Goal: Task Accomplishment & Management: Manage account settings

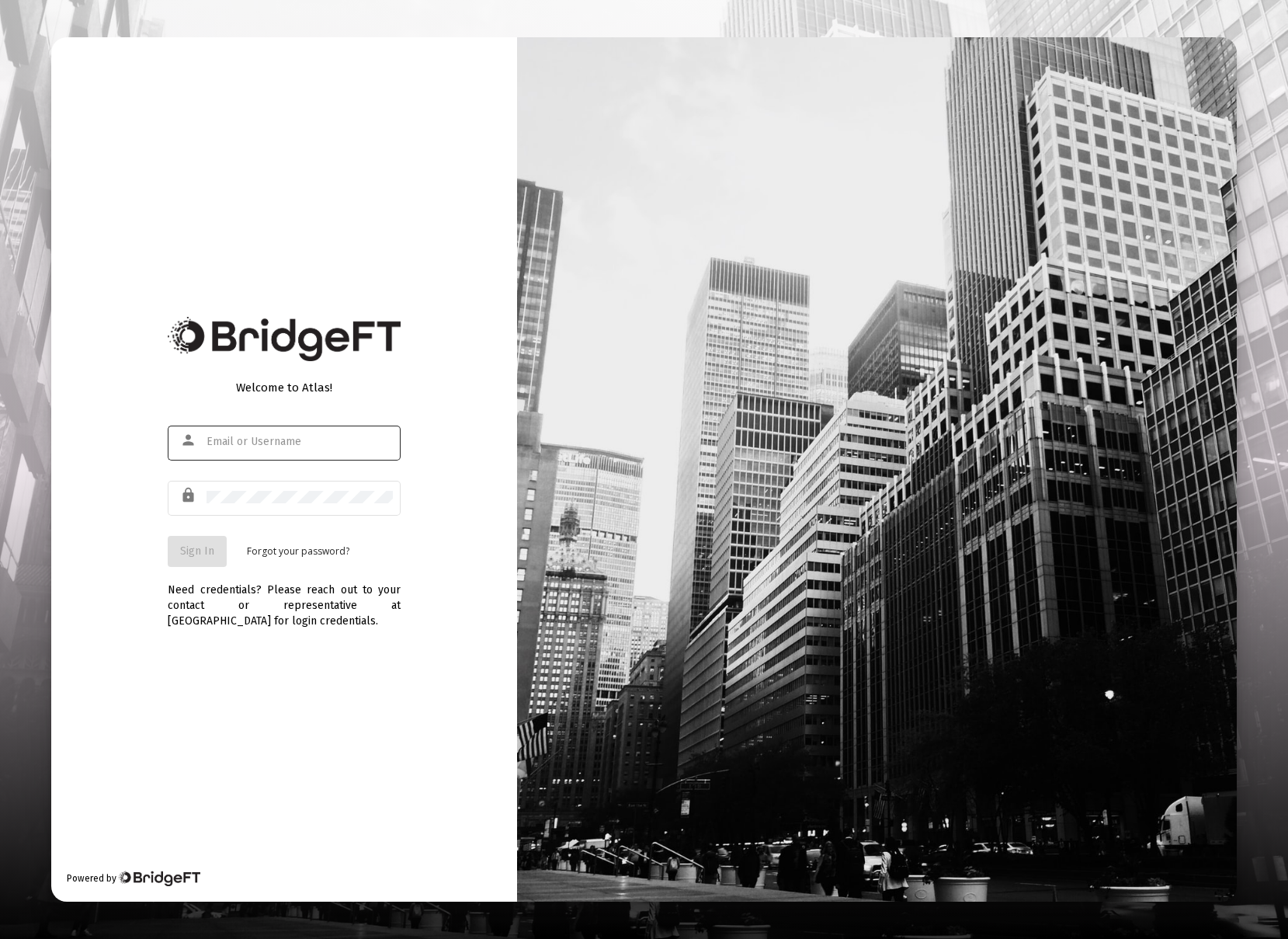
type input "[EMAIL_ADDRESS][DOMAIN_NAME]"
click at [196, 553] on span "Sign In" at bounding box center [197, 551] width 34 height 13
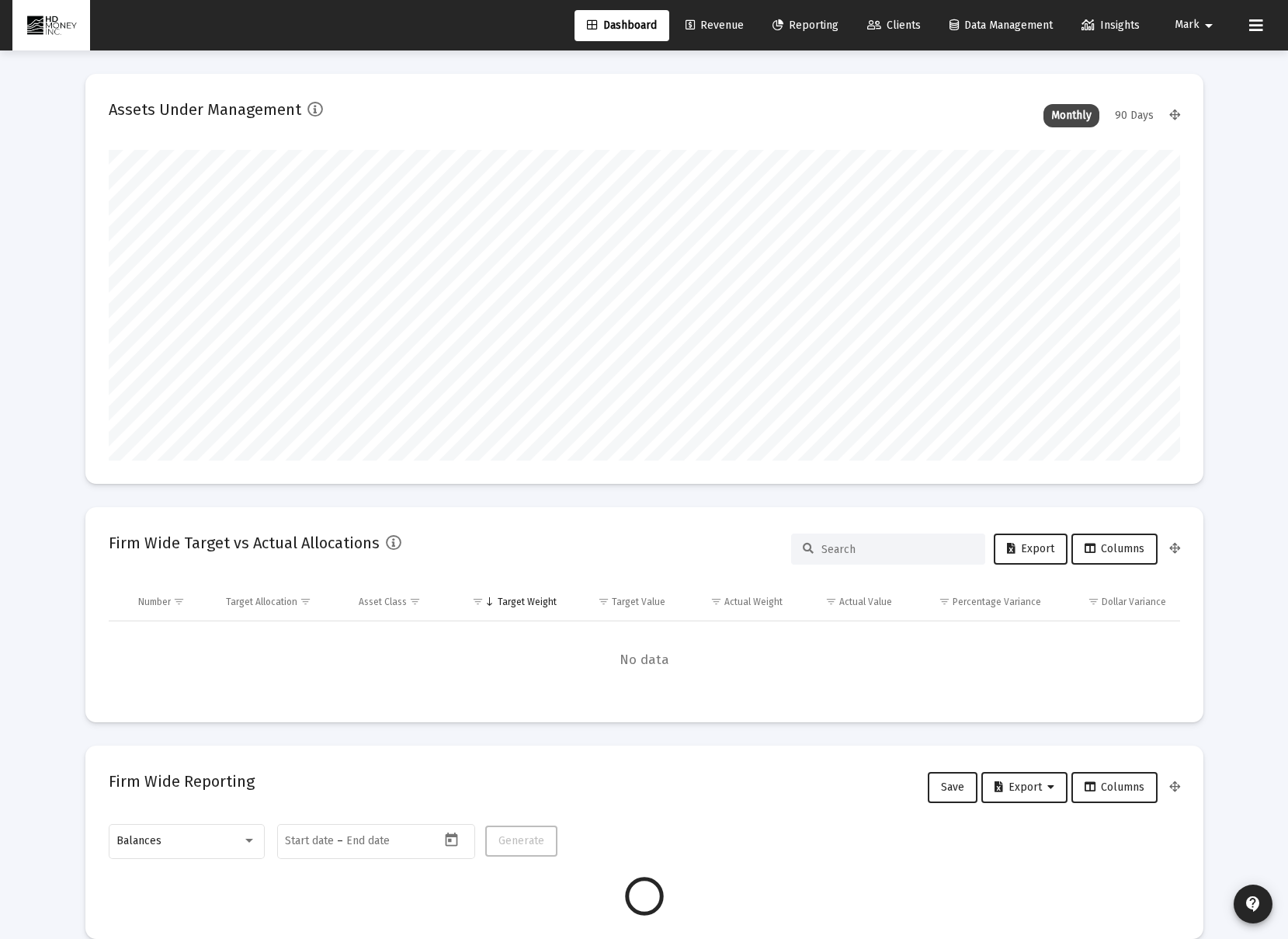
scroll to position [311, 577]
click at [805, 24] on span "Reporting" at bounding box center [805, 25] width 66 height 13
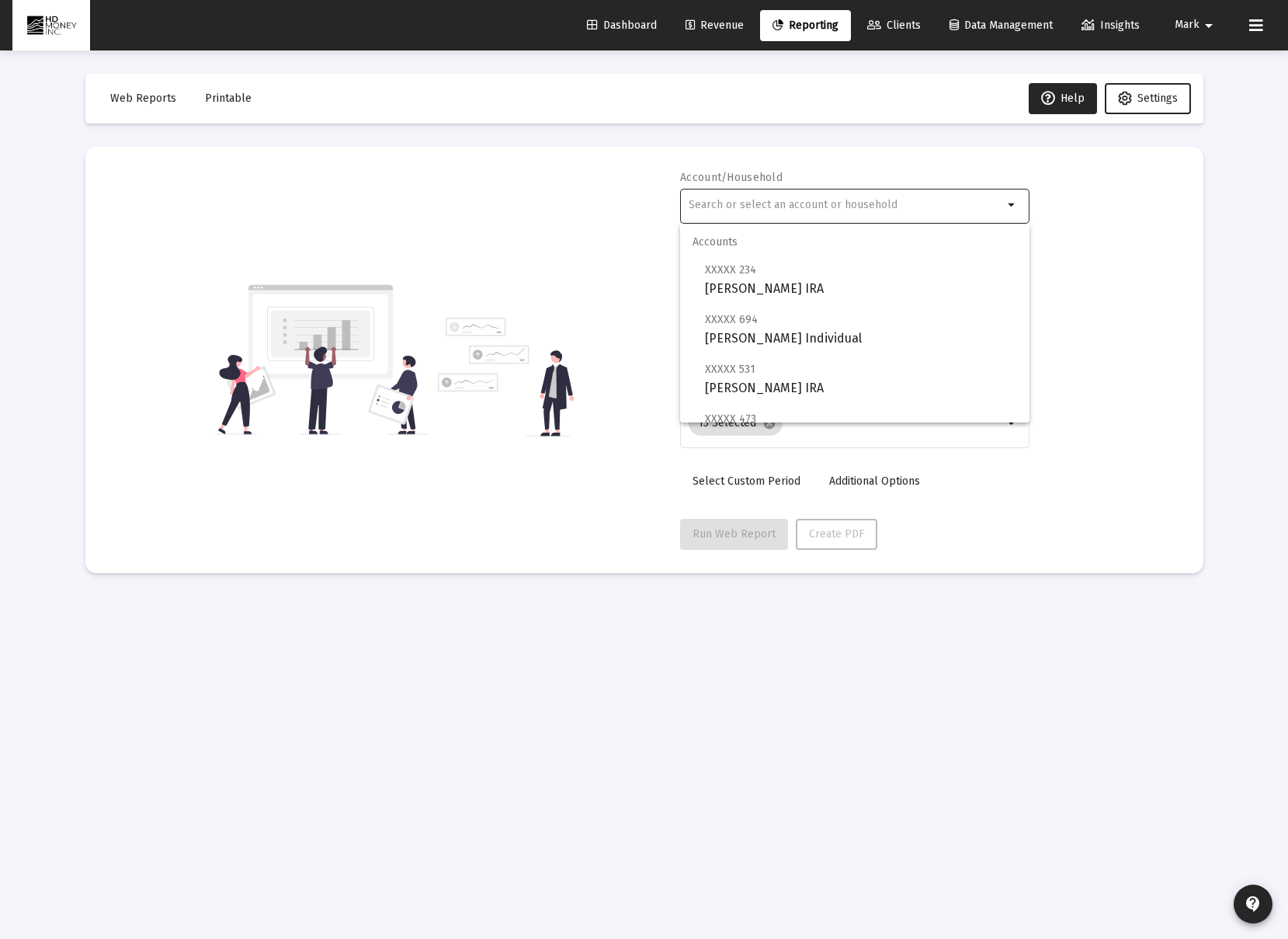
click at [891, 201] on input "text" at bounding box center [845, 204] width 314 height 12
type input "cunnin"
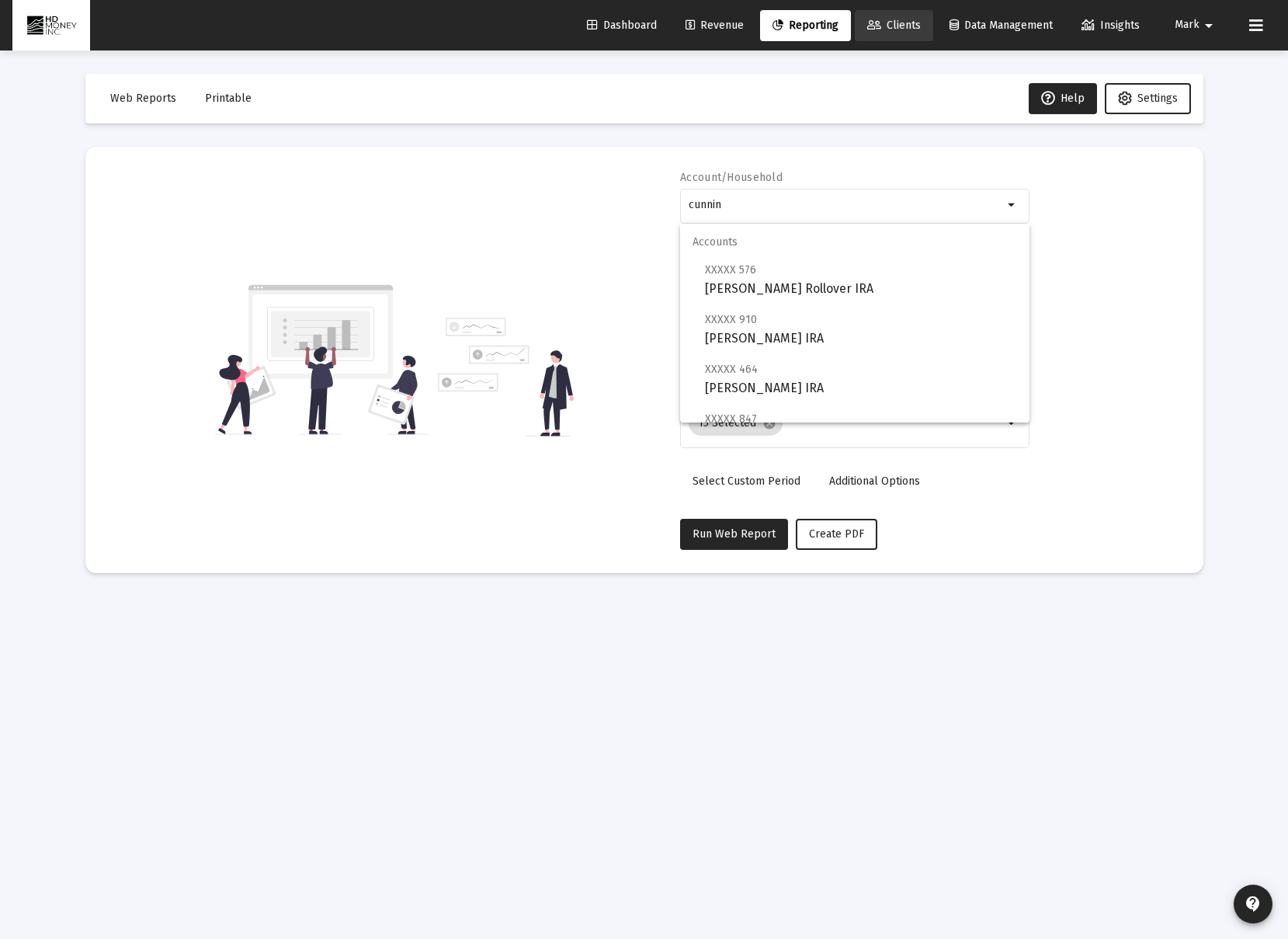
click at [885, 24] on span "Clients" at bounding box center [894, 25] width 54 height 13
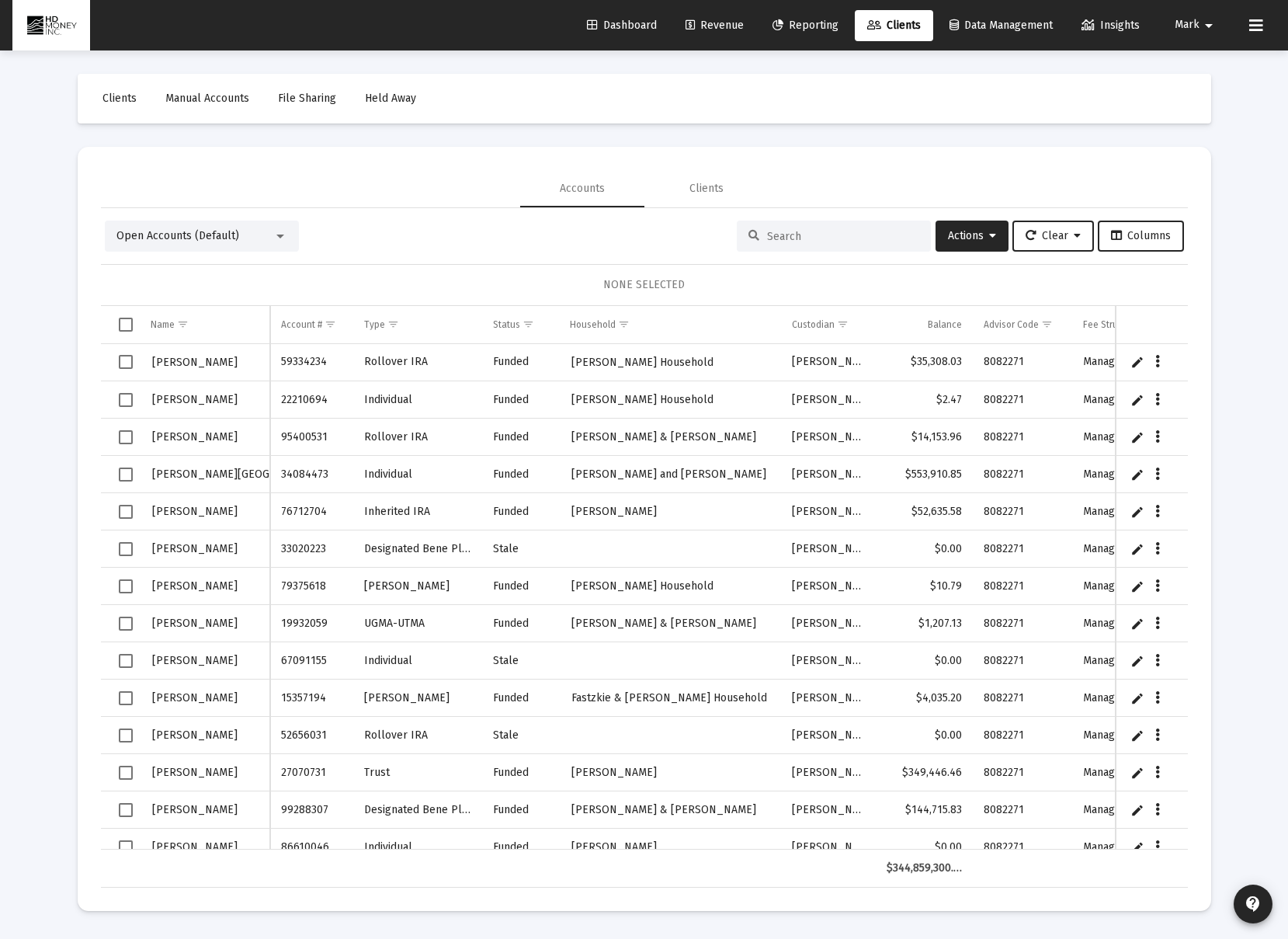
click at [285, 238] on div at bounding box center [280, 235] width 14 height 12
drag, startPoint x: 402, startPoint y: 238, endPoint x: 464, endPoint y: 231, distance: 62.4
click at [416, 236] on div at bounding box center [644, 469] width 1288 height 939
click at [757, 228] on div at bounding box center [833, 235] width 194 height 31
click at [789, 239] on input at bounding box center [844, 236] width 153 height 13
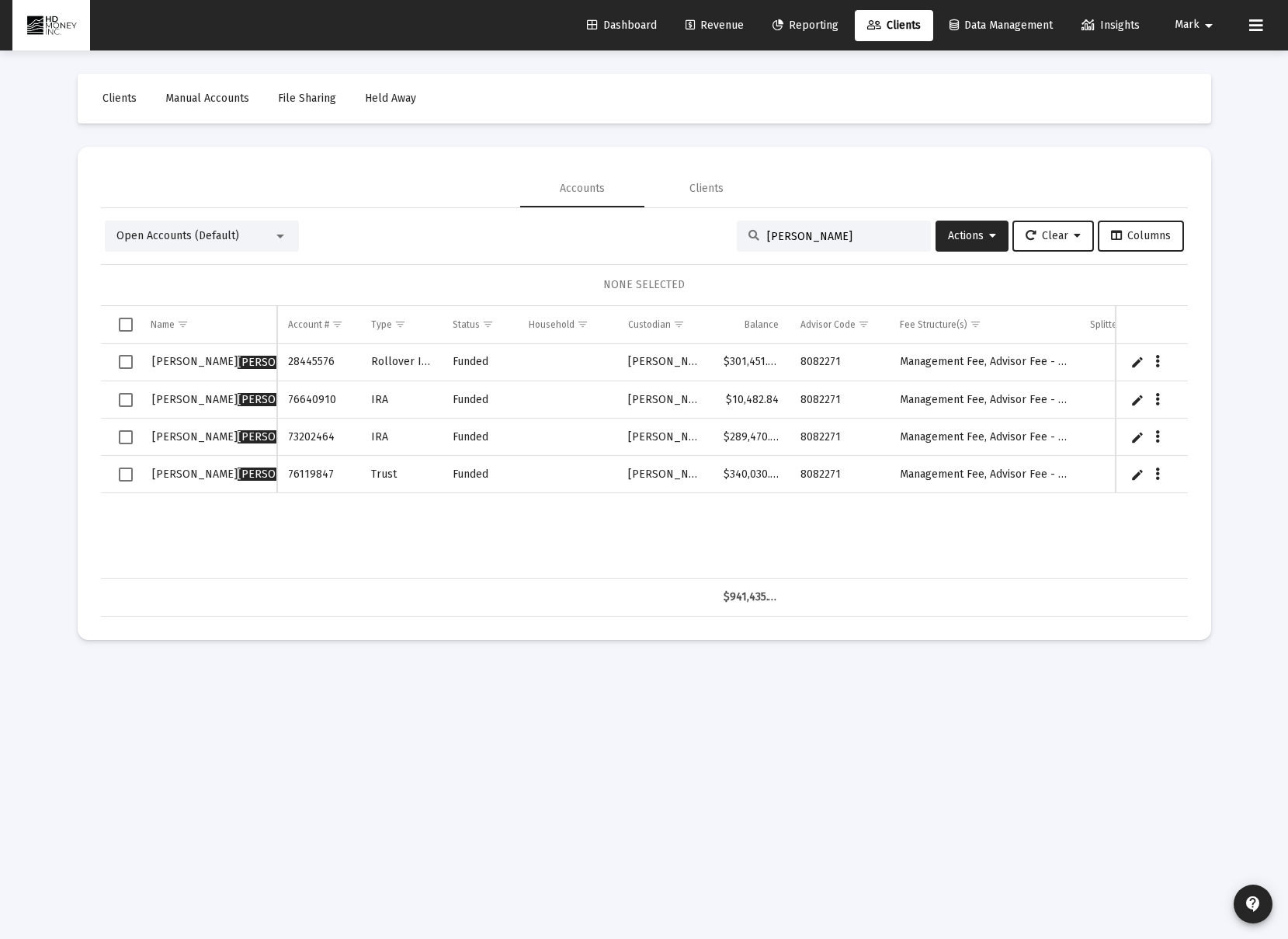
type input "cunningham"
click at [127, 325] on span "Select all" at bounding box center [125, 324] width 14 height 14
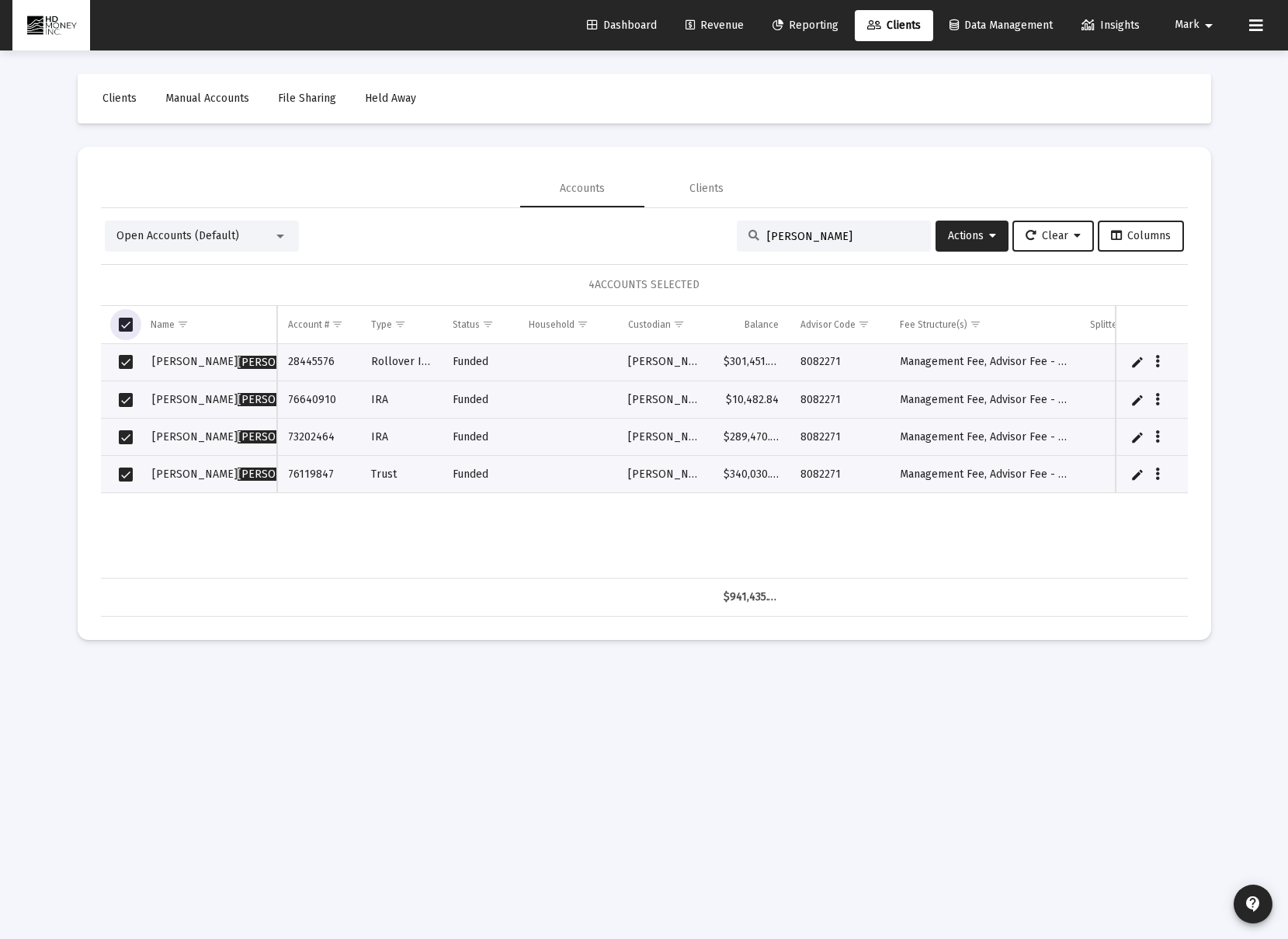
click at [277, 238] on div at bounding box center [280, 235] width 14 height 12
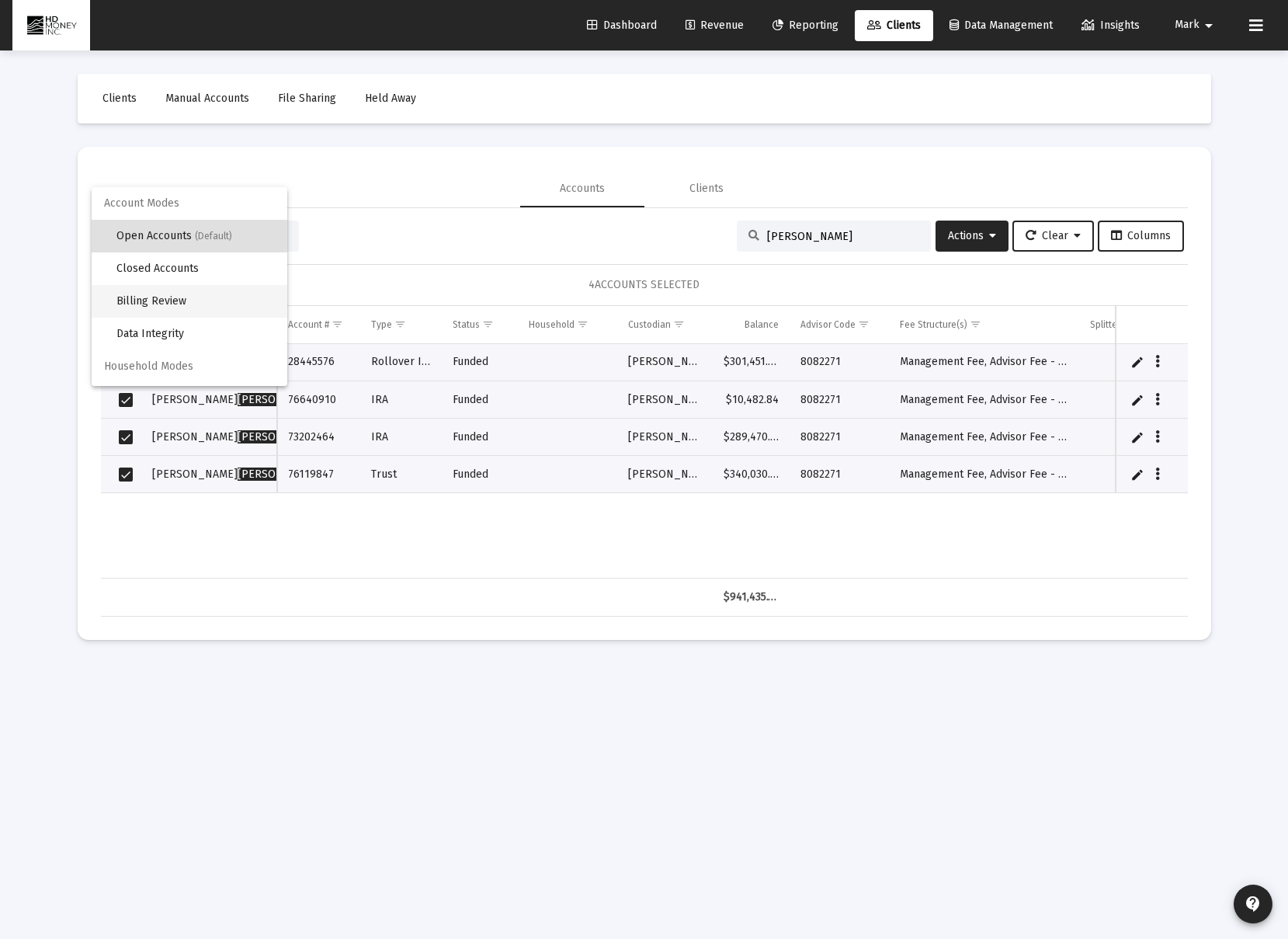
scroll to position [29, 0]
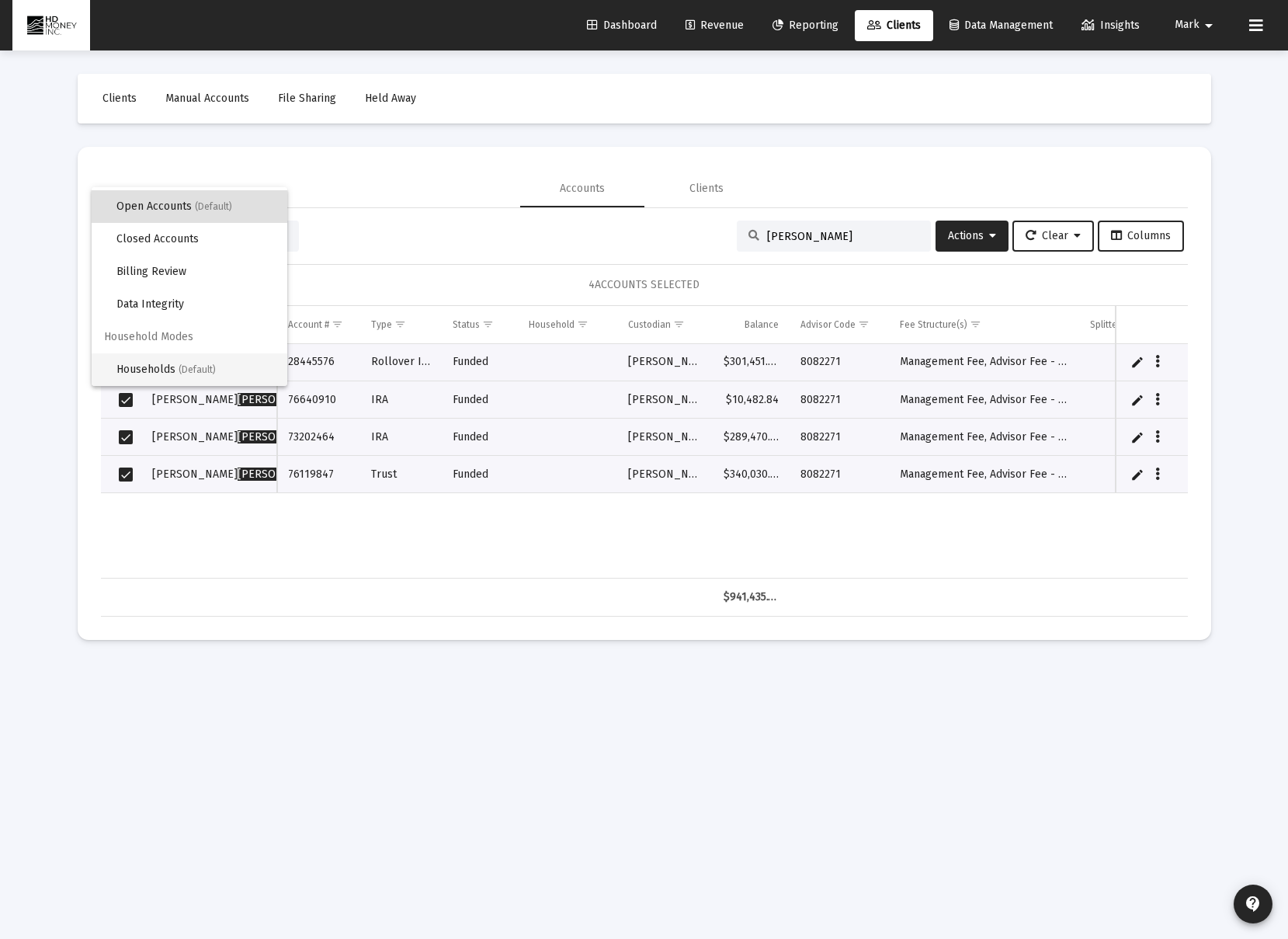
click at [188, 373] on span "(Default)" at bounding box center [198, 370] width 38 height 11
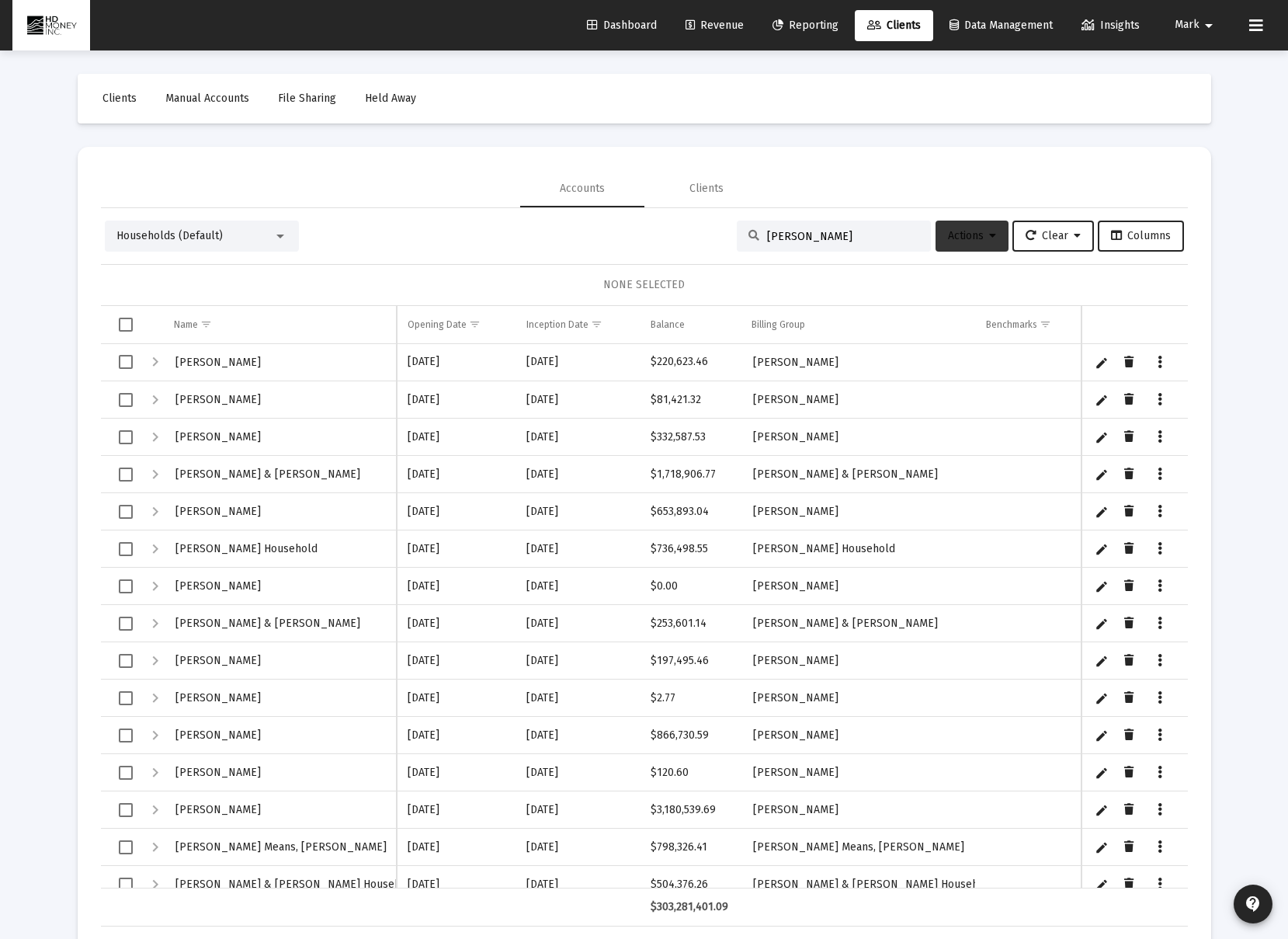
click at [974, 239] on span "Actions" at bounding box center [972, 235] width 48 height 13
click at [1003, 315] on button "Create Household" at bounding box center [998, 314] width 144 height 38
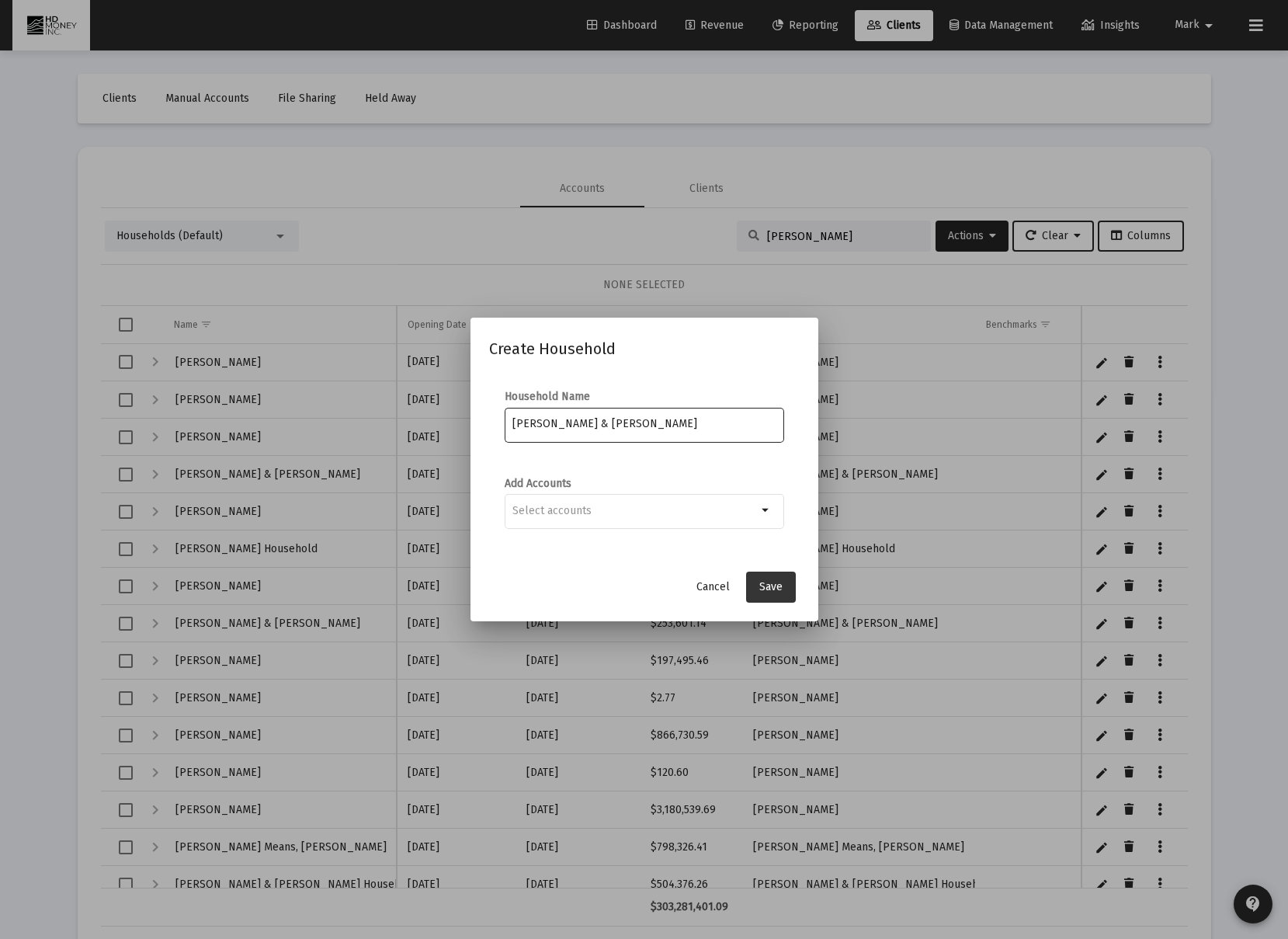
type input "Cunningham, Gary & Beverly"
click at [777, 586] on span "Save" at bounding box center [770, 587] width 24 height 13
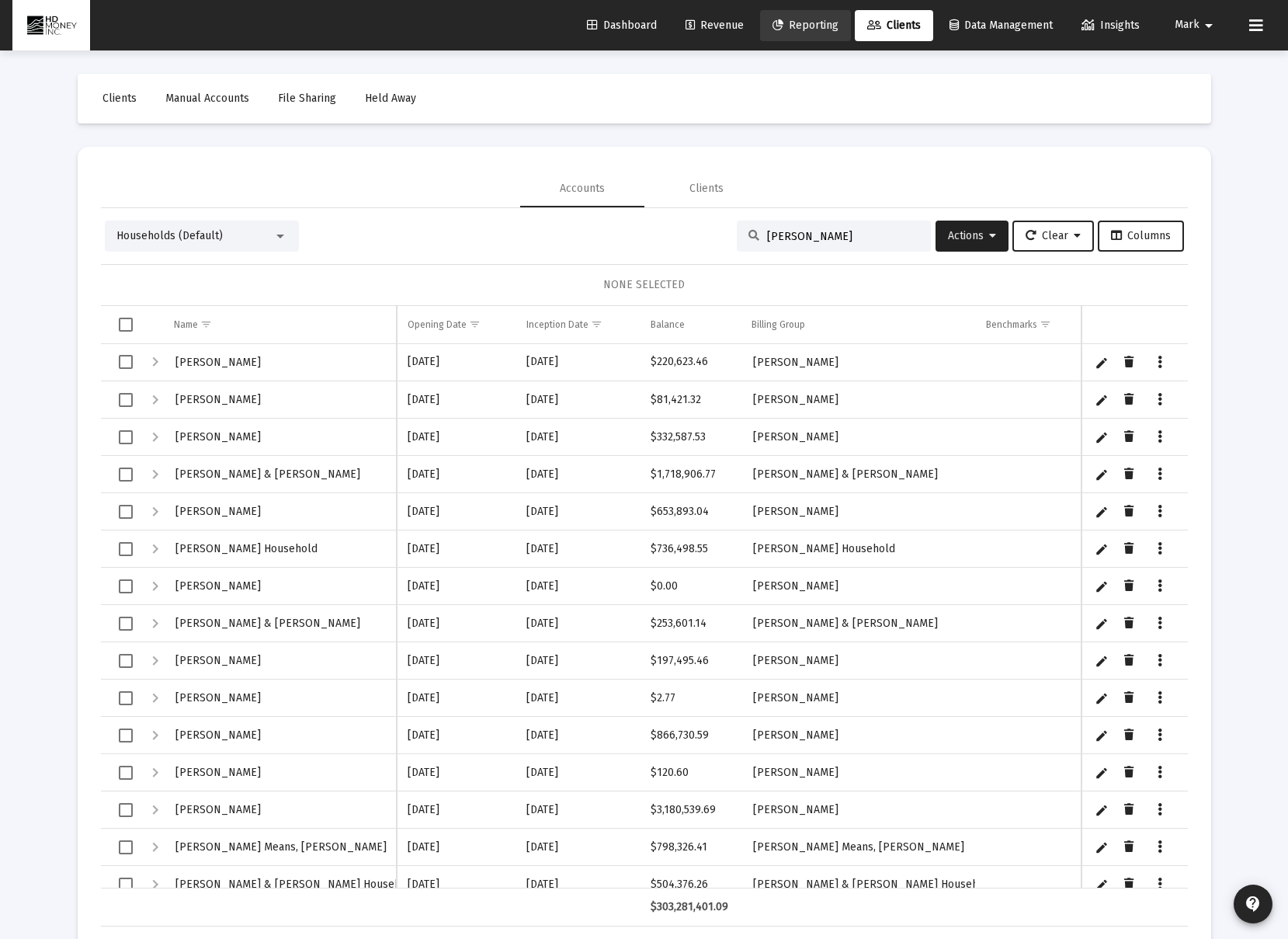
click at [779, 22] on span "Reporting" at bounding box center [805, 25] width 66 height 13
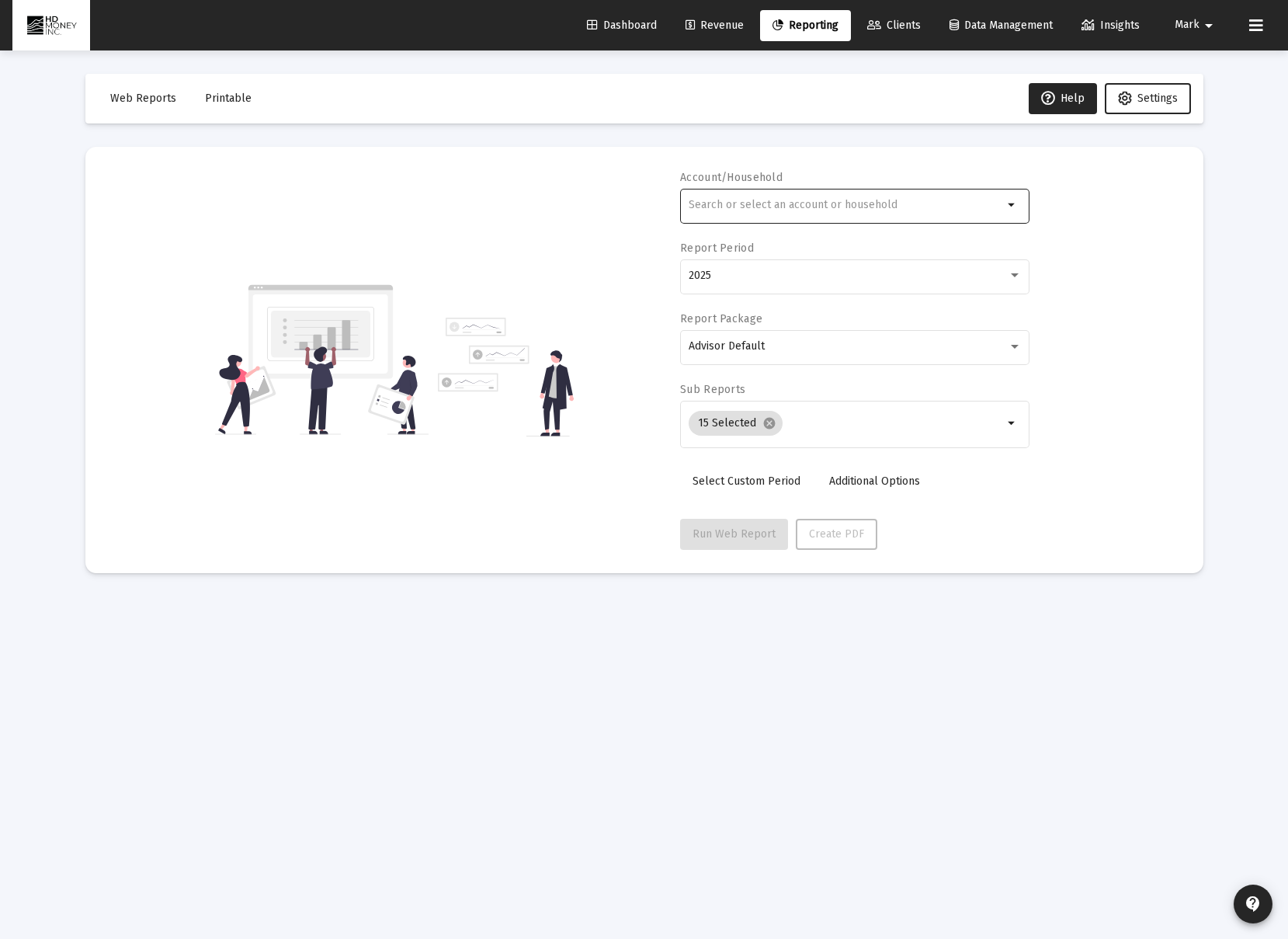
click at [781, 189] on div at bounding box center [845, 204] width 314 height 38
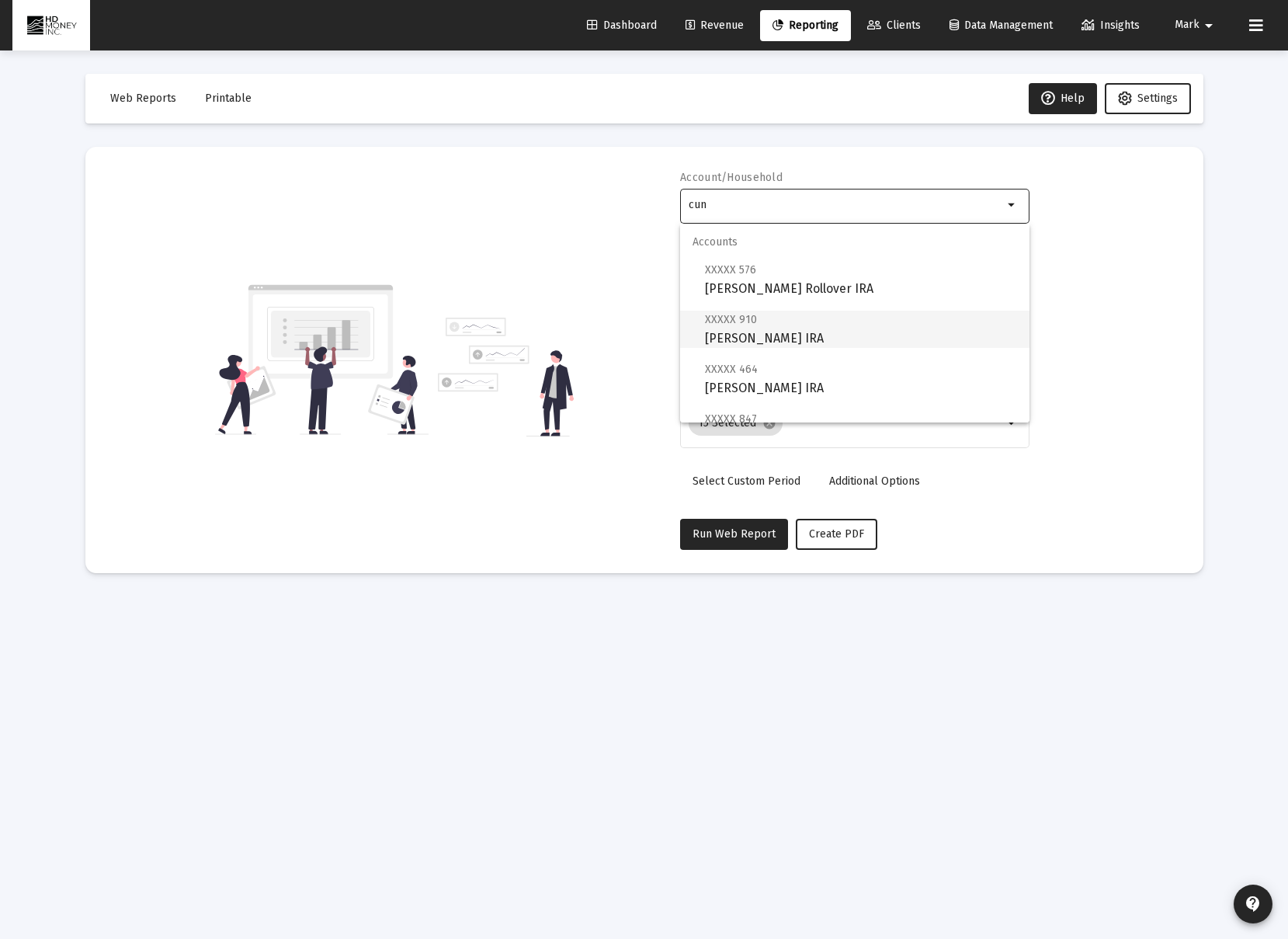
scroll to position [112, 0]
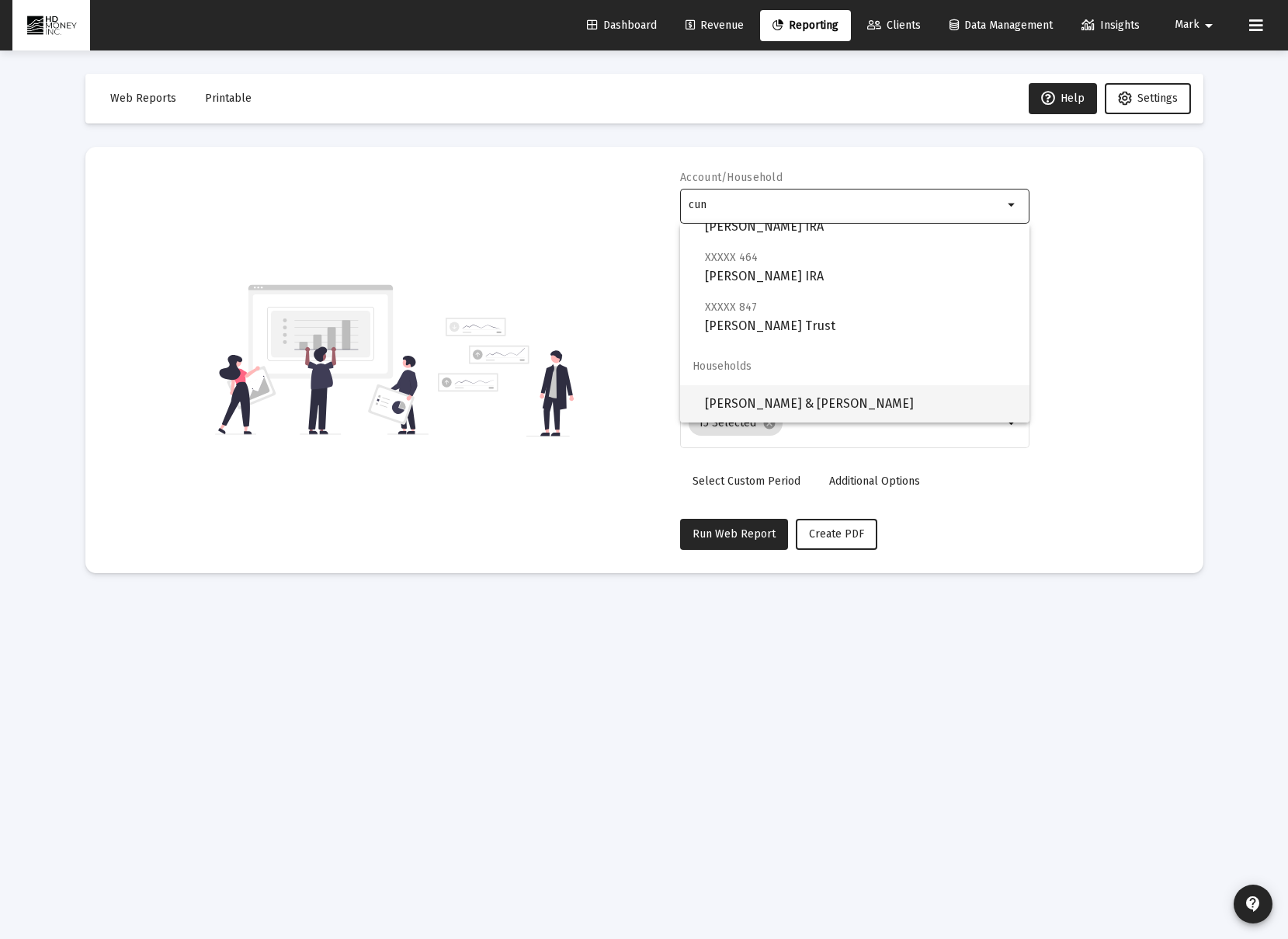
click at [846, 392] on span "Cunningham, Gary & Beverly" at bounding box center [861, 404] width 312 height 38
type input "Cunningham, Gary & Beverly"
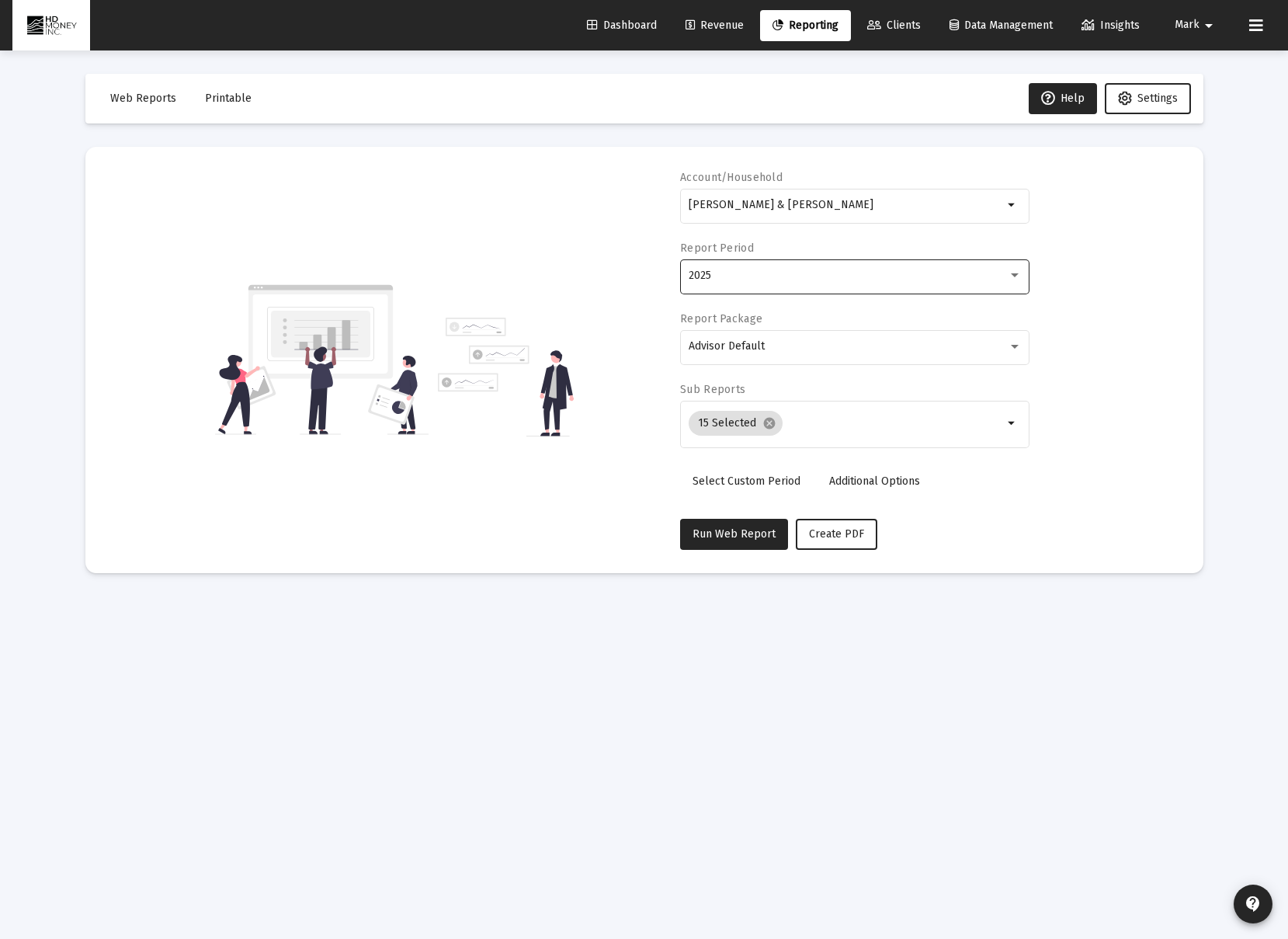
click at [777, 281] on div "2025" at bounding box center [855, 275] width 333 height 38
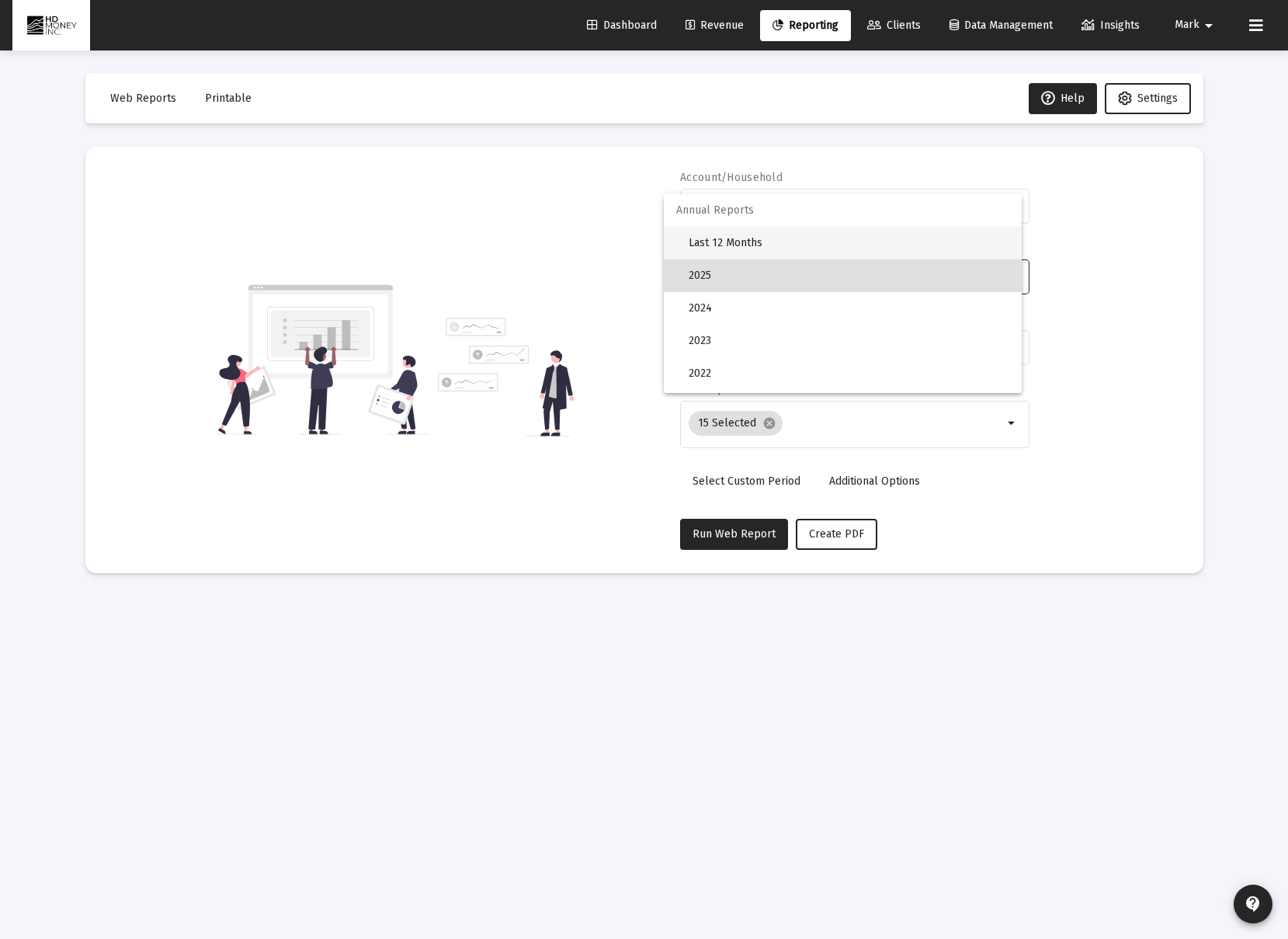
click at [763, 245] on span "Last 12 Months" at bounding box center [848, 243] width 320 height 33
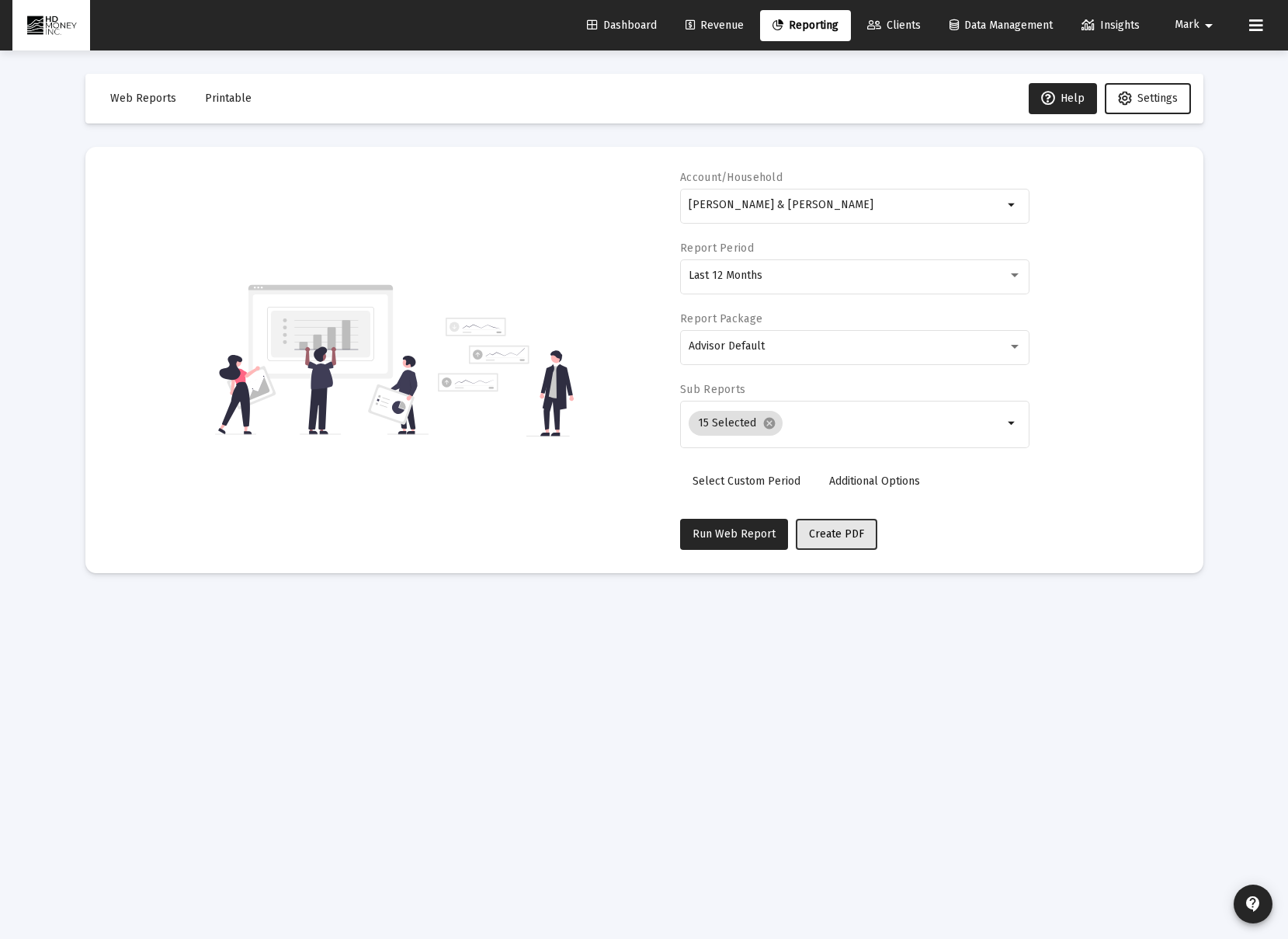
click at [851, 539] on span "Create PDF" at bounding box center [836, 534] width 56 height 13
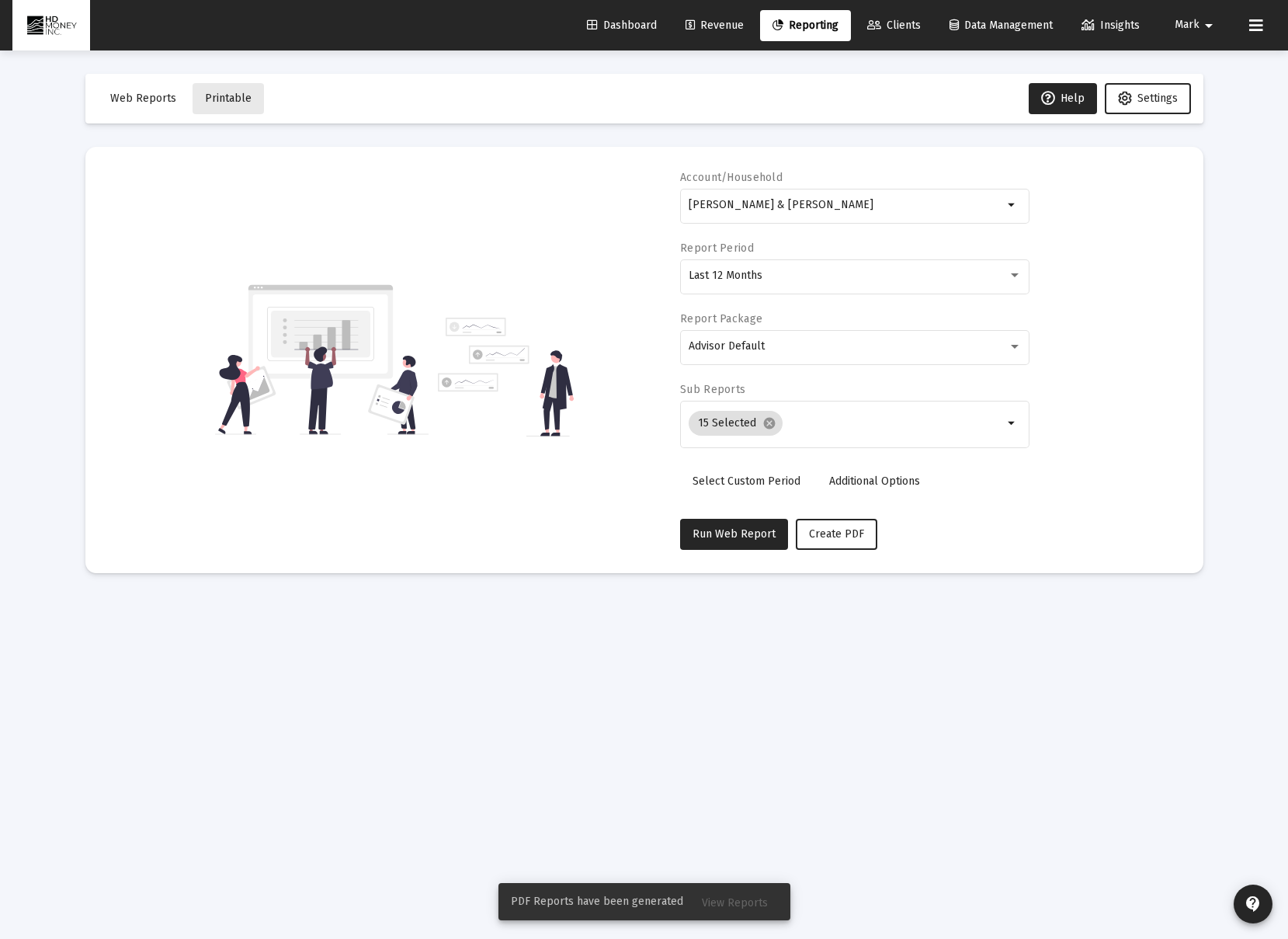
click at [232, 103] on span "Printable" at bounding box center [228, 98] width 46 height 13
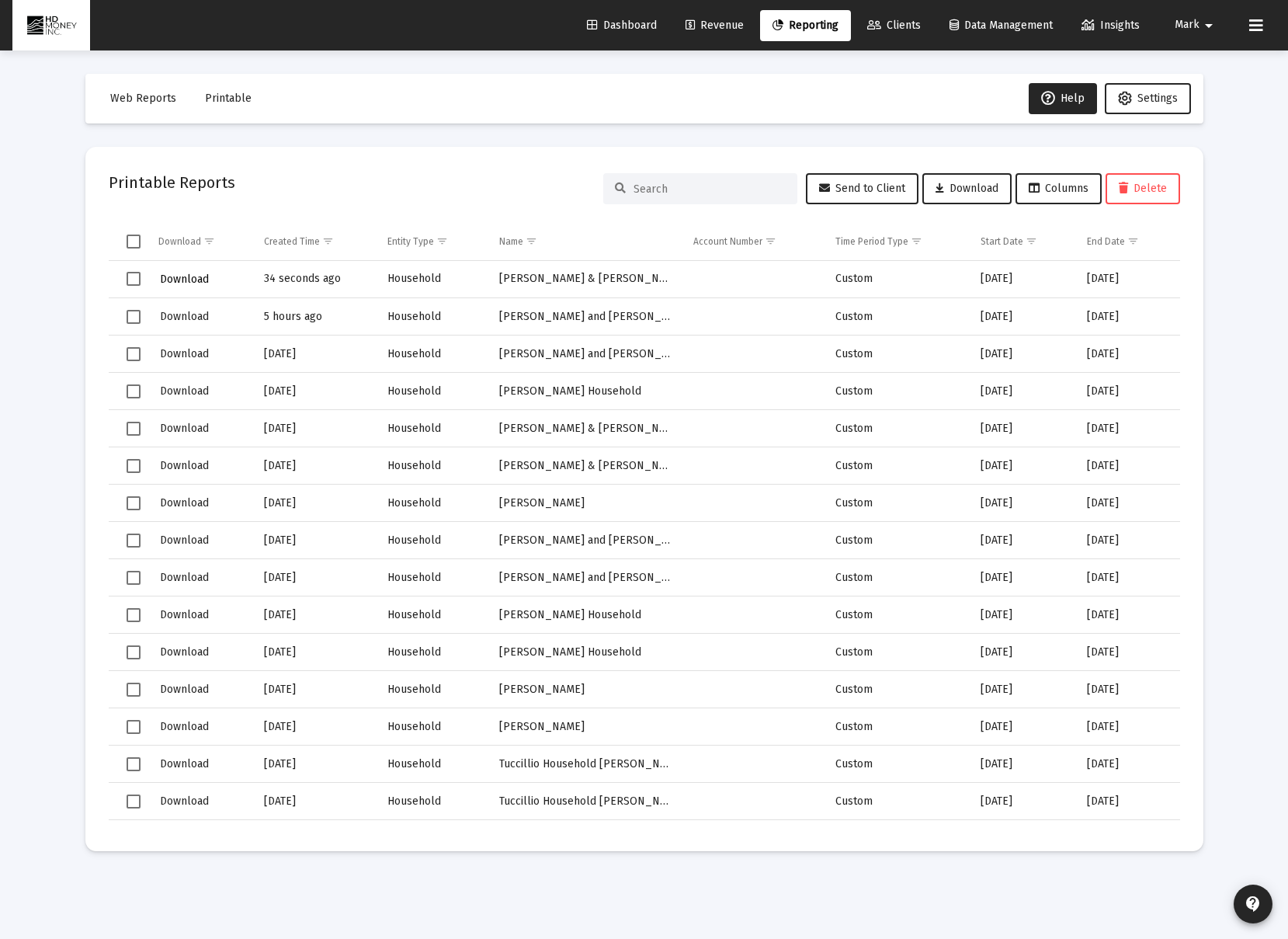
click at [204, 280] on span "Download" at bounding box center [185, 279] width 49 height 13
click at [904, 28] on span "Clients" at bounding box center [894, 25] width 54 height 13
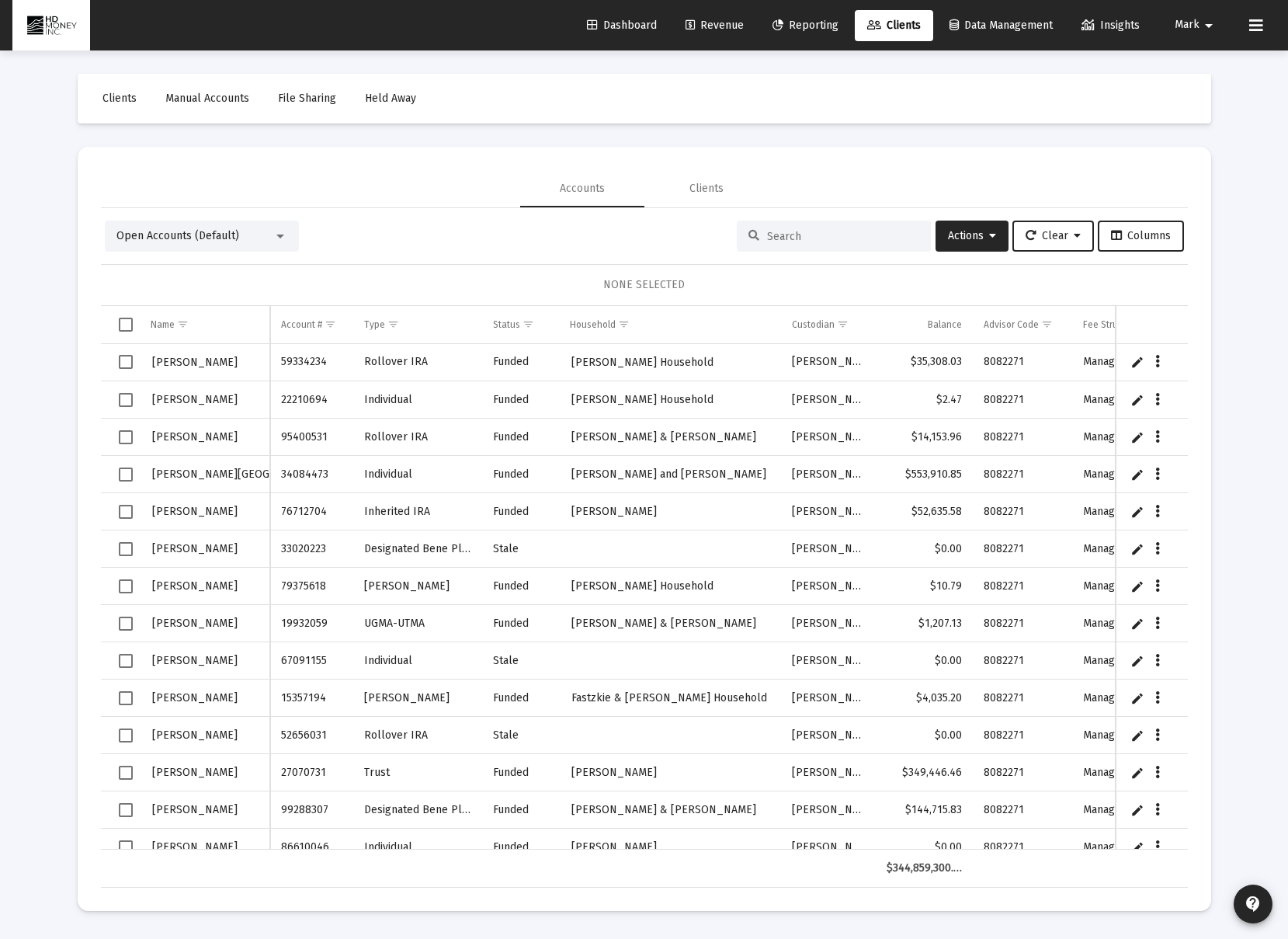
click at [802, 230] on input at bounding box center [844, 236] width 153 height 13
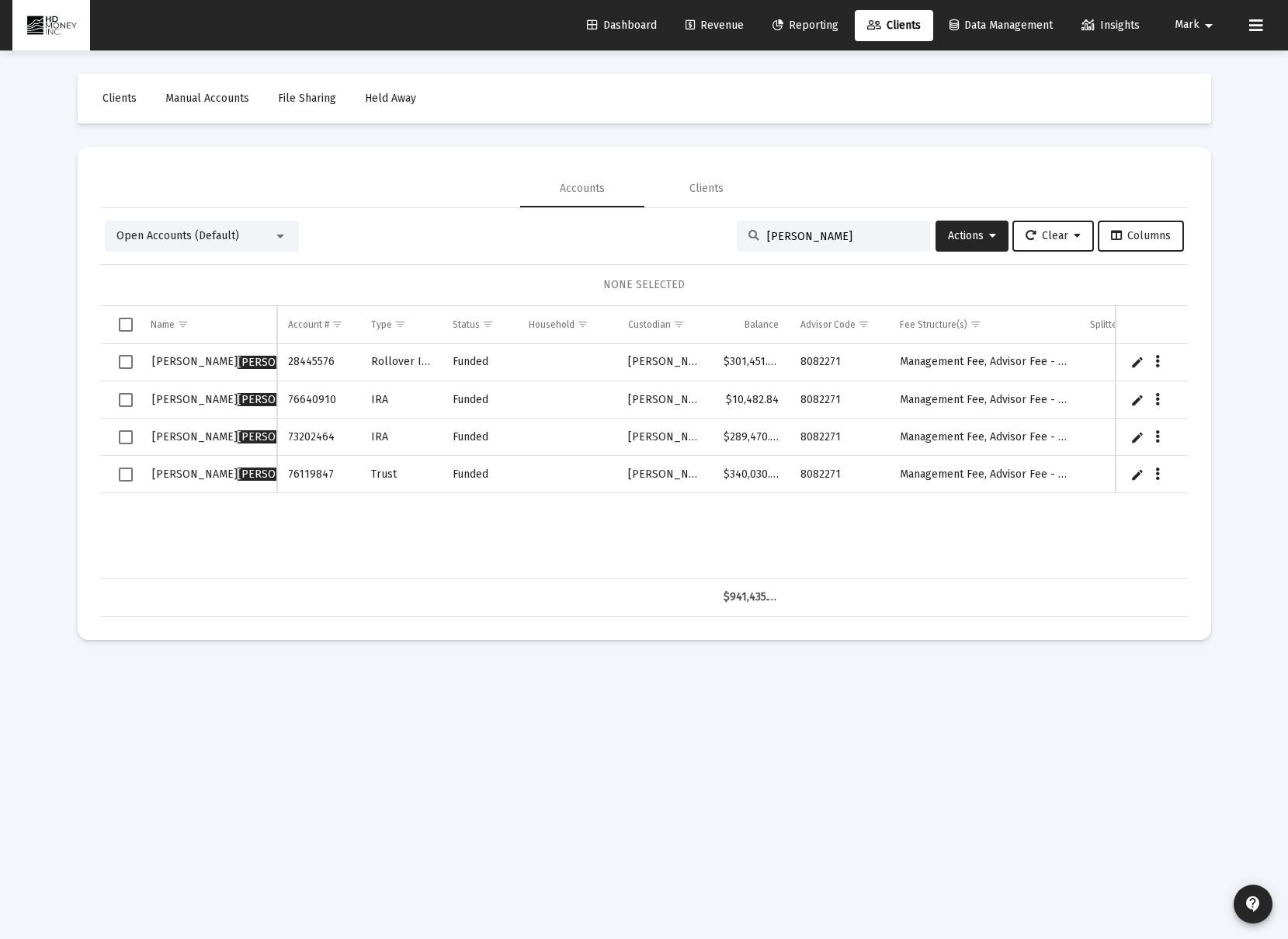
type input "[PERSON_NAME]"
click at [122, 403] on span "Select row" at bounding box center [125, 399] width 14 height 14
click at [127, 432] on span "Select row" at bounding box center [125, 437] width 14 height 14
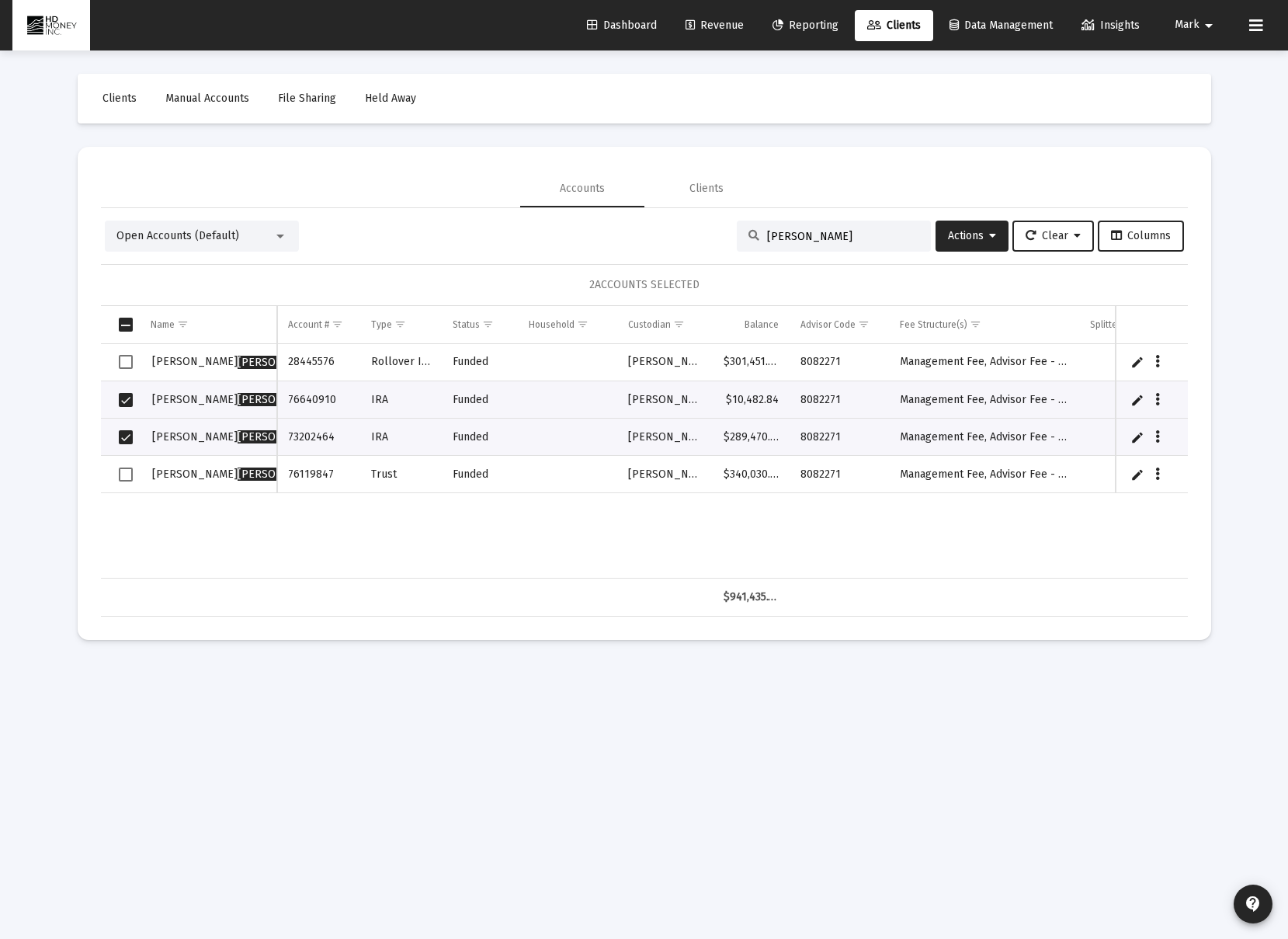
click at [126, 465] on td "Data grid" at bounding box center [120, 475] width 39 height 38
click at [276, 231] on div at bounding box center [280, 235] width 14 height 12
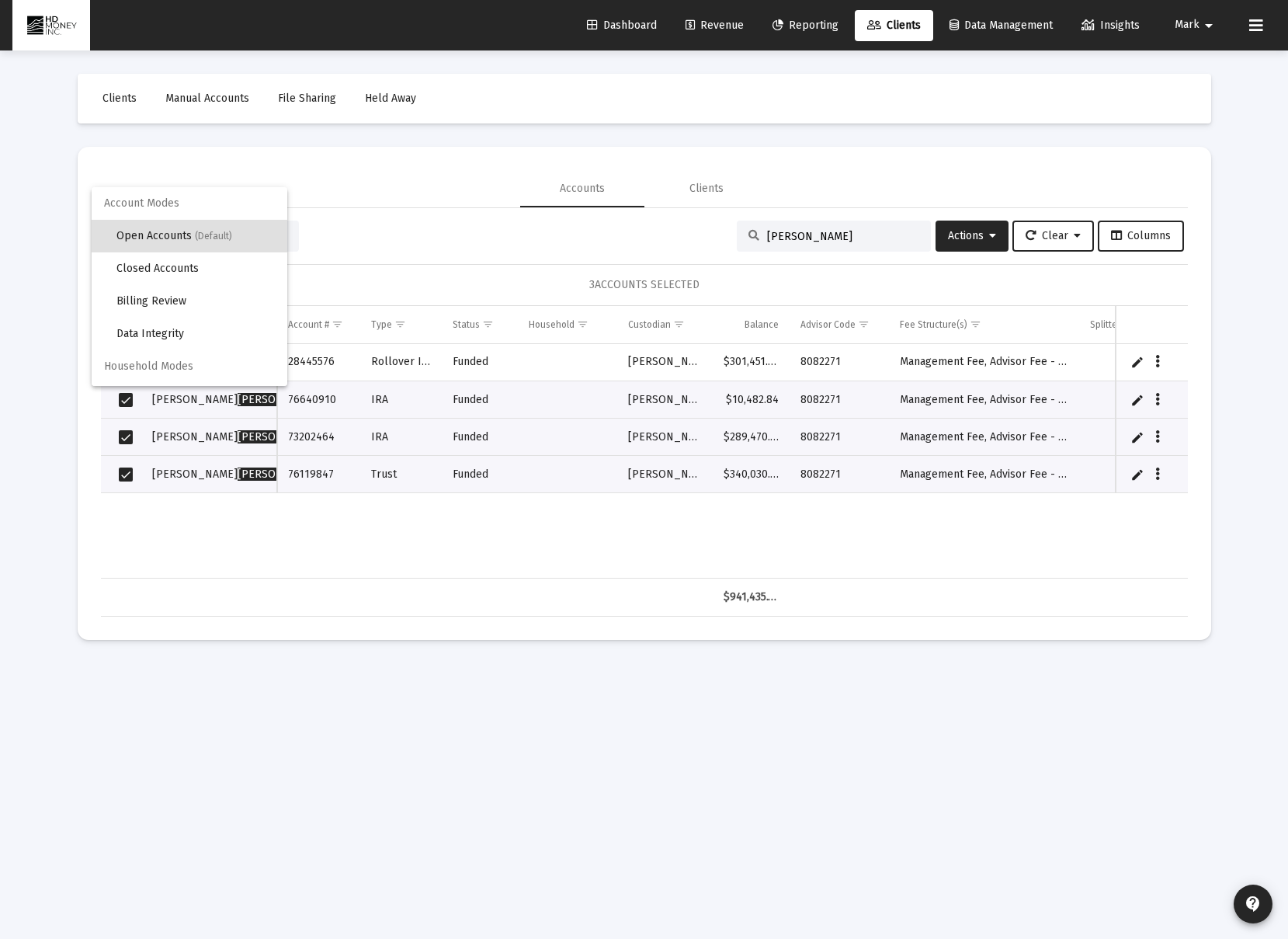
scroll to position [29, 0]
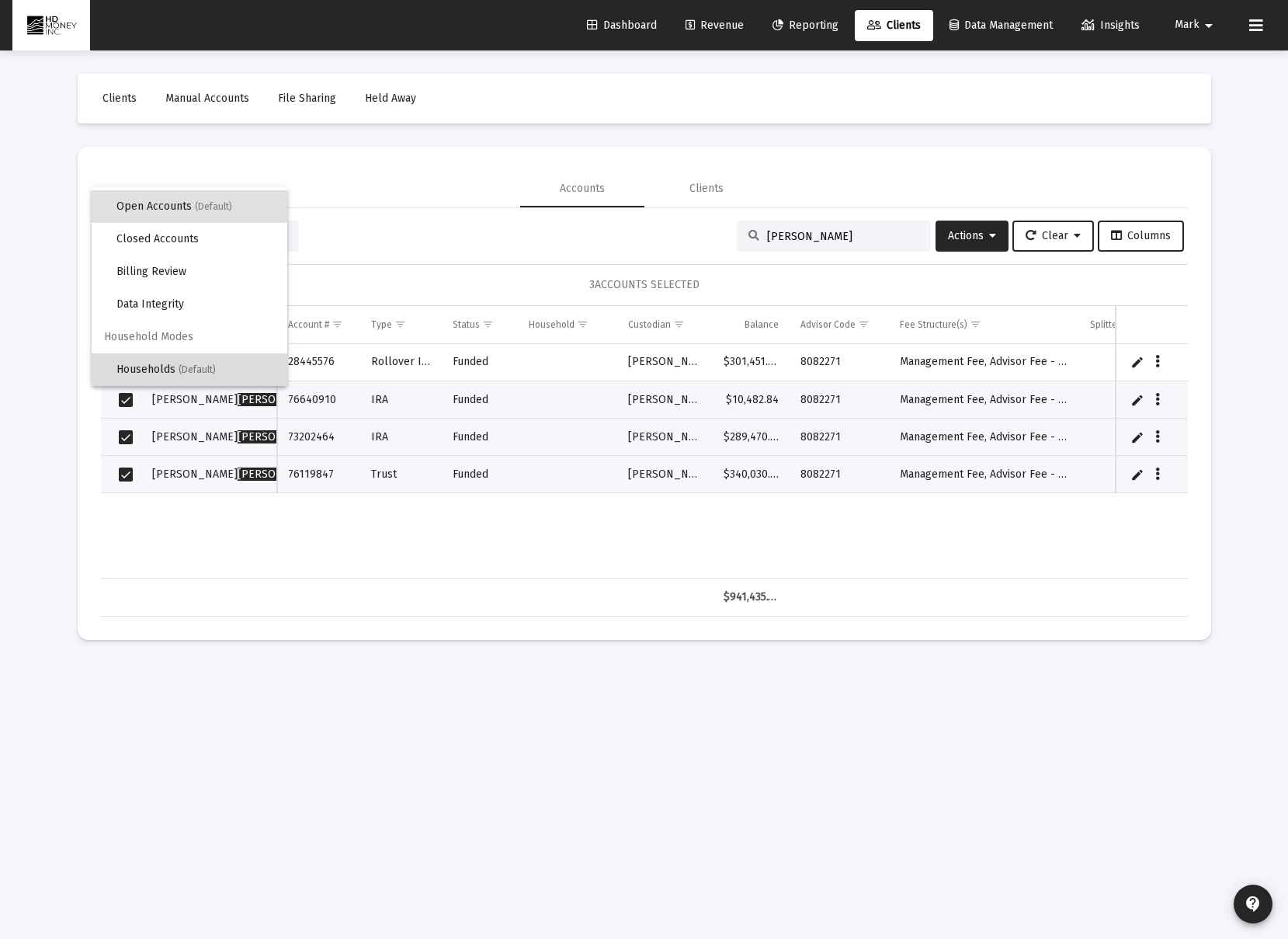
click at [174, 369] on span "Households (Default)" at bounding box center [196, 369] width 158 height 33
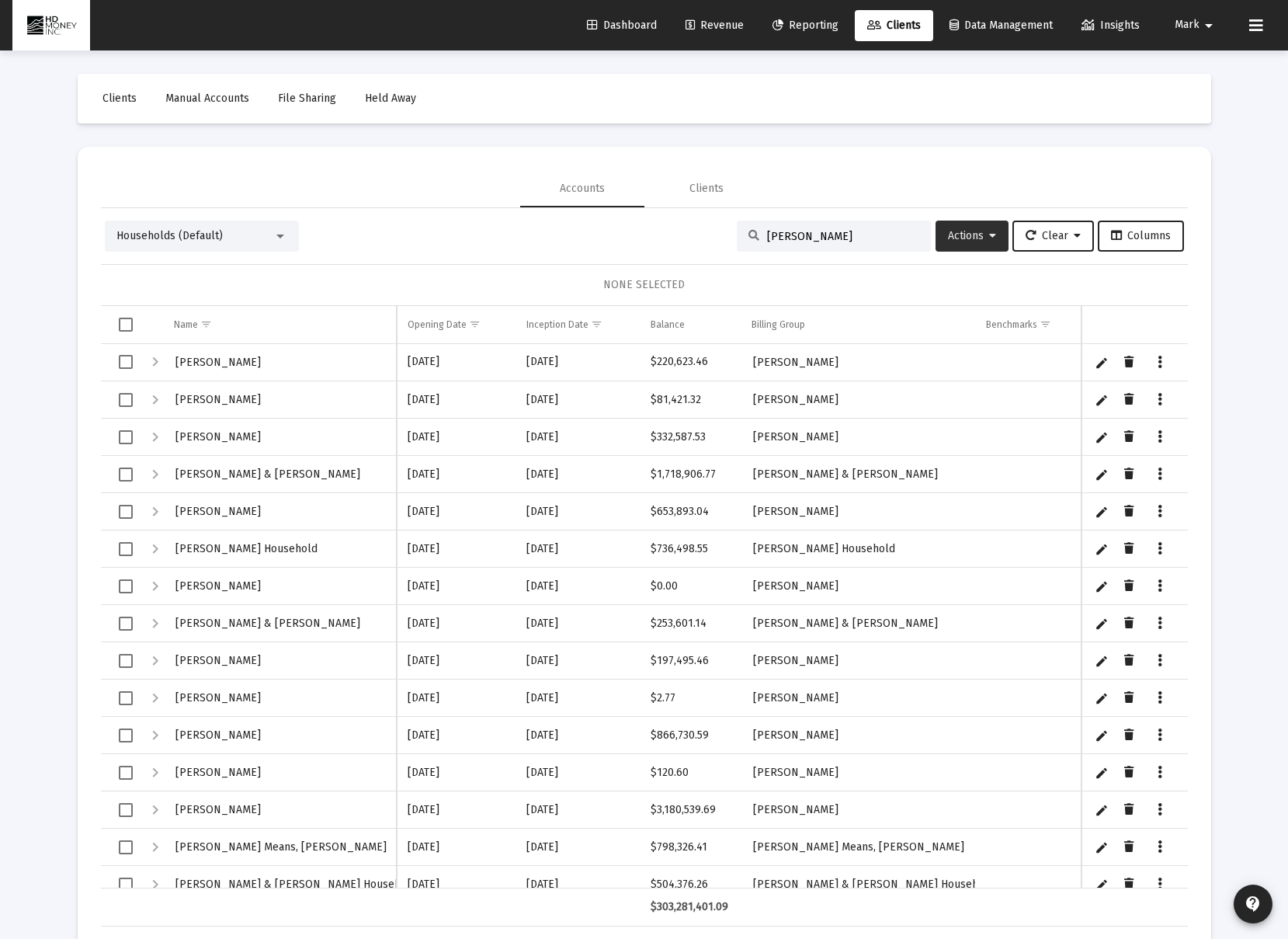
click at [978, 240] on span "Actions" at bounding box center [972, 235] width 48 height 13
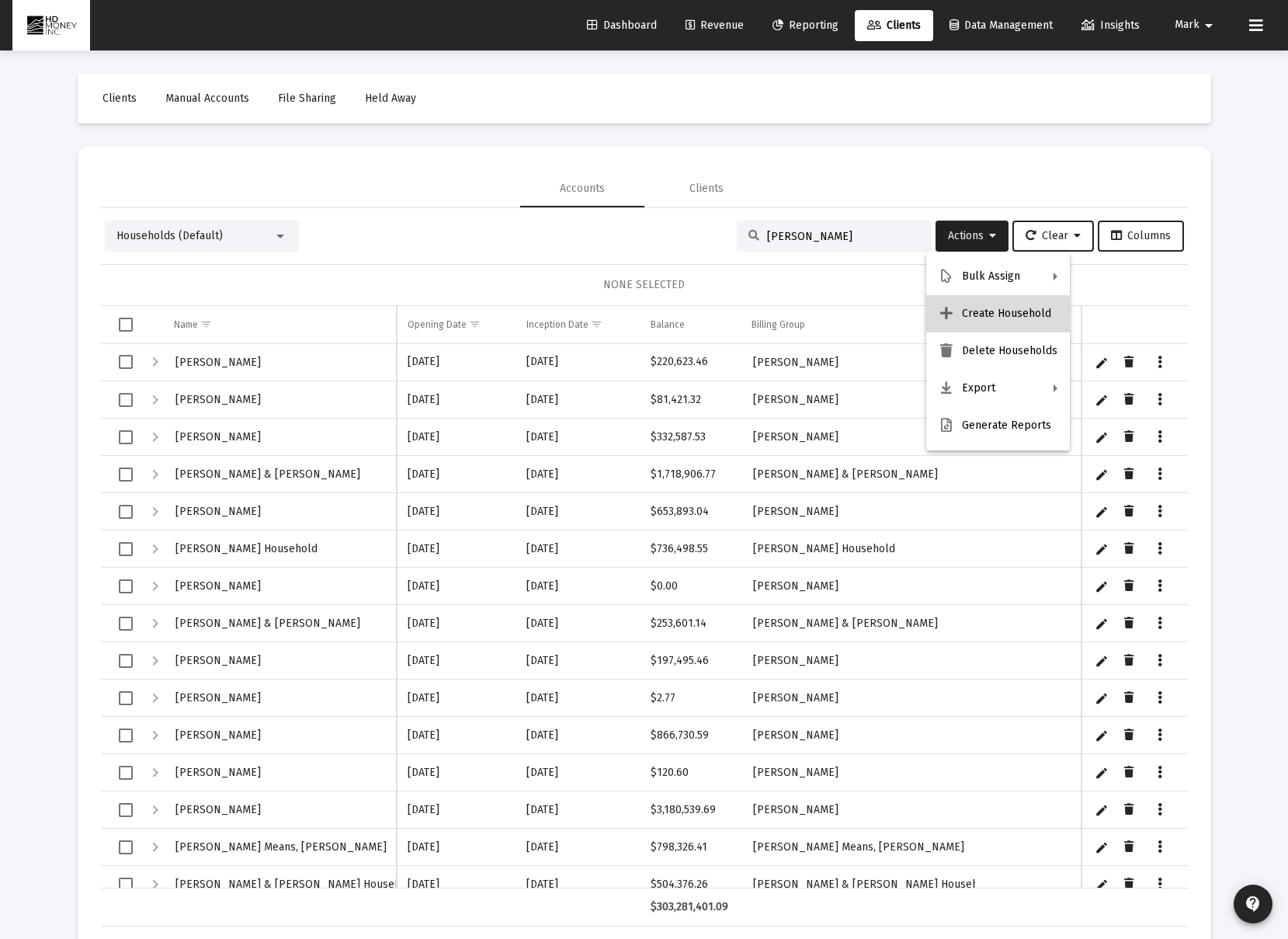
click at [1034, 320] on button "Create Household" at bounding box center [998, 314] width 144 height 38
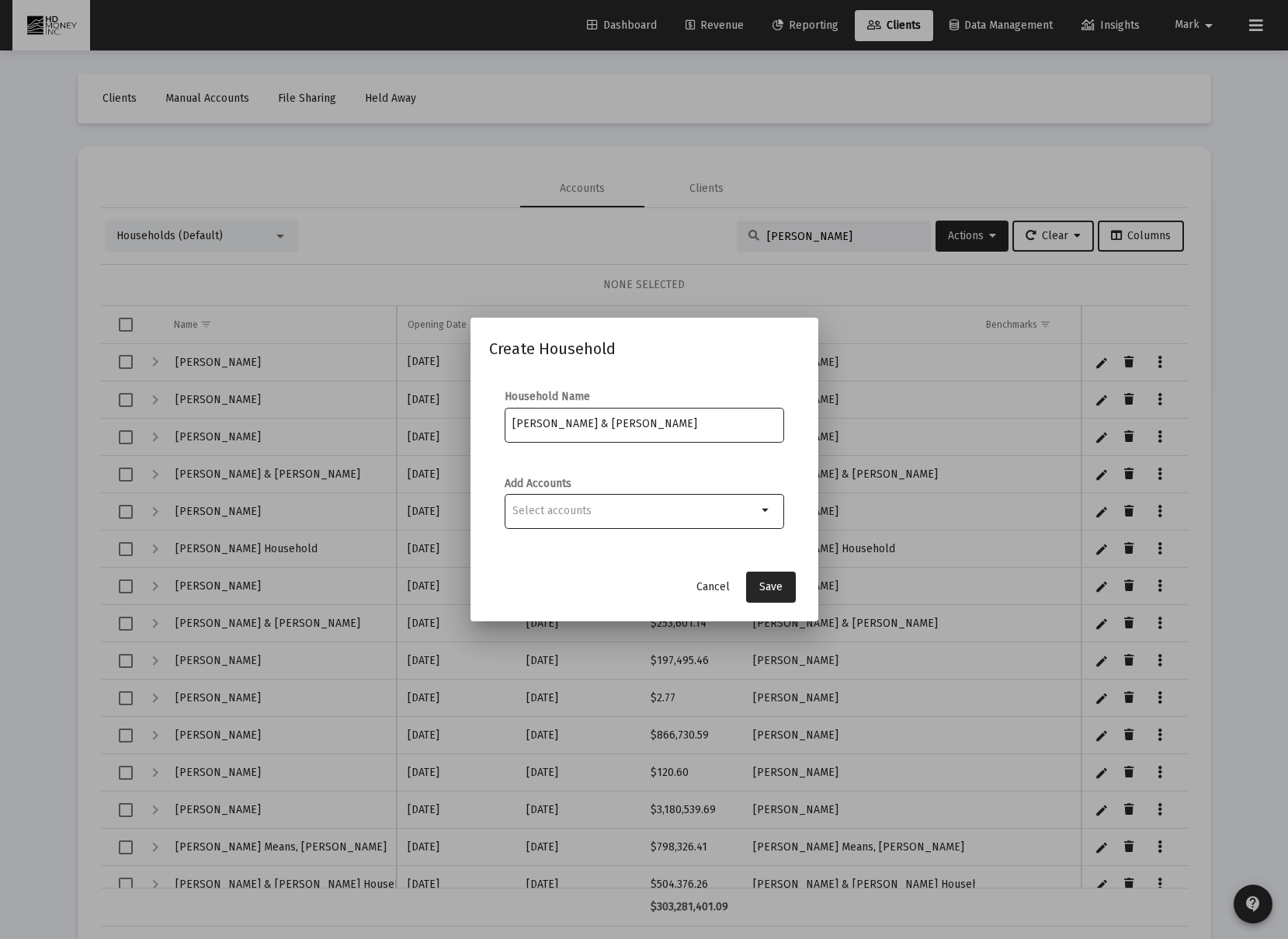
type input "[PERSON_NAME] & [PERSON_NAME]"
click at [758, 524] on div "arrow_drop_down" at bounding box center [644, 510] width 280 height 38
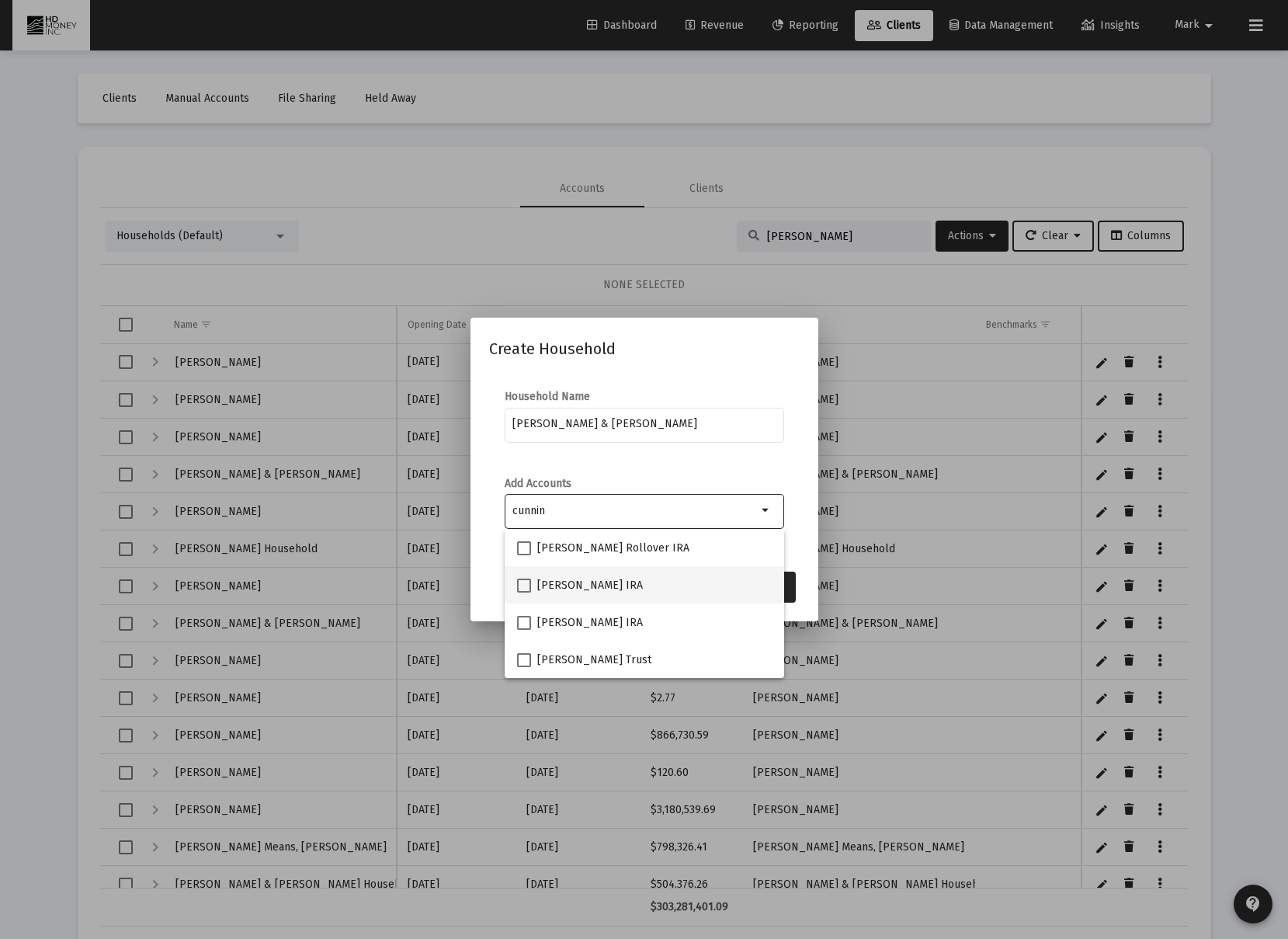
type input "cunnin"
click at [523, 582] on span at bounding box center [523, 585] width 14 height 14
click at [523, 592] on input "Gary Cunningham IRA" at bounding box center [523, 592] width 1 height 1
checkbox input "true"
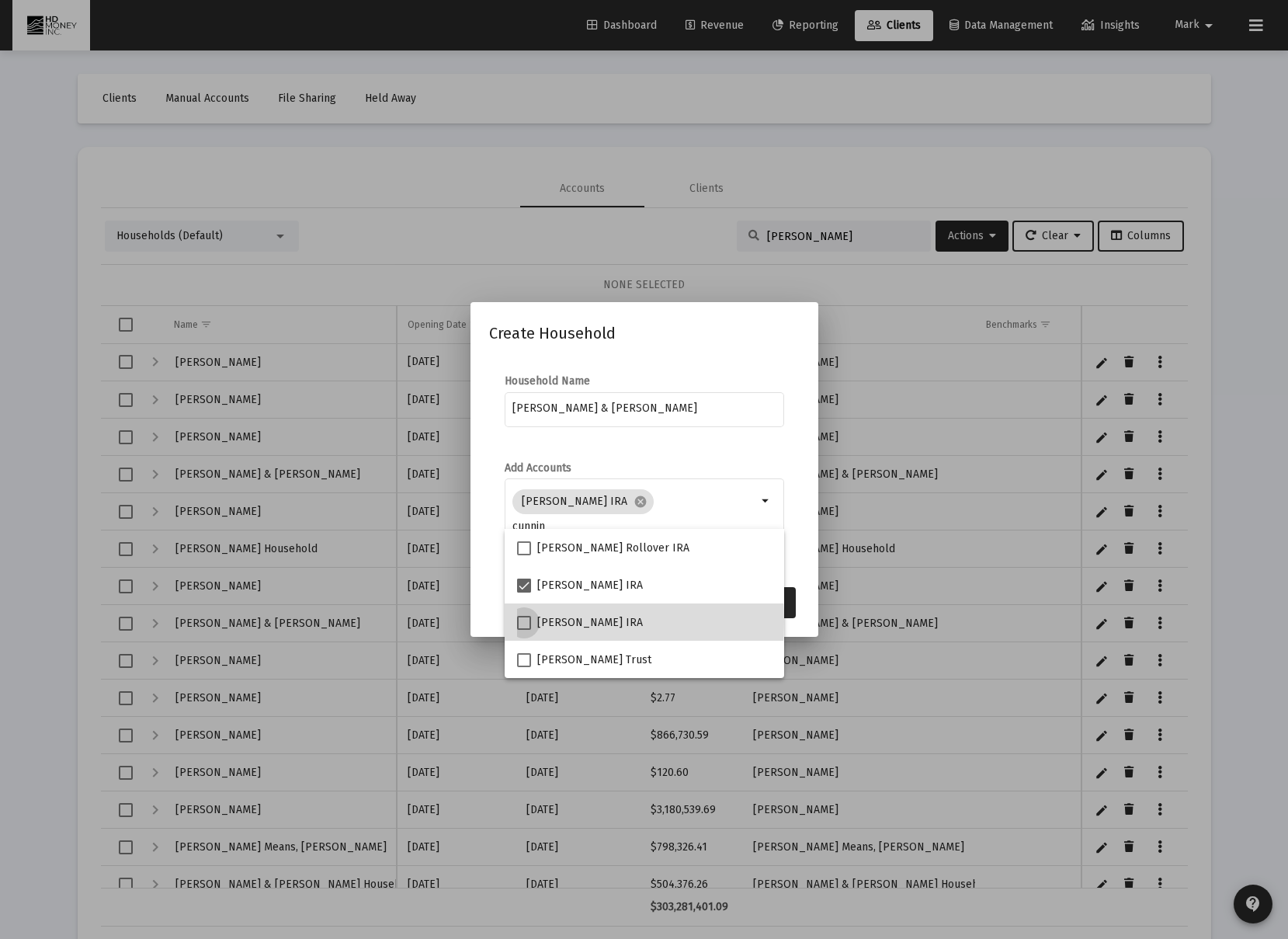
click at [523, 622] on span at bounding box center [523, 623] width 14 height 14
click at [523, 630] on input "Beverly Cunningham IRA" at bounding box center [523, 630] width 1 height 1
checkbox input "true"
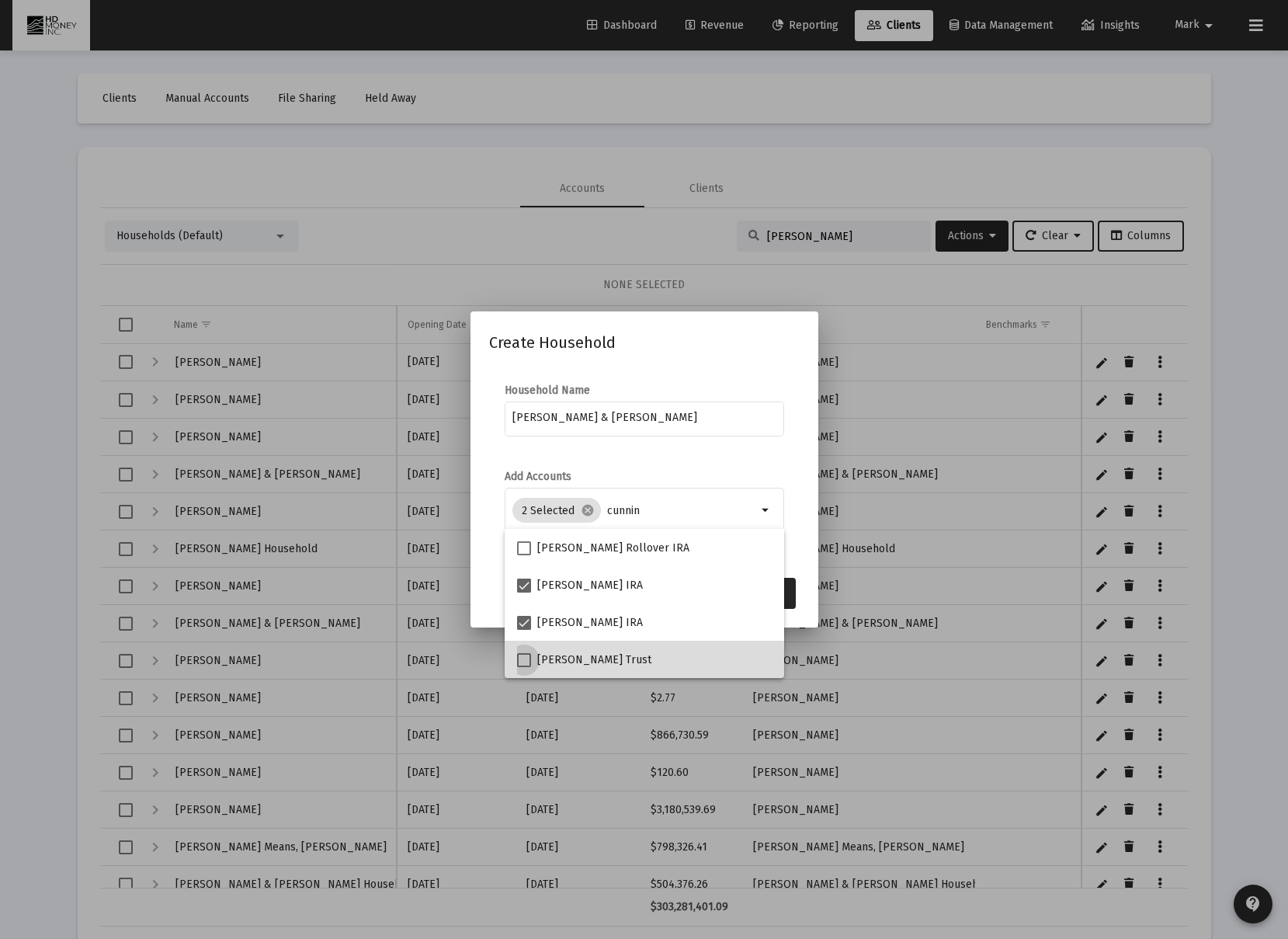
click at [523, 664] on span at bounding box center [523, 659] width 14 height 14
click at [523, 667] on input "Beverly Cunningham Trust" at bounding box center [523, 667] width 1 height 1
checkbox input "true"
click at [804, 488] on mat-dialog-content "Household Name Cunningham, Gary & Beverly Add Accounts 3 Selected cancel cunnin…" at bounding box center [644, 467] width 347 height 201
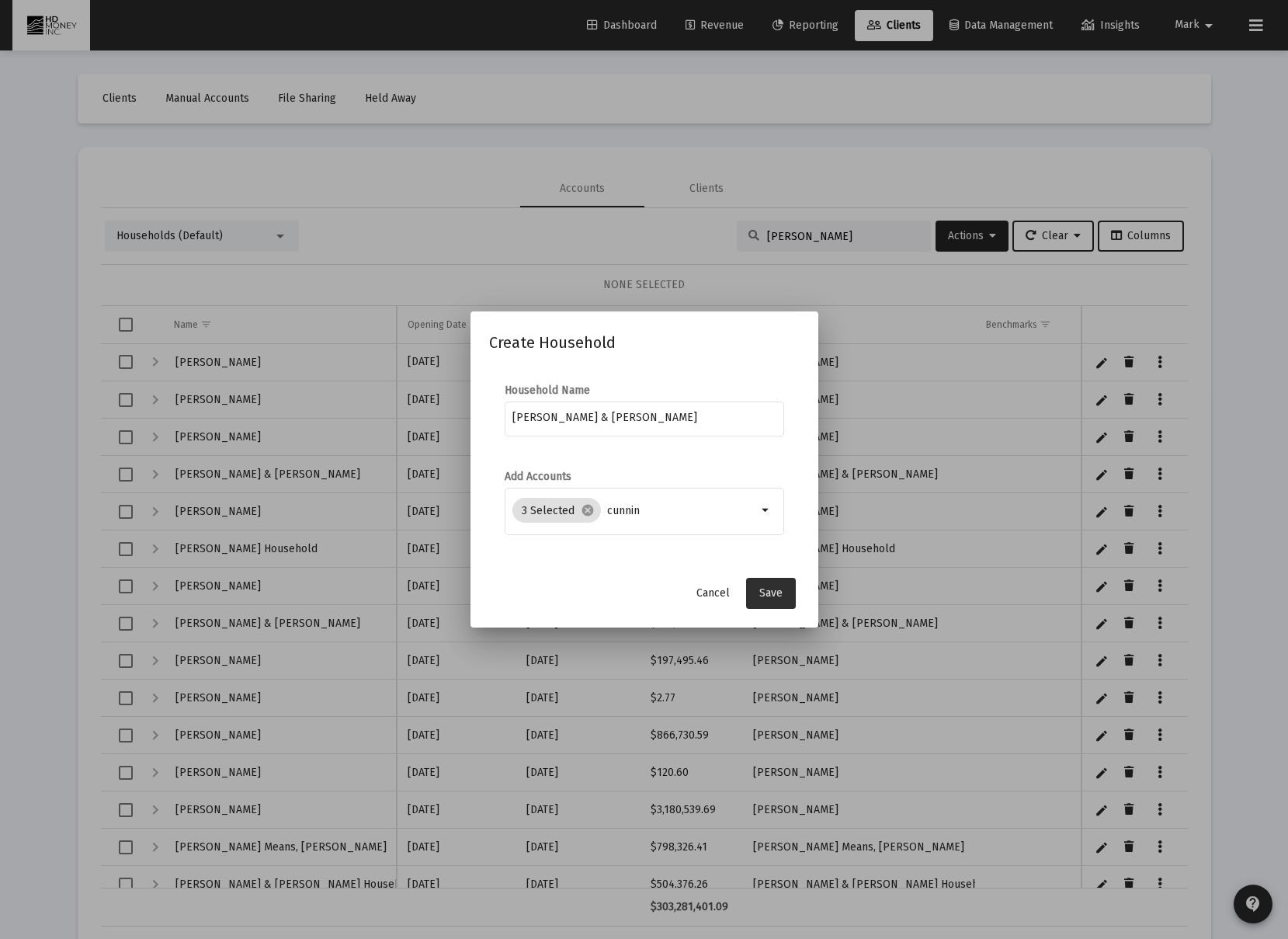
click at [783, 604] on button "Save" at bounding box center [770, 592] width 50 height 31
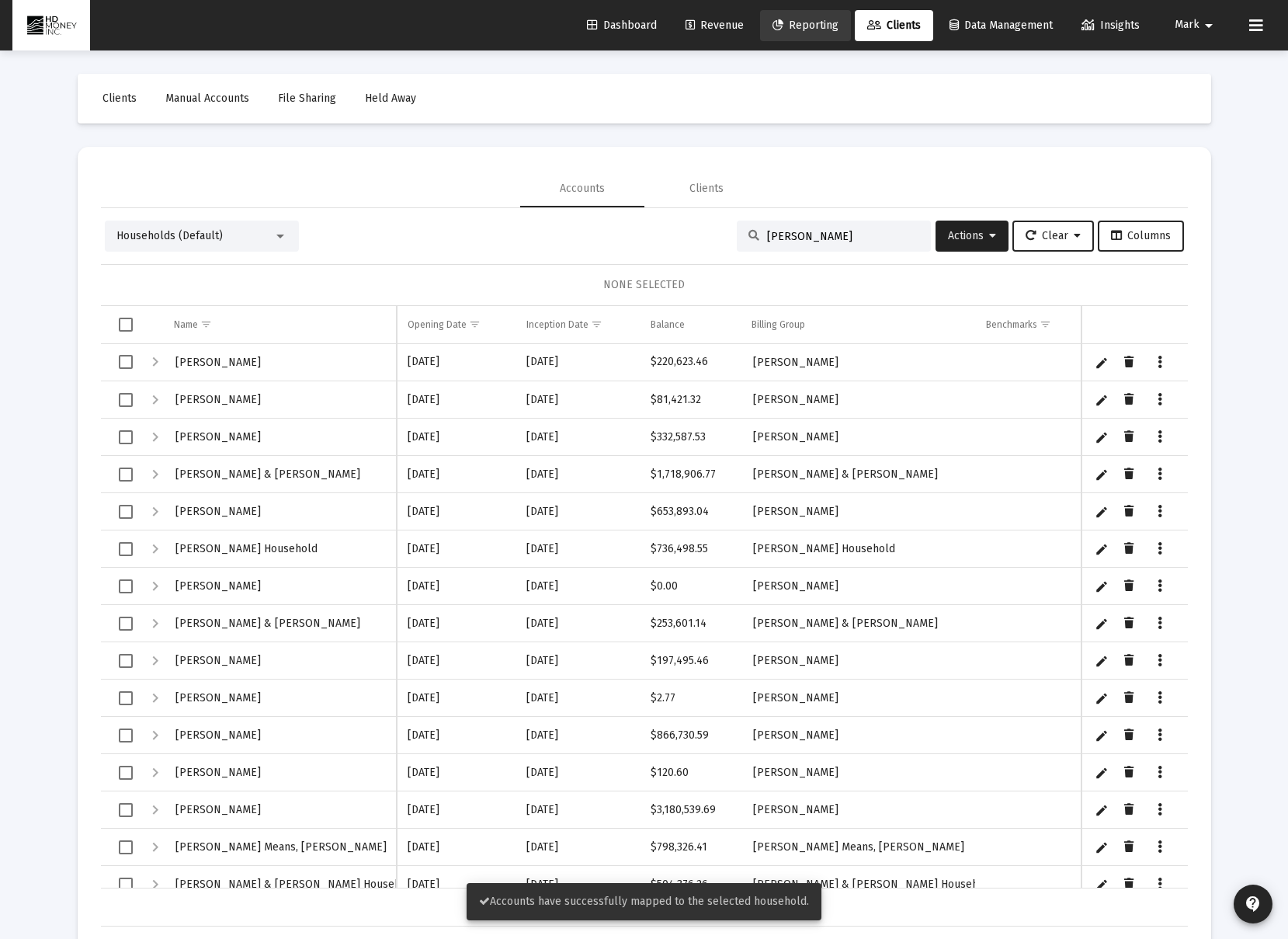
click at [805, 25] on span "Reporting" at bounding box center [805, 25] width 66 height 13
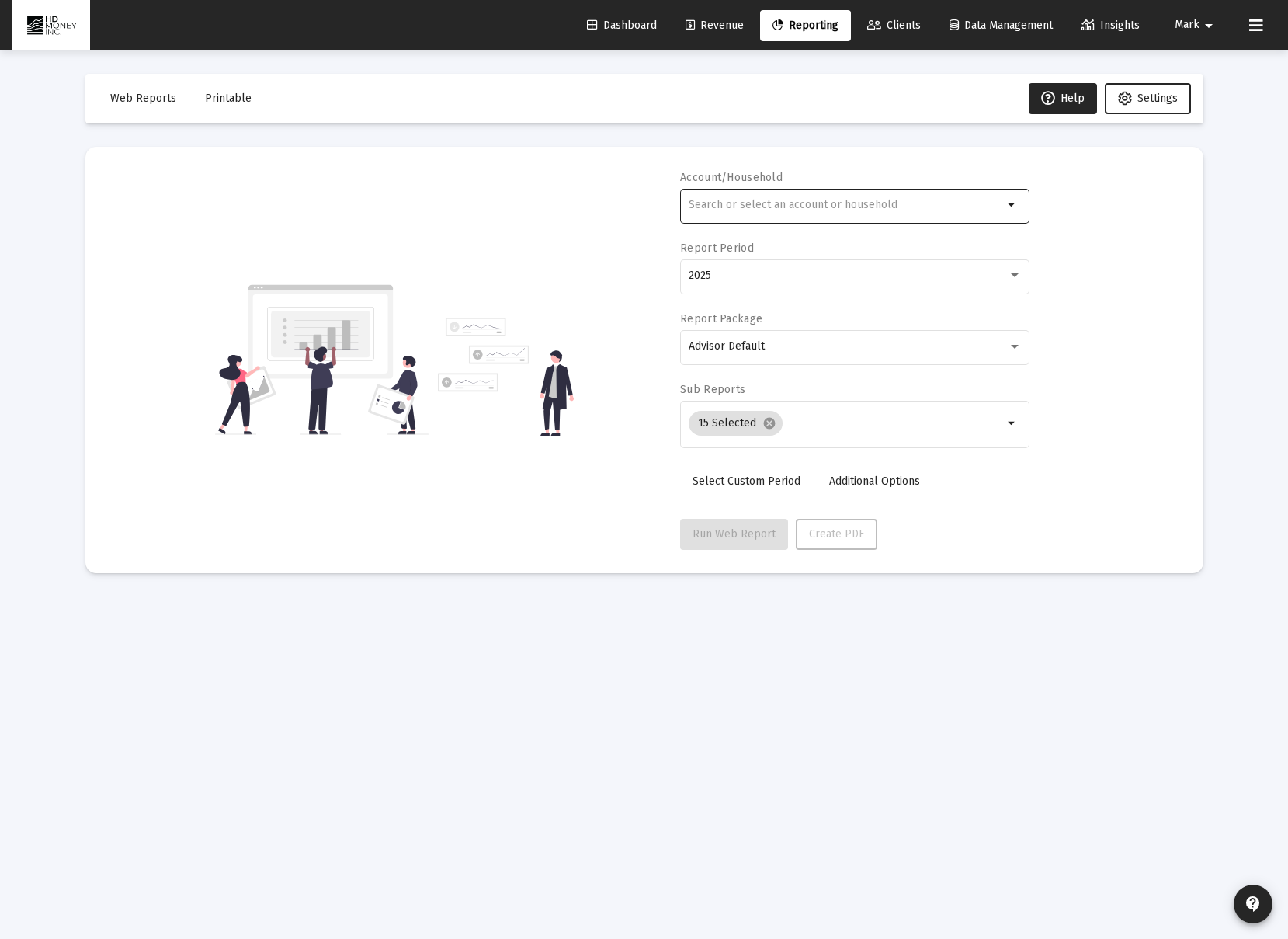
click at [809, 215] on div at bounding box center [845, 204] width 314 height 38
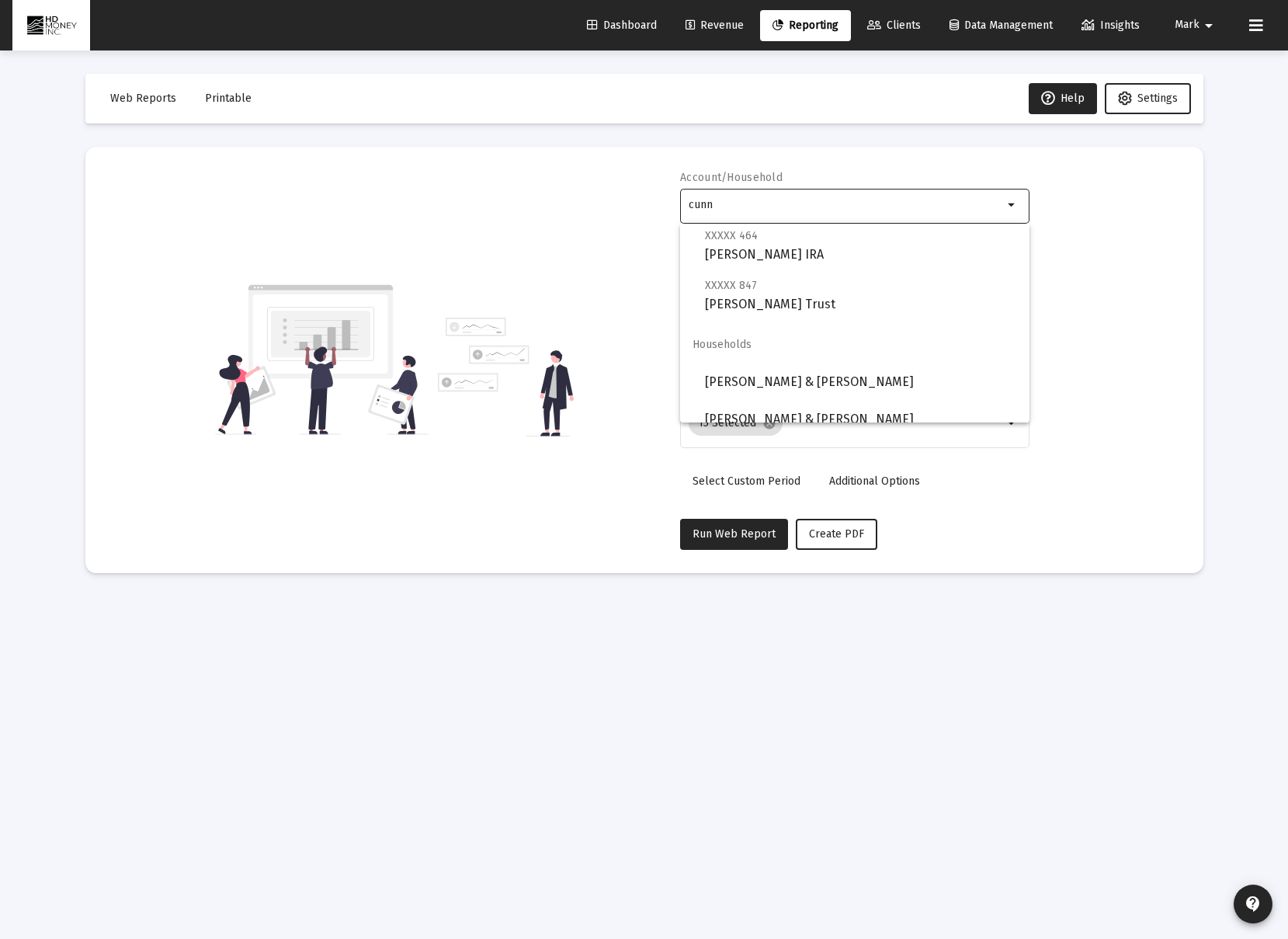
scroll to position [149, 0]
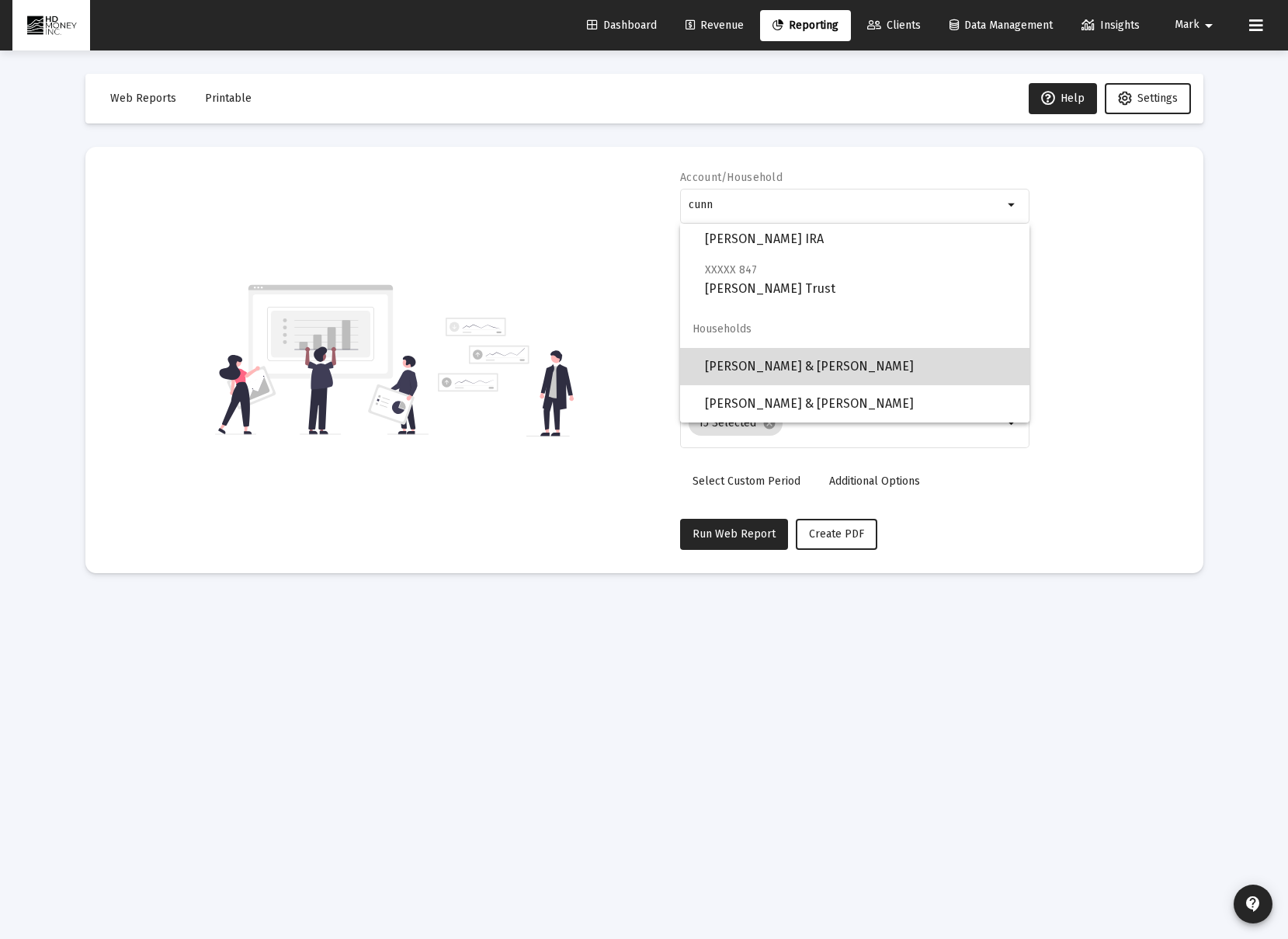
click at [852, 369] on span "Cunningham, Gary & Beverly" at bounding box center [861, 366] width 312 height 38
type input "Cunningham, Gary & Beverly"
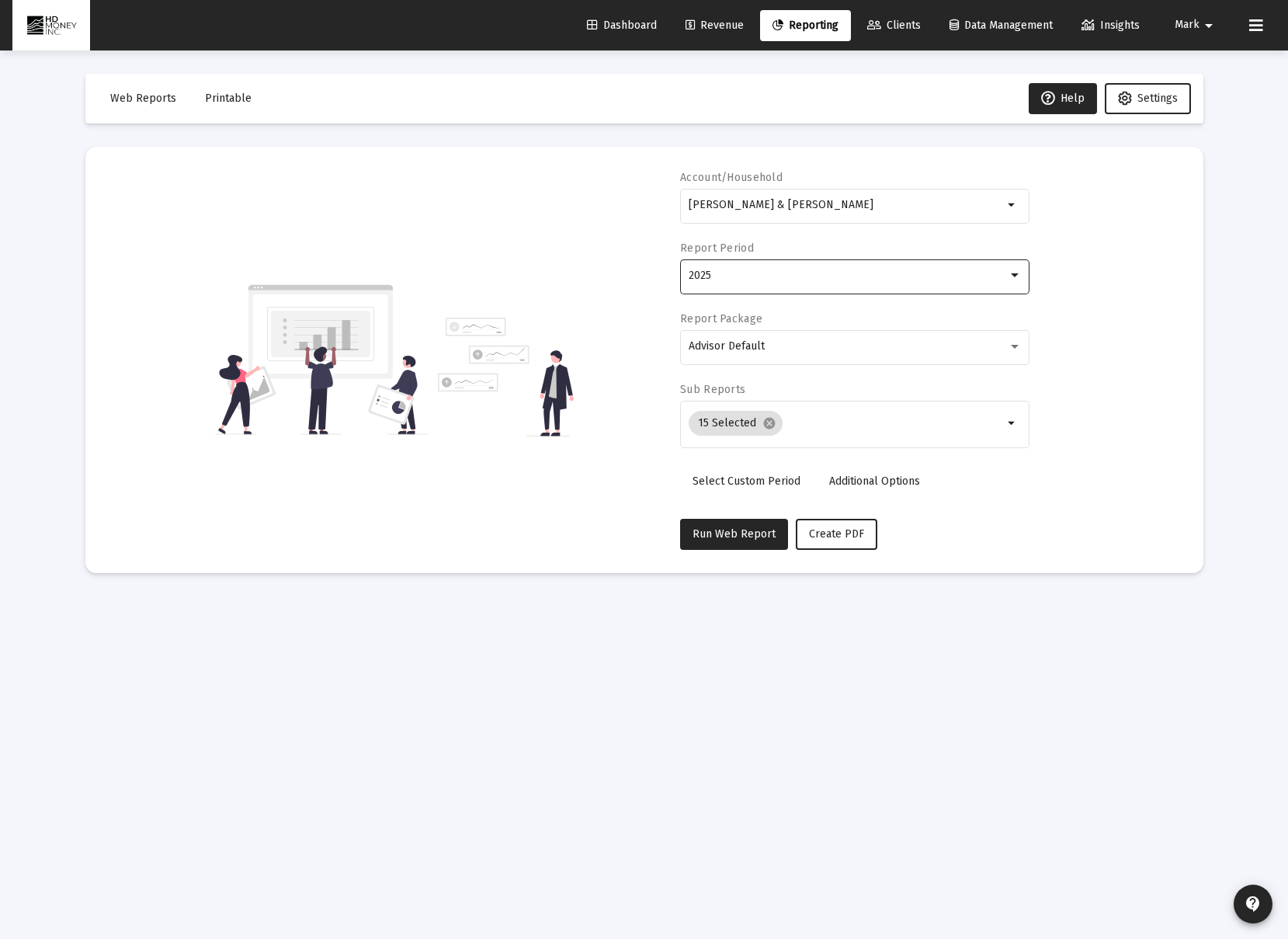
click at [784, 275] on div "2025" at bounding box center [847, 275] width 319 height 12
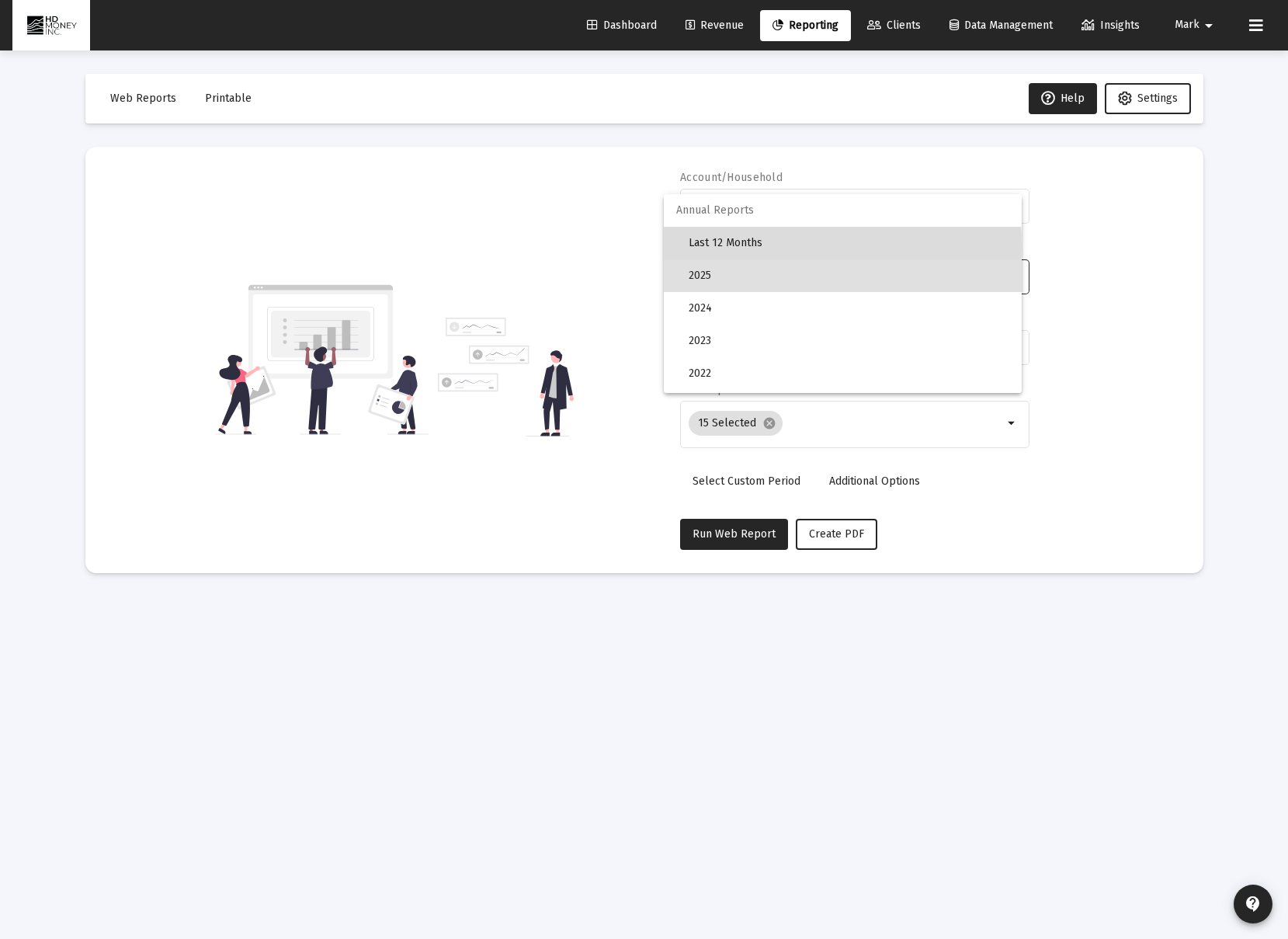
click at [781, 245] on span "Last 12 Months" at bounding box center [848, 243] width 320 height 33
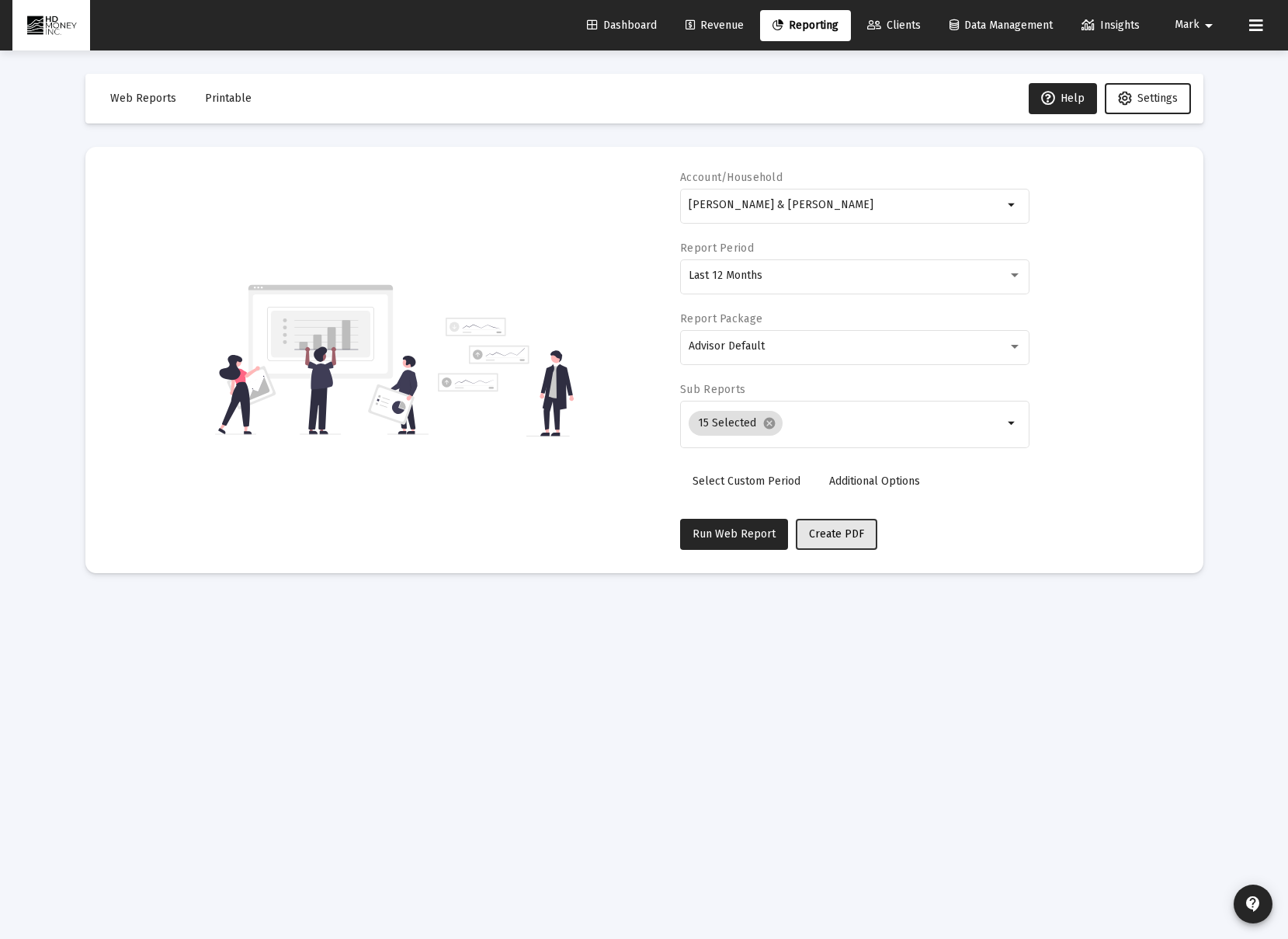
click at [830, 538] on span "Create PDF" at bounding box center [836, 534] width 56 height 13
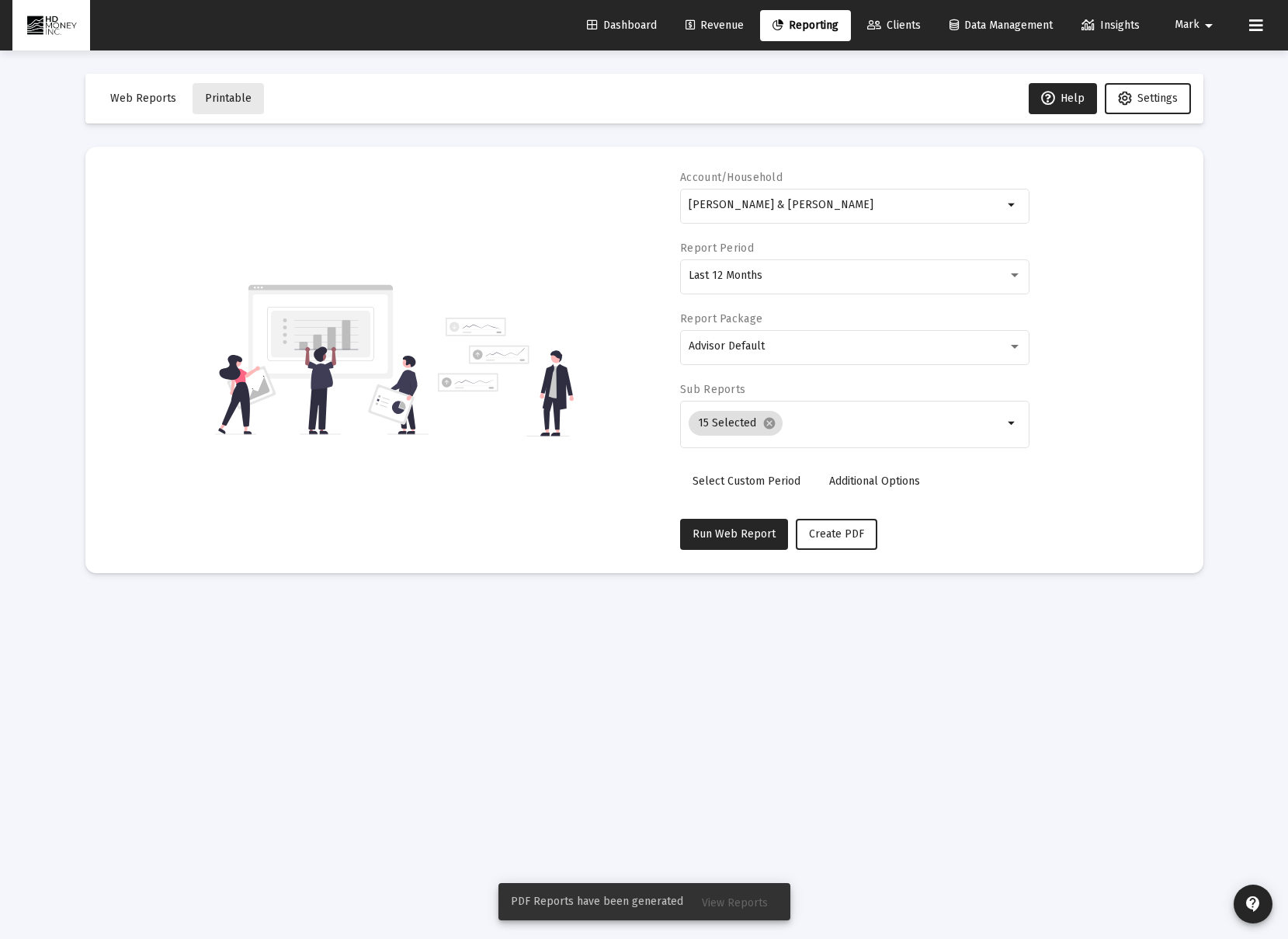
click at [232, 105] on button "Printable" at bounding box center [228, 98] width 72 height 31
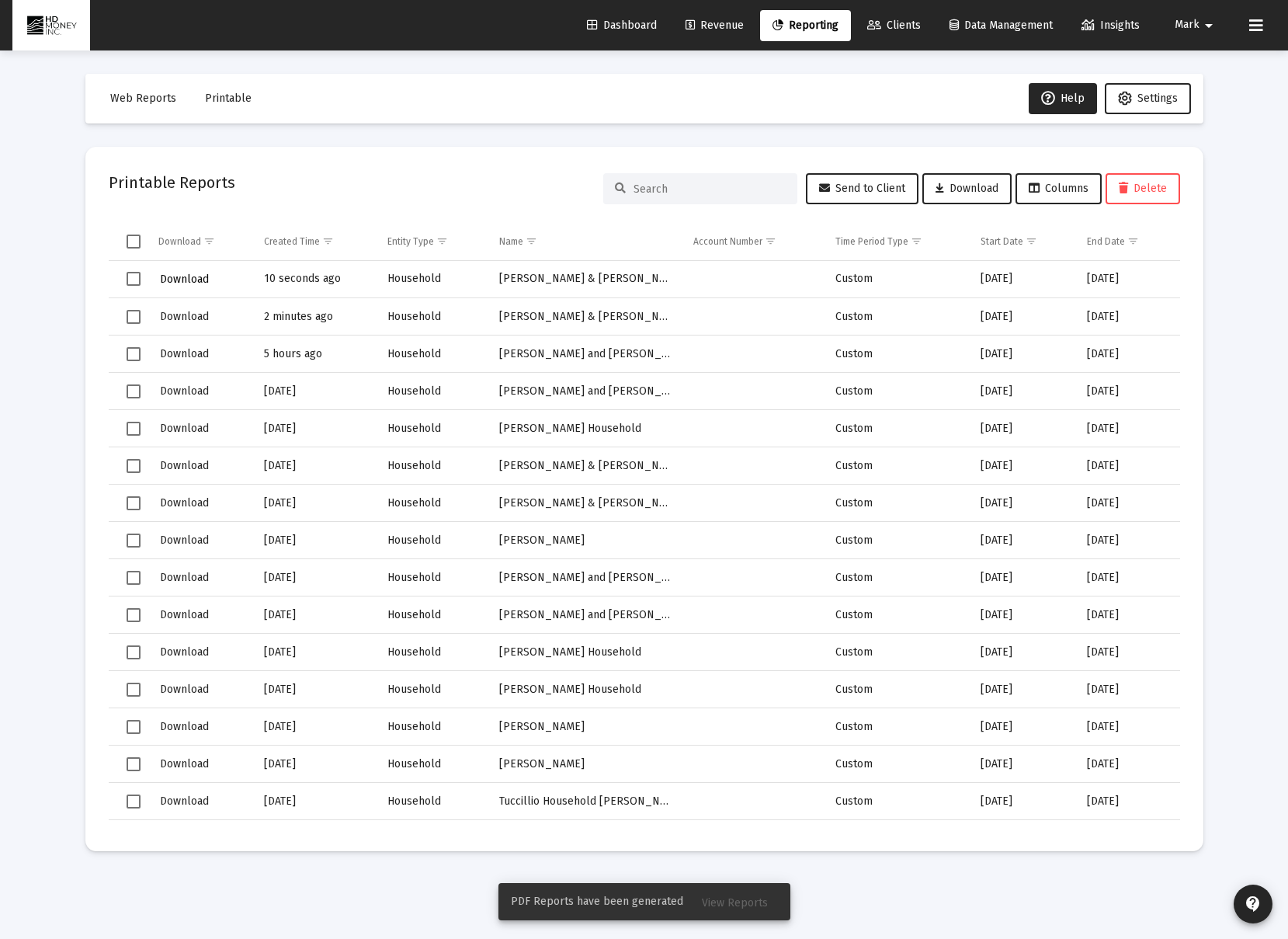
click at [200, 281] on span "Download" at bounding box center [185, 279] width 49 height 13
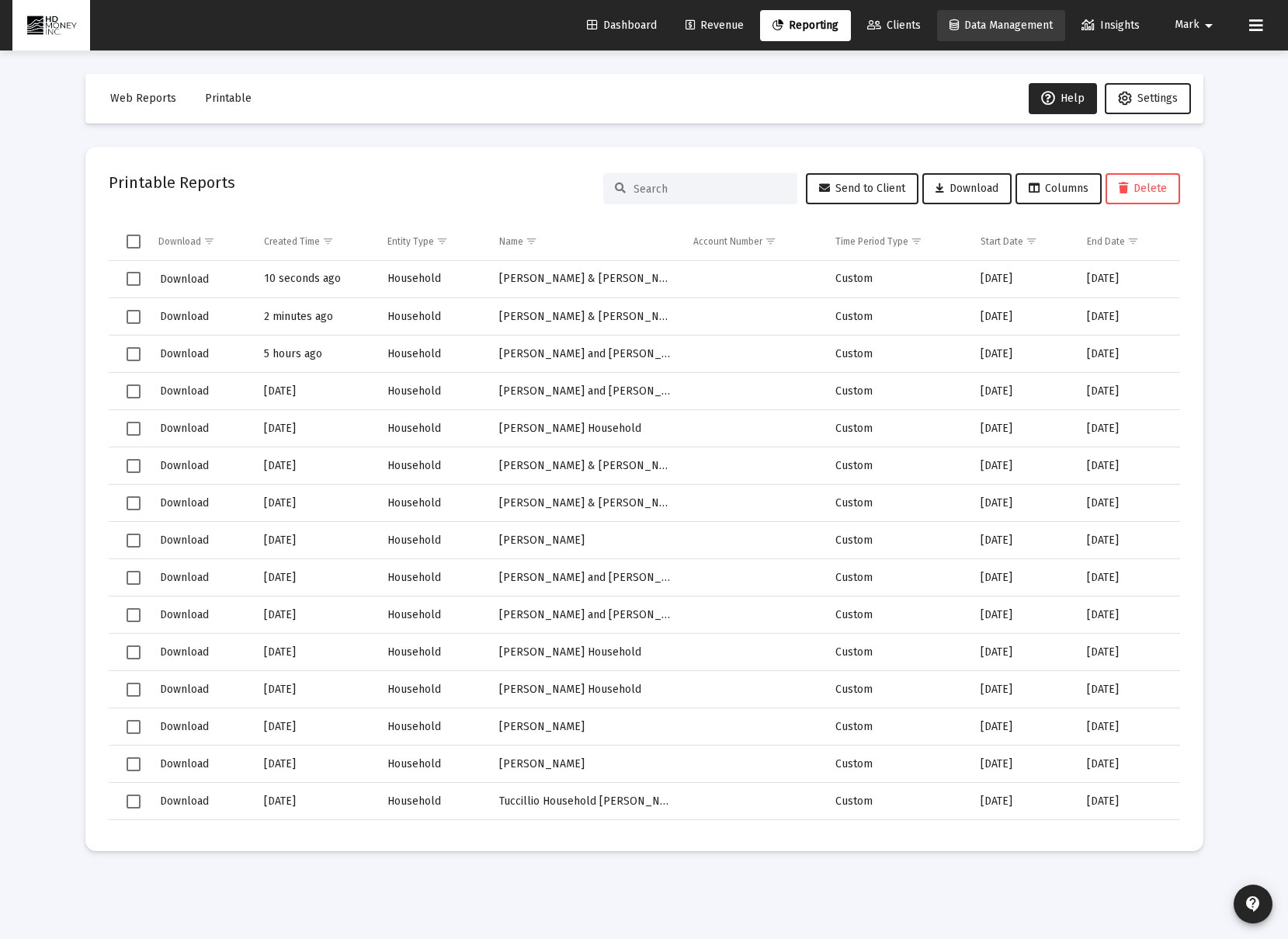
click at [1028, 29] on span "Data Management" at bounding box center [1001, 25] width 104 height 13
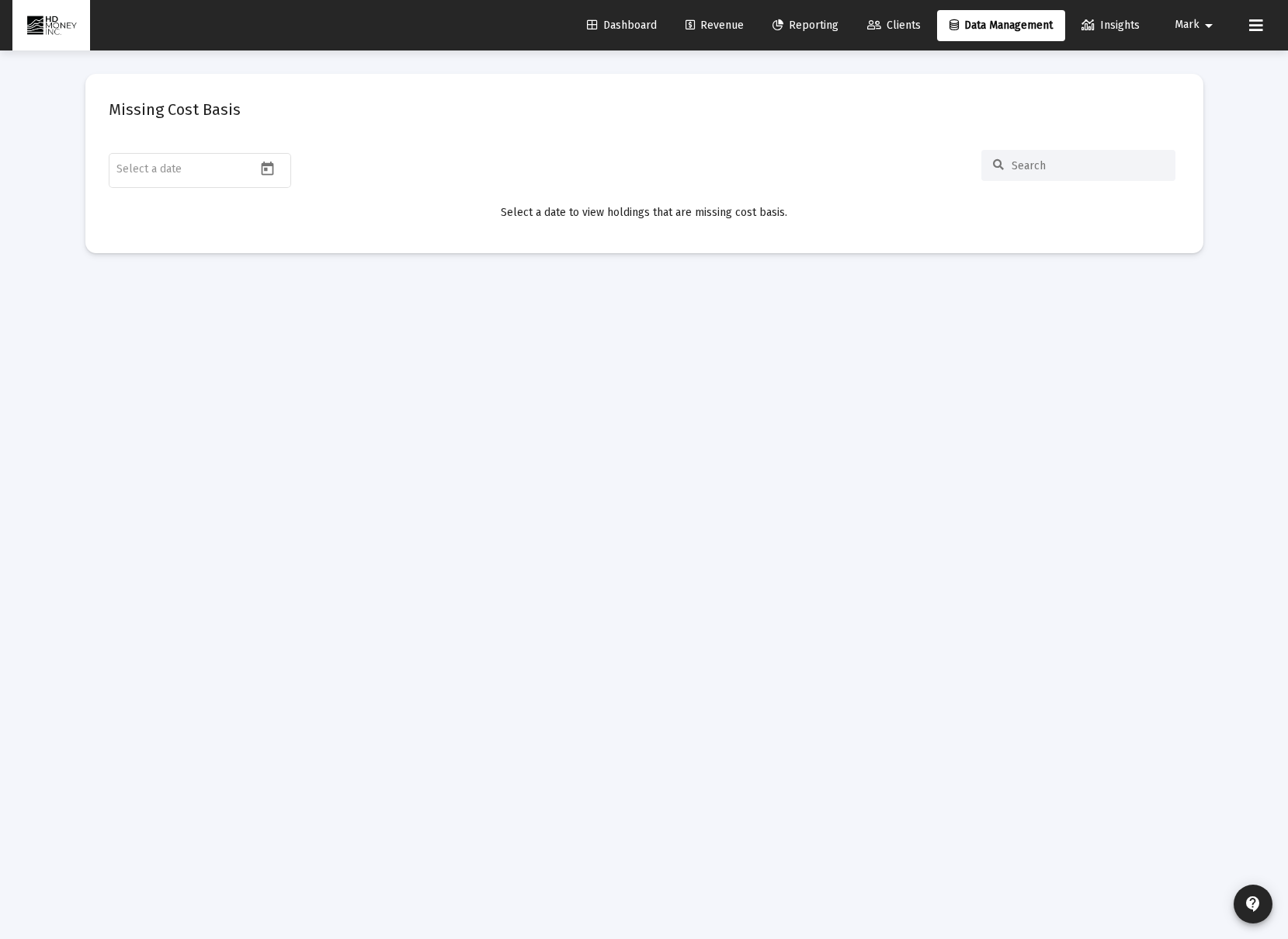
click at [1260, 31] on icon at bounding box center [1255, 25] width 14 height 19
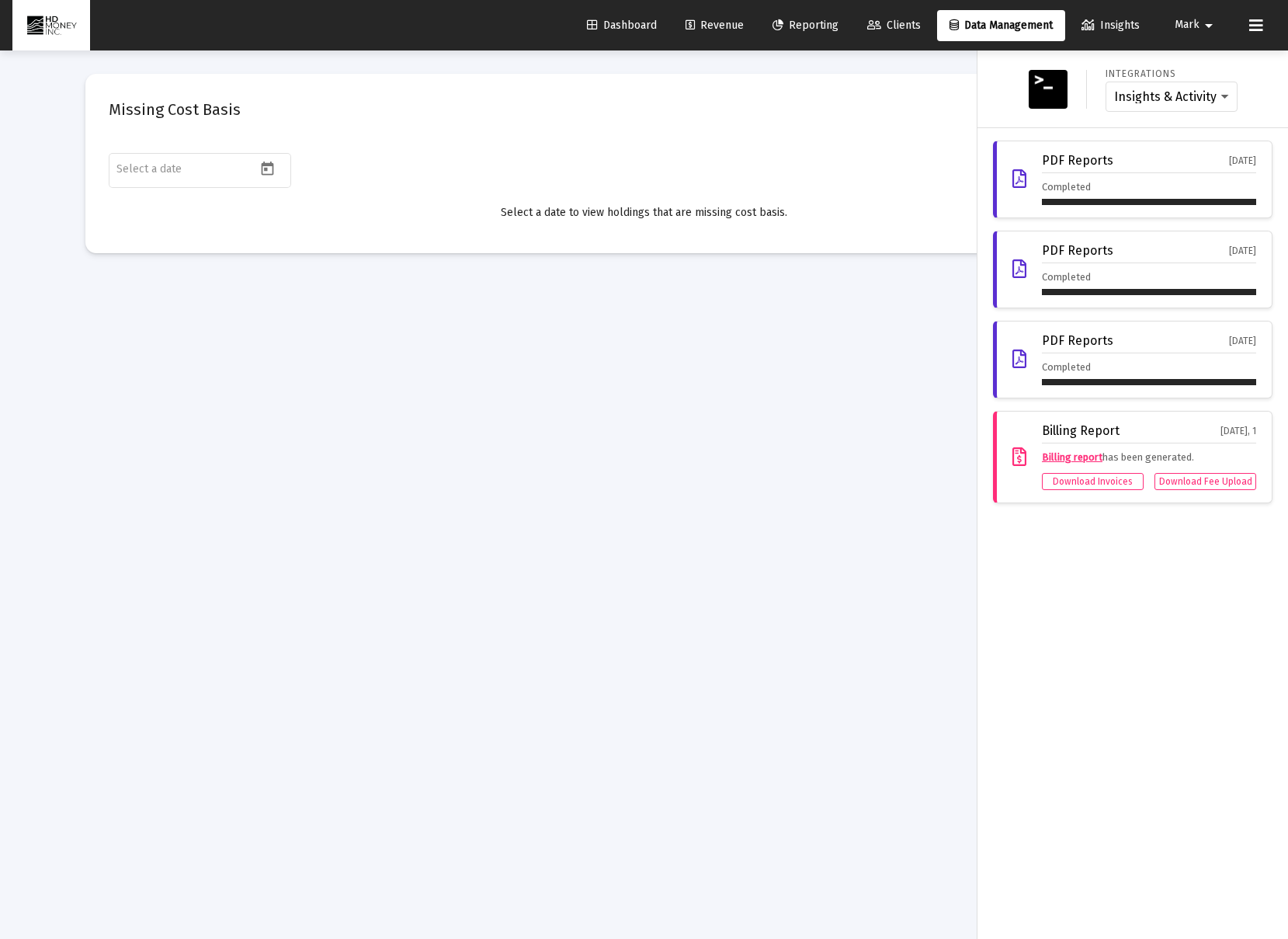
click at [810, 24] on span "Reporting" at bounding box center [805, 25] width 66 height 13
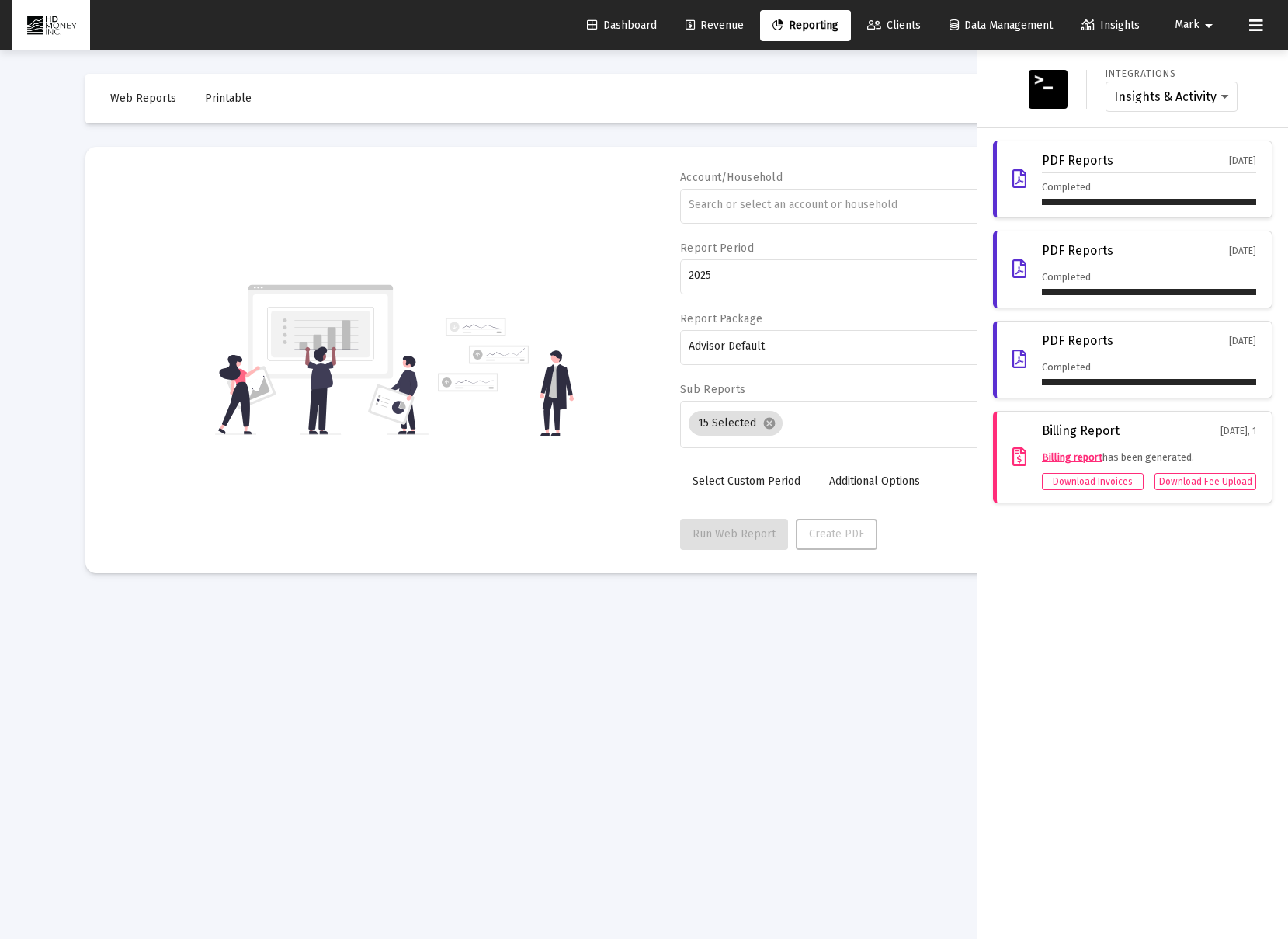
click at [673, 23] on link "Revenue" at bounding box center [715, 25] width 83 height 31
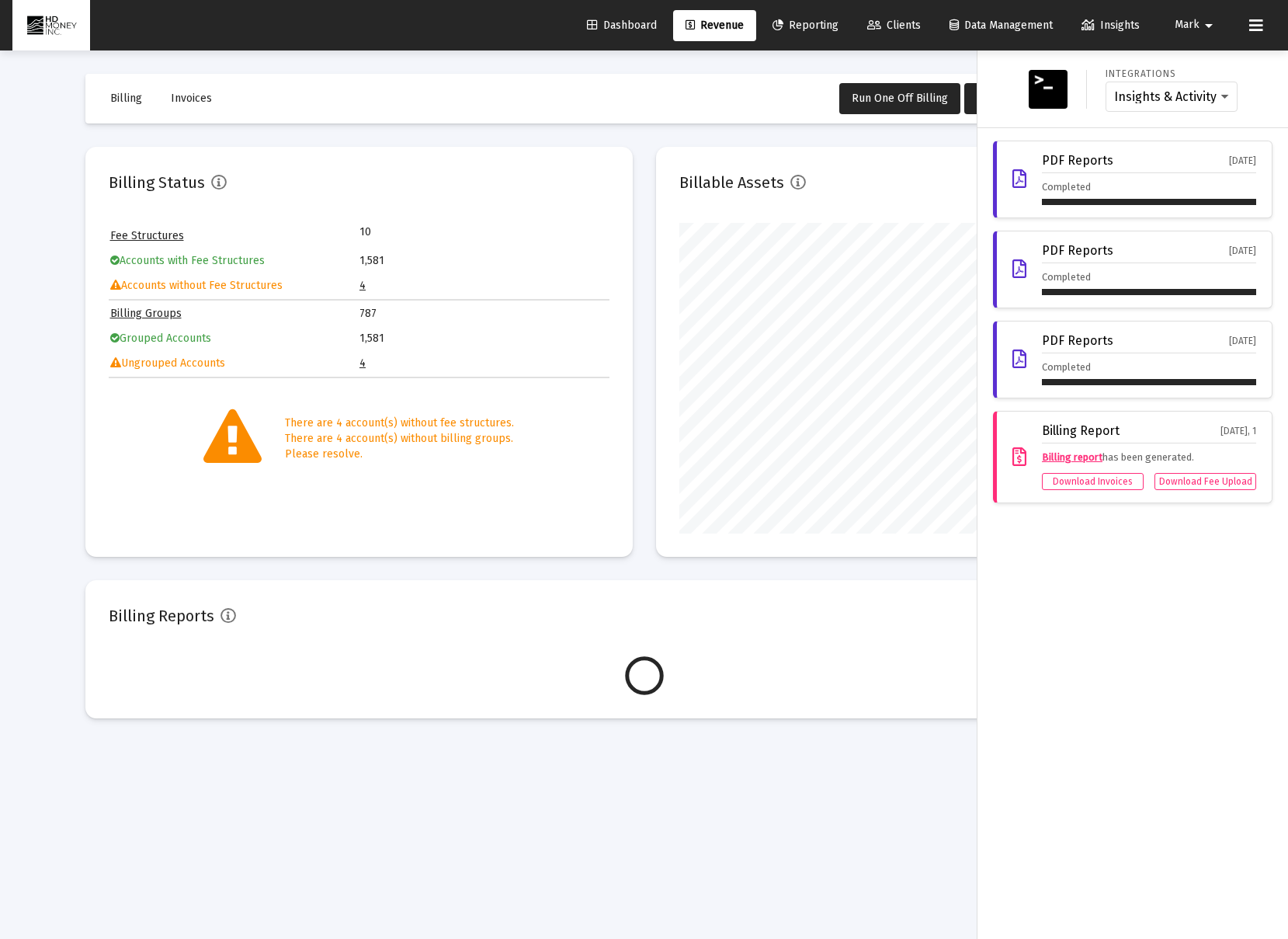
scroll to position [311, 501]
click at [624, 23] on span "Dashboard" at bounding box center [621, 25] width 70 height 13
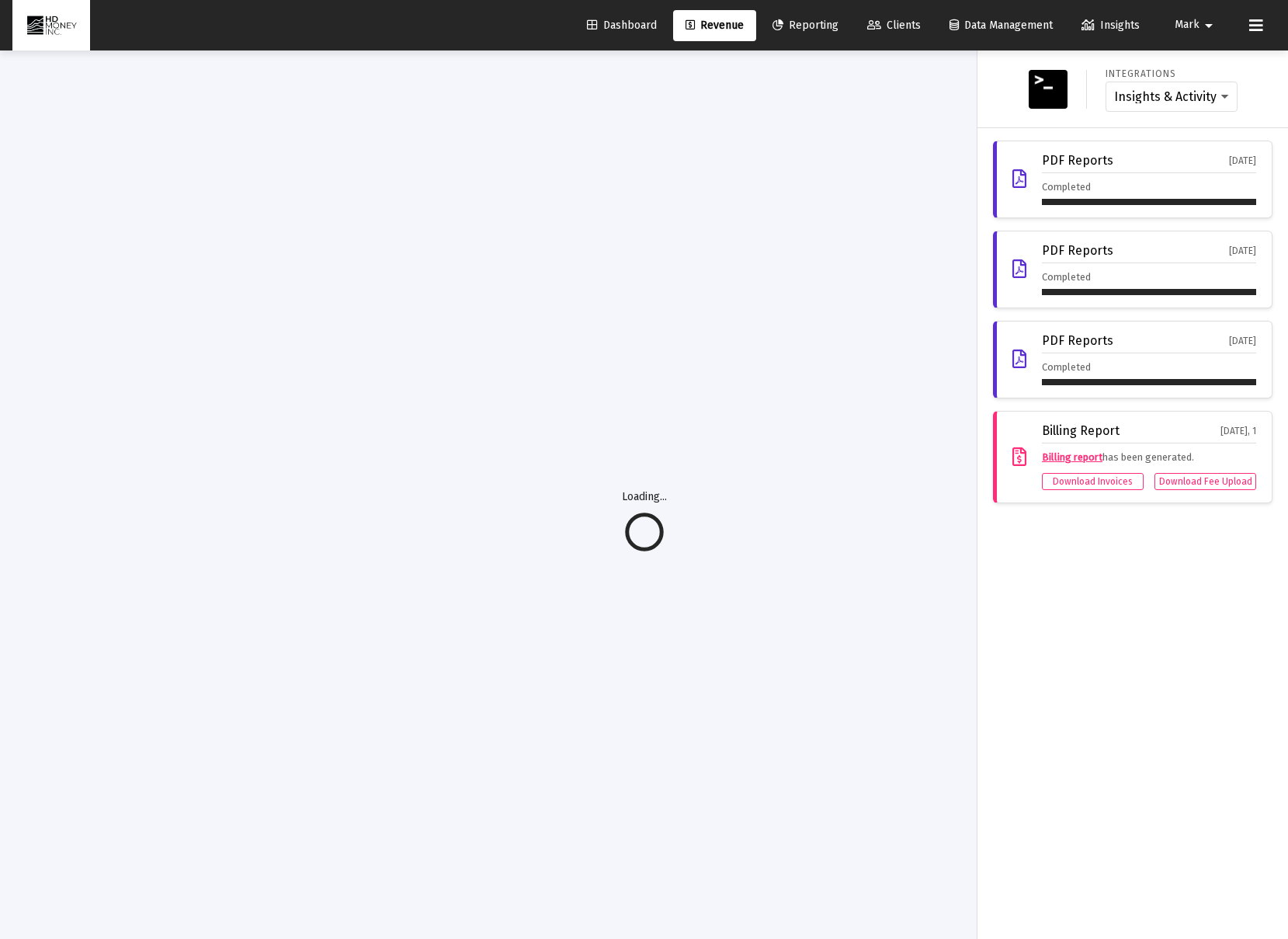
click at [877, 19] on span "Clients" at bounding box center [894, 25] width 54 height 13
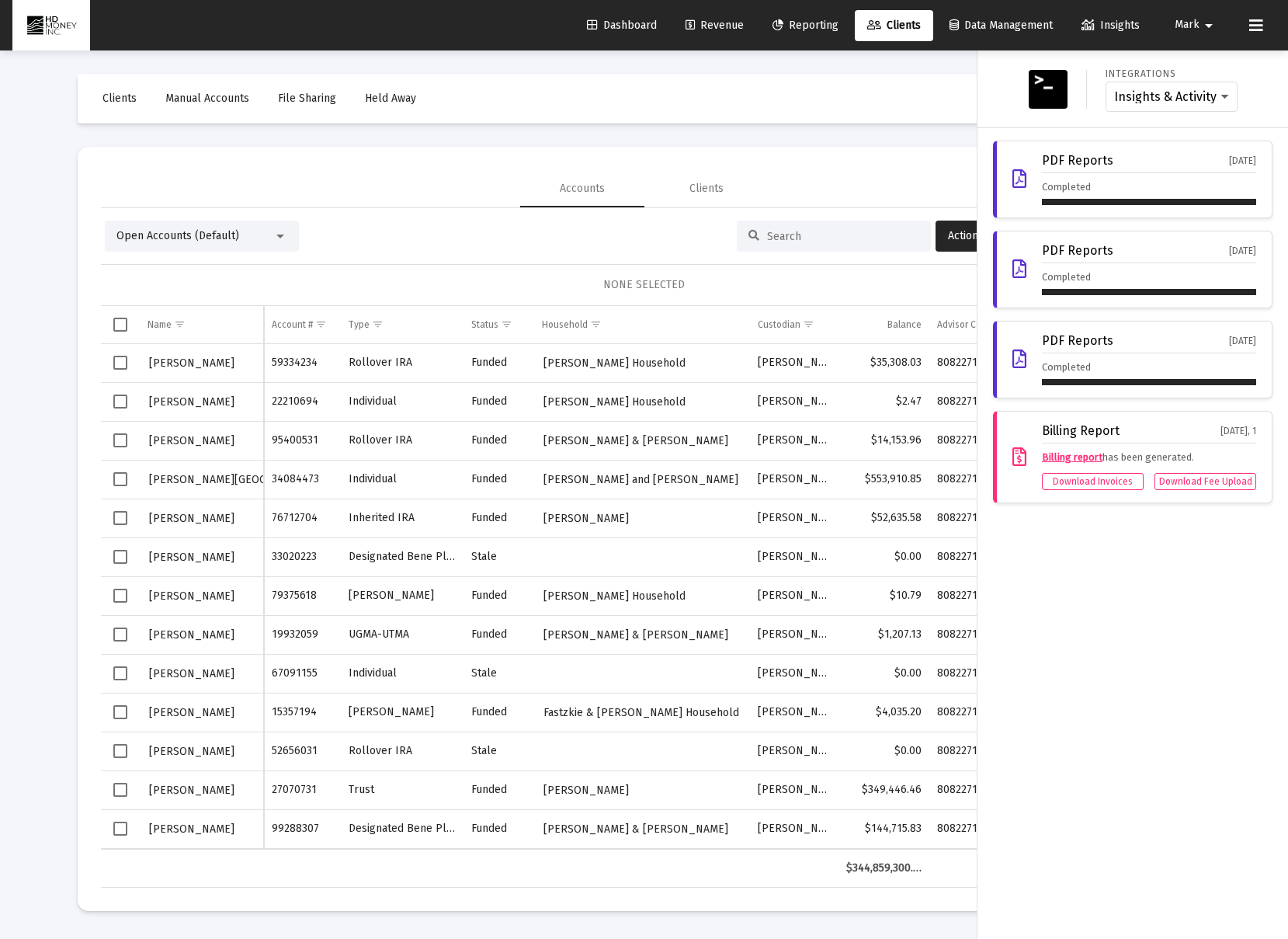
click at [294, 250] on div at bounding box center [644, 469] width 1288 height 939
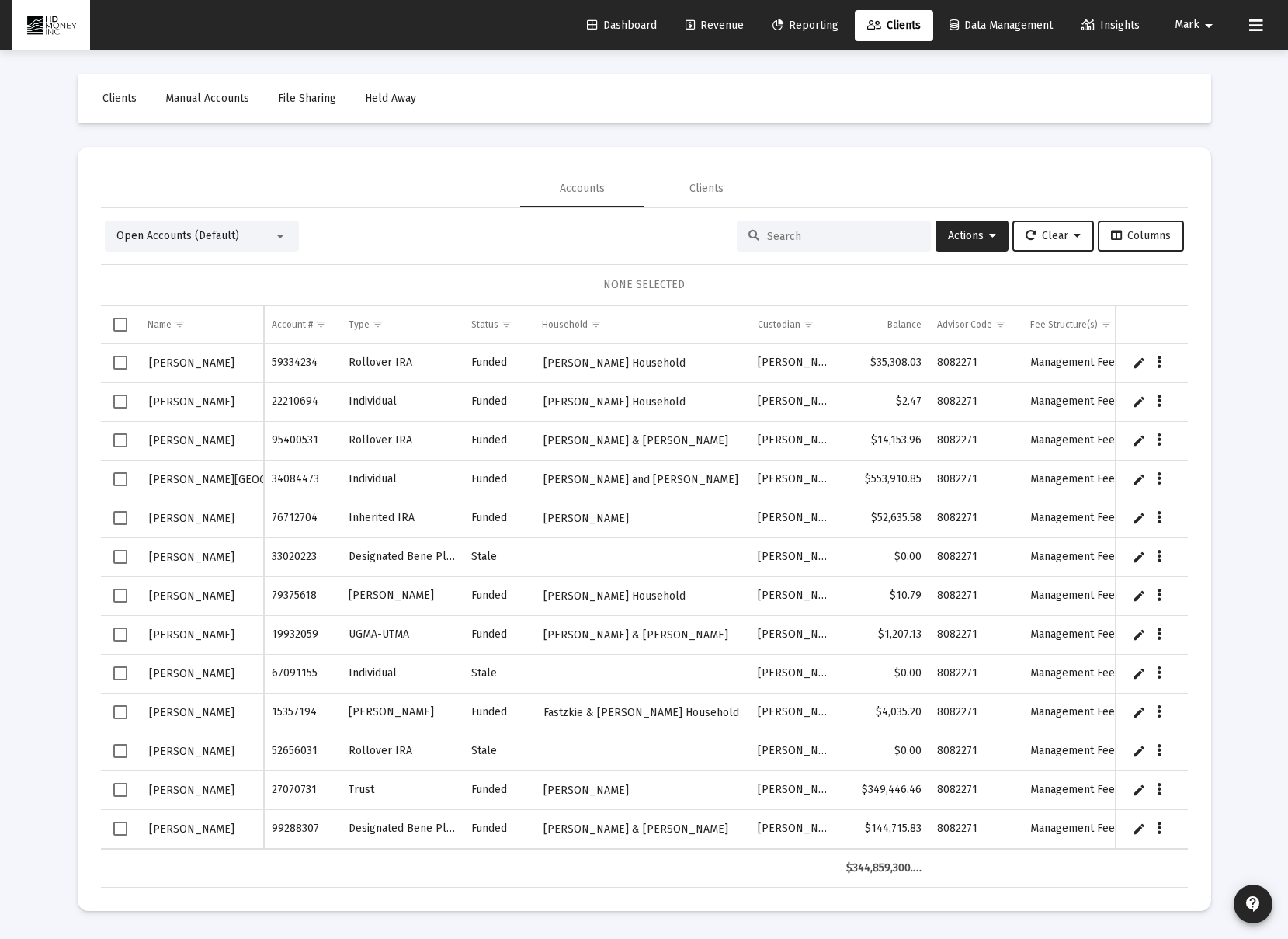
click at [290, 242] on div at bounding box center [644, 469] width 1288 height 939
click at [285, 234] on div at bounding box center [280, 235] width 14 height 12
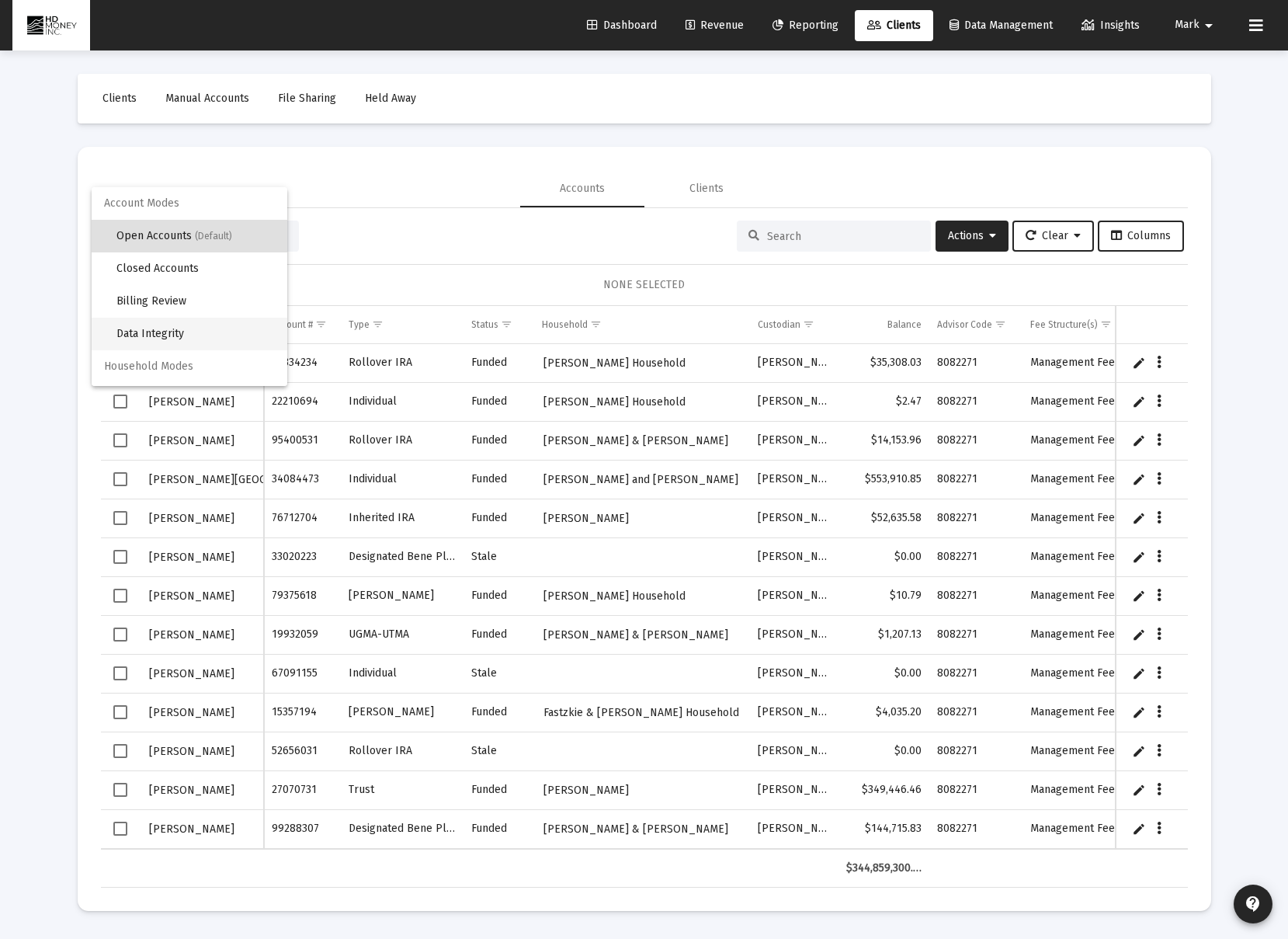
scroll to position [29, 0]
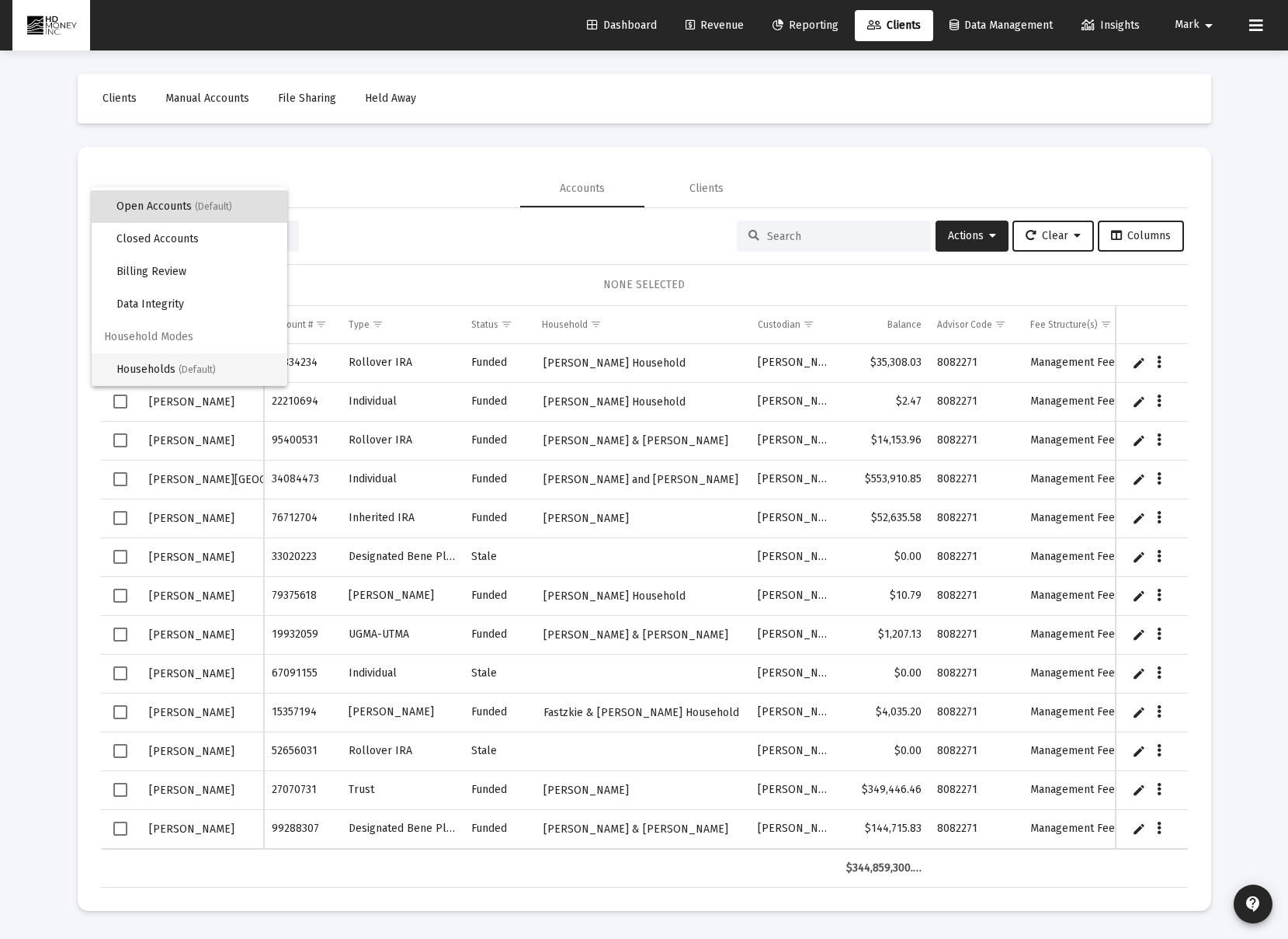
click at [170, 364] on span "Households (Default)" at bounding box center [196, 369] width 158 height 33
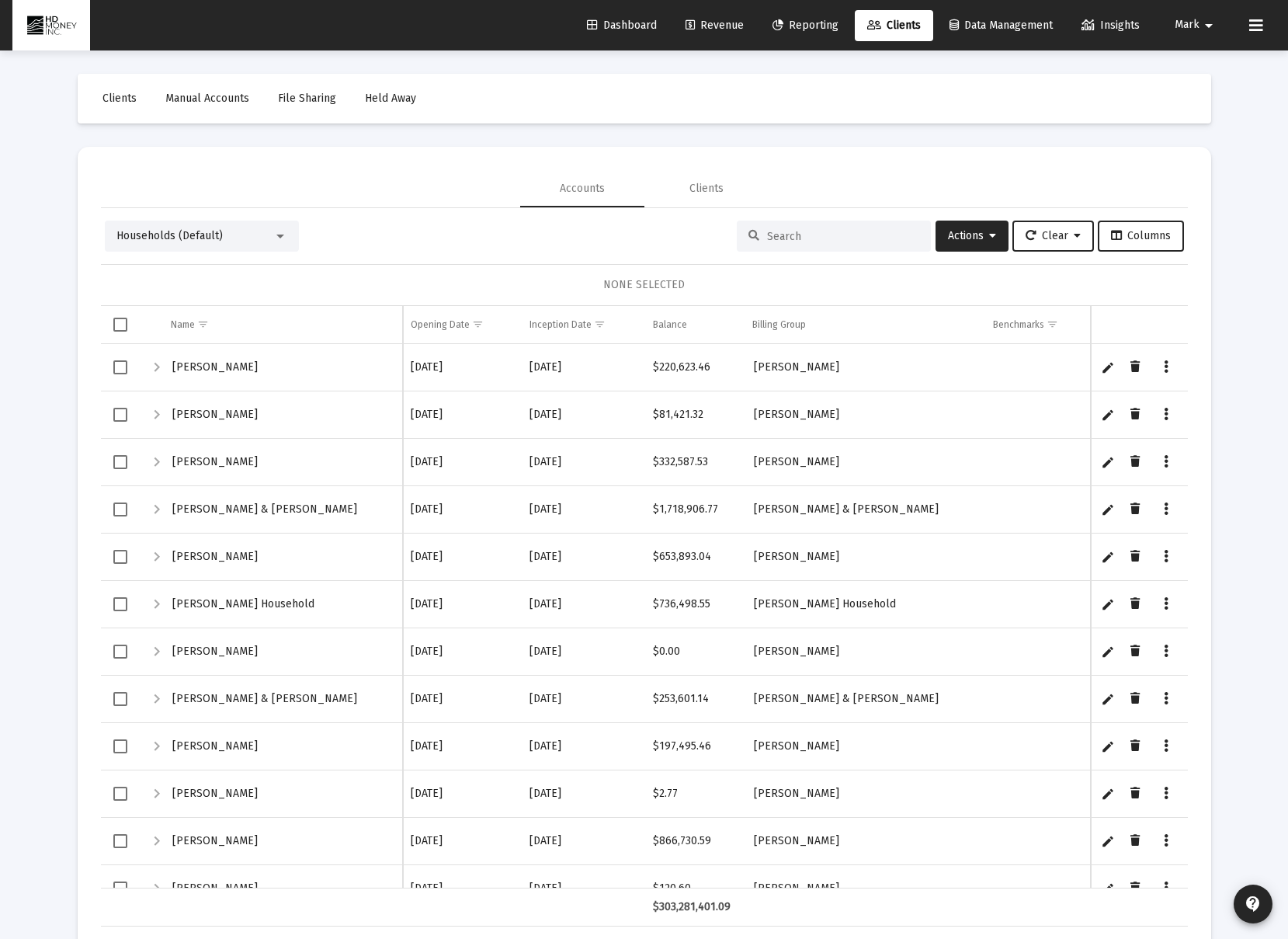
click at [798, 239] on input at bounding box center [844, 236] width 153 height 13
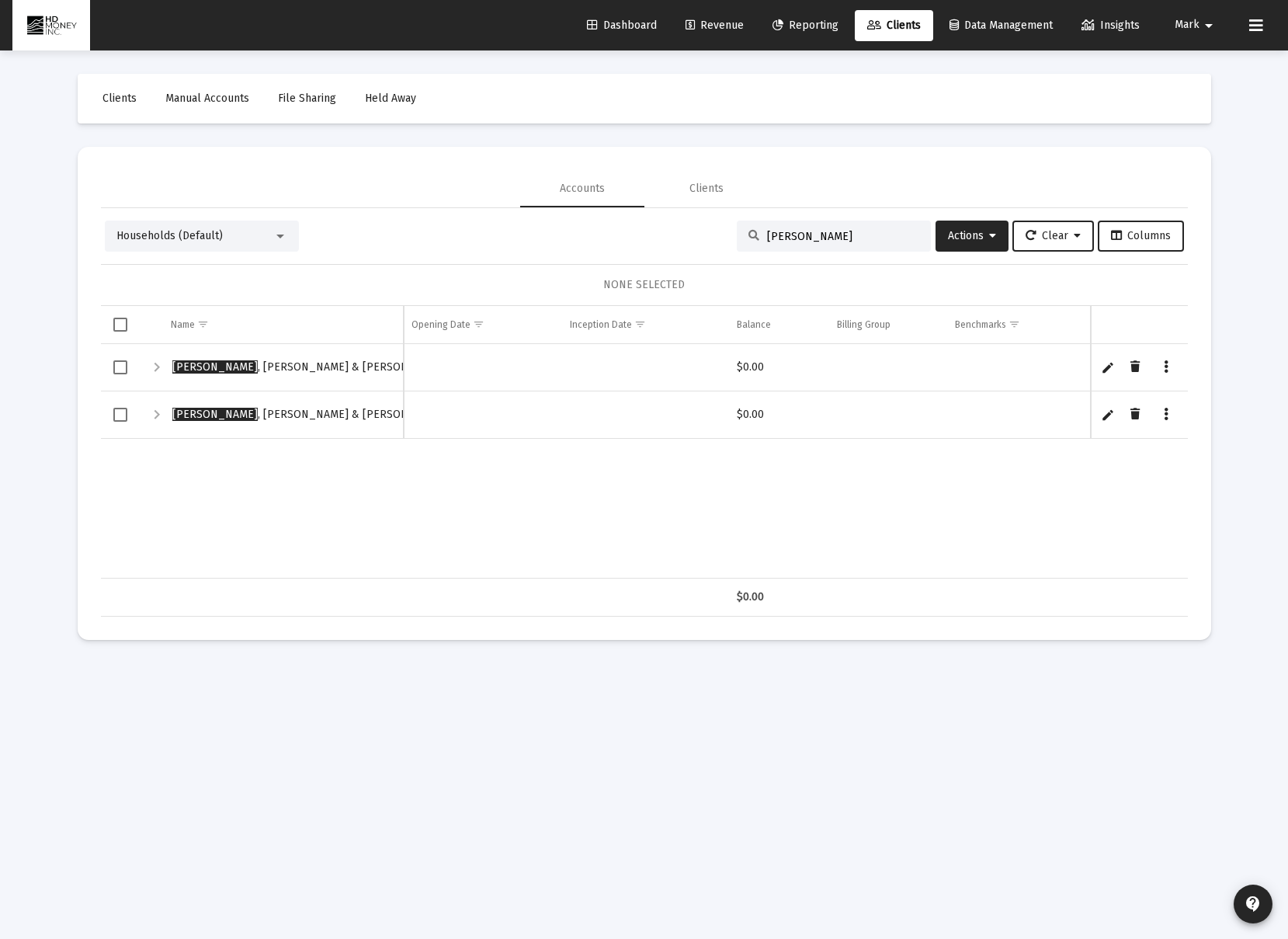
type input "cunningham"
click at [1166, 413] on icon "Data grid" at bounding box center [1166, 414] width 5 height 19
click at [1139, 413] on div at bounding box center [644, 469] width 1288 height 939
click at [1135, 413] on icon "Data grid" at bounding box center [1135, 414] width 9 height 19
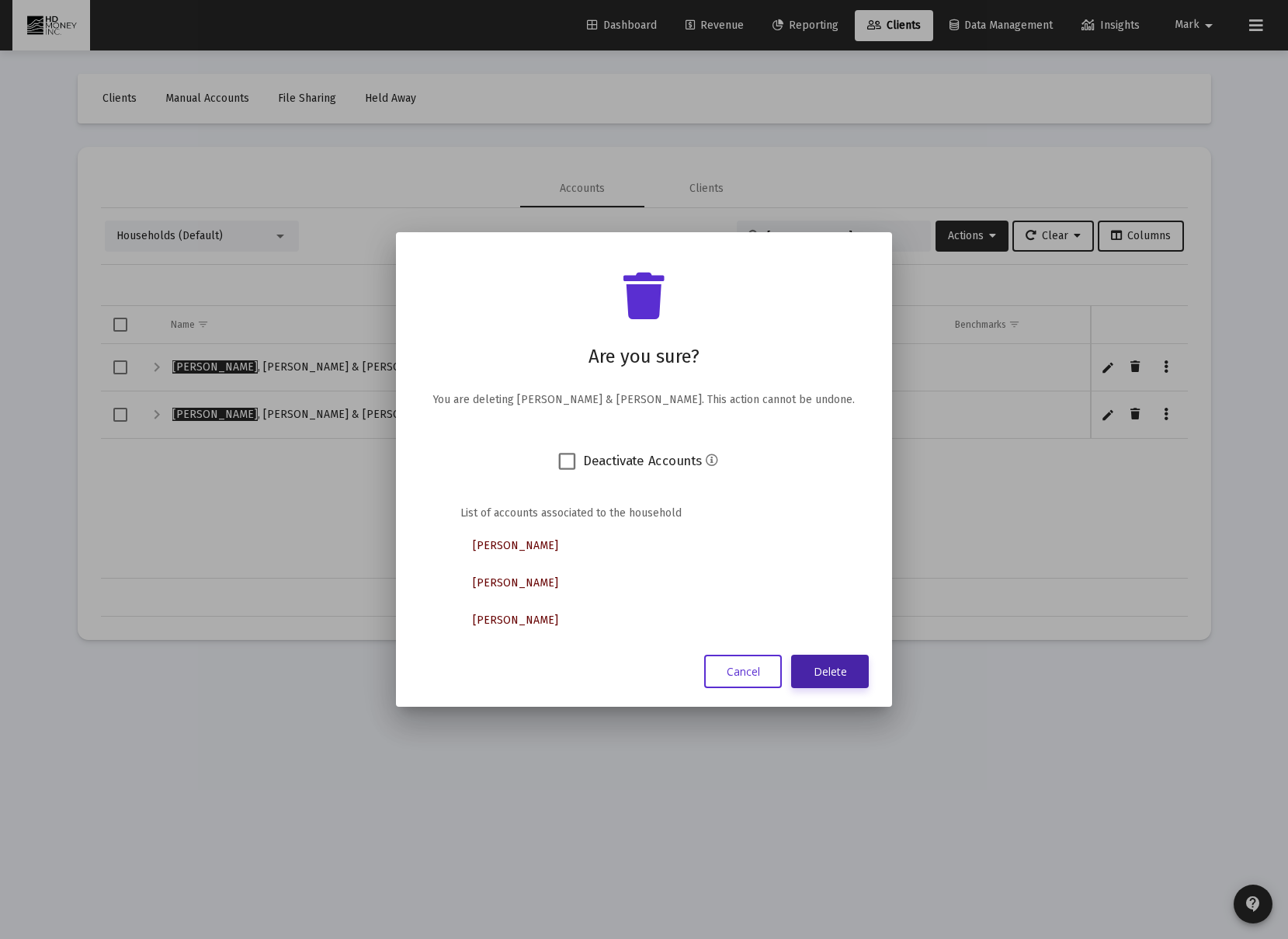
click at [829, 672] on button "Delete" at bounding box center [829, 671] width 77 height 33
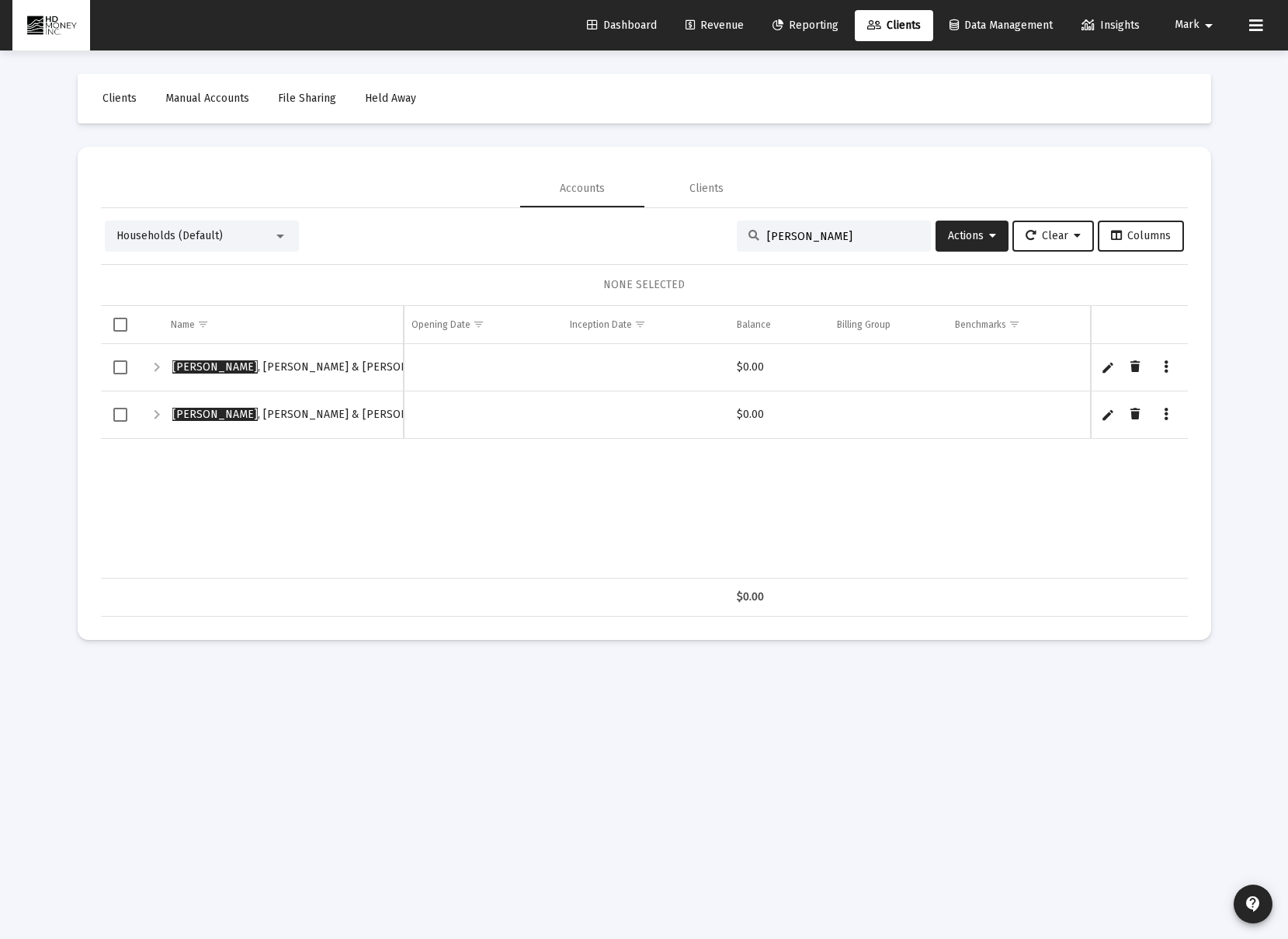
click at [127, 410] on td "Data grid" at bounding box center [120, 414] width 39 height 47
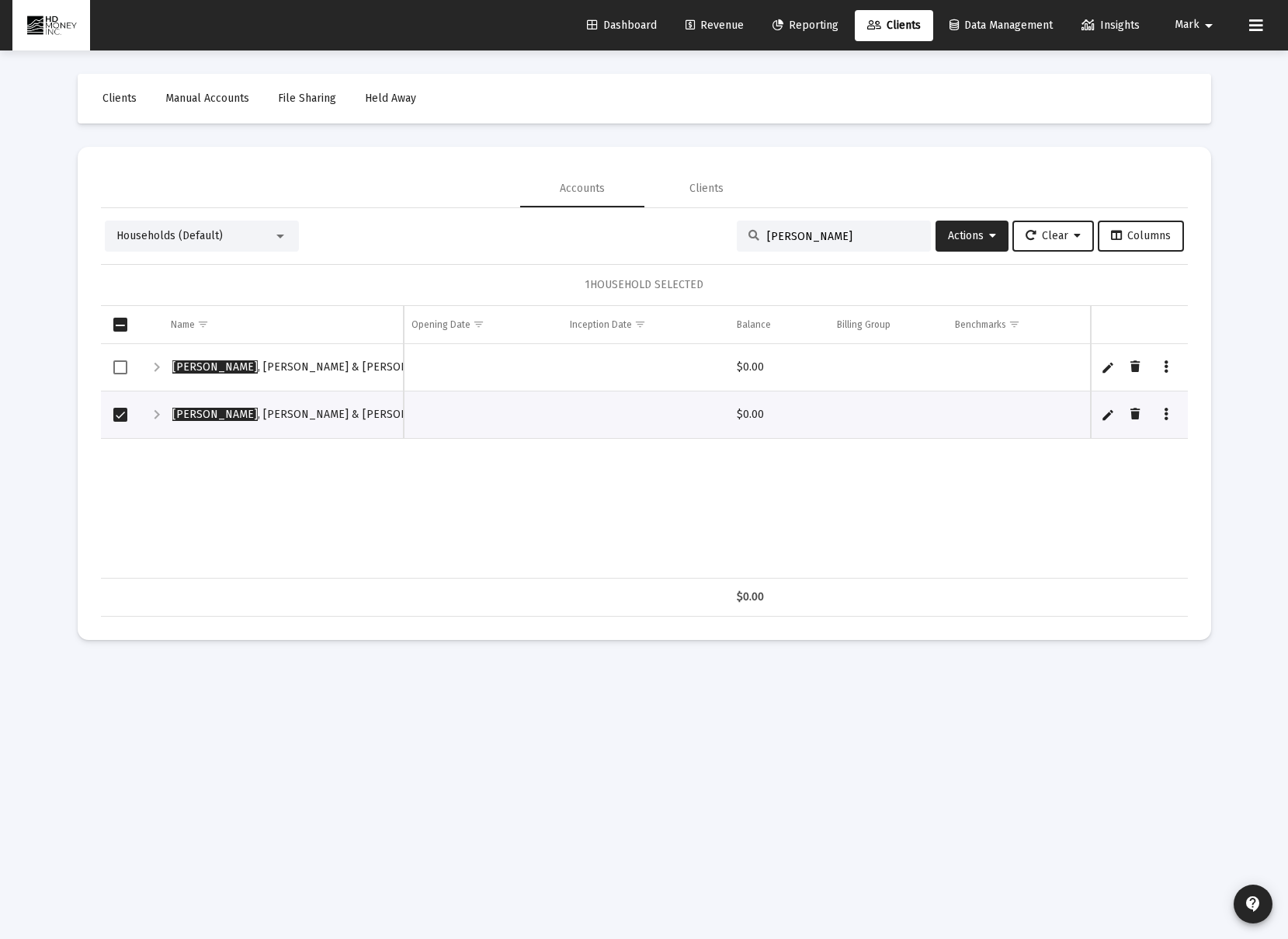
click at [126, 366] on span "Select row" at bounding box center [120, 367] width 14 height 14
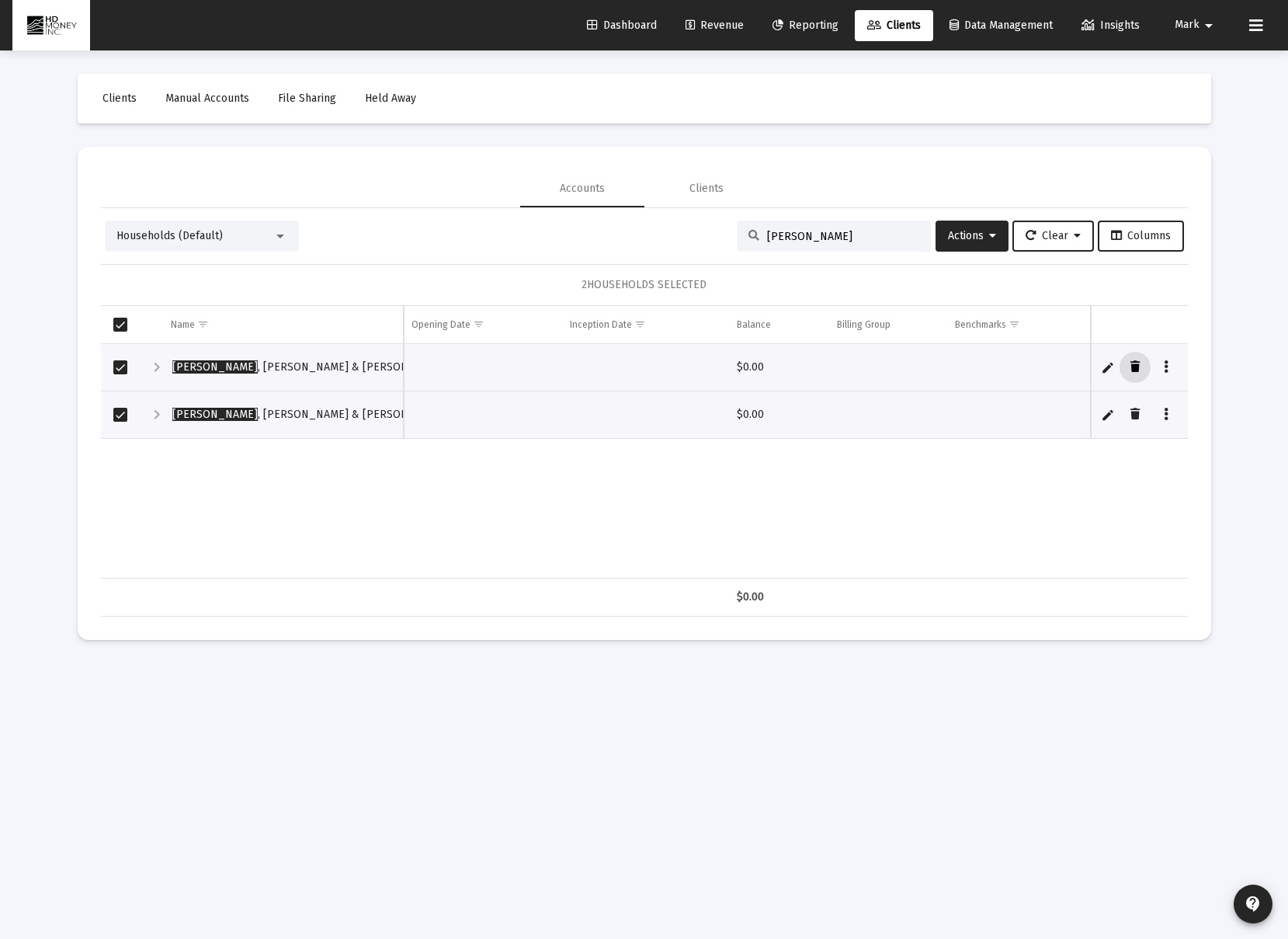
click at [1126, 365] on button "Data grid" at bounding box center [1135, 366] width 31 height 31
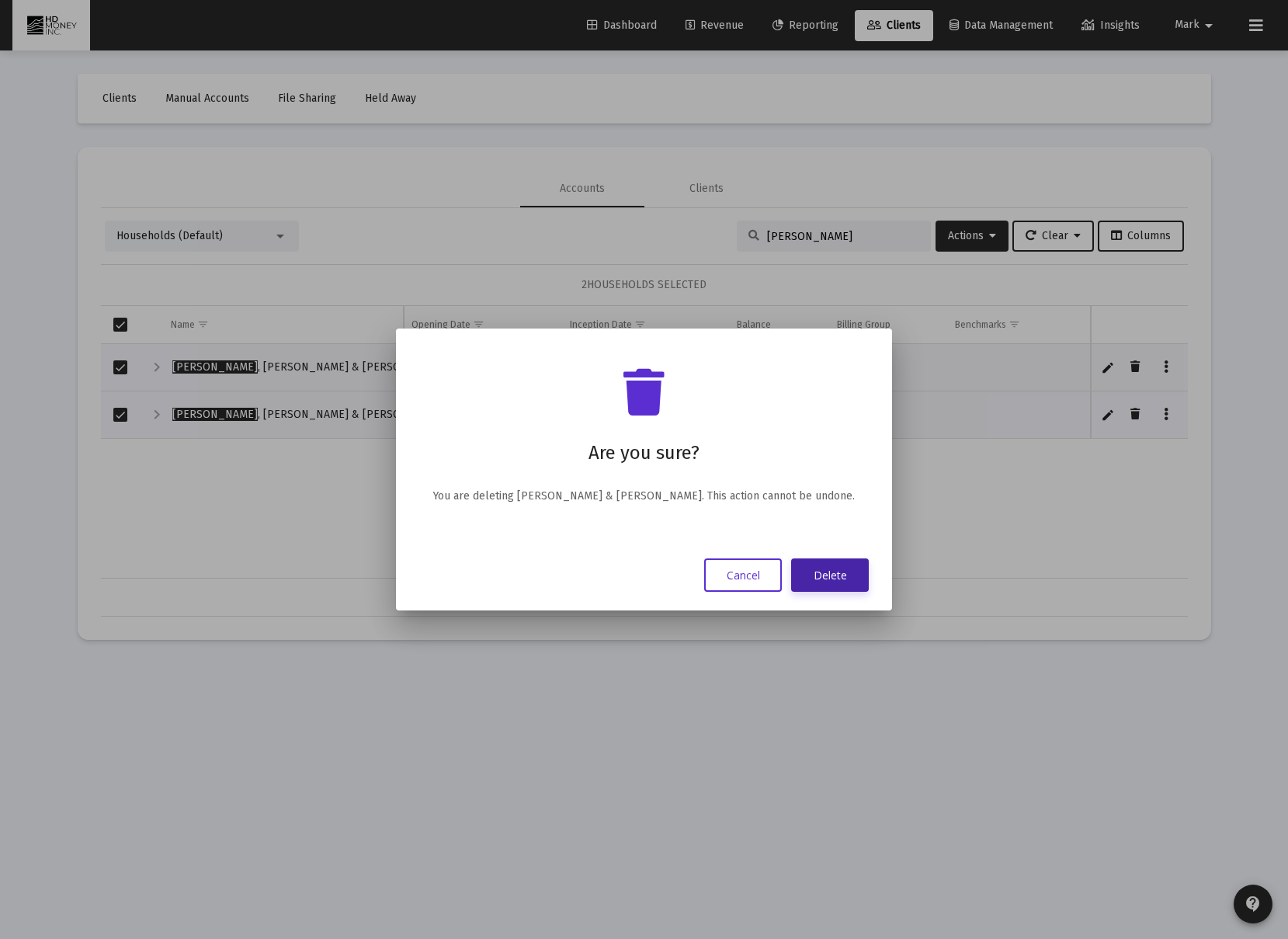
click at [816, 571] on button "Delete" at bounding box center [829, 575] width 77 height 33
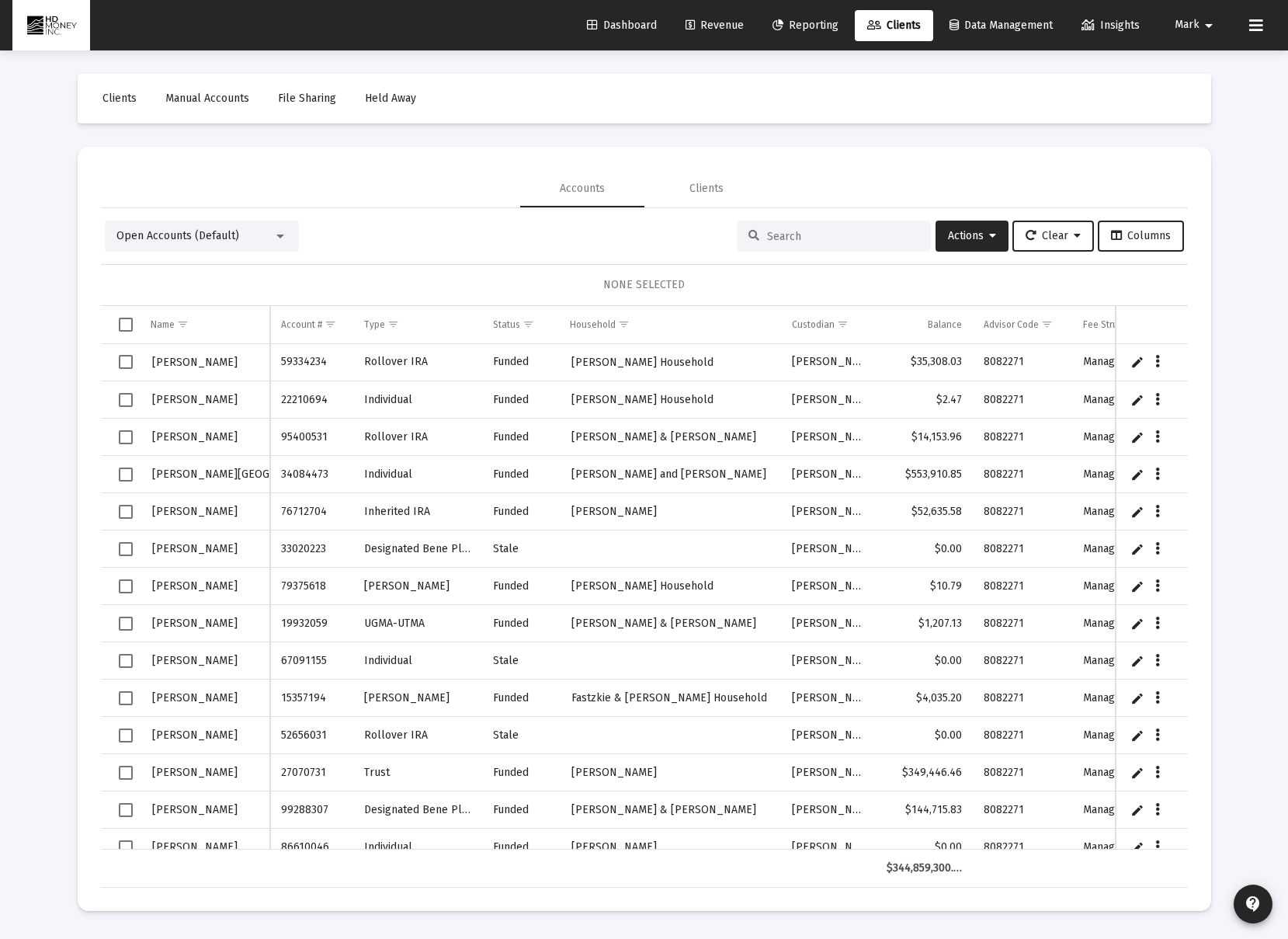
click at [775, 238] on input at bounding box center [844, 236] width 153 height 13
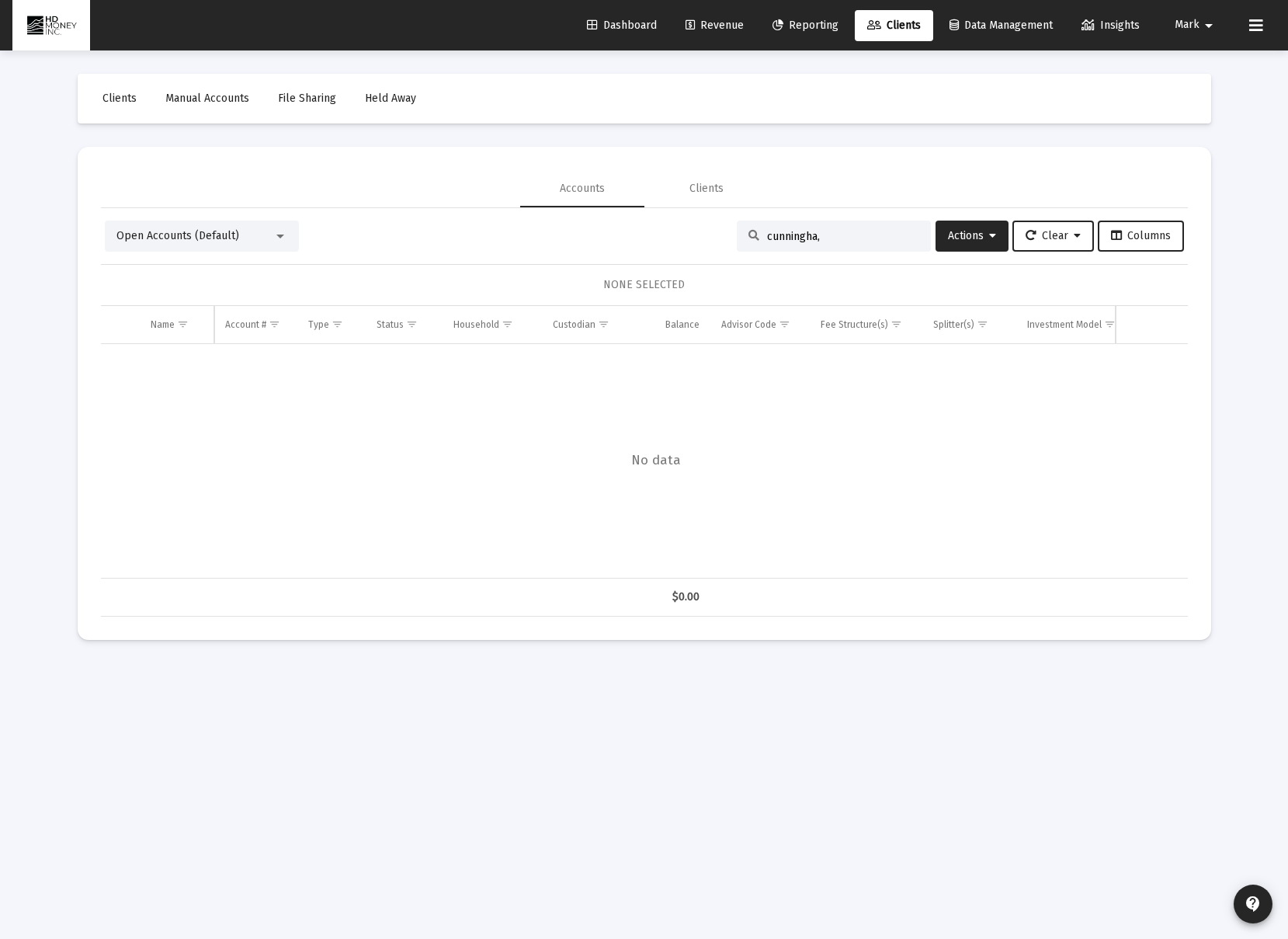
click at [857, 235] on input "cunningha," at bounding box center [844, 236] width 153 height 13
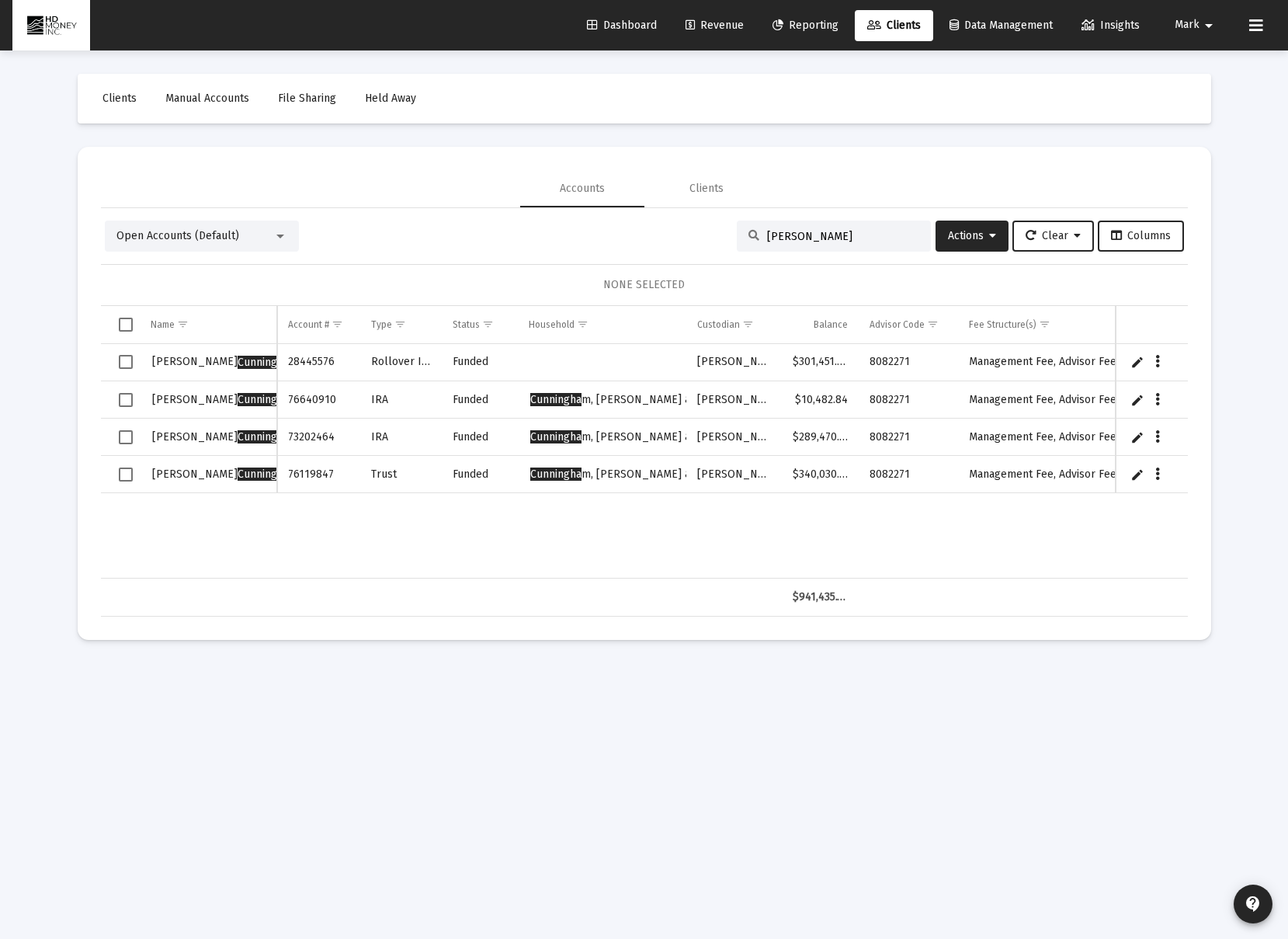
type input "[PERSON_NAME]"
click at [126, 401] on span "Select row" at bounding box center [125, 399] width 14 height 14
drag, startPoint x: 125, startPoint y: 433, endPoint x: 126, endPoint y: 462, distance: 29.0
click at [125, 433] on span "Select row" at bounding box center [125, 437] width 14 height 14
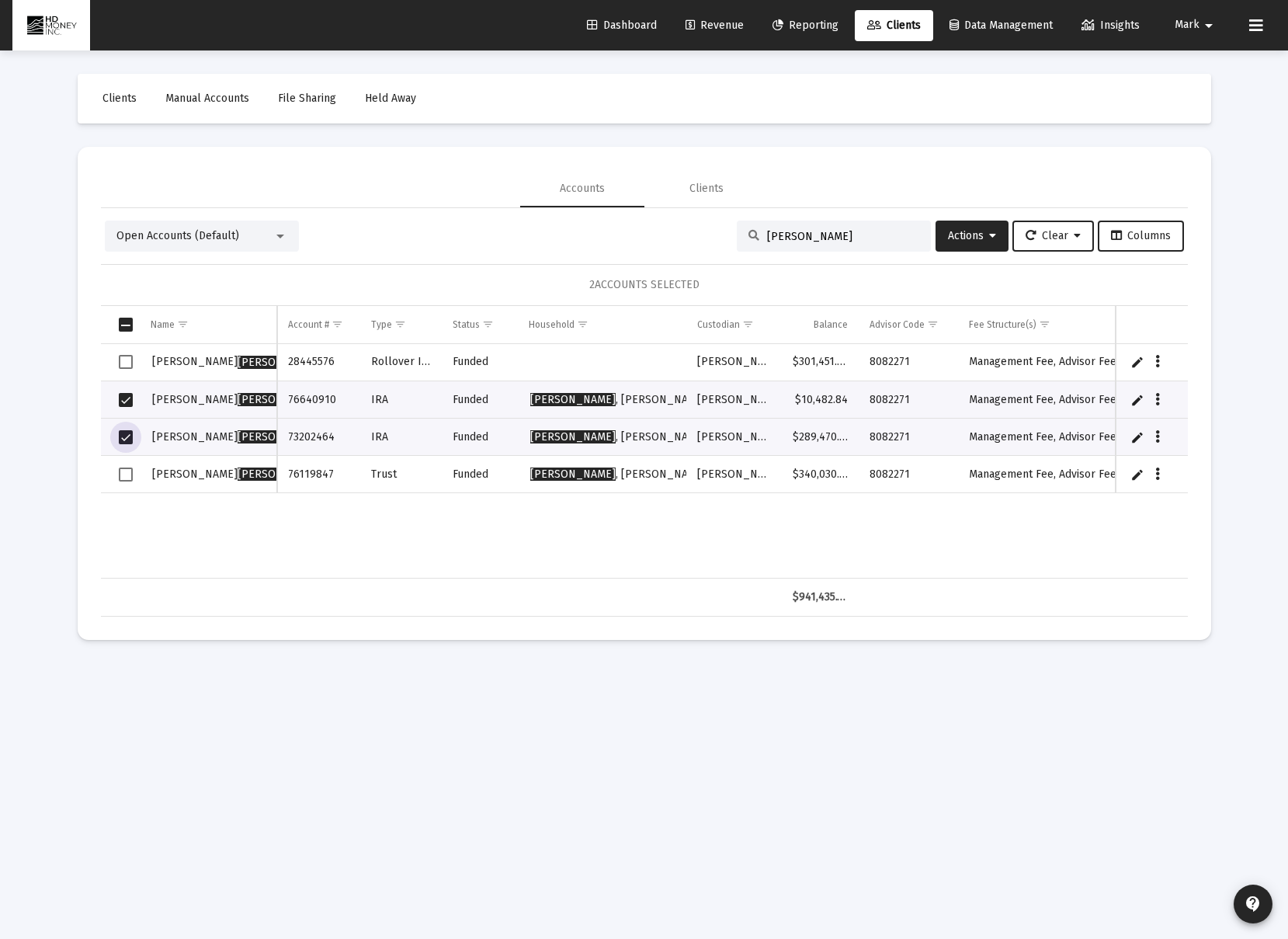
click at [127, 471] on span "Select row" at bounding box center [125, 474] width 14 height 14
click at [971, 236] on span "Actions" at bounding box center [972, 235] width 48 height 13
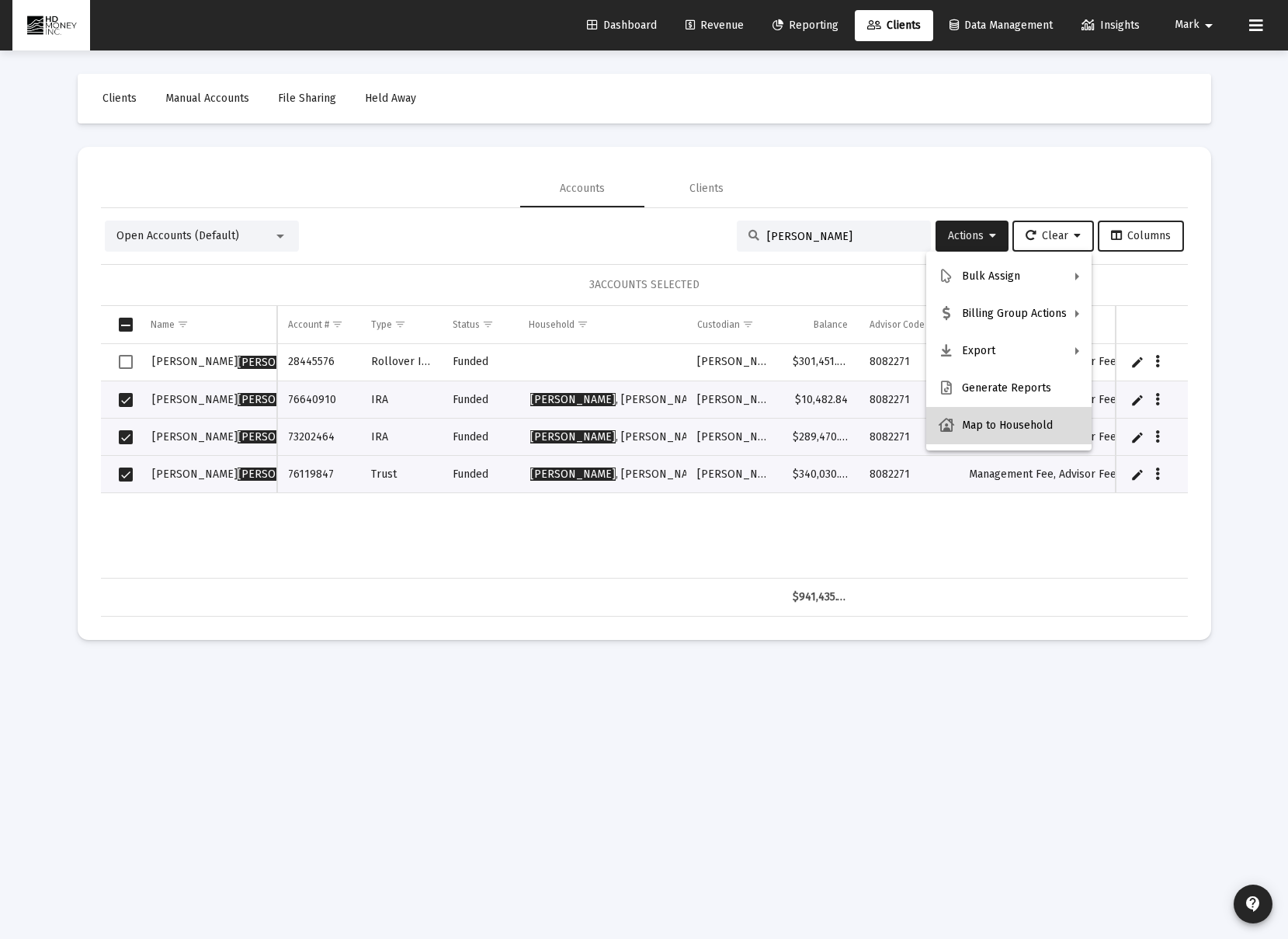
click at [1022, 424] on button "Map to Household" at bounding box center [1009, 426] width 166 height 38
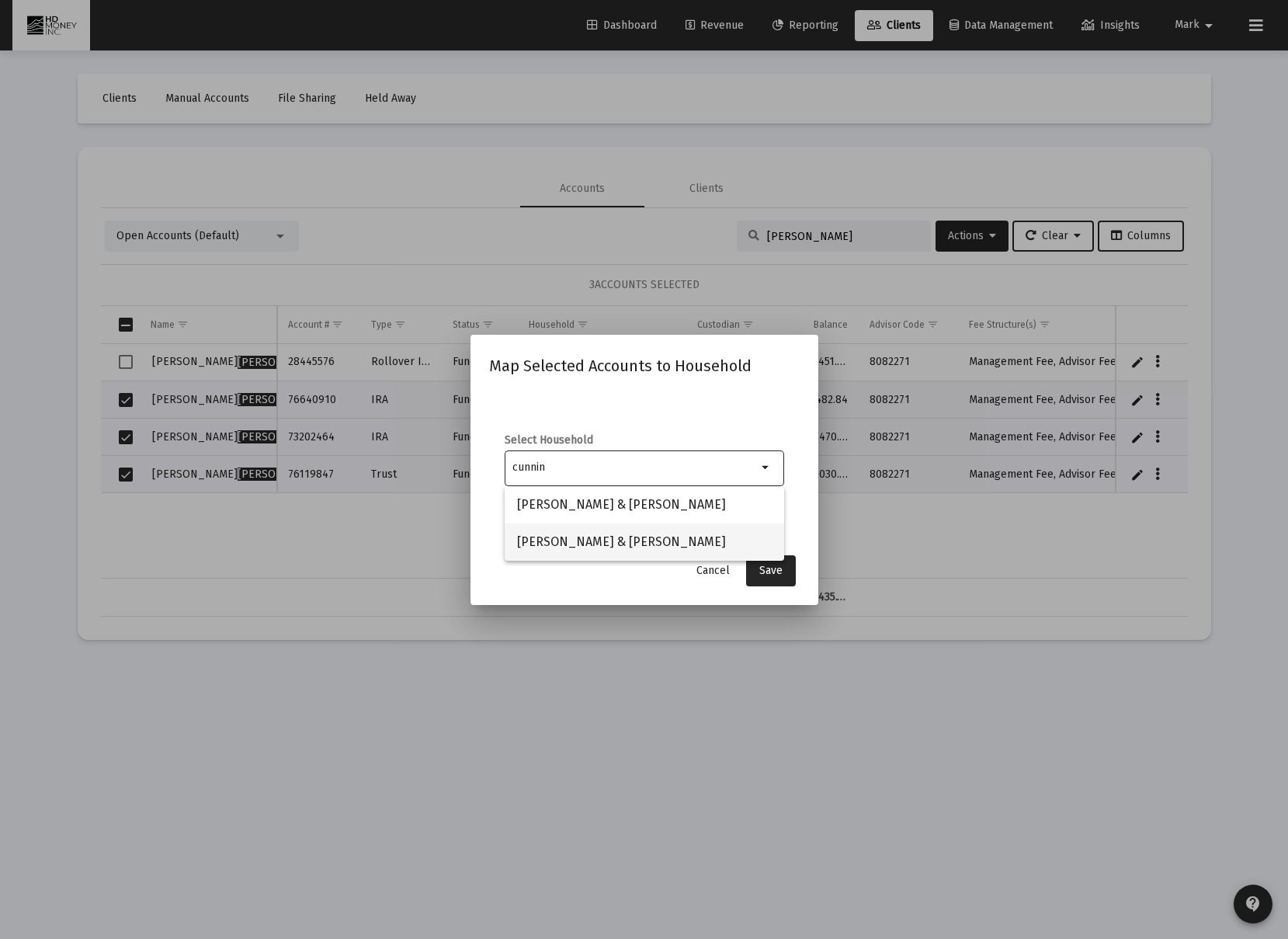
click at [703, 542] on span "[PERSON_NAME] & [PERSON_NAME]" at bounding box center [644, 542] width 254 height 38
type input "[PERSON_NAME] & [PERSON_NAME]"
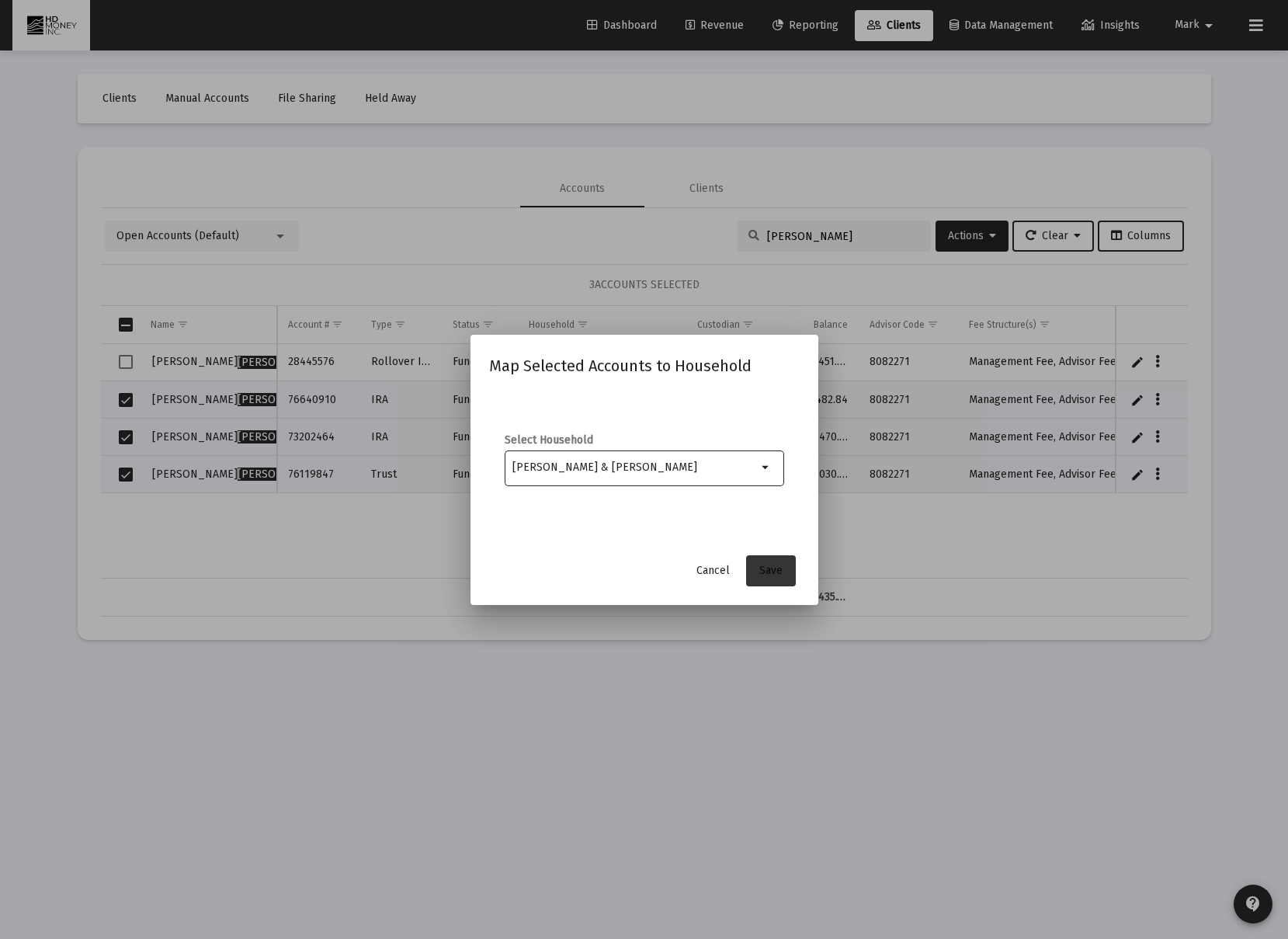
click at [782, 575] on button "Save" at bounding box center [770, 570] width 50 height 31
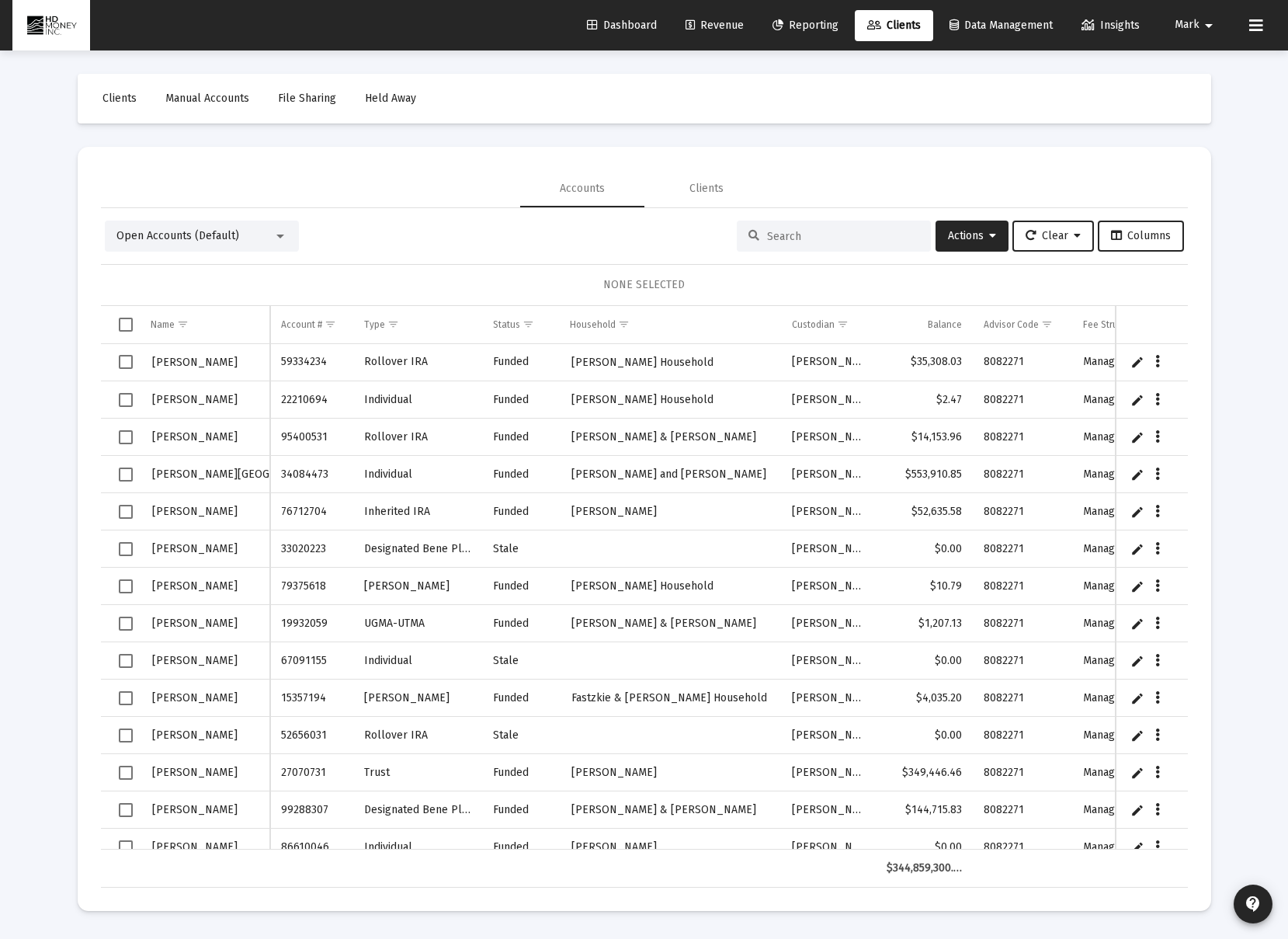
click at [886, 237] on input at bounding box center [844, 236] width 153 height 13
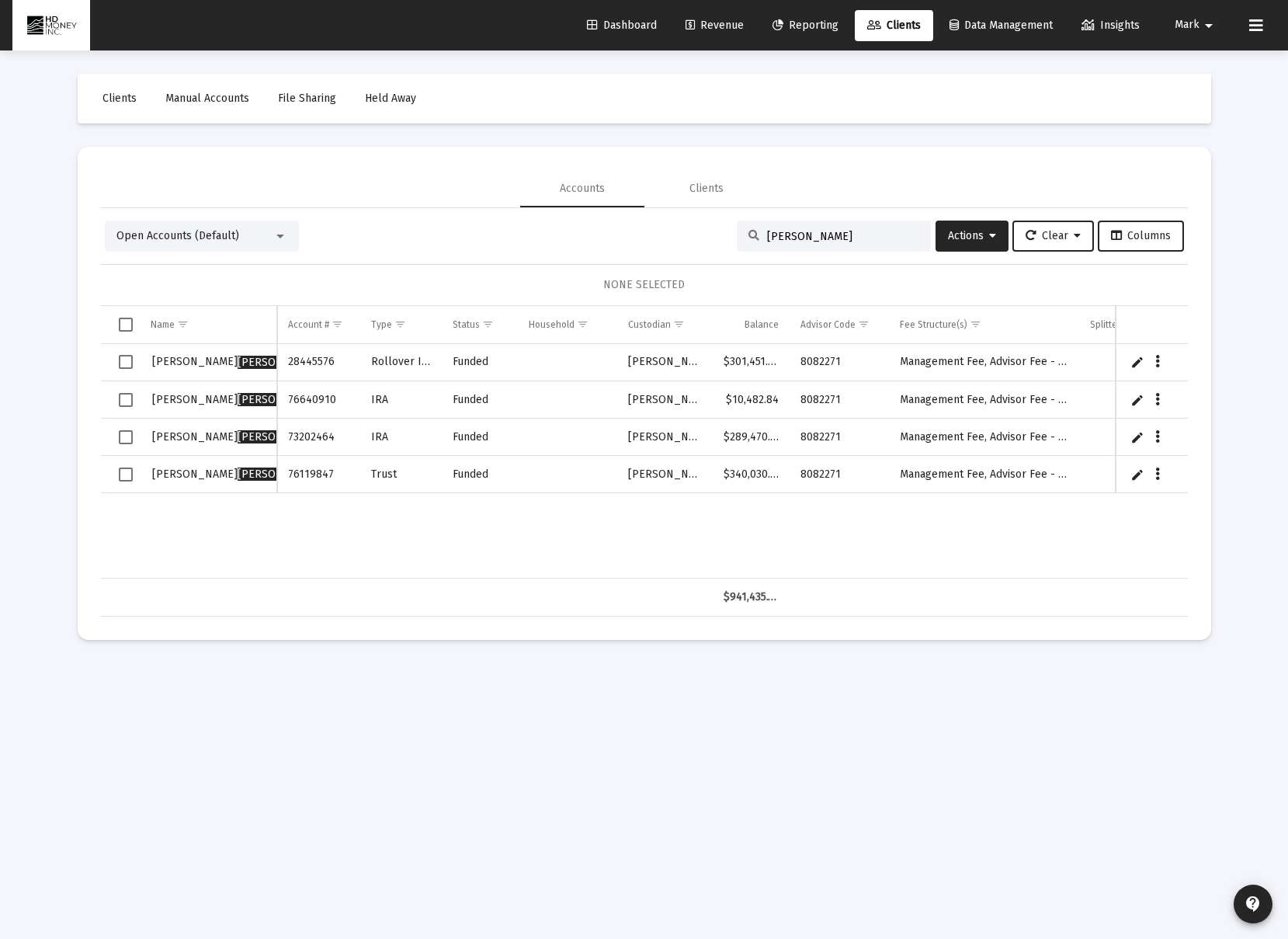
type input "[PERSON_NAME]"
drag, startPoint x: 135, startPoint y: 481, endPoint x: 127, endPoint y: 475, distance: 10.0
click at [135, 481] on td "Data grid" at bounding box center [120, 475] width 39 height 38
click at [132, 437] on span "Select row" at bounding box center [125, 437] width 14 height 14
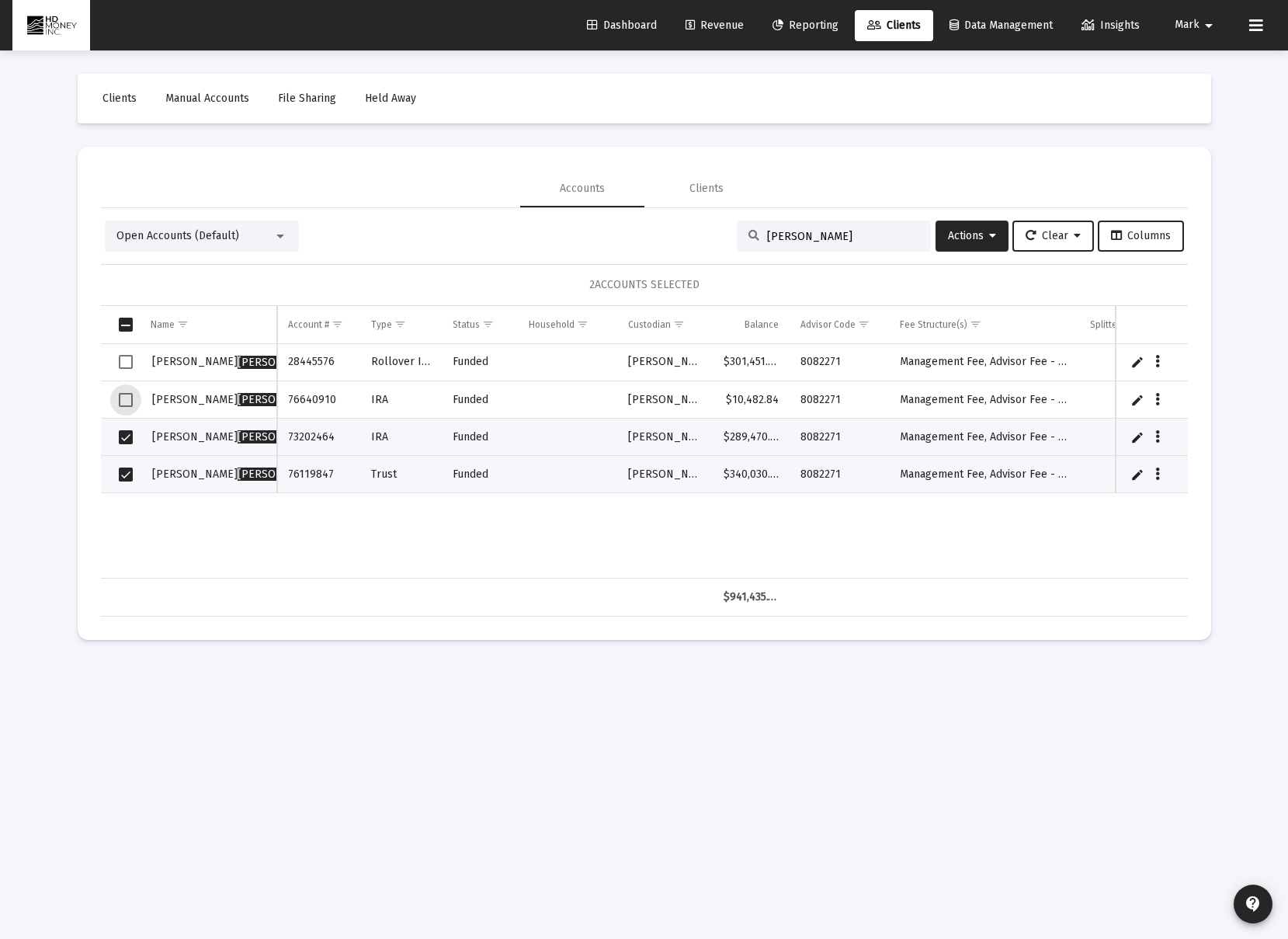
click at [127, 401] on span "Select row" at bounding box center [125, 399] width 14 height 14
click at [976, 241] on span "Actions" at bounding box center [972, 235] width 48 height 13
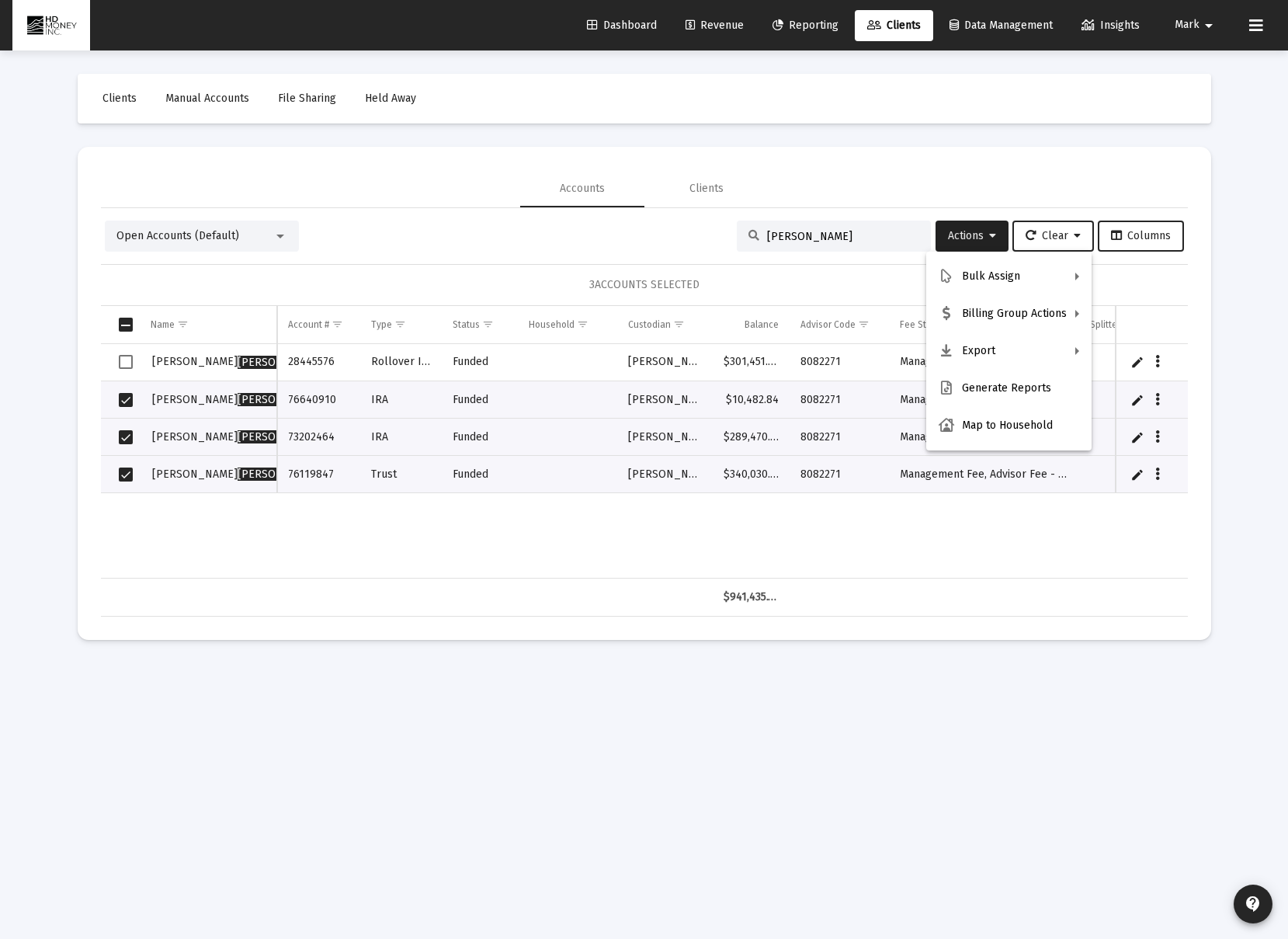
click at [987, 582] on div at bounding box center [644, 469] width 1288 height 939
click at [1135, 363] on link "Edit" at bounding box center [1136, 362] width 14 height 14
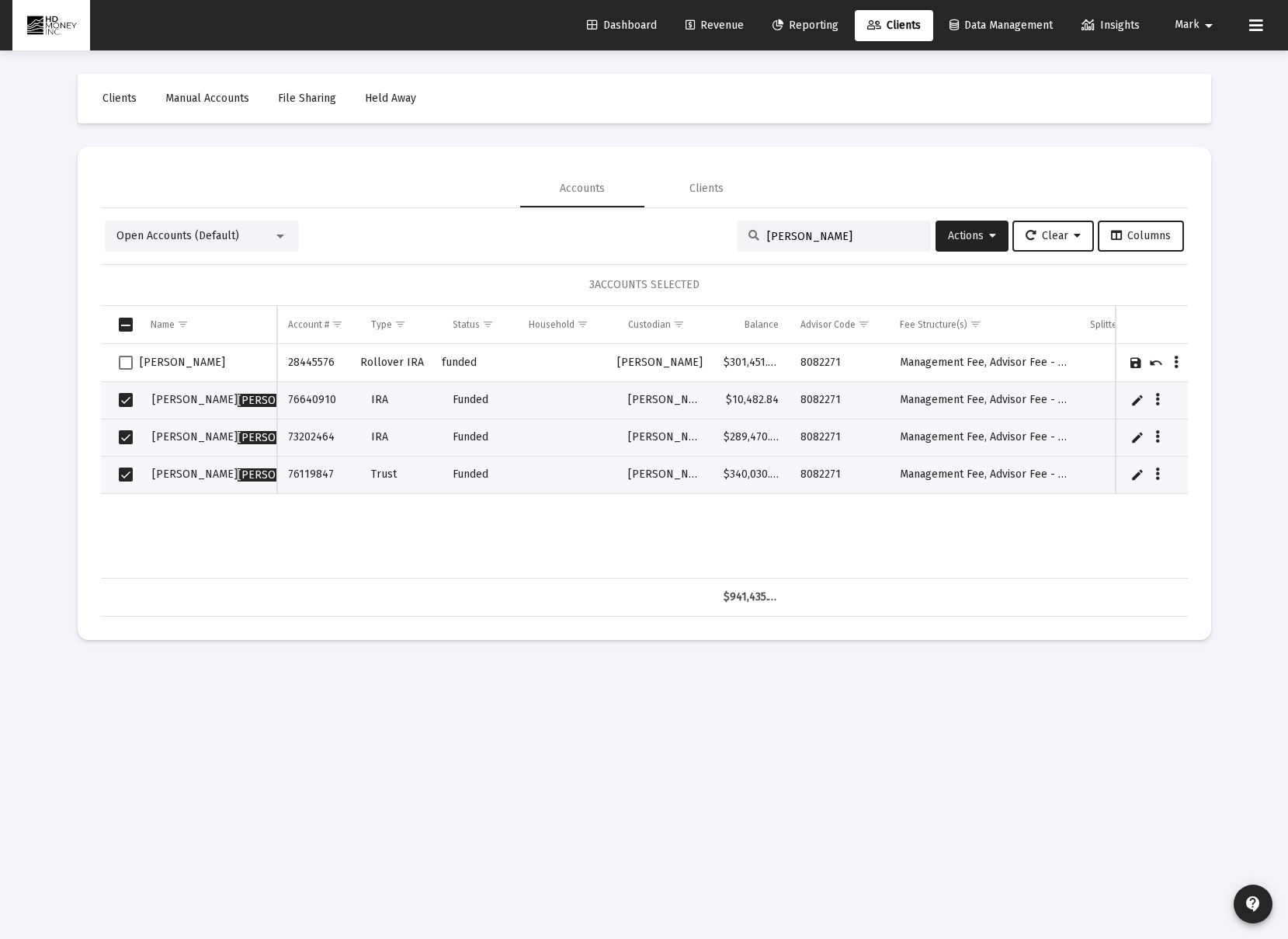
click at [1154, 362] on link "Cancel" at bounding box center [1155, 363] width 14 height 14
click at [1136, 397] on link "Edit" at bounding box center [1136, 399] width 14 height 14
click at [1173, 396] on icon "Data grid" at bounding box center [1175, 400] width 5 height 19
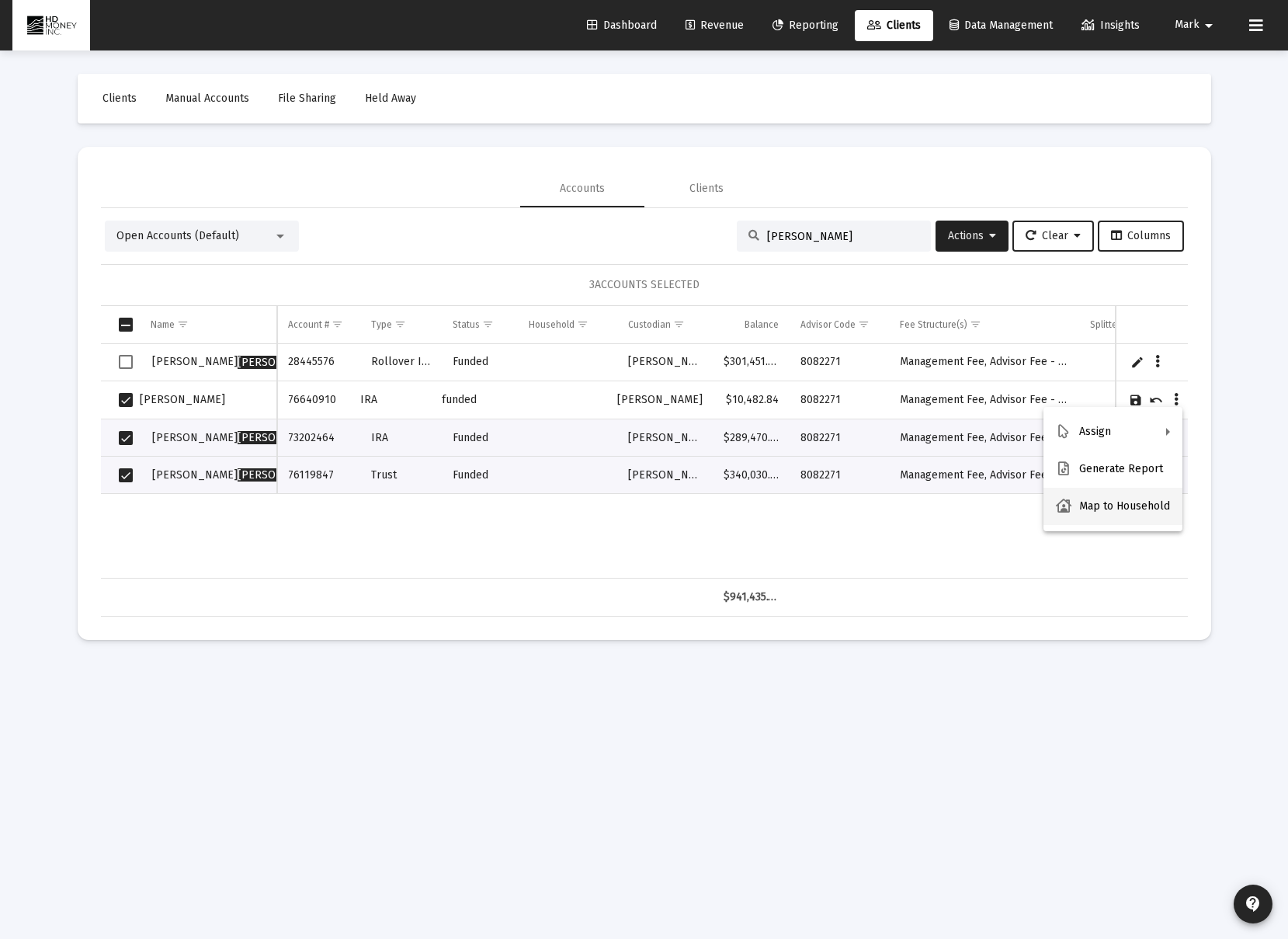
click at [1151, 502] on button "Map to Household" at bounding box center [1113, 507] width 139 height 38
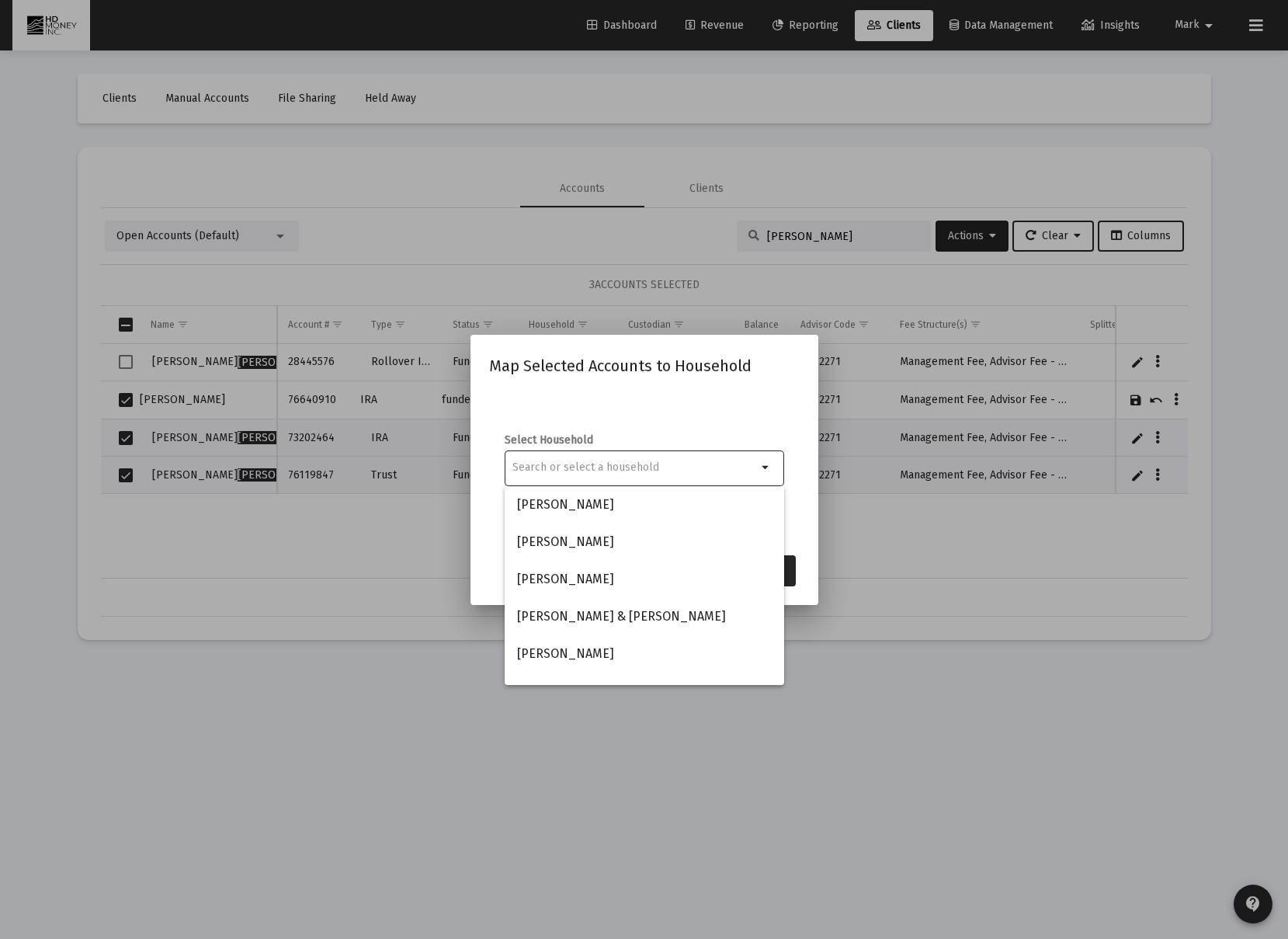
click at [374, 197] on div at bounding box center [644, 469] width 1288 height 939
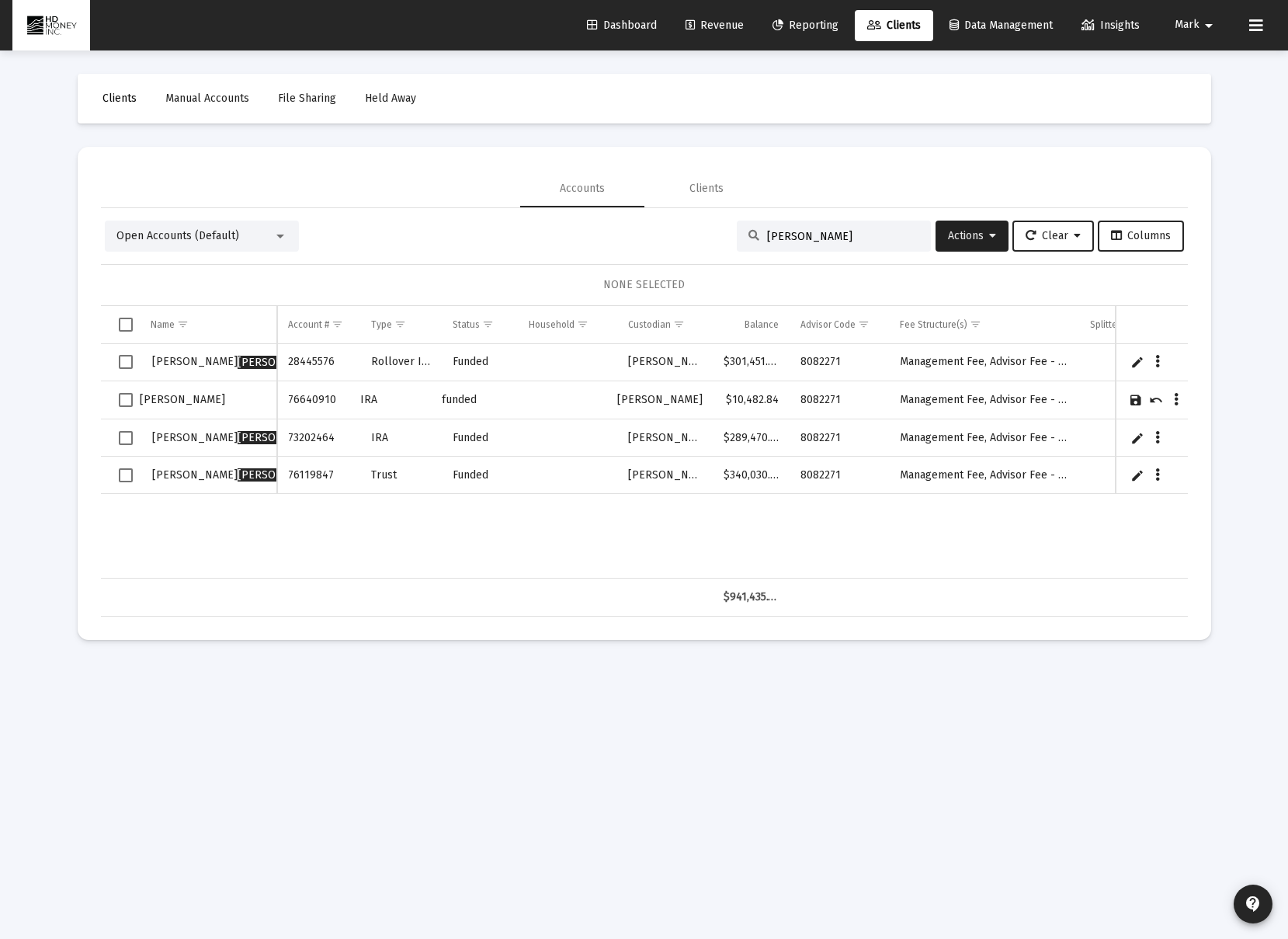
click at [123, 104] on span "Clients" at bounding box center [120, 98] width 34 height 13
click at [123, 99] on span "Clients" at bounding box center [120, 98] width 34 height 13
click at [128, 400] on span "Select row" at bounding box center [125, 399] width 14 height 14
drag, startPoint x: 129, startPoint y: 439, endPoint x: 128, endPoint y: 446, distance: 7.1
click at [129, 439] on span "Select row" at bounding box center [125, 438] width 14 height 14
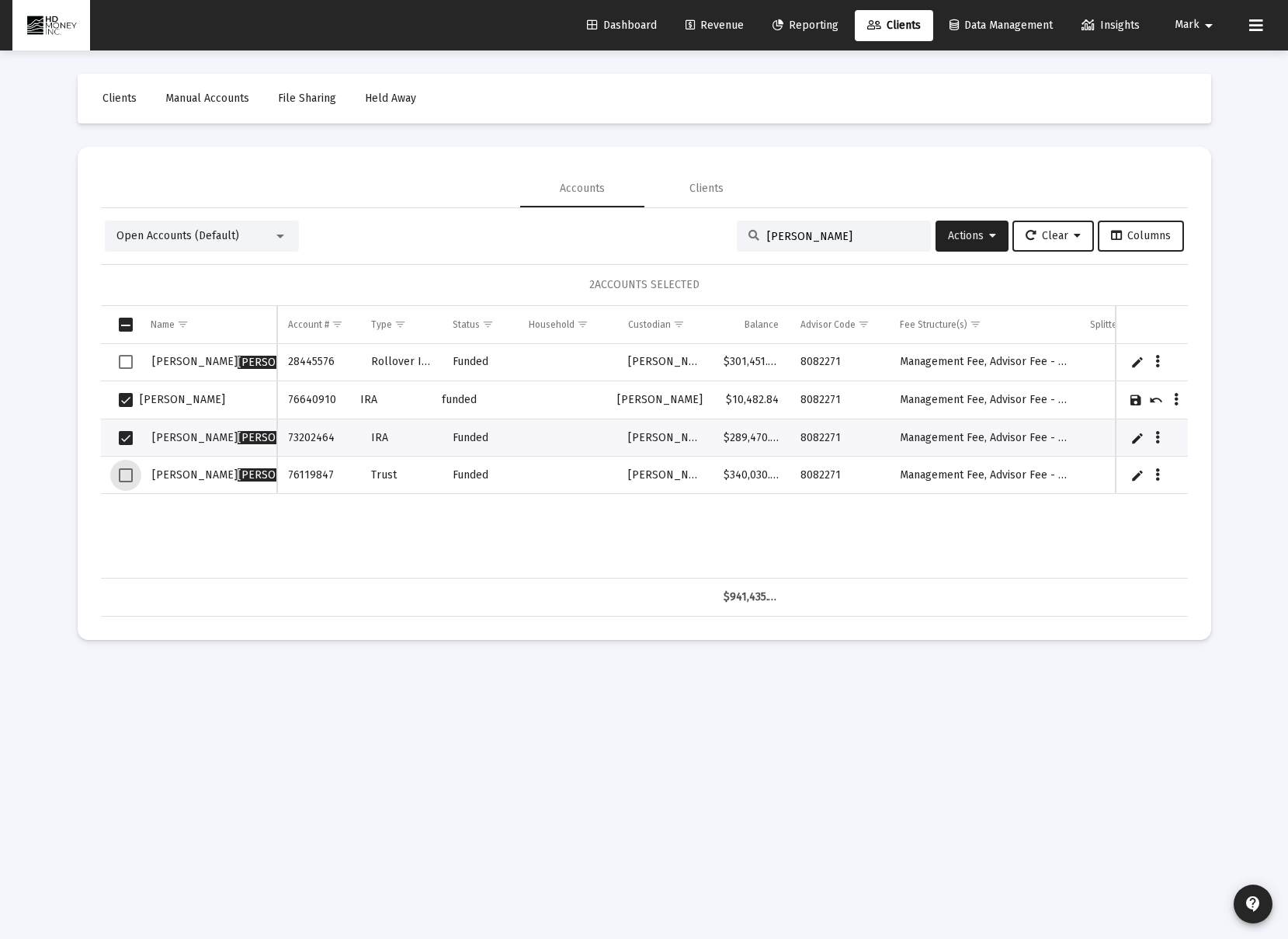
click at [125, 470] on span "Select row" at bounding box center [125, 475] width 14 height 14
click at [160, 233] on span "Open Accounts (Default)" at bounding box center [178, 235] width 122 height 13
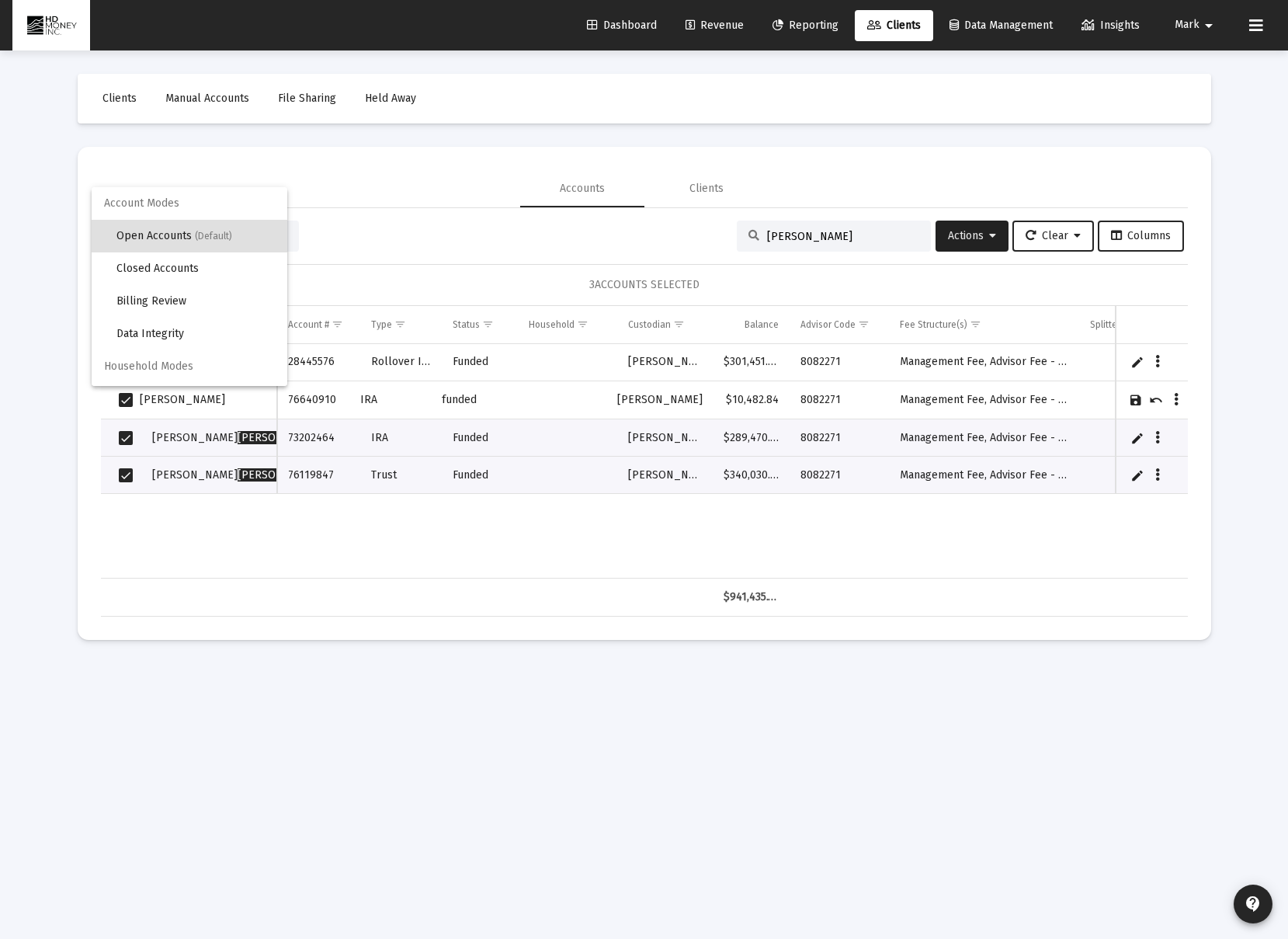
click at [1152, 398] on div at bounding box center [644, 469] width 1288 height 939
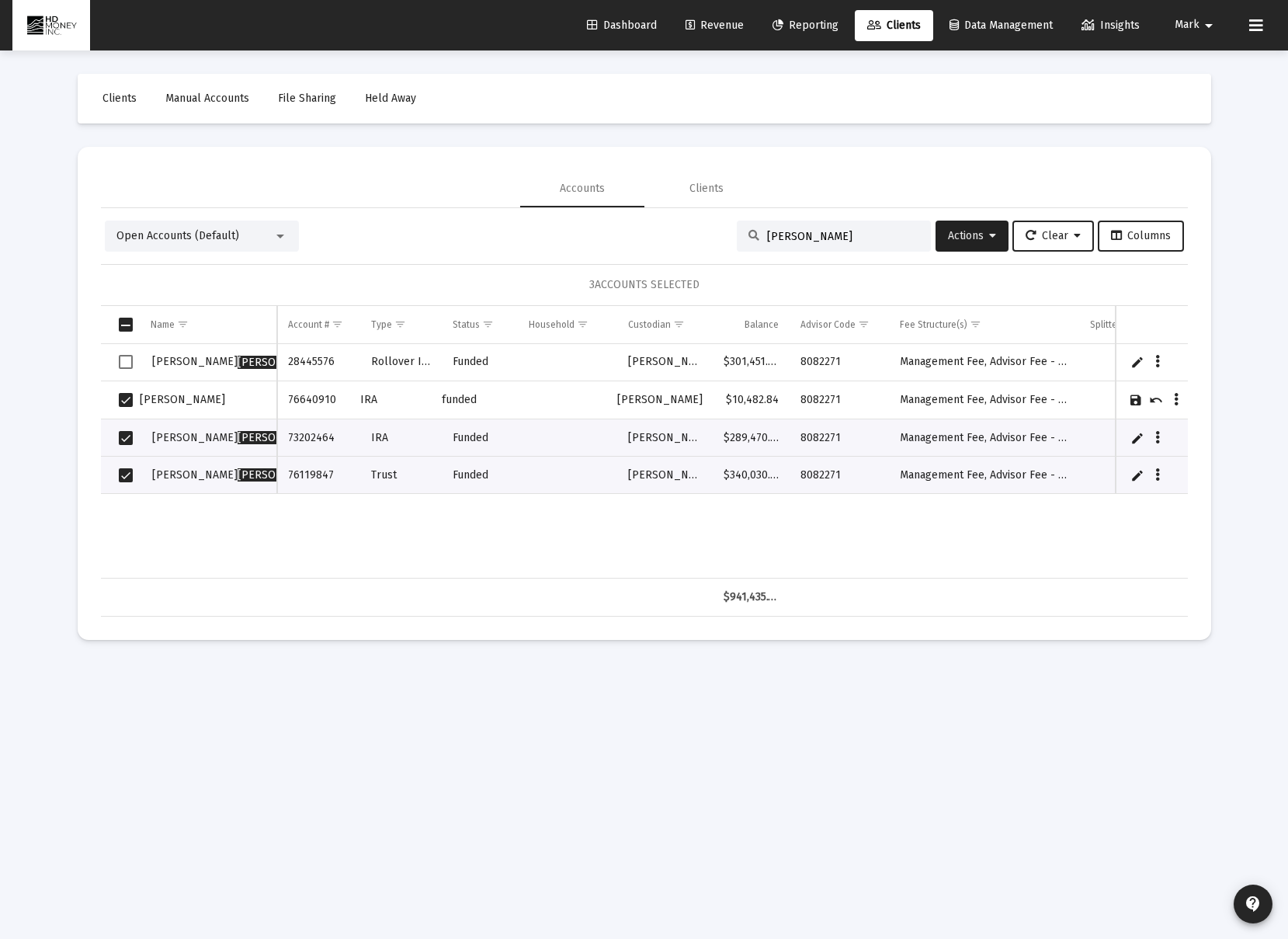
click at [1156, 398] on link "Cancel" at bounding box center [1155, 399] width 14 height 14
click at [144, 232] on span "Open Accounts (Default)" at bounding box center [178, 235] width 122 height 13
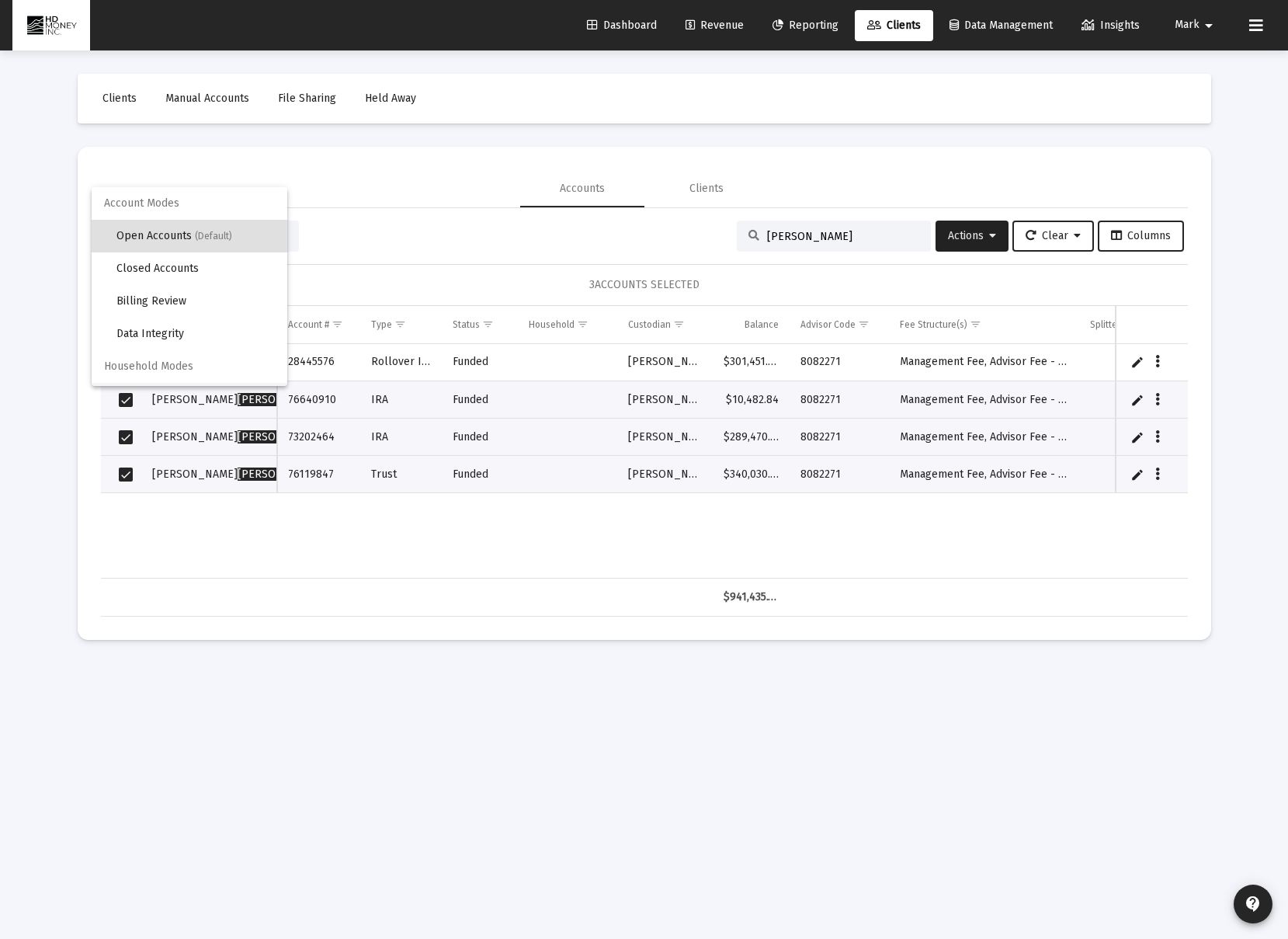
scroll to position [29, 0]
click at [201, 365] on span "(Default)" at bounding box center [198, 370] width 38 height 11
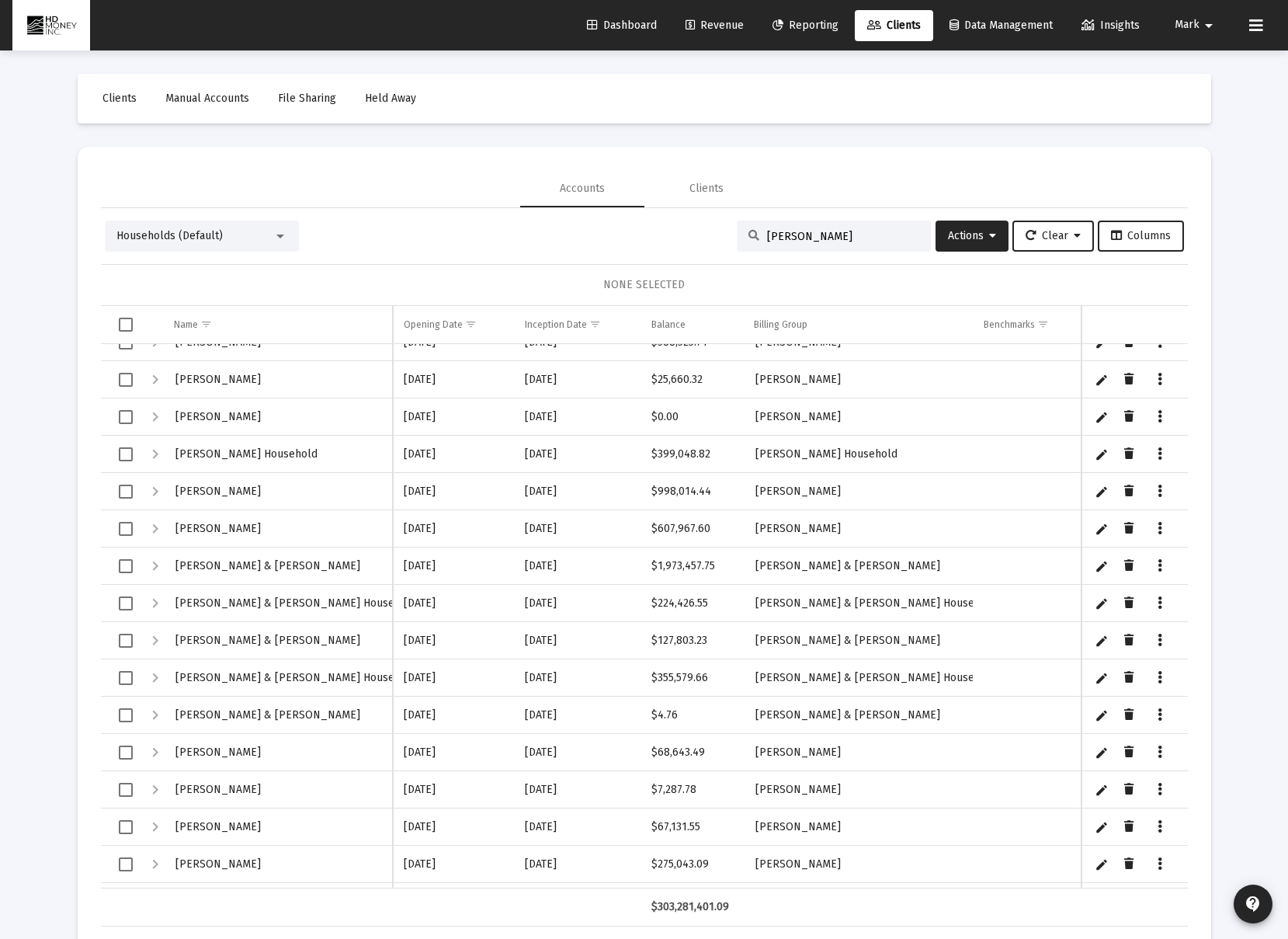
scroll to position [1690, 0]
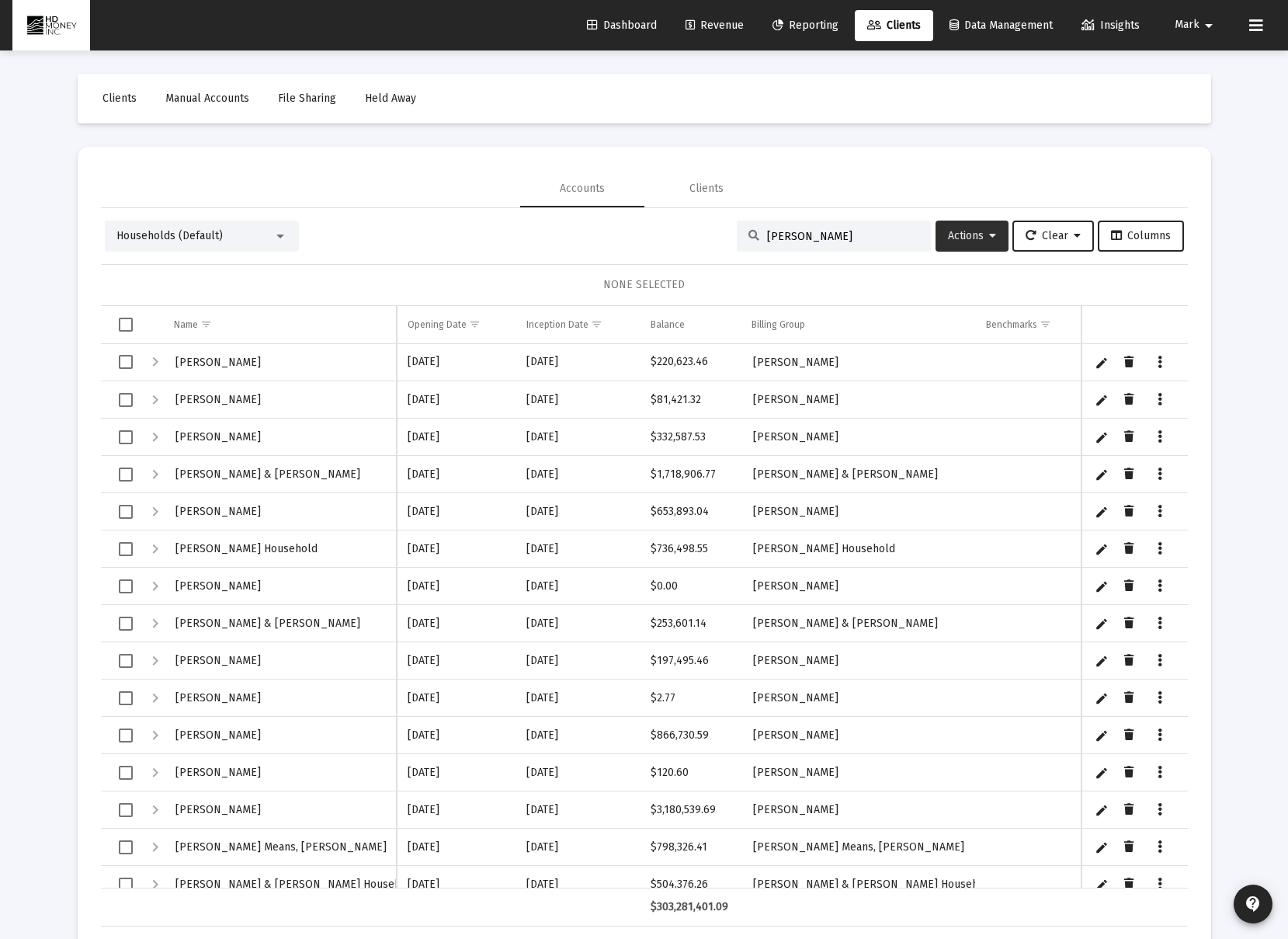
click at [963, 247] on button "Actions" at bounding box center [971, 235] width 72 height 31
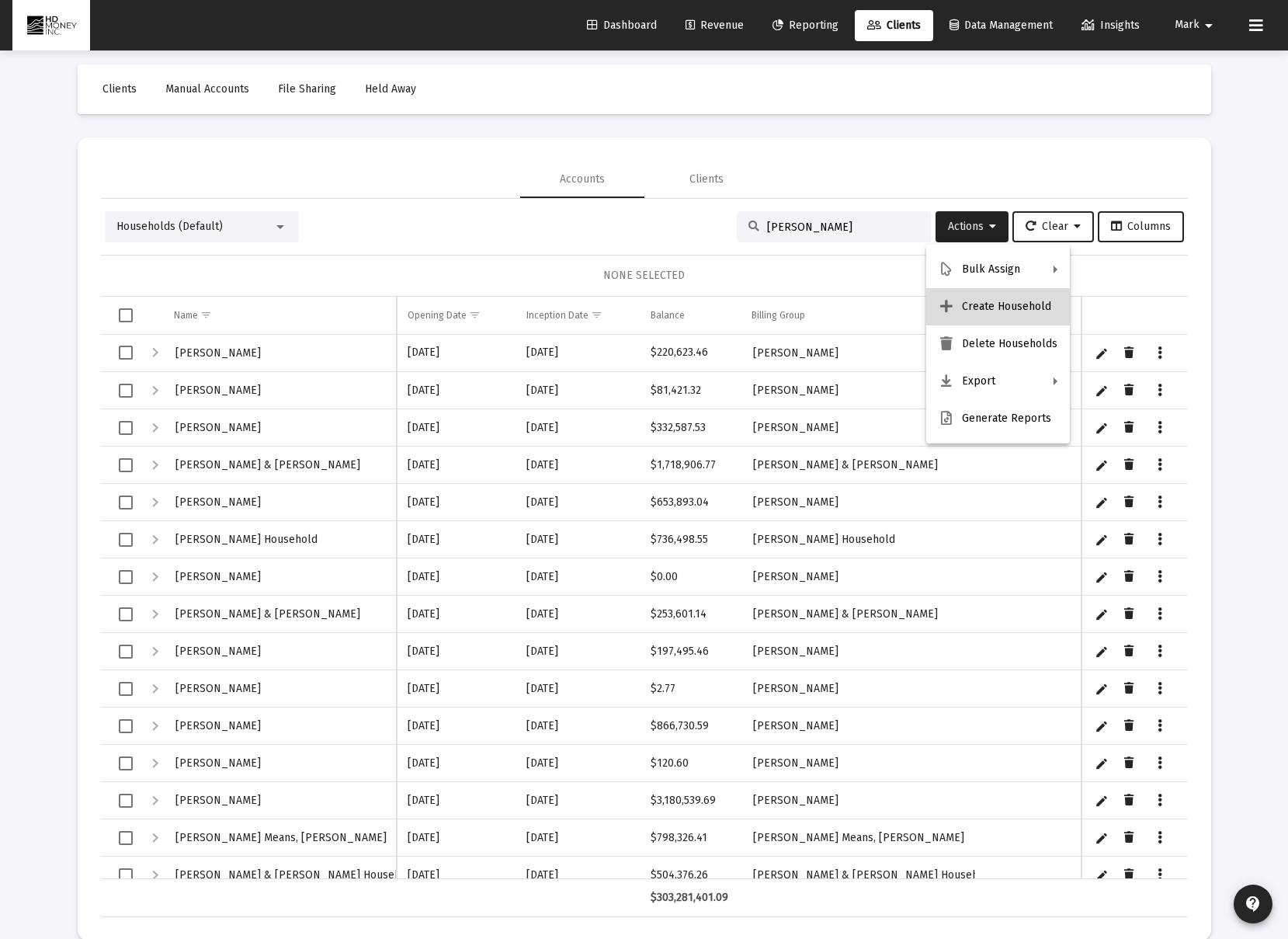
click at [1001, 310] on button "Create Household" at bounding box center [998, 307] width 144 height 38
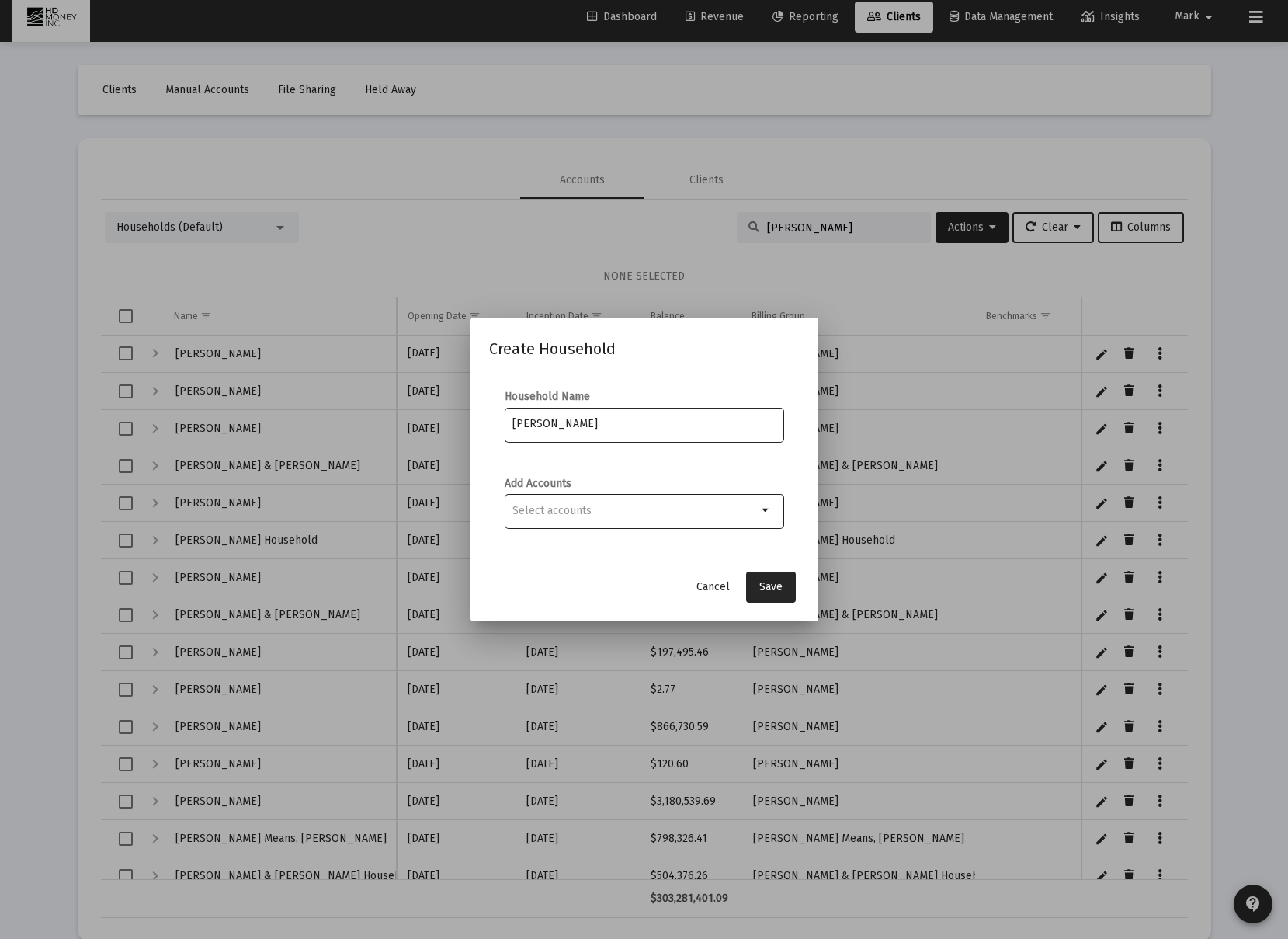
type input "[PERSON_NAME]"
click at [733, 515] on input "Selection" at bounding box center [635, 510] width 245 height 12
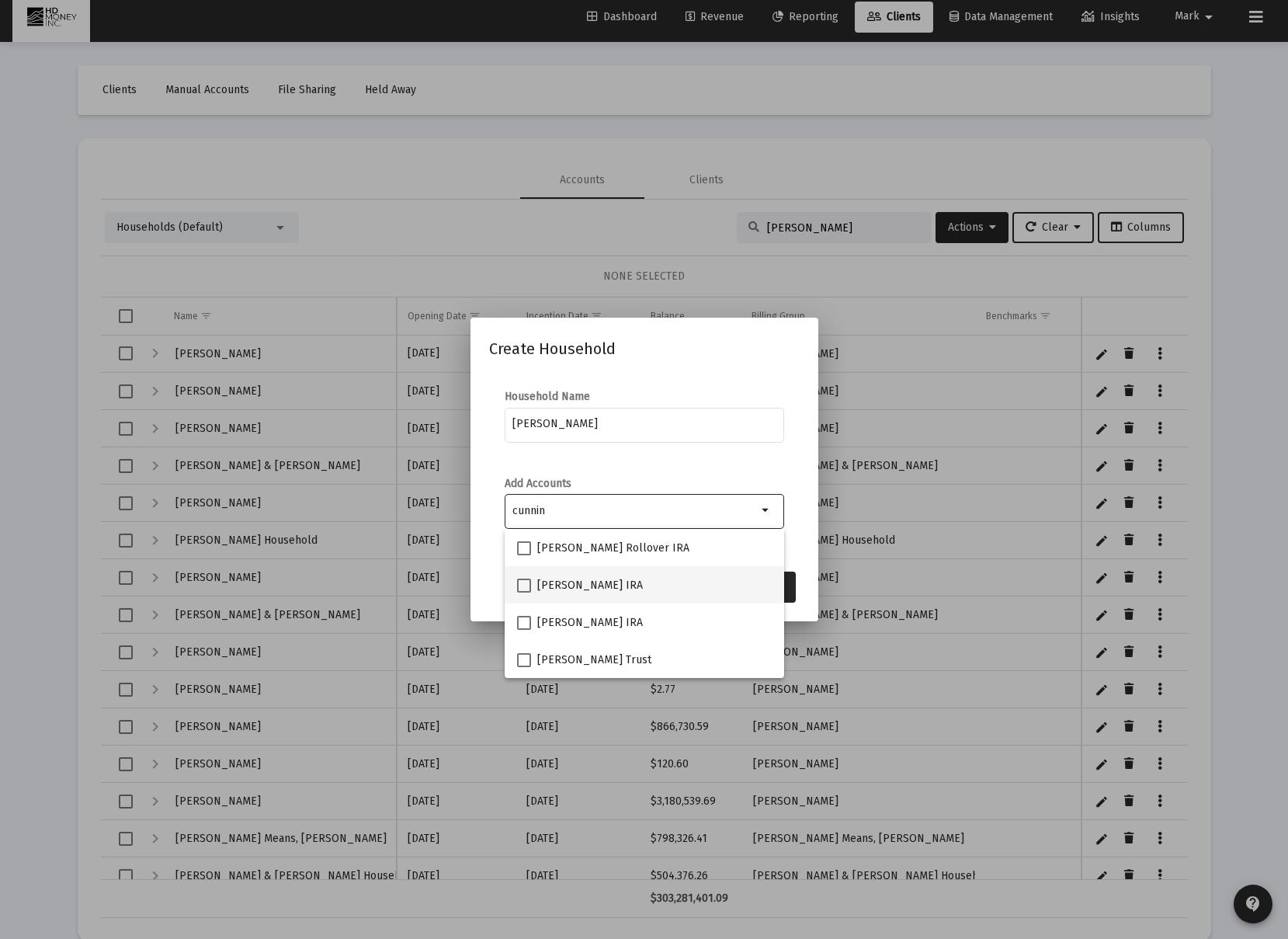
type input "cunnin"
click at [567, 590] on span "Gary Cunningham IRA" at bounding box center [589, 586] width 105 height 19
click at [523, 592] on input "Gary Cunningham IRA" at bounding box center [523, 592] width 1 height 1
checkbox input "true"
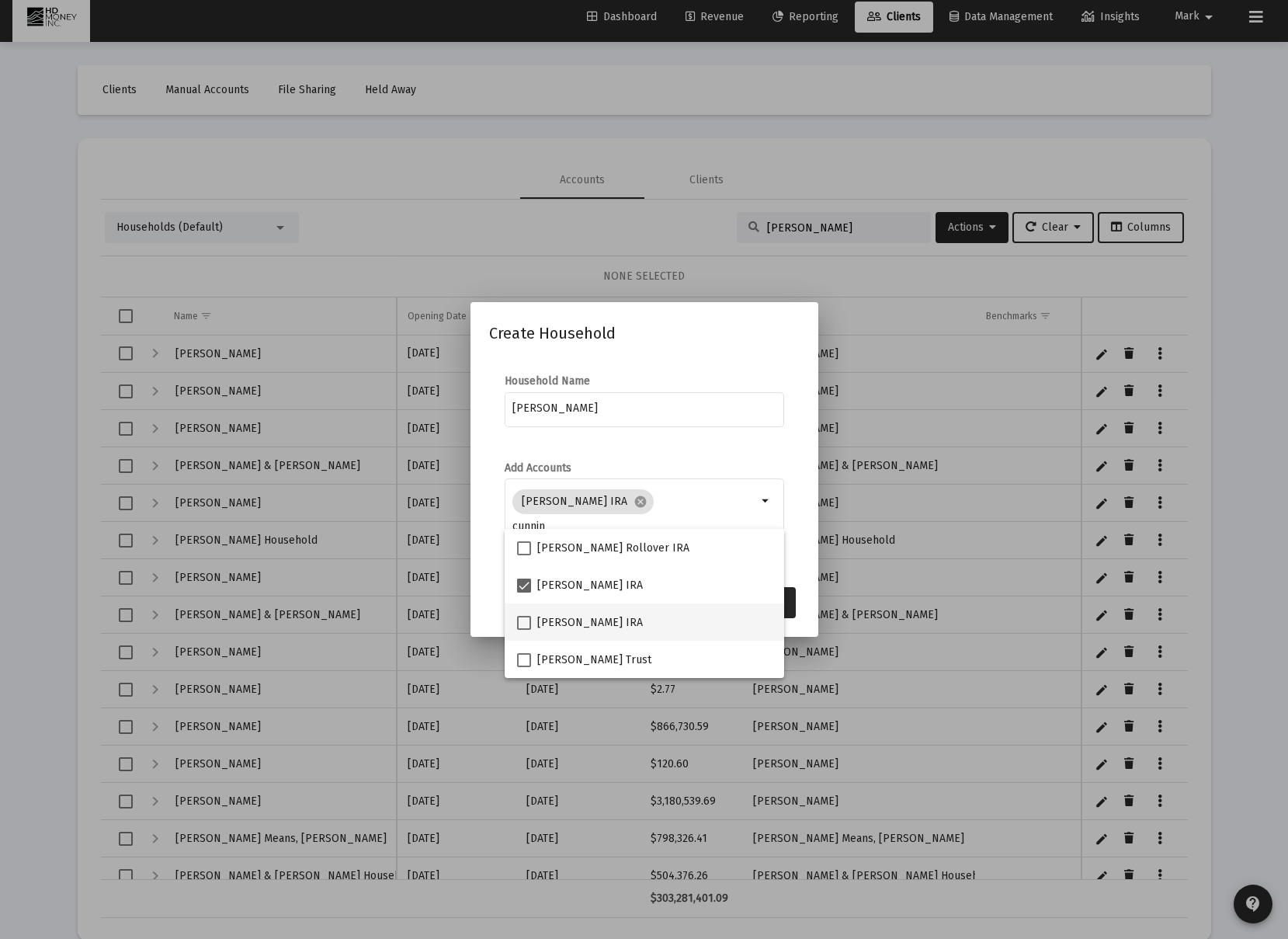
click at [572, 617] on span "Beverly Cunningham IRA" at bounding box center [589, 623] width 105 height 19
click at [523, 630] on input "Beverly Cunningham IRA" at bounding box center [523, 630] width 1 height 1
checkbox input "true"
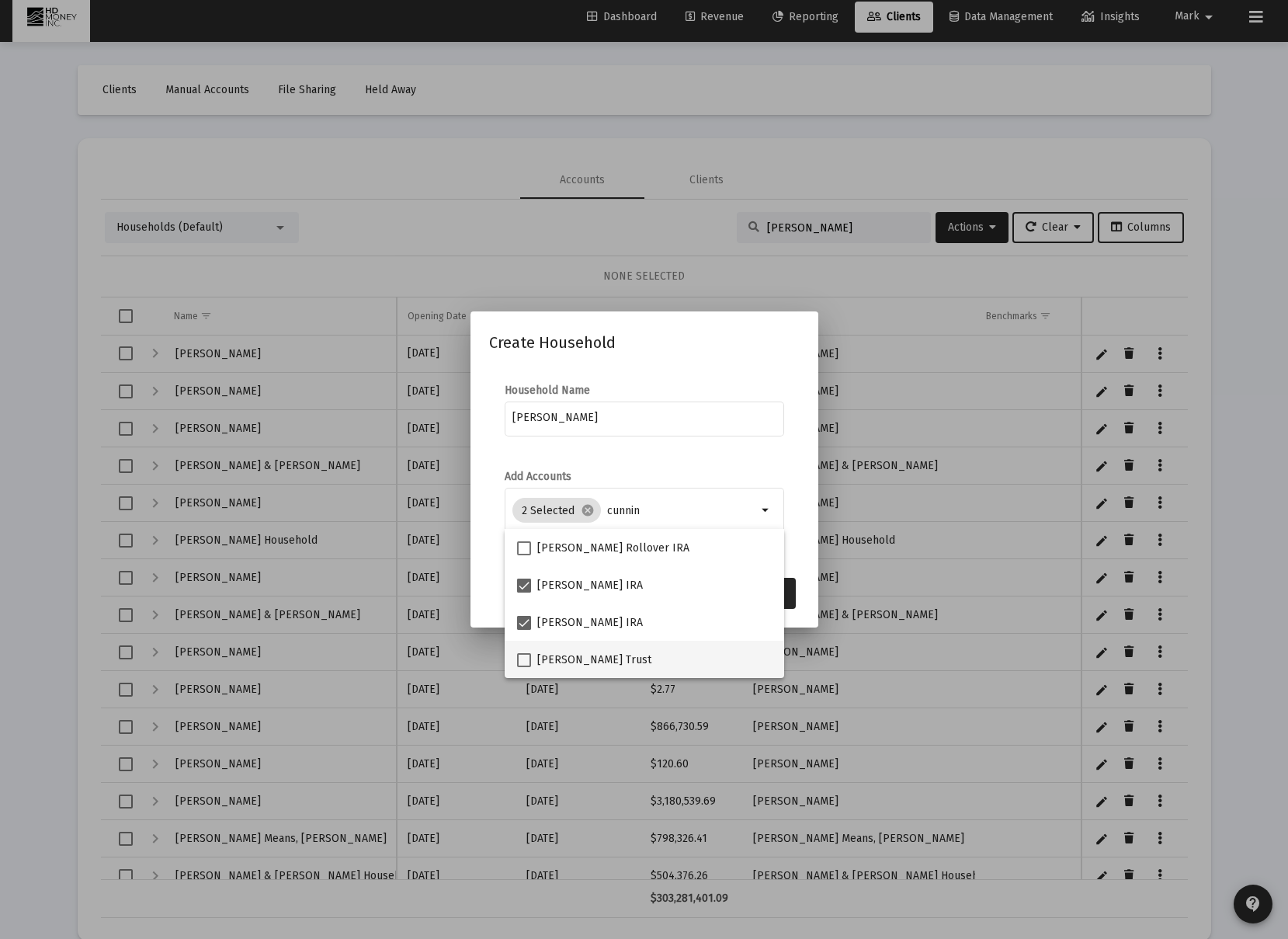
click at [586, 651] on span "Beverly Cunningham Trust" at bounding box center [593, 660] width 114 height 19
click at [523, 667] on input "Beverly Cunningham Trust" at bounding box center [523, 667] width 1 height 1
checkbox input "true"
click at [764, 504] on mat-icon "arrow_drop_down" at bounding box center [766, 510] width 19 height 19
click at [766, 510] on mat-icon "arrow_drop_down" at bounding box center [766, 510] width 19 height 19
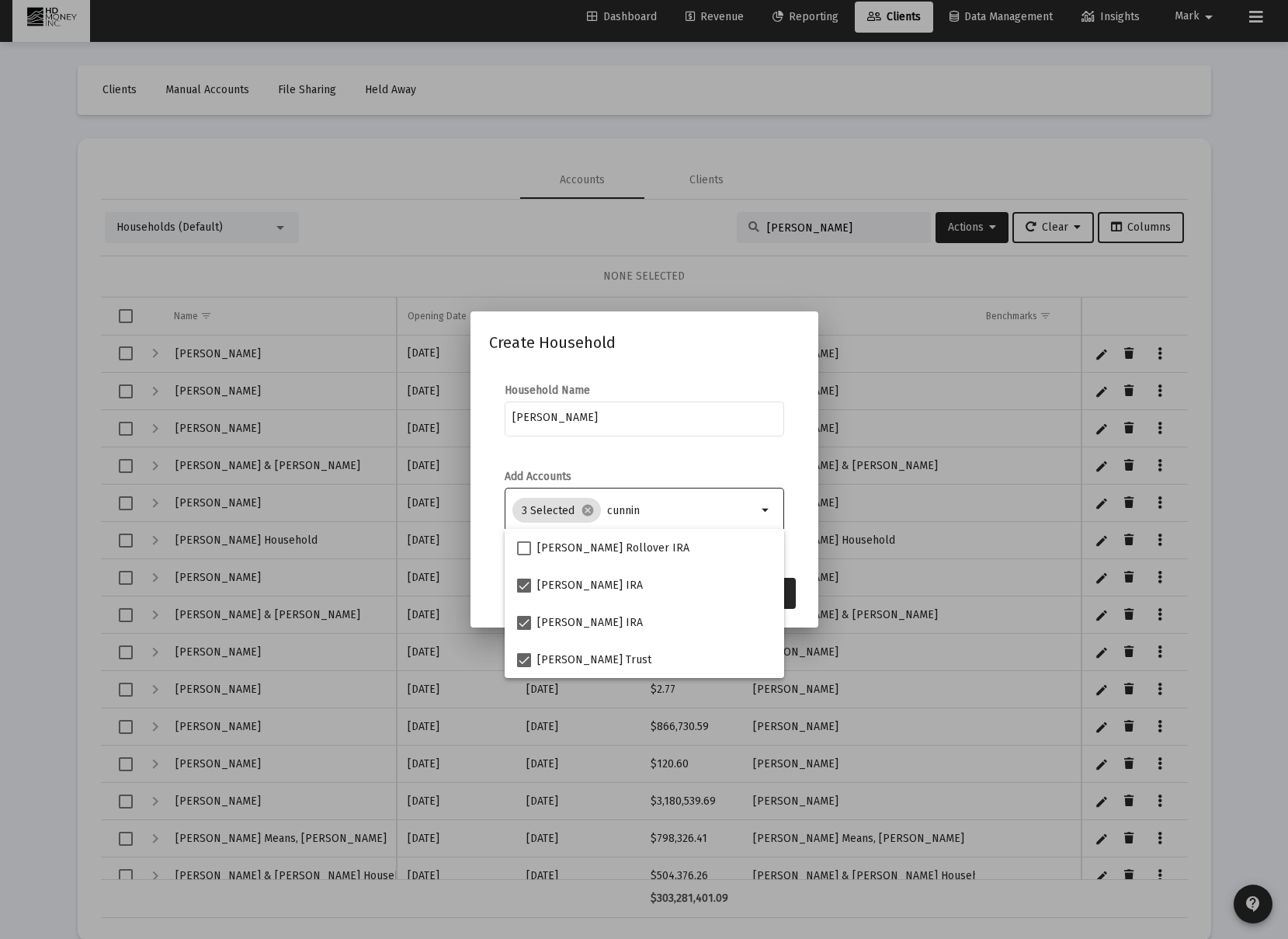
click at [830, 525] on div at bounding box center [644, 469] width 1288 height 939
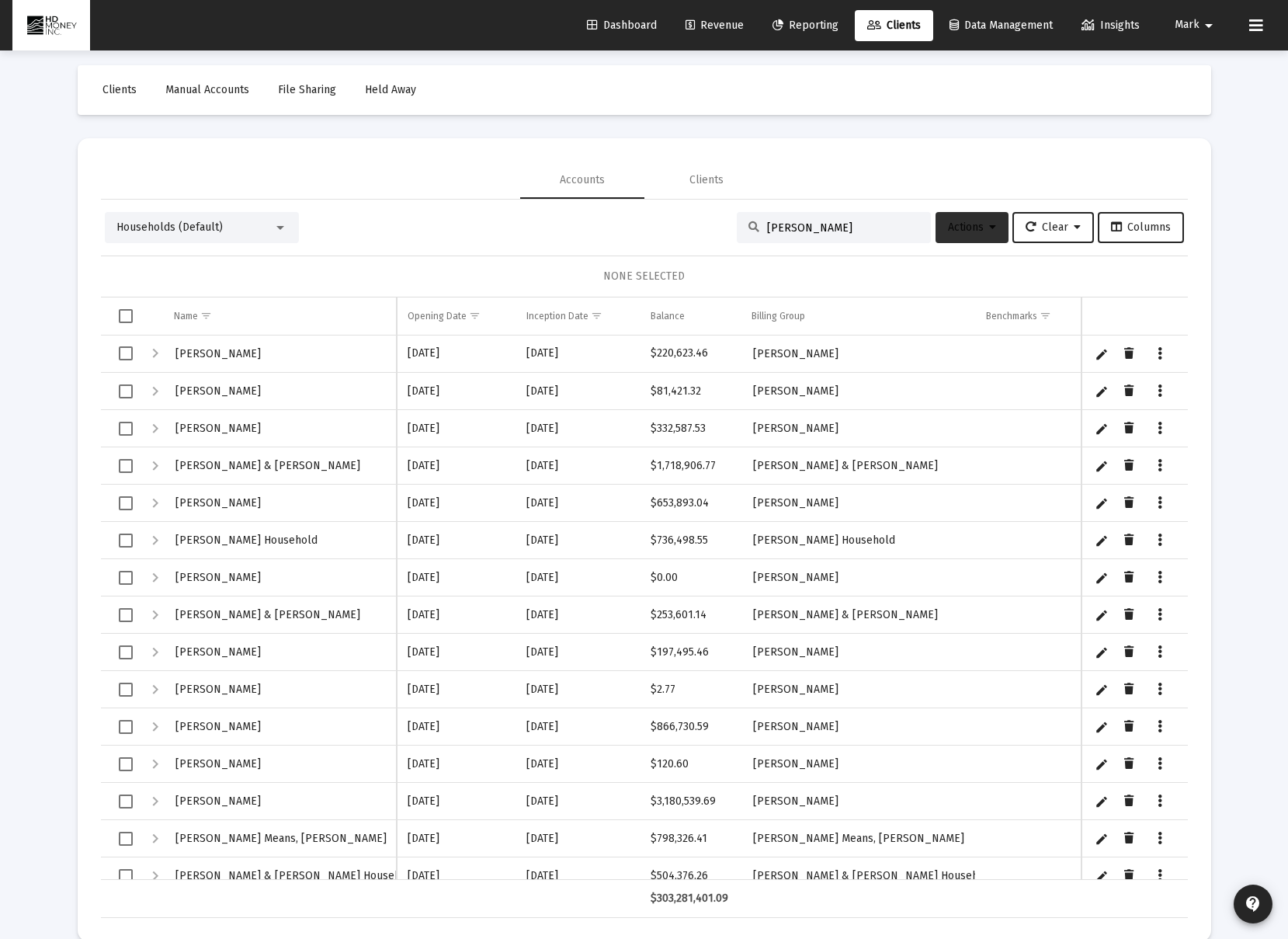
click at [974, 235] on button "Actions" at bounding box center [971, 227] width 72 height 31
click at [981, 301] on button "Create Household" at bounding box center [998, 305] width 144 height 38
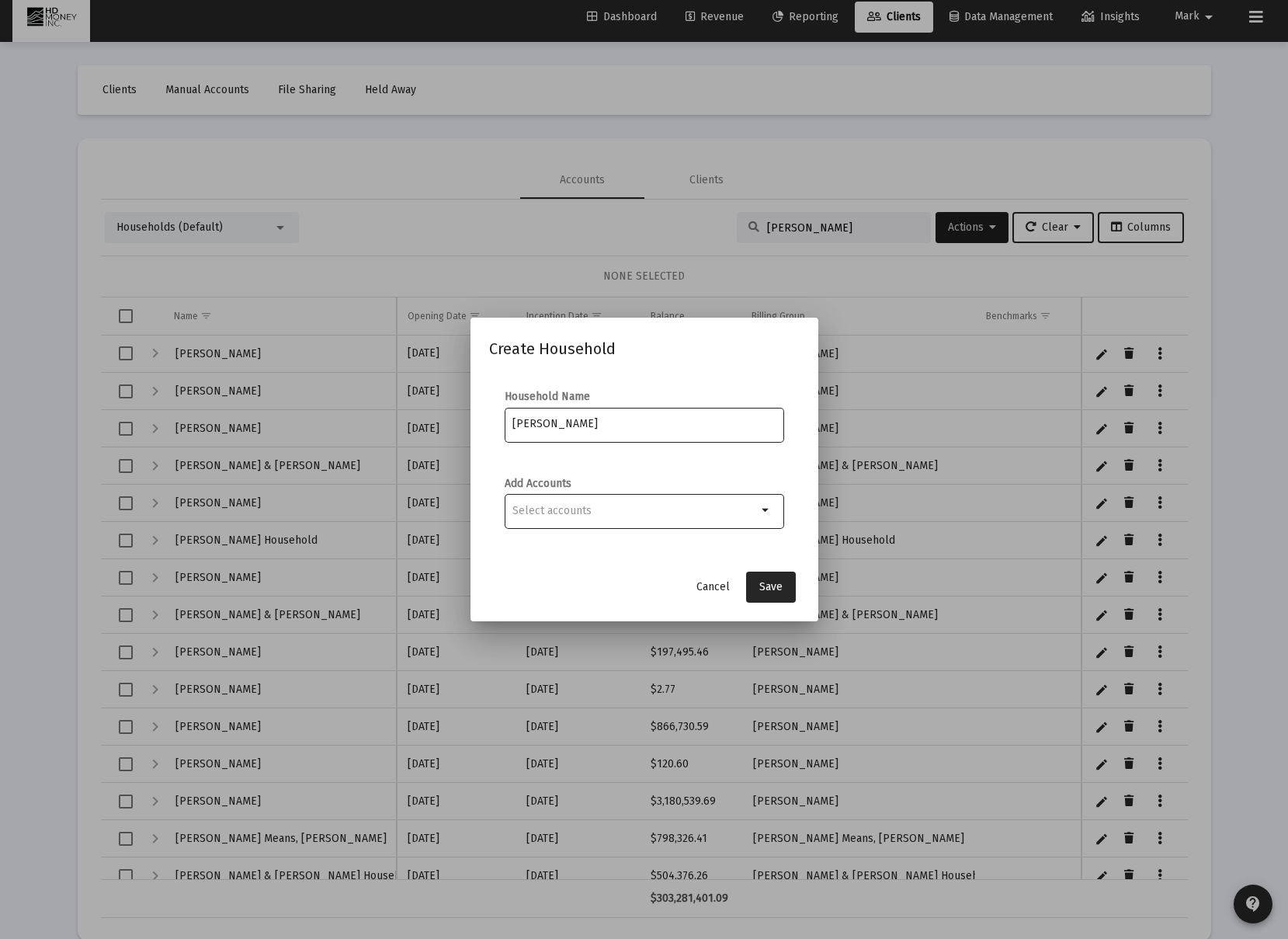
type input "[PERSON_NAME]"
click at [599, 515] on input "Selection" at bounding box center [635, 510] width 245 height 12
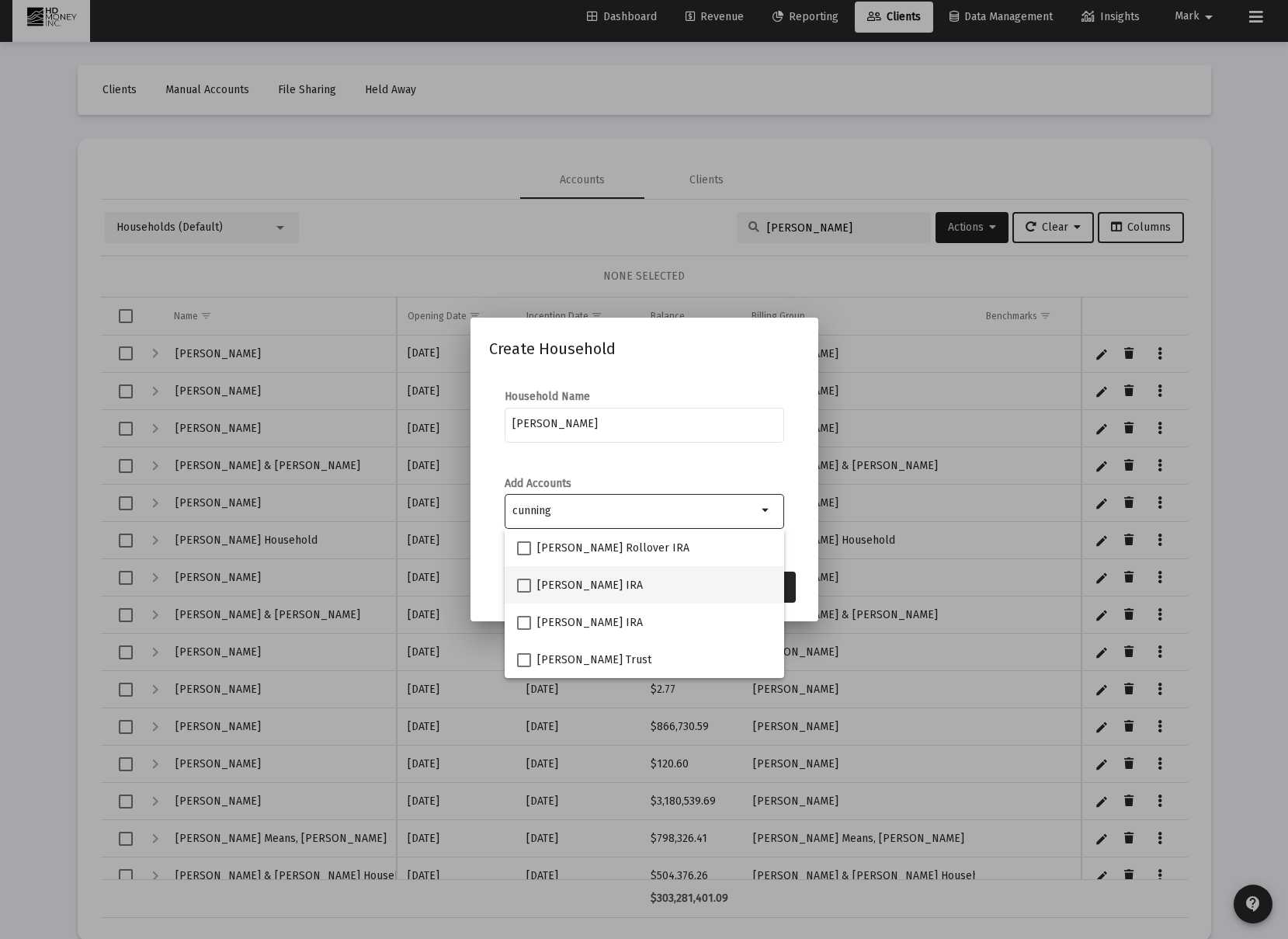
type input "cunning"
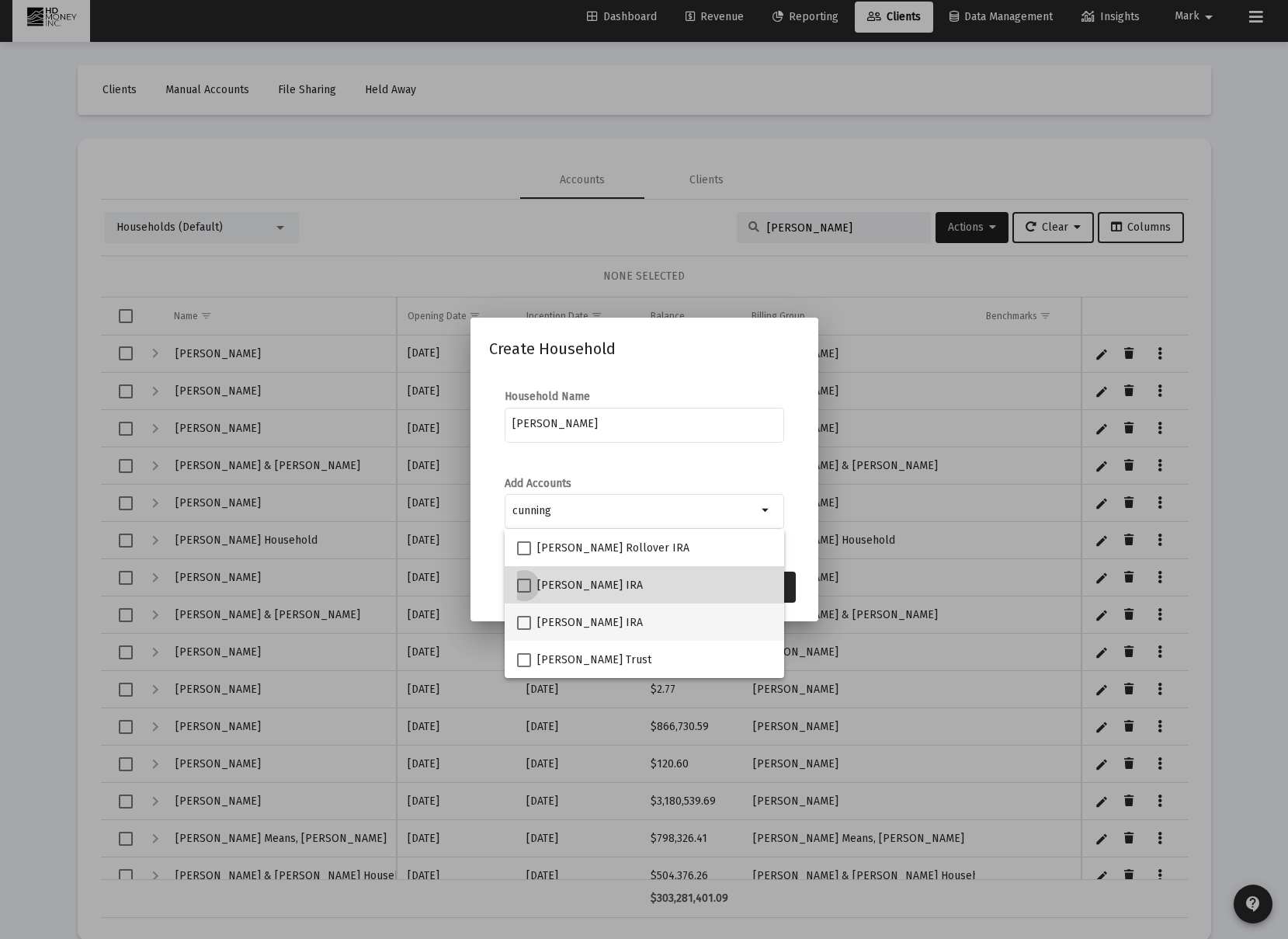
drag, startPoint x: 527, startPoint y: 582, endPoint x: 522, endPoint y: 611, distance: 29.4
click at [527, 583] on span at bounding box center [523, 585] width 14 height 14
click at [523, 592] on input "Gary Cunningham IRA" at bounding box center [523, 592] width 1 height 1
checkbox input "true"
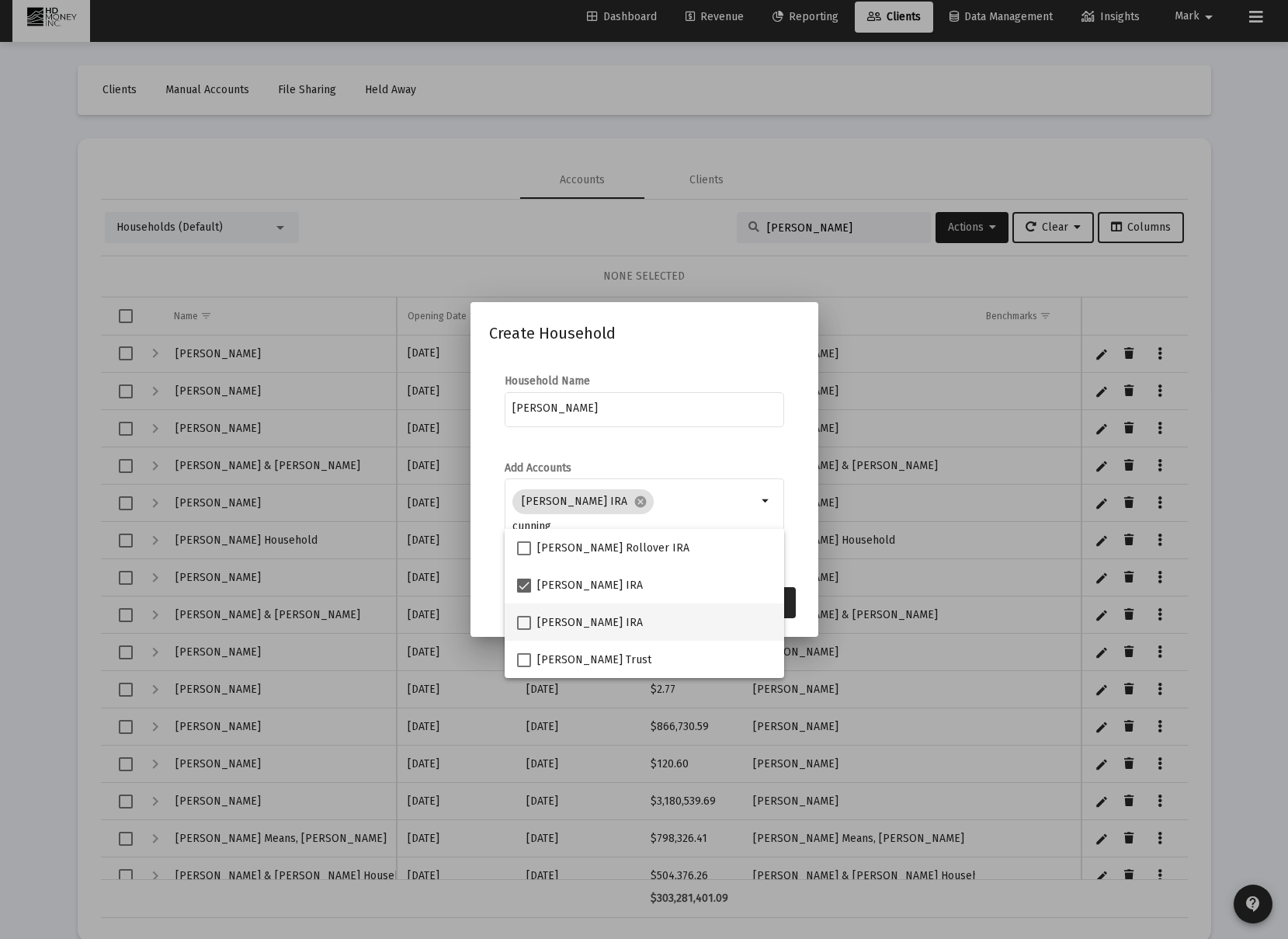
drag, startPoint x: 522, startPoint y: 619, endPoint x: 523, endPoint y: 635, distance: 16.0
click at [522, 622] on span at bounding box center [523, 623] width 14 height 14
click at [523, 630] on input "Beverly Cunningham IRA" at bounding box center [523, 630] width 1 height 1
checkbox input "true"
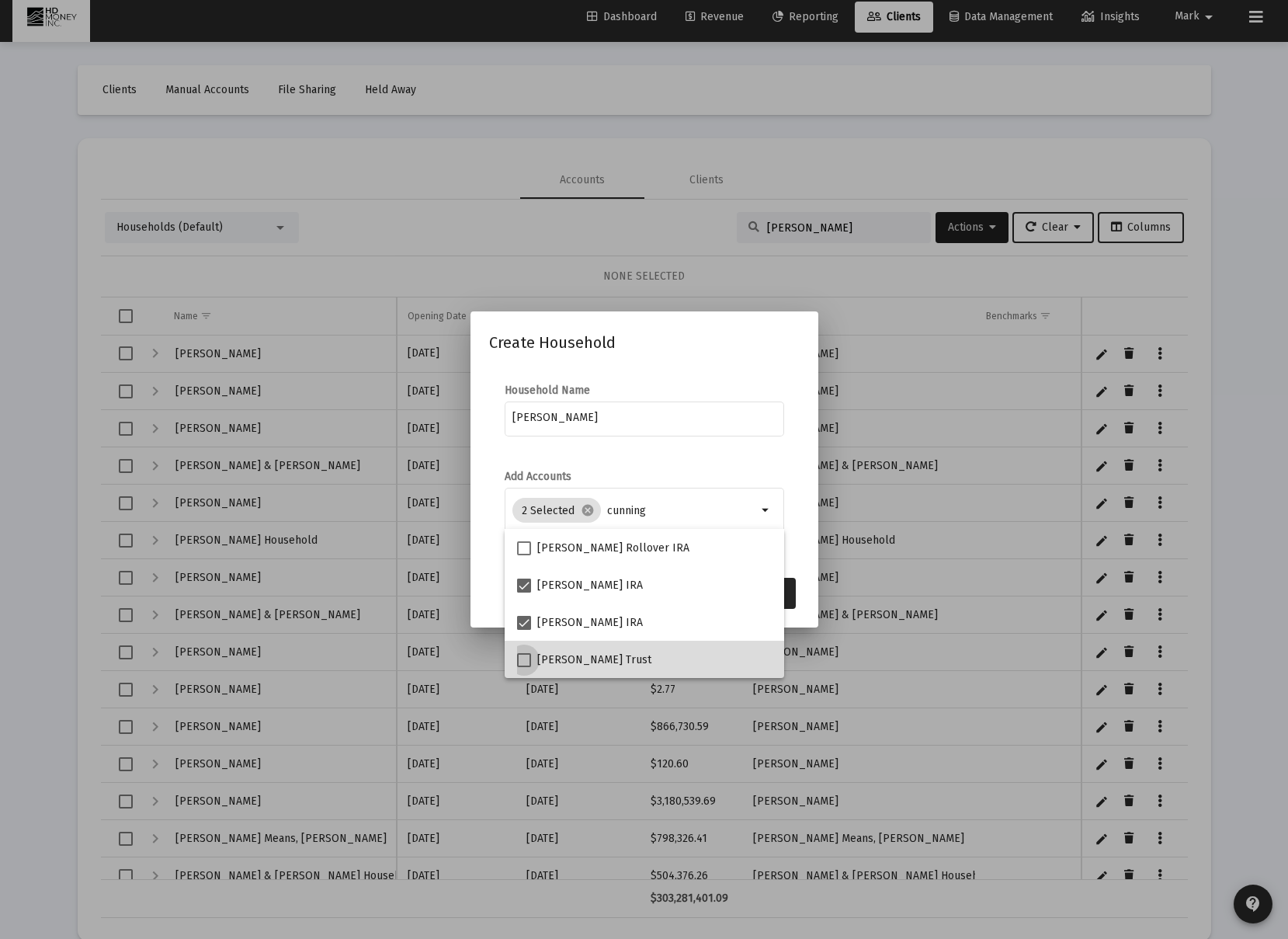
click at [525, 656] on span at bounding box center [523, 659] width 14 height 14
click at [523, 667] on input "Beverly Cunningham Trust" at bounding box center [523, 667] width 1 height 1
checkbox input "true"
click at [494, 565] on mat-dialog-content "Household Name Cunningham Add Accounts 3 Selected cancel cunning arrow_drop_down" at bounding box center [644, 467] width 347 height 201
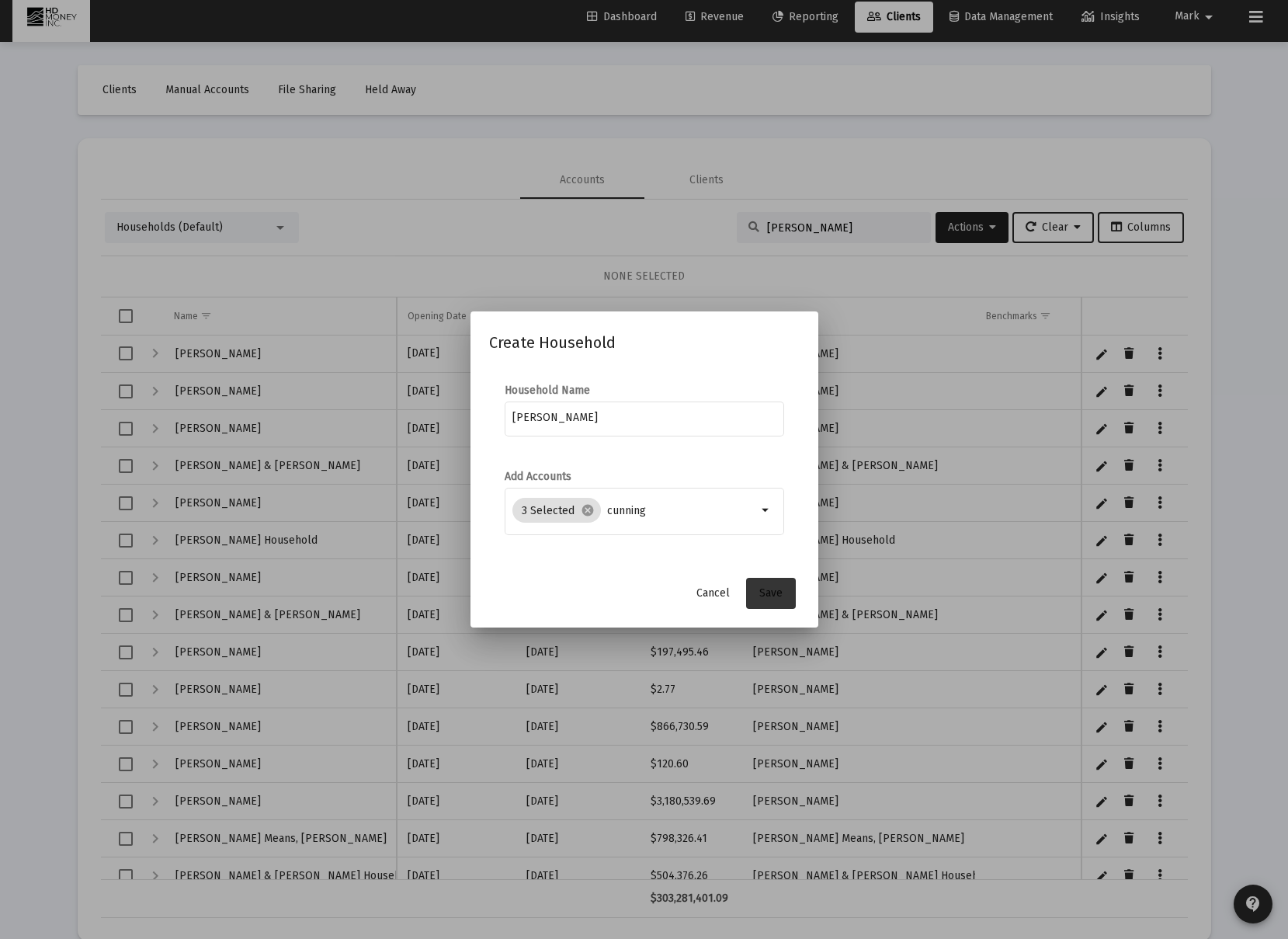
click at [764, 598] on span "Save" at bounding box center [770, 592] width 24 height 13
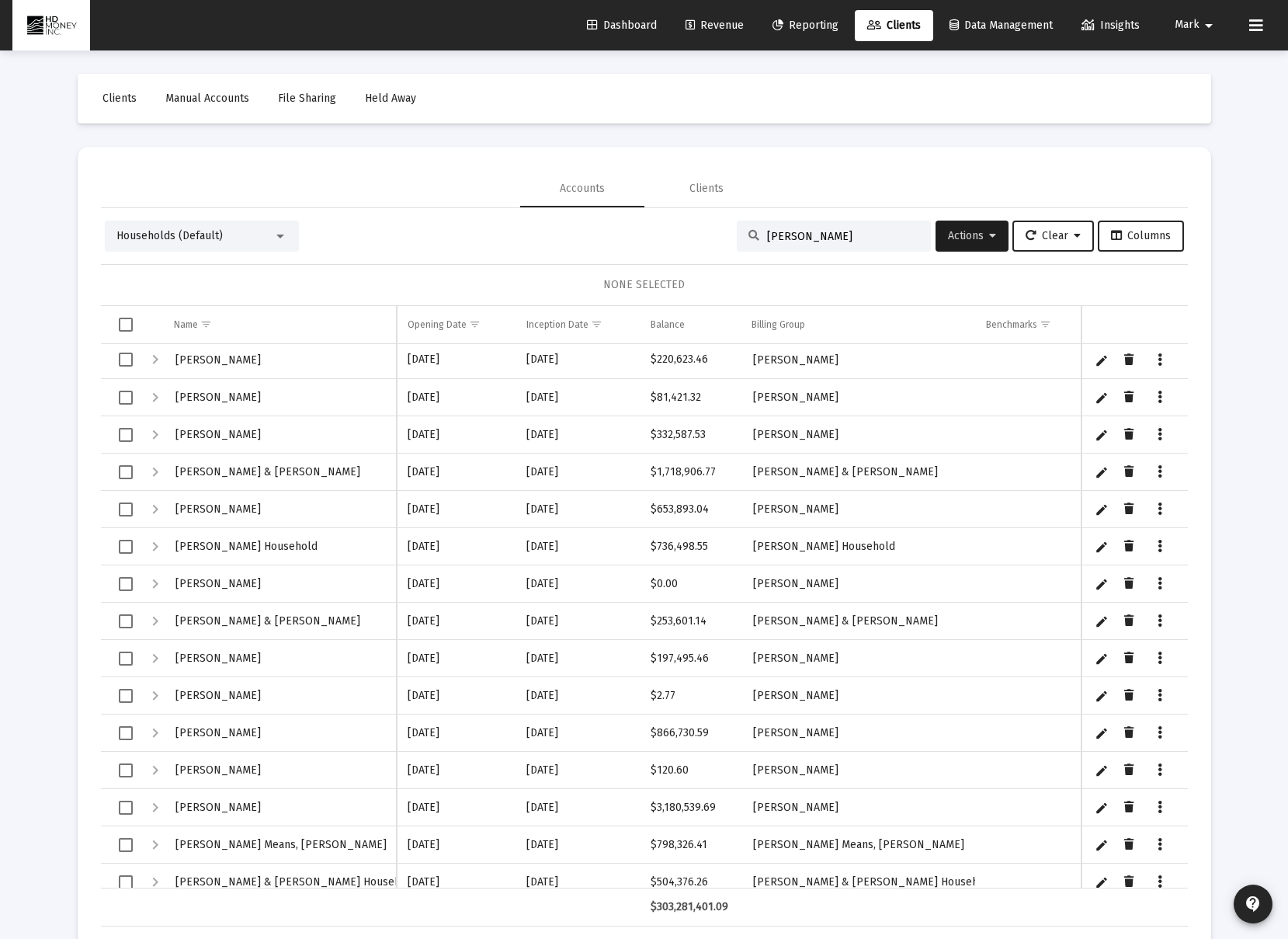
click at [862, 233] on input "cunningham" at bounding box center [844, 236] width 153 height 13
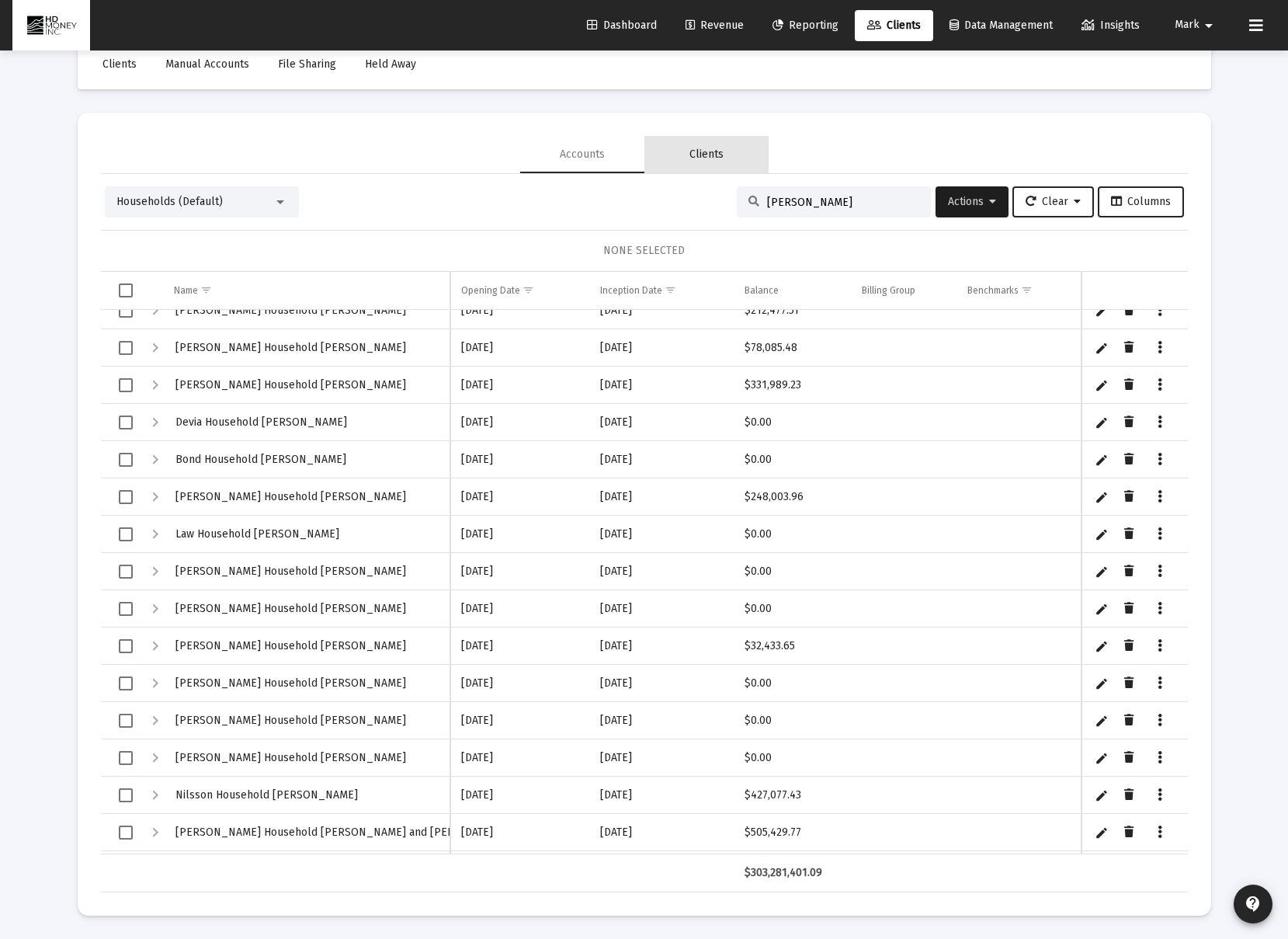
click at [705, 159] on div "Clients" at bounding box center [706, 154] width 34 height 15
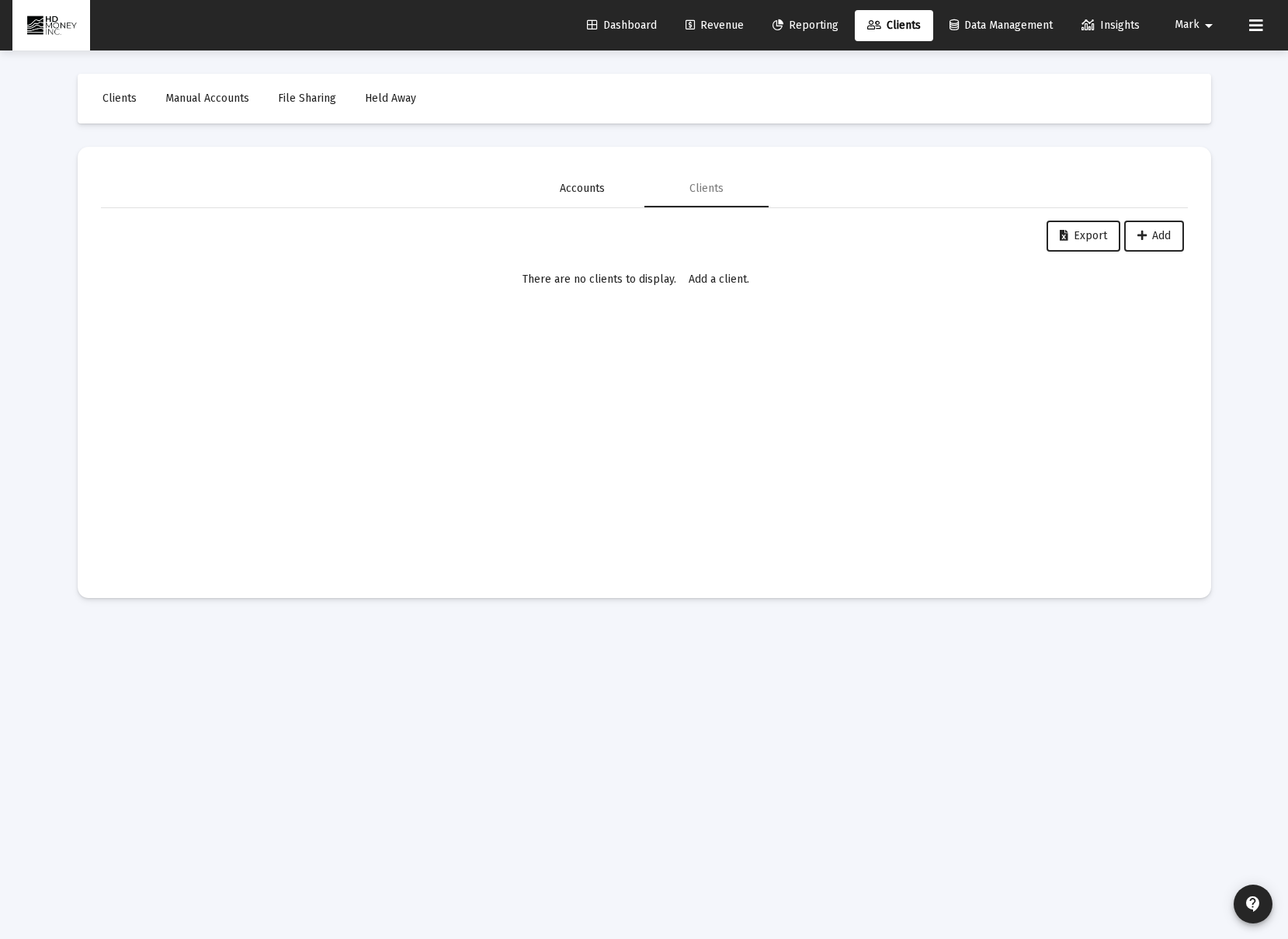
click at [592, 193] on div "Accounts" at bounding box center [582, 188] width 45 height 15
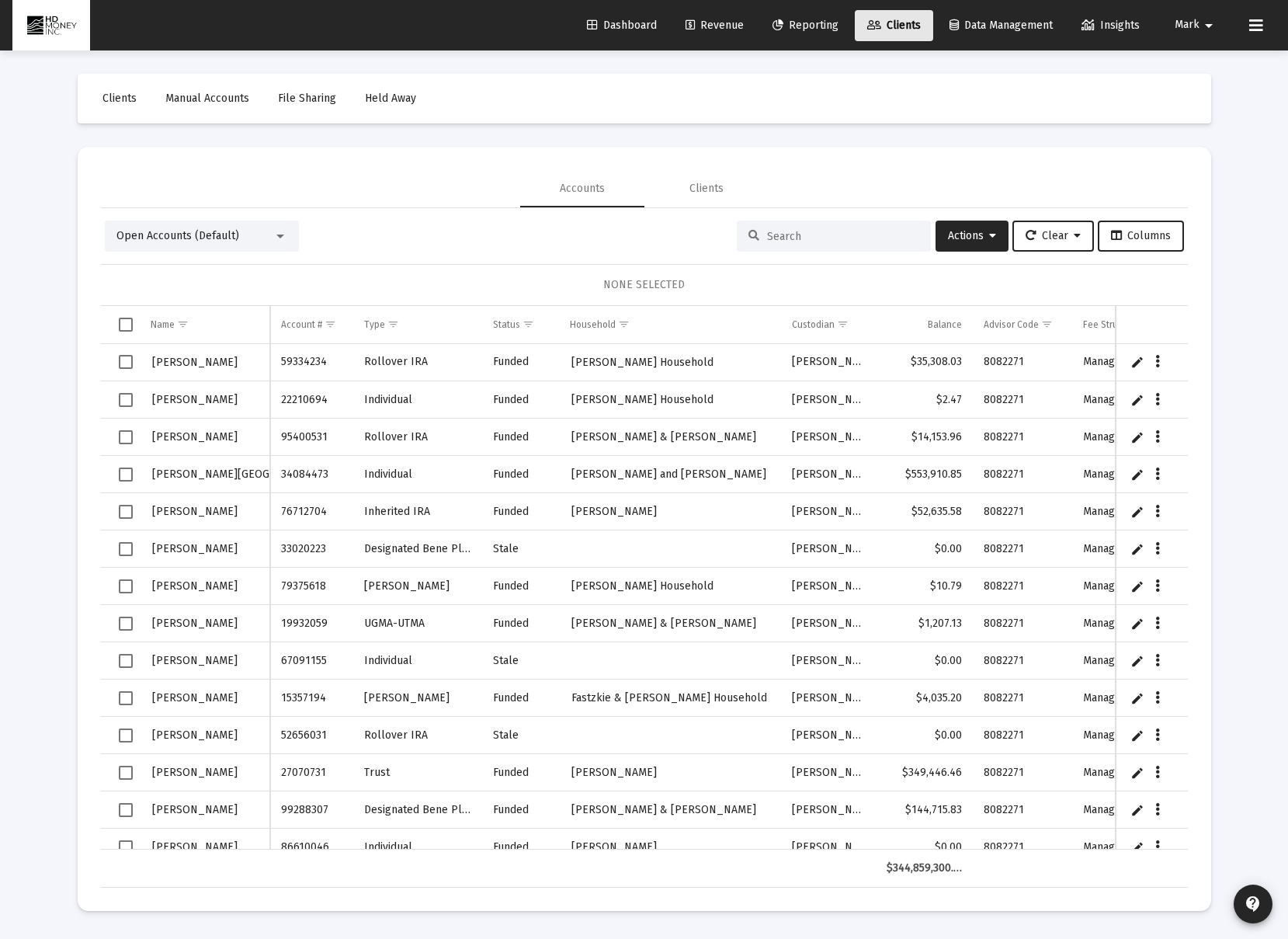
click at [912, 21] on span "Clients" at bounding box center [894, 25] width 54 height 13
click at [989, 240] on icon at bounding box center [991, 236] width 7 height 11
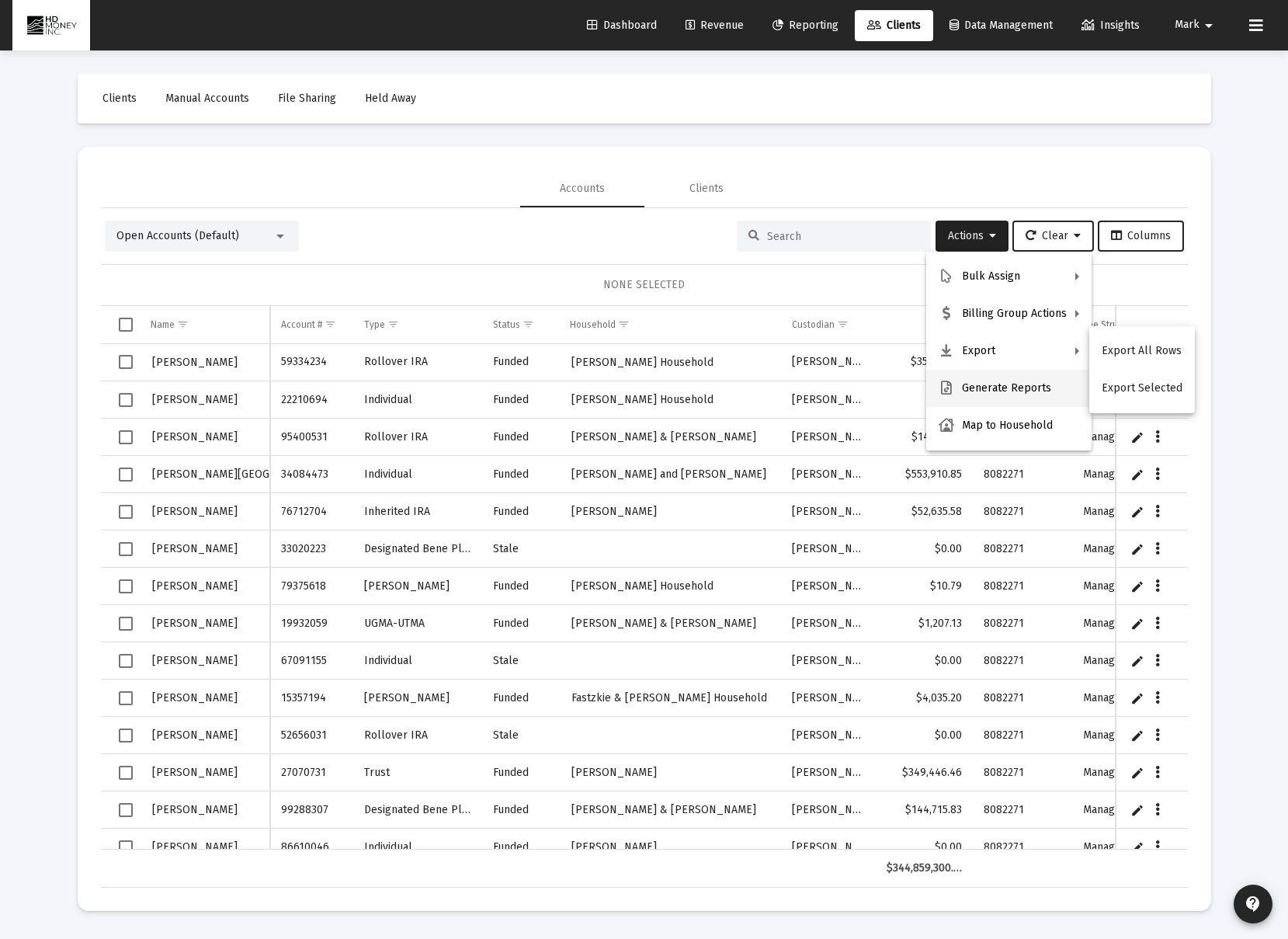
click at [1029, 390] on button "Generate Reports" at bounding box center [1009, 388] width 166 height 38
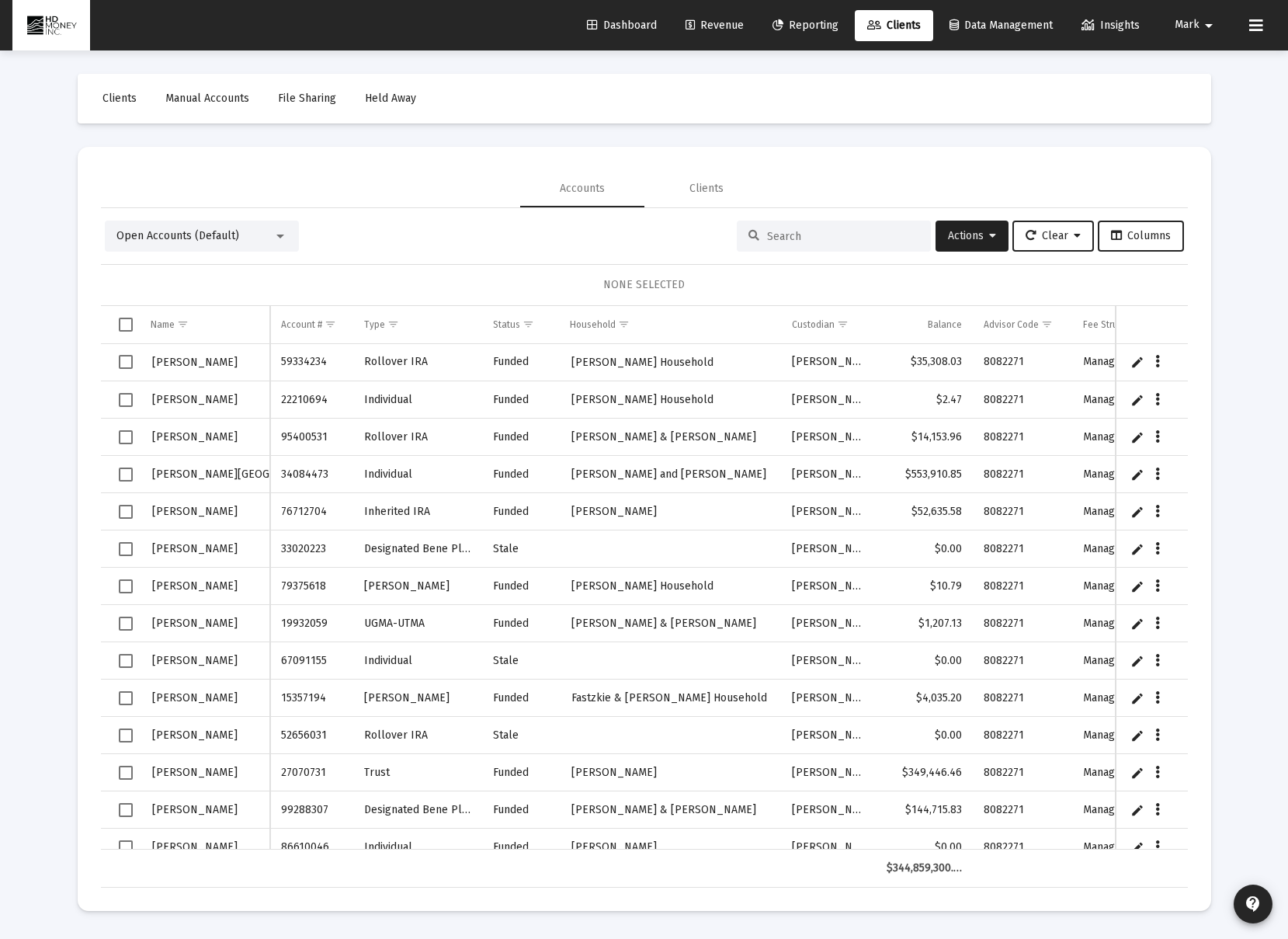
drag, startPoint x: 953, startPoint y: 108, endPoint x: 909, endPoint y: 66, distance: 60.8
click at [953, 107] on mat-toolbar-row "Clients Manual Accounts File Sharing Held Away" at bounding box center [644, 98] width 1134 height 50
click at [792, 24] on span "Reporting" at bounding box center [805, 25] width 66 height 13
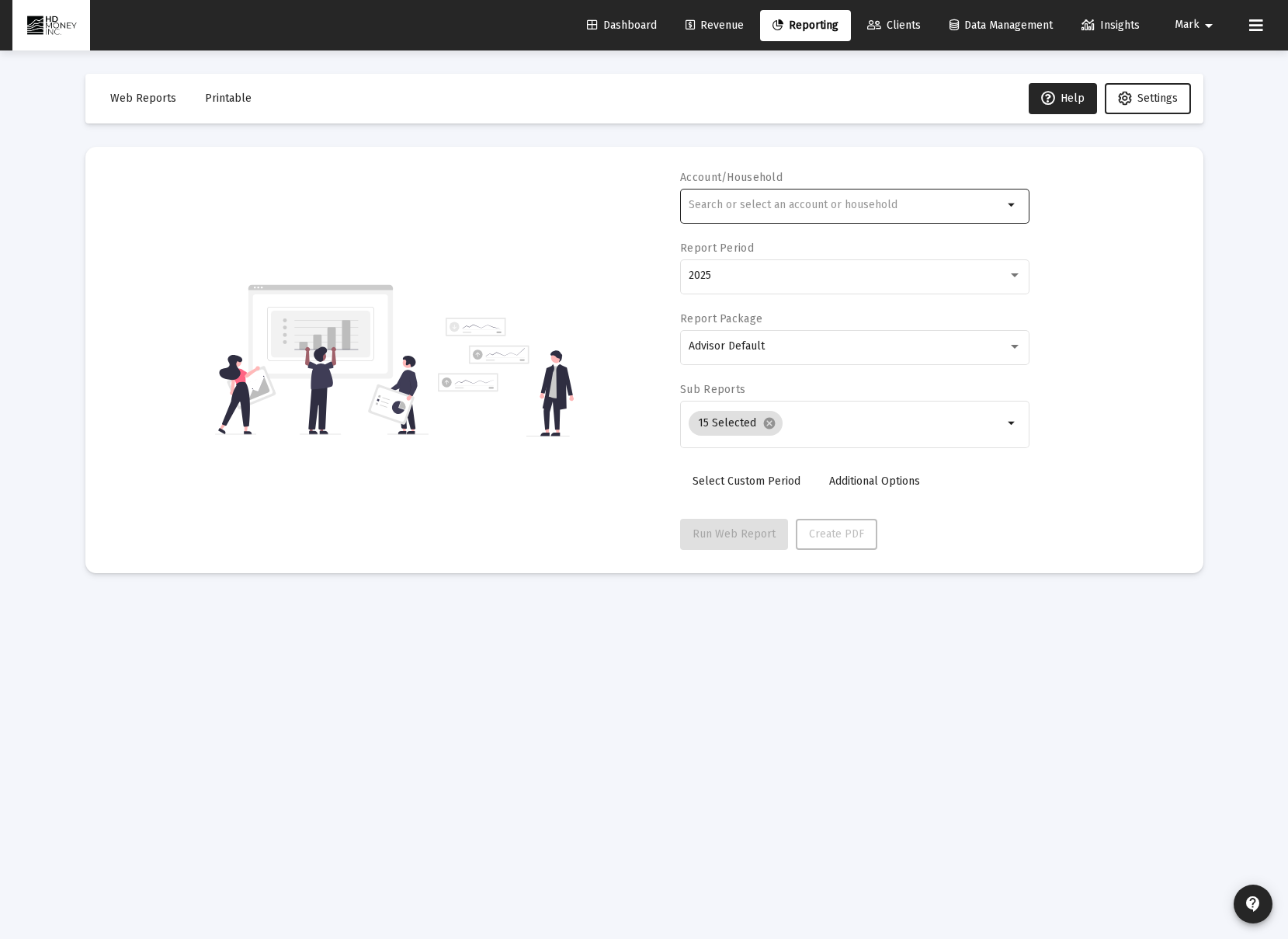
click at [901, 197] on div at bounding box center [845, 204] width 314 height 38
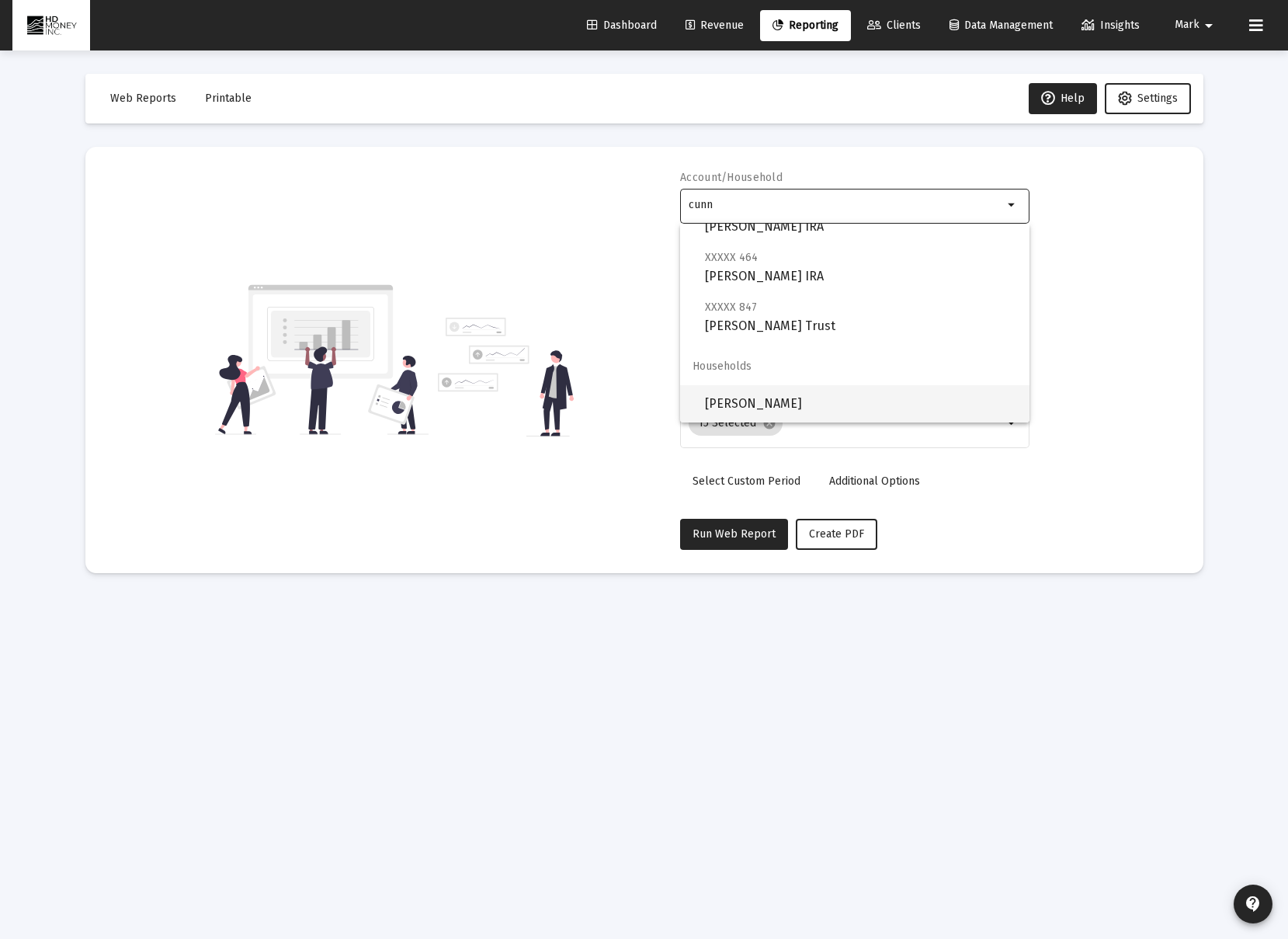
click at [821, 405] on span "[PERSON_NAME]" at bounding box center [861, 404] width 312 height 38
type input "[PERSON_NAME]"
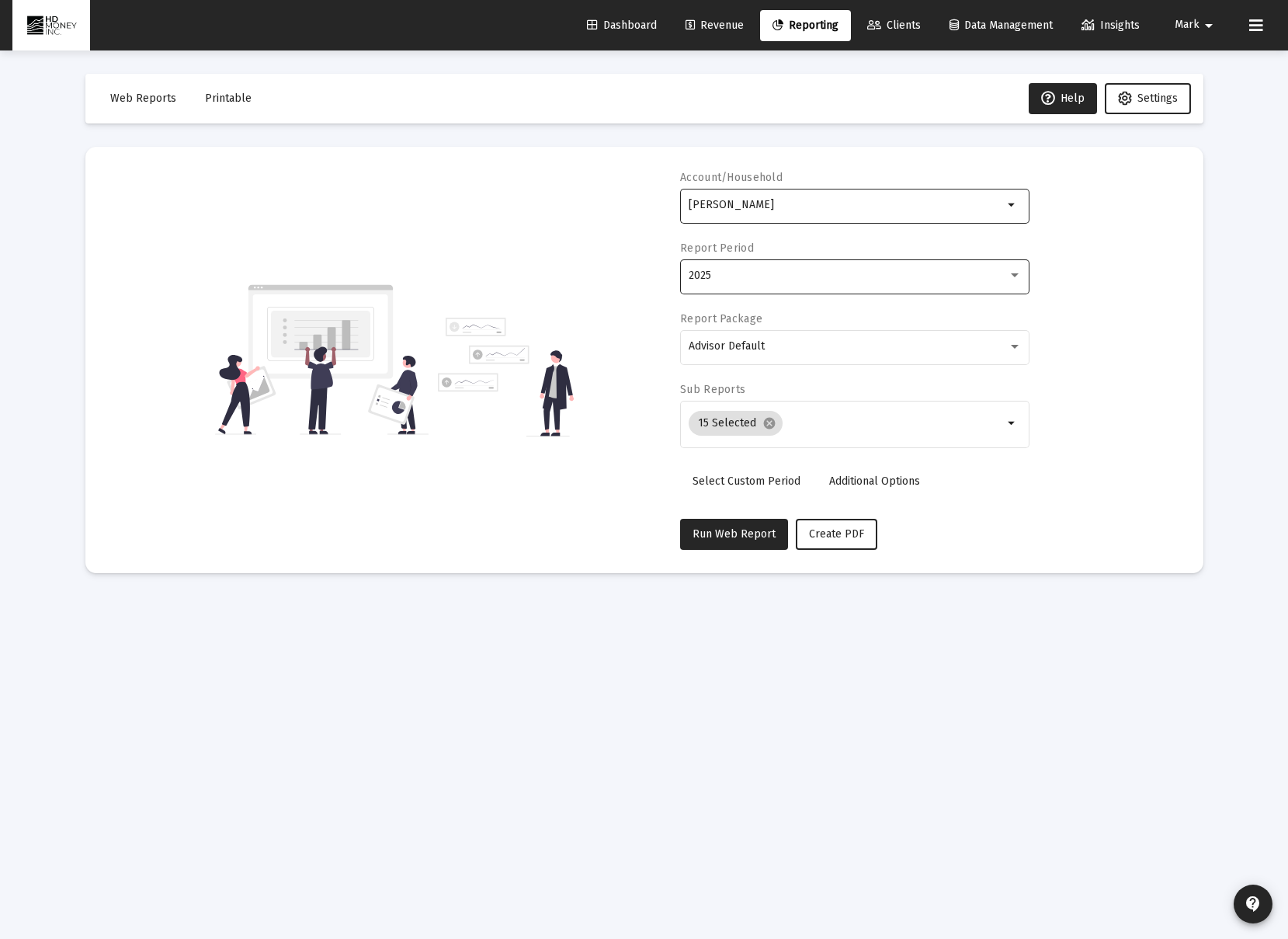
click at [847, 276] on div "2025" at bounding box center [847, 275] width 319 height 12
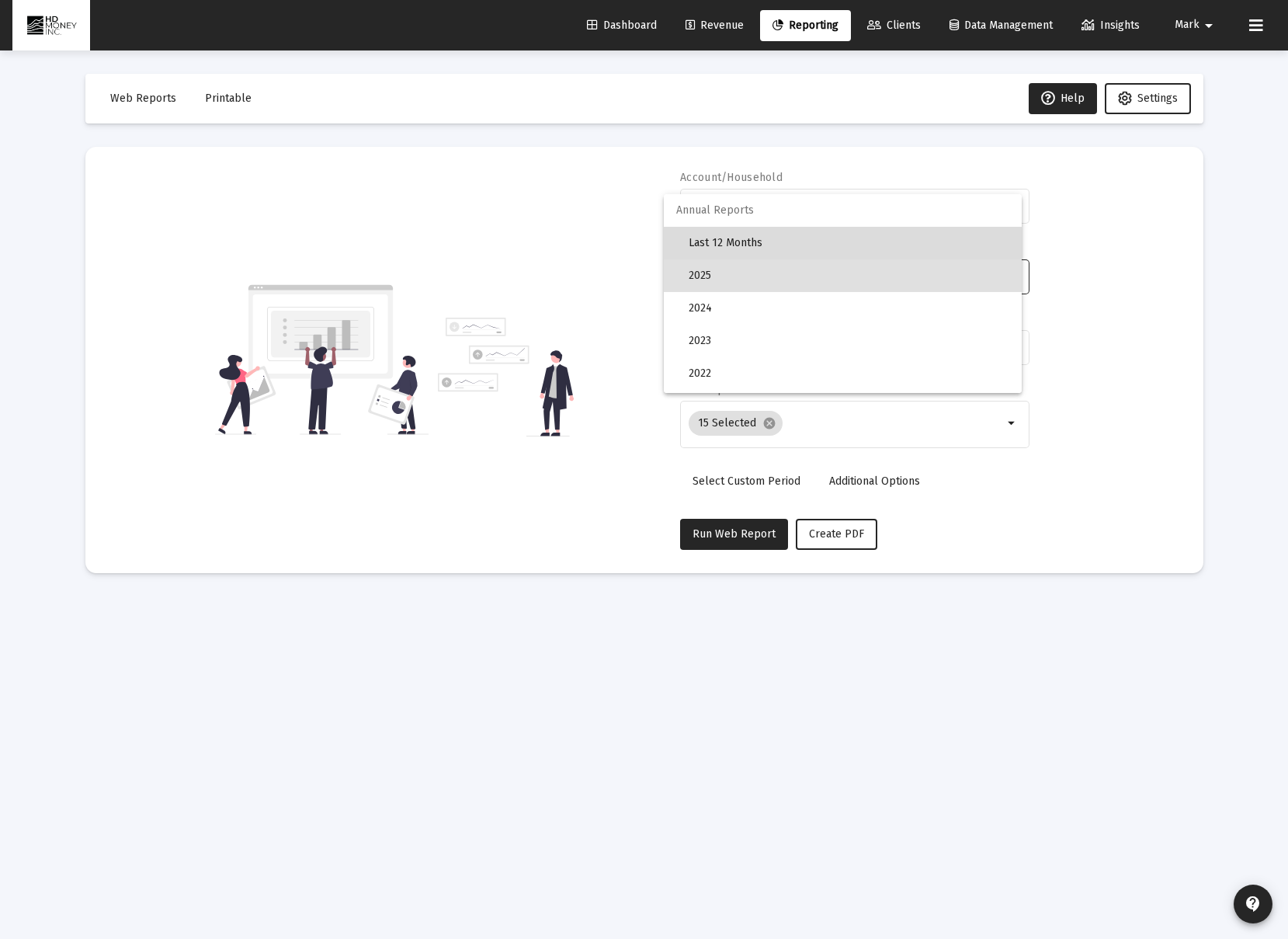
click at [844, 240] on span "Last 12 Months" at bounding box center [848, 243] width 320 height 33
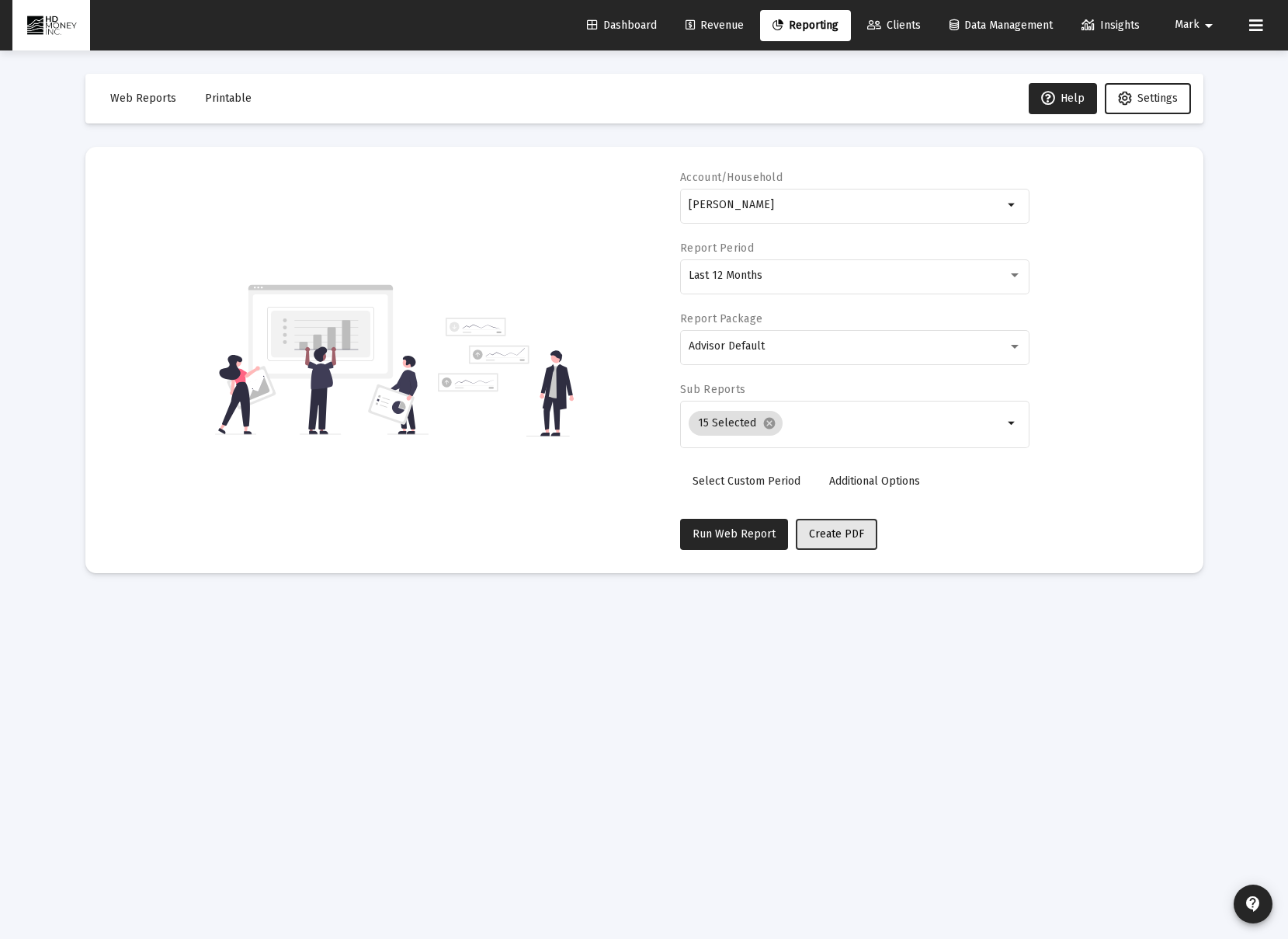
click at [814, 527] on span "Create PDF" at bounding box center [836, 534] width 56 height 13
click at [236, 97] on span "Printable" at bounding box center [228, 98] width 46 height 13
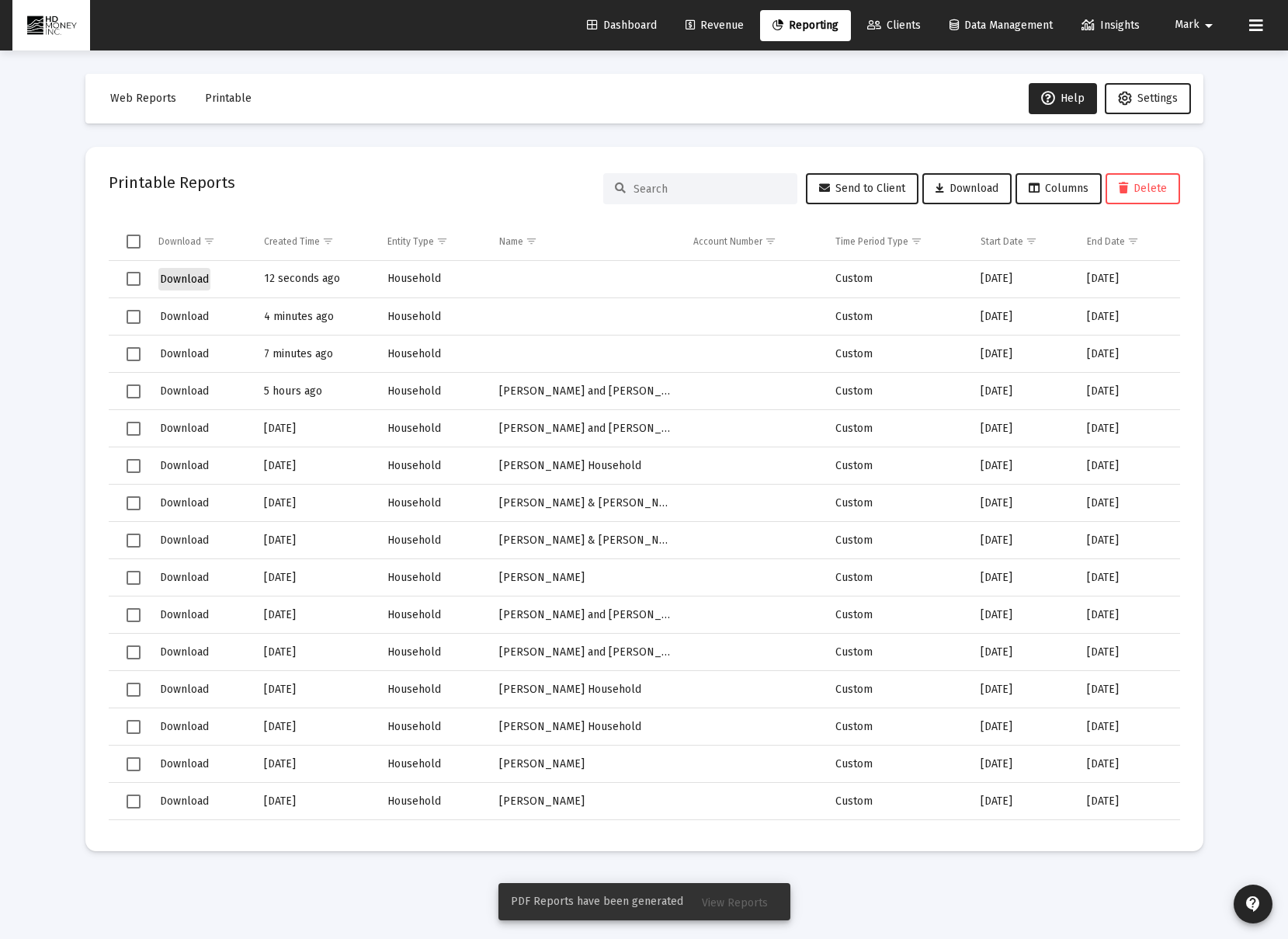
click at [197, 281] on span "Download" at bounding box center [185, 279] width 49 height 13
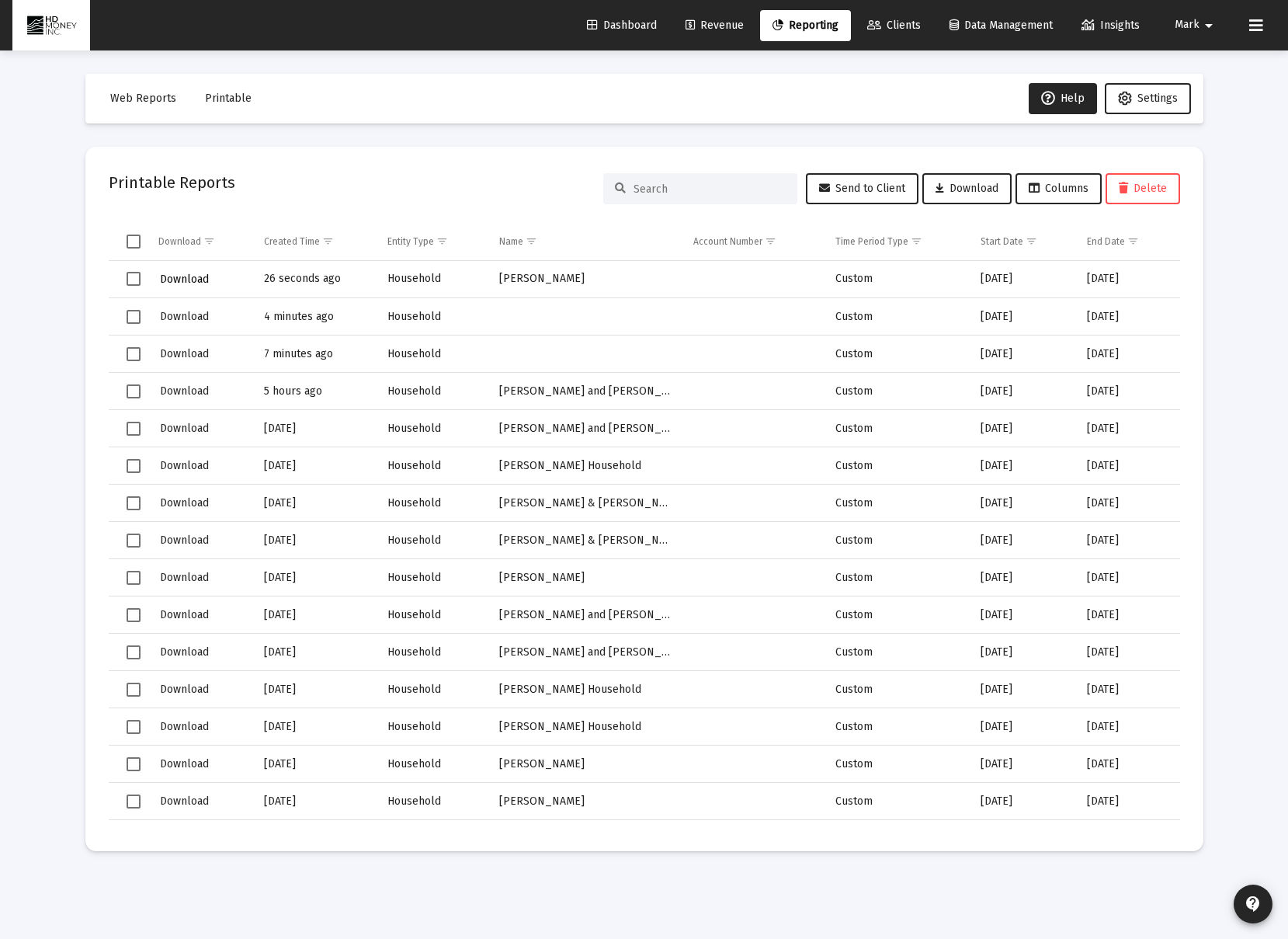
click at [187, 277] on span "Download" at bounding box center [185, 279] width 49 height 13
click at [802, 26] on span "Reporting" at bounding box center [805, 25] width 66 height 13
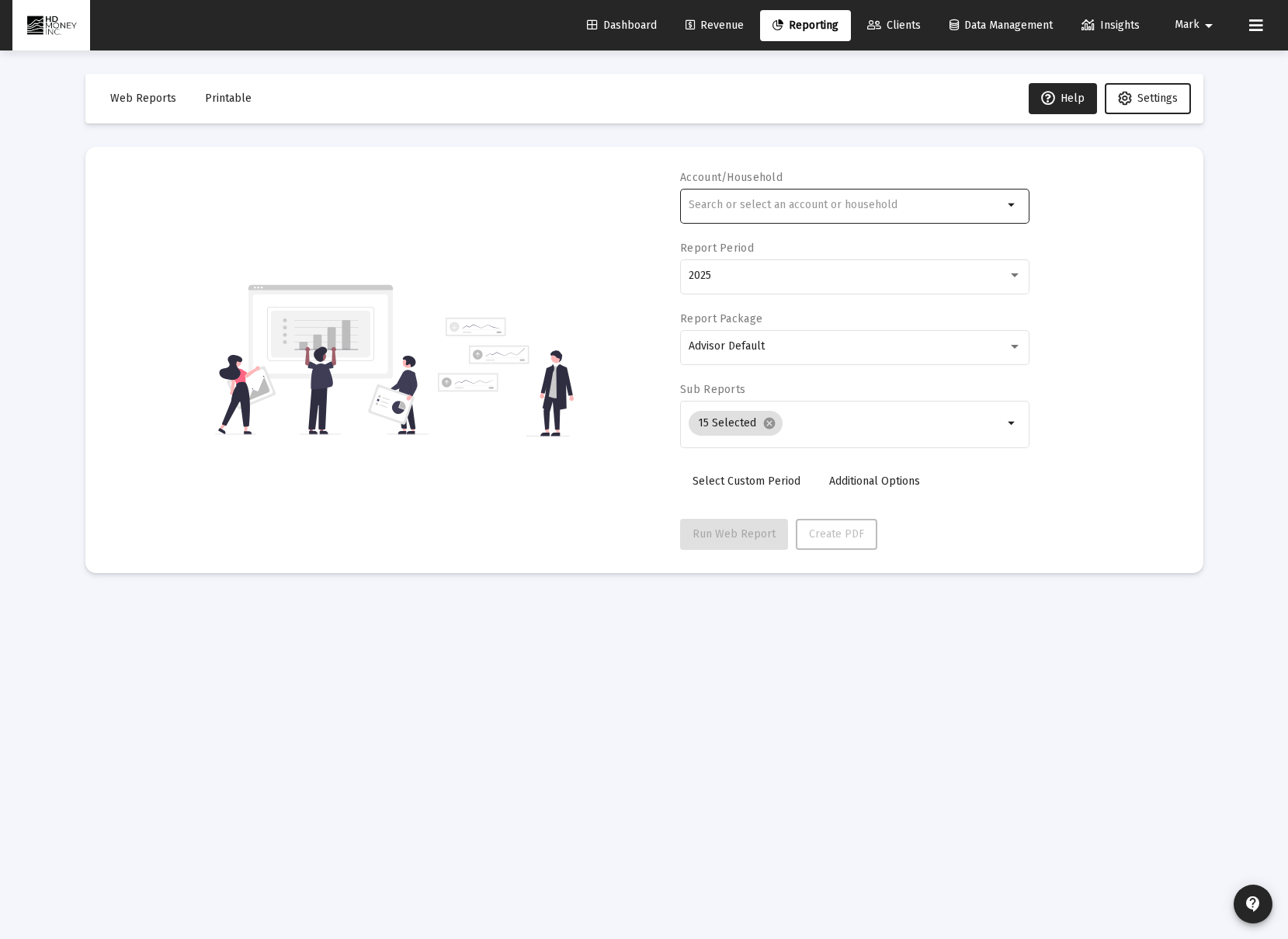
click at [817, 201] on input "text" at bounding box center [845, 204] width 314 height 12
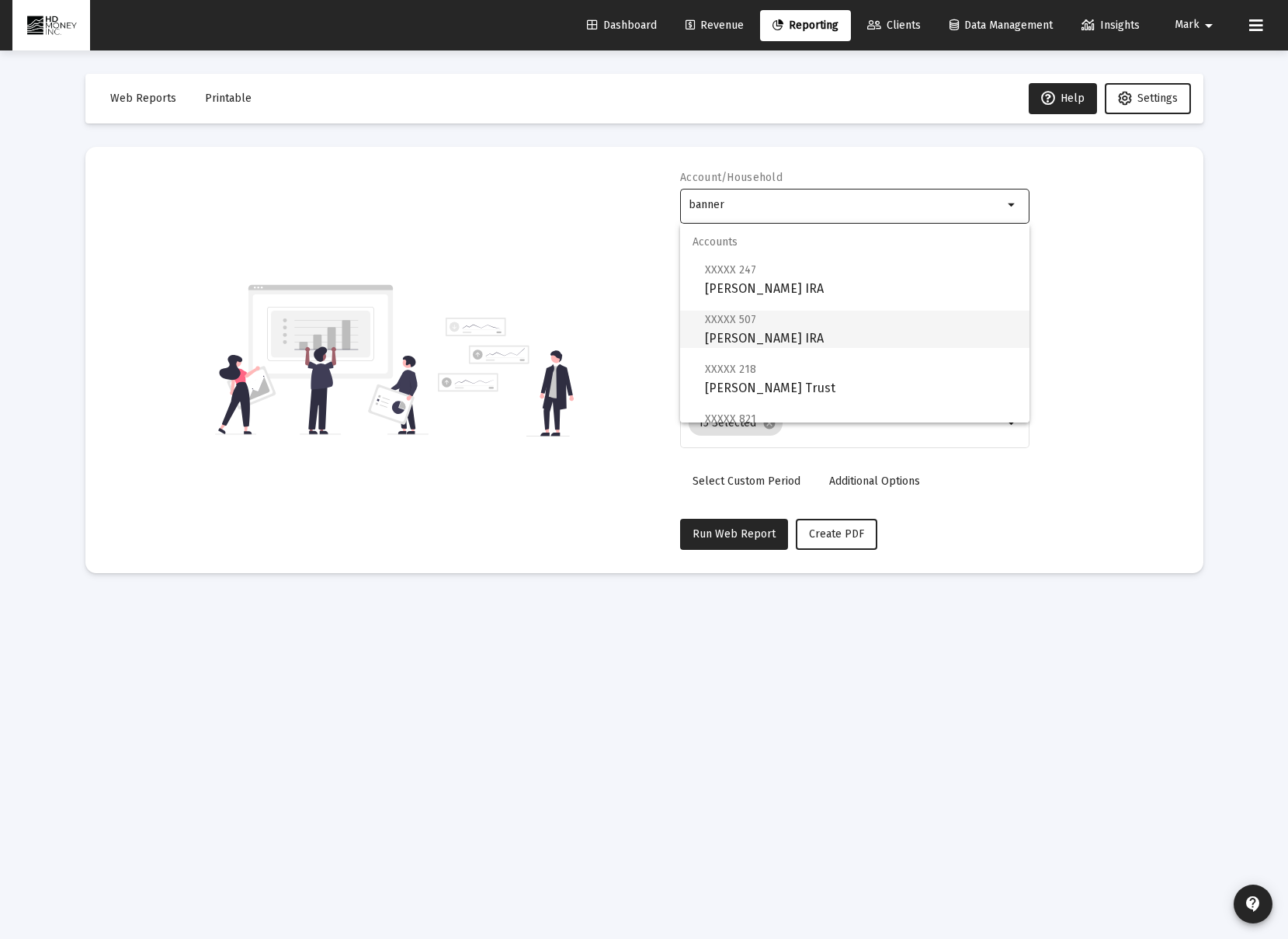
scroll to position [161, 0]
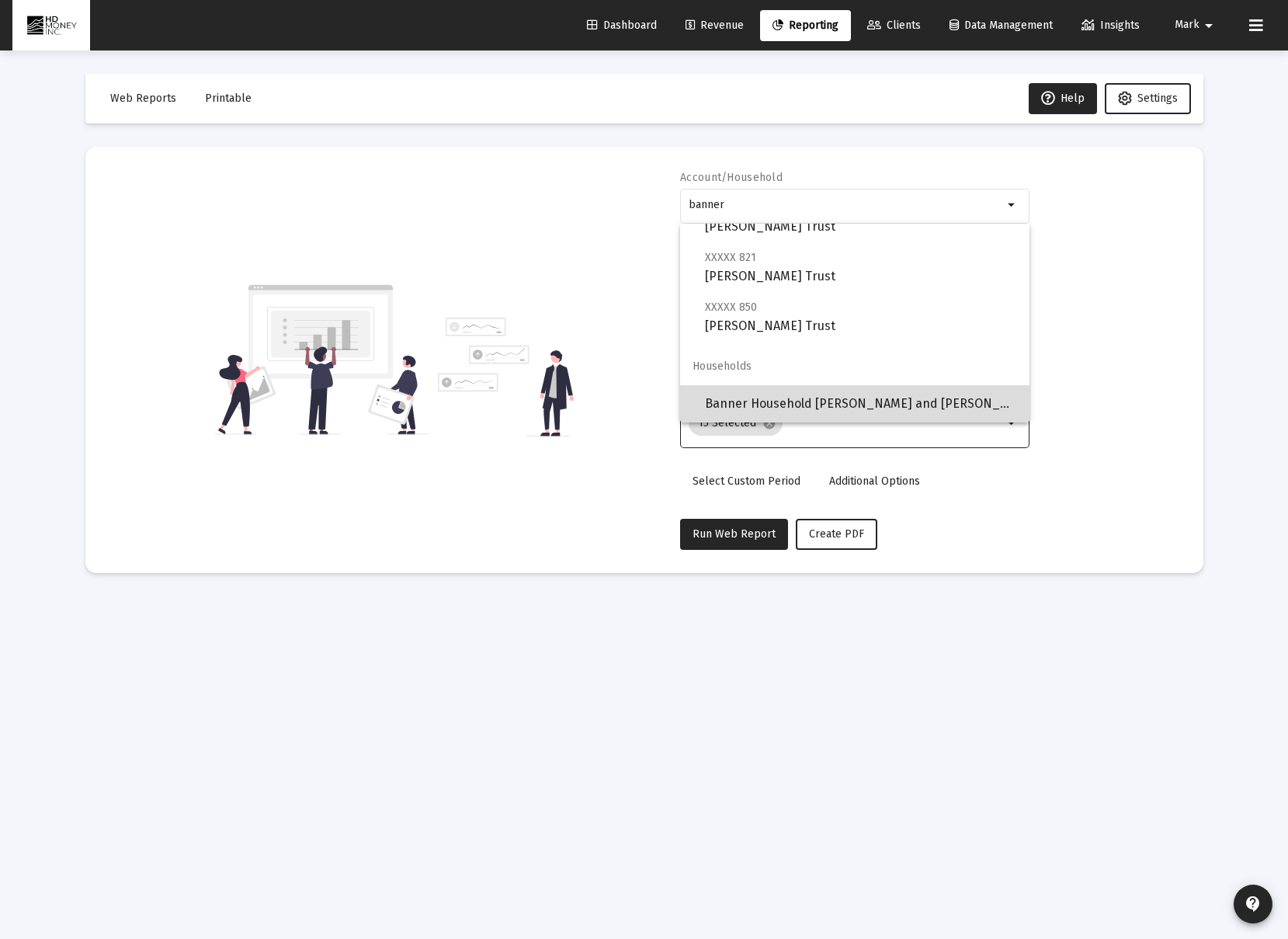
click at [812, 402] on span "Banner Household [PERSON_NAME] and [PERSON_NAME]" at bounding box center [861, 404] width 312 height 38
type input "Banner Household [PERSON_NAME] and [PERSON_NAME]"
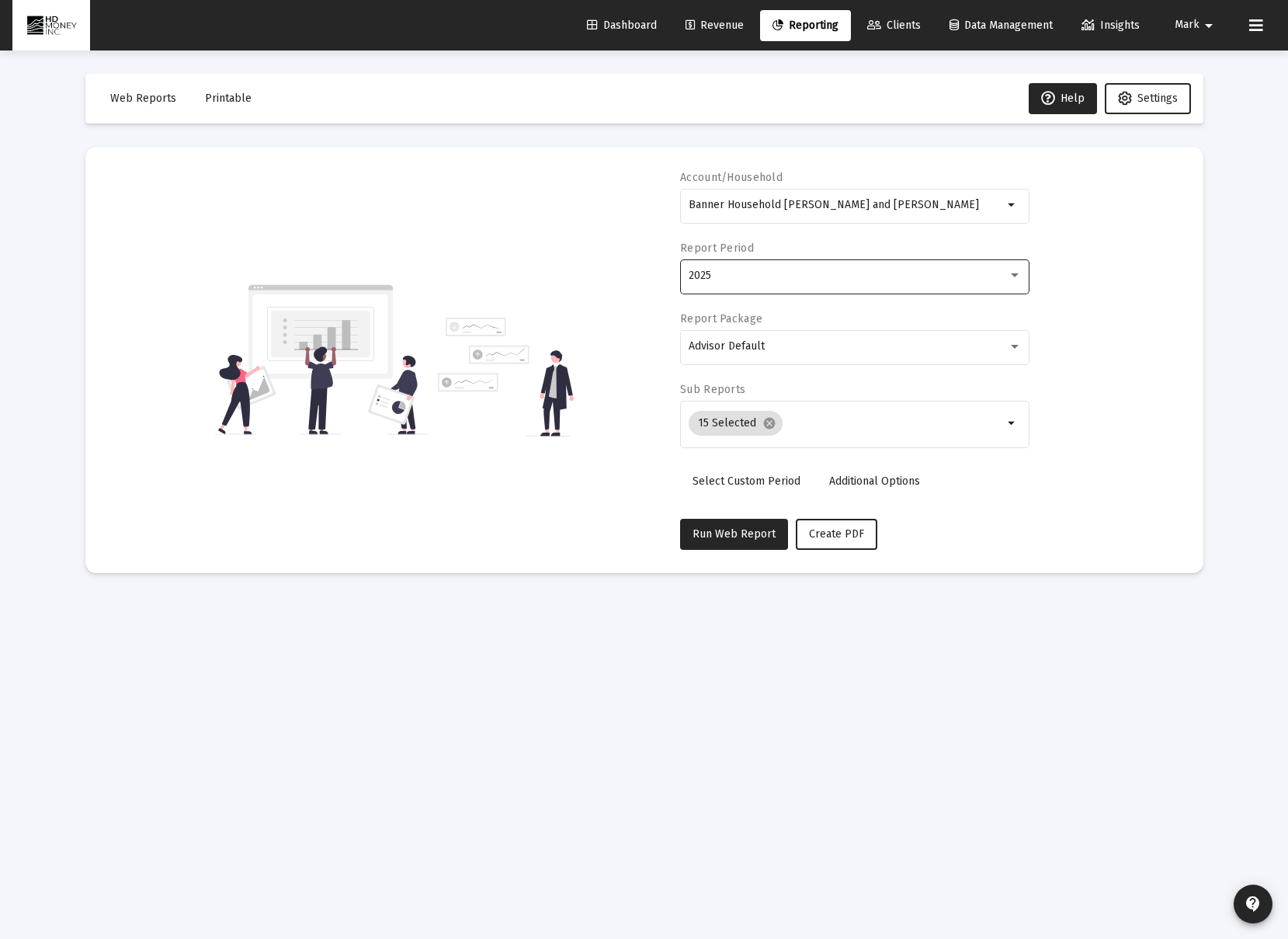
click at [745, 287] on div "2025" at bounding box center [855, 275] width 333 height 38
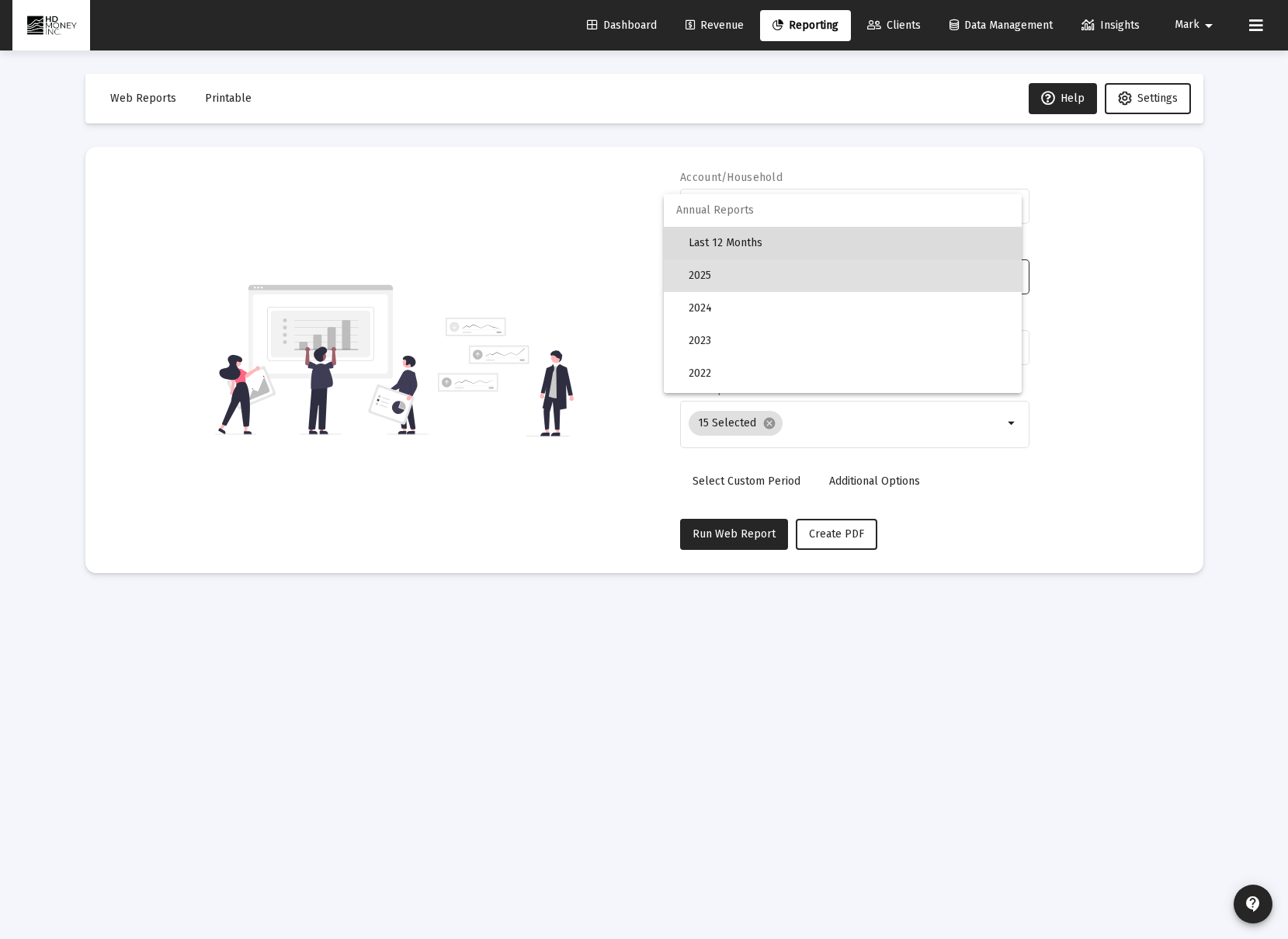
click at [736, 250] on span "Last 12 Months" at bounding box center [848, 243] width 320 height 33
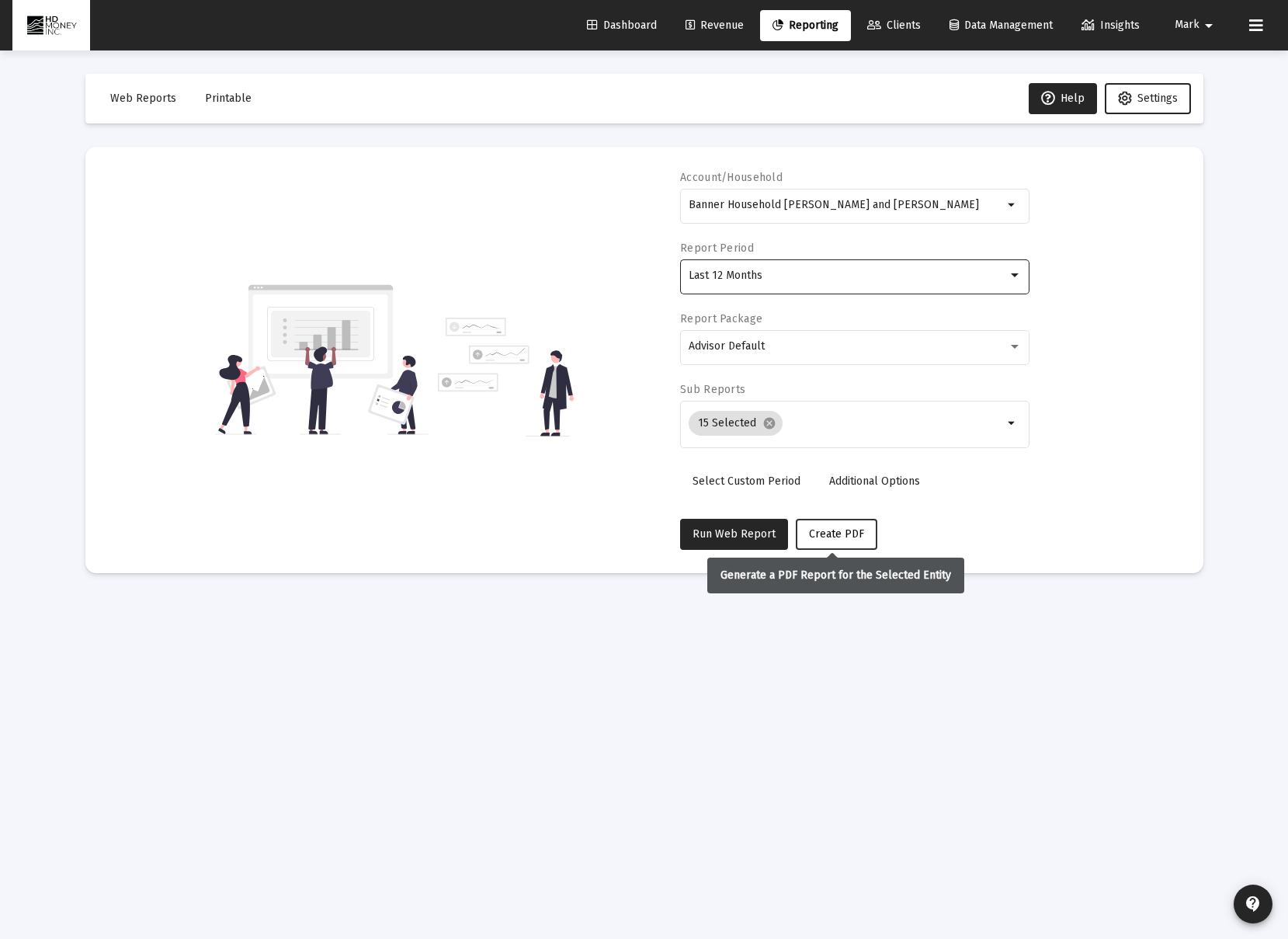
click at [848, 528] on span "Create PDF" at bounding box center [836, 534] width 56 height 13
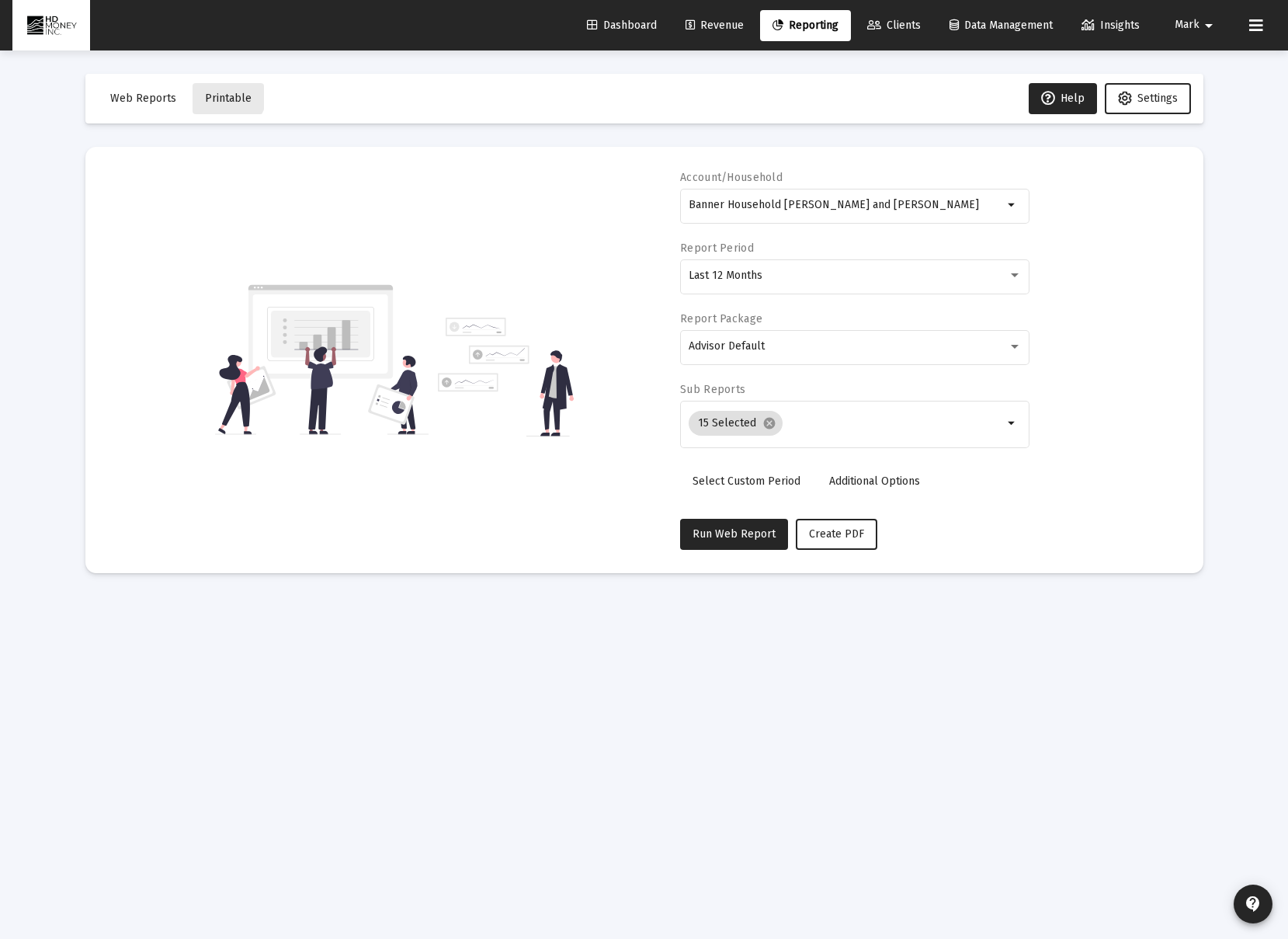
click at [217, 92] on span "Printable" at bounding box center [228, 98] width 46 height 13
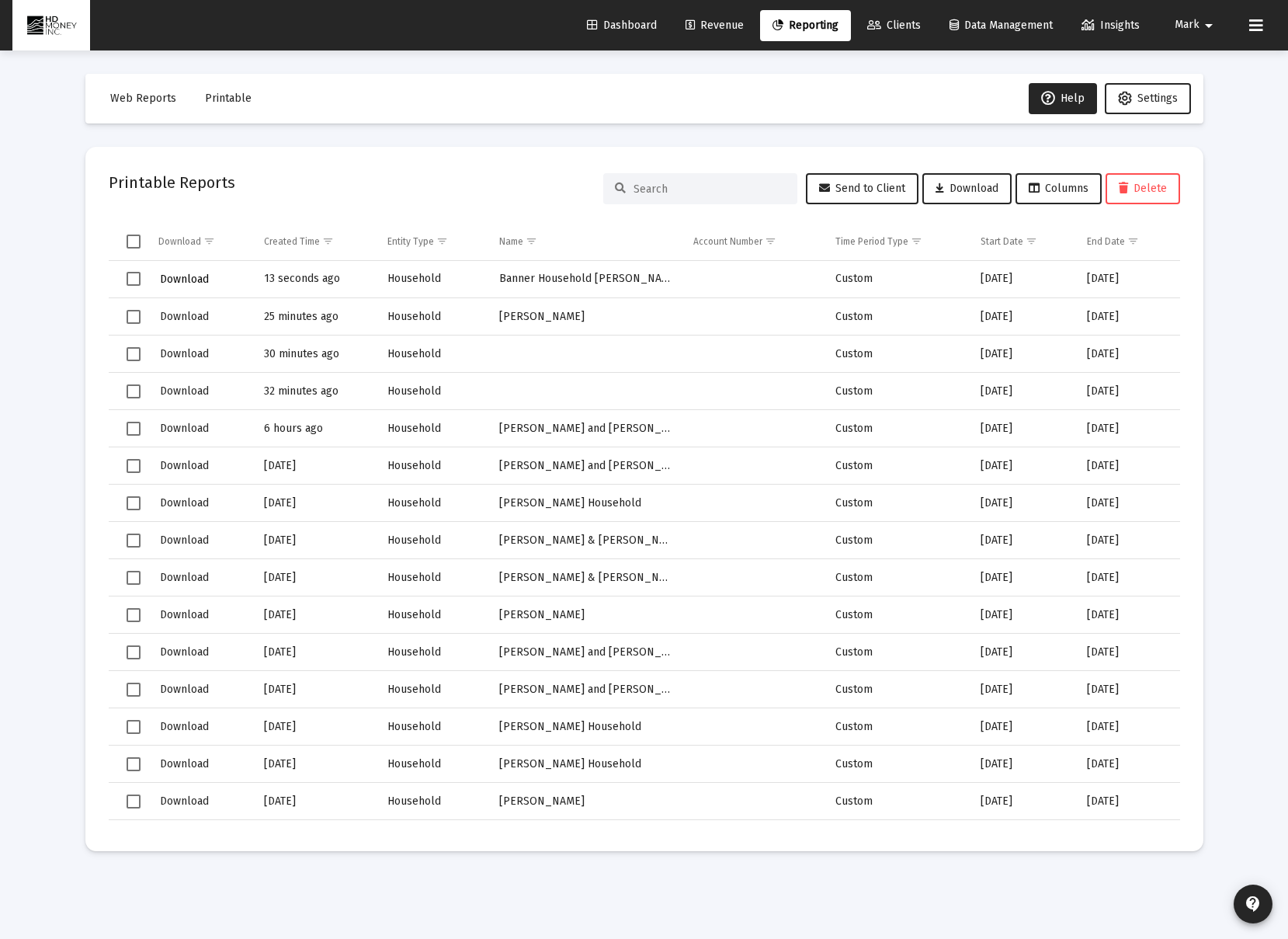
click at [161, 272] on span "Download" at bounding box center [185, 279] width 49 height 13
click at [179, 282] on span "Download" at bounding box center [185, 279] width 49 height 13
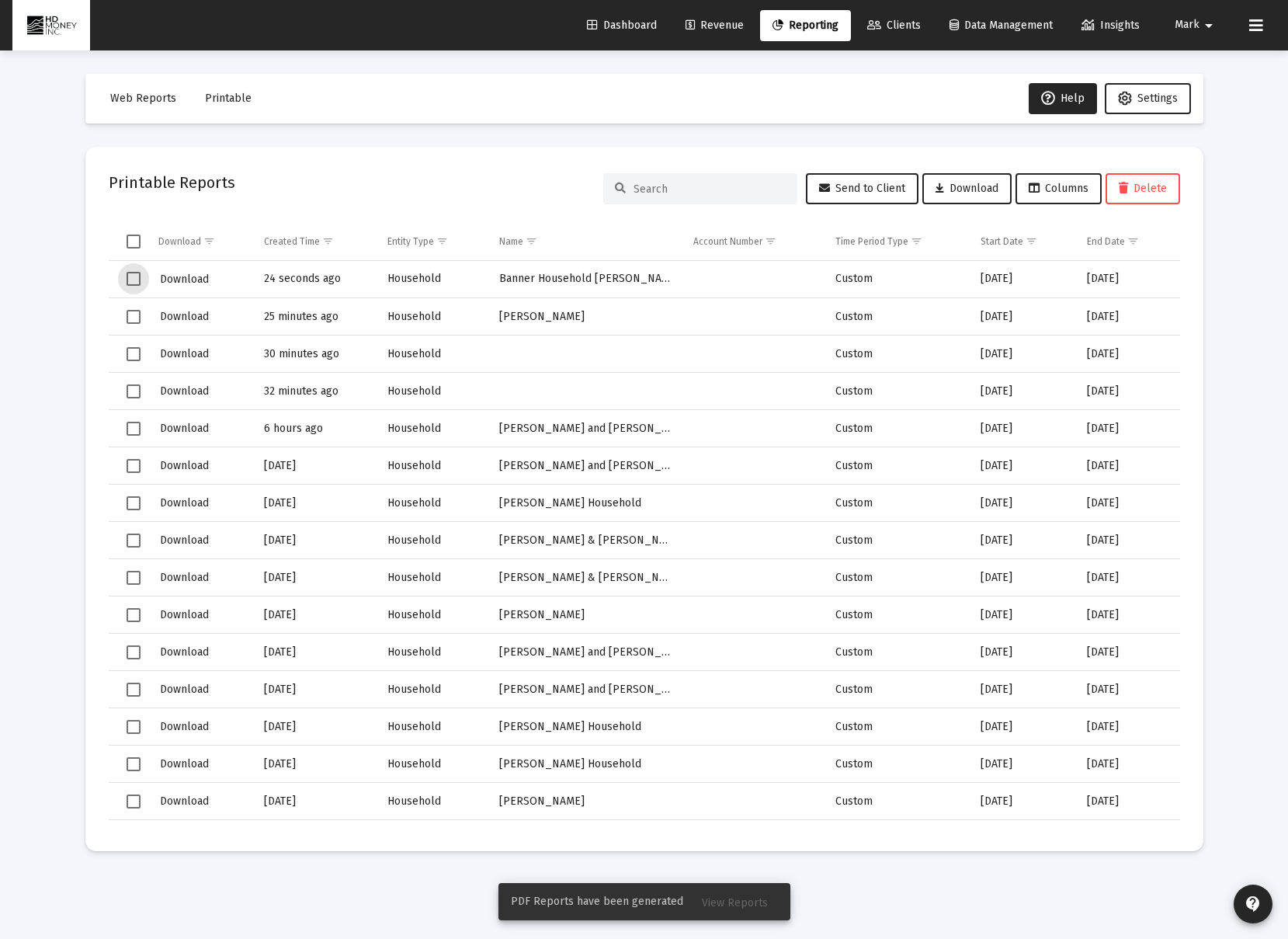
drag, startPoint x: 139, startPoint y: 276, endPoint x: 236, endPoint y: 275, distance: 97.0
click at [139, 275] on span "Select row" at bounding box center [133, 279] width 14 height 14
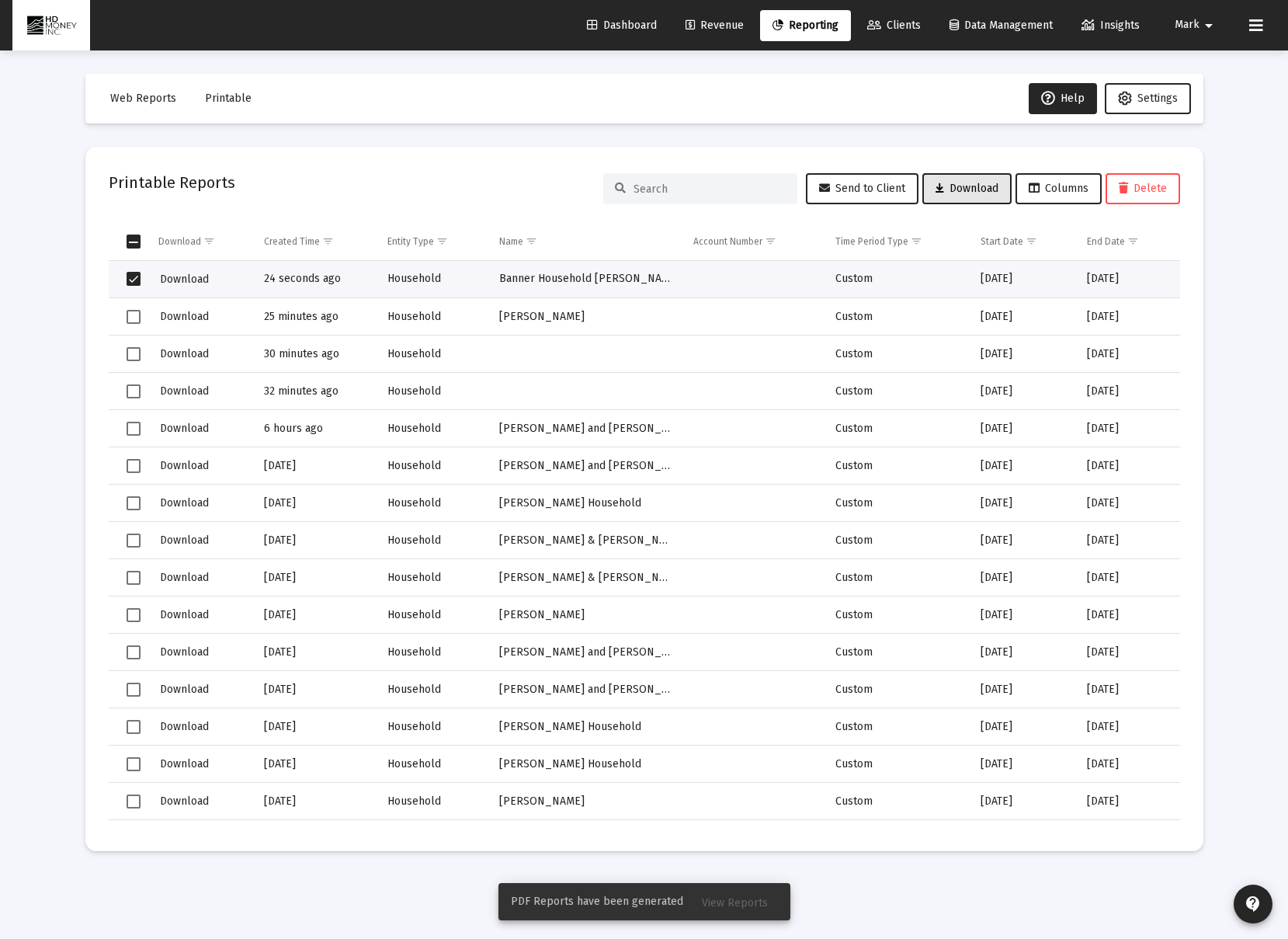
drag, startPoint x: 944, startPoint y: 198, endPoint x: 904, endPoint y: 220, distance: 45.7
click at [944, 198] on button "Download" at bounding box center [966, 188] width 89 height 31
